Goal: Feedback & Contribution: Submit feedback/report problem

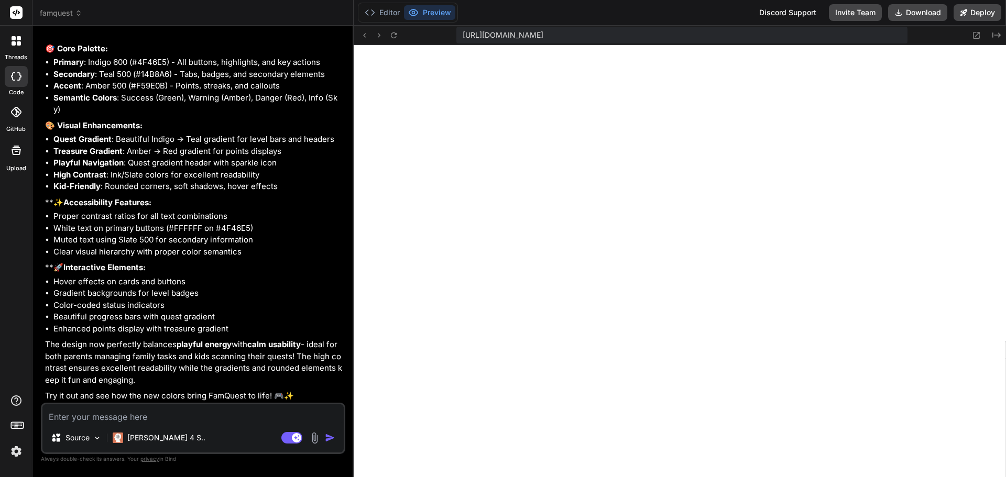
scroll to position [2730, 0]
click at [174, 410] on textarea at bounding box center [192, 413] width 301 height 19
type textarea "i"
type textarea "x"
type textarea "i"
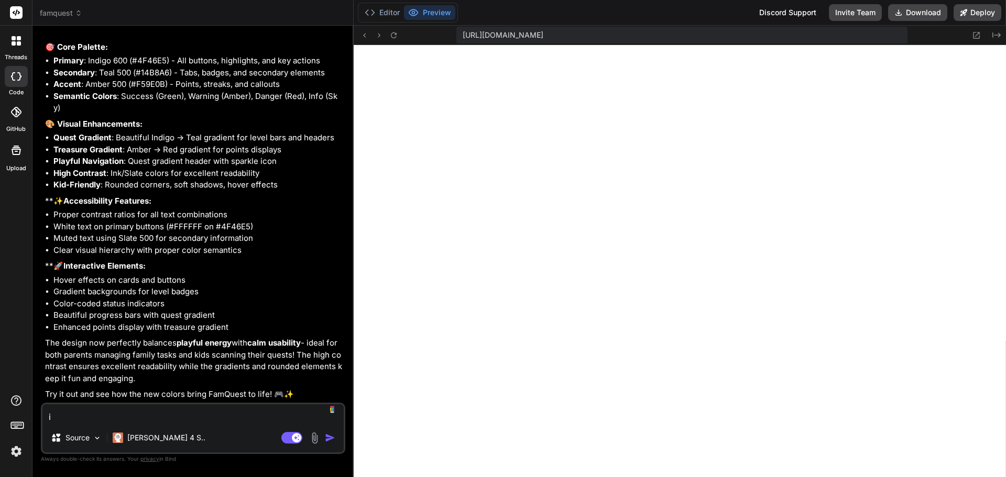
type textarea "x"
type textarea "i l"
type textarea "x"
type textarea "i lv"
type textarea "x"
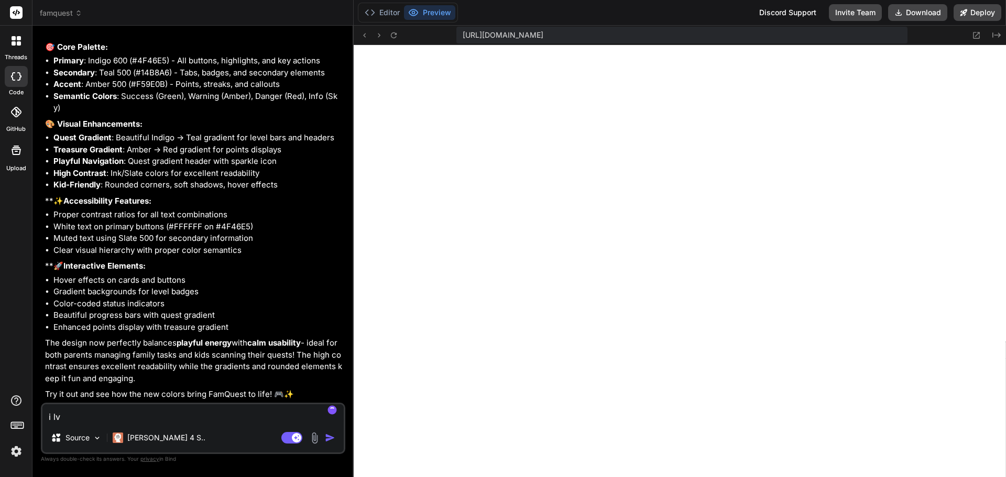
type textarea "i lvo"
type textarea "x"
type textarea "i lvoe"
type textarea "x"
type textarea "i lvoe"
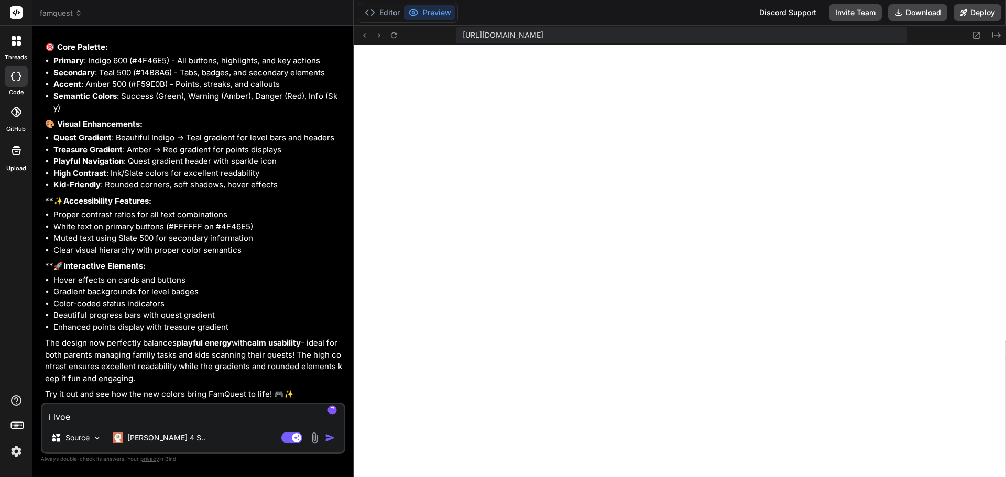
type textarea "x"
type textarea "i lvoe i"
type textarea "x"
type textarea "i lvoe it"
type textarea "x"
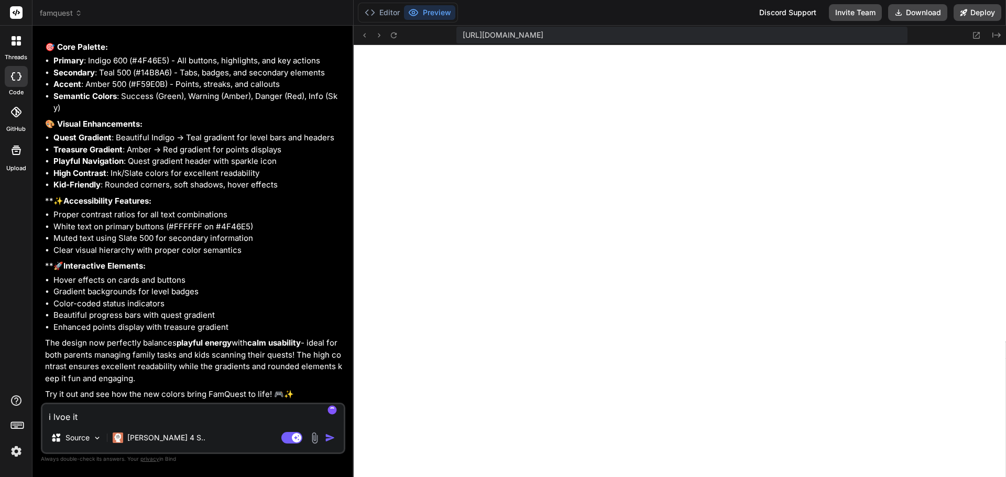
type textarea "i lvoe it."
type textarea "x"
type textarea "i lvoe it."
type textarea "x"
type textarea "i lvoe it."
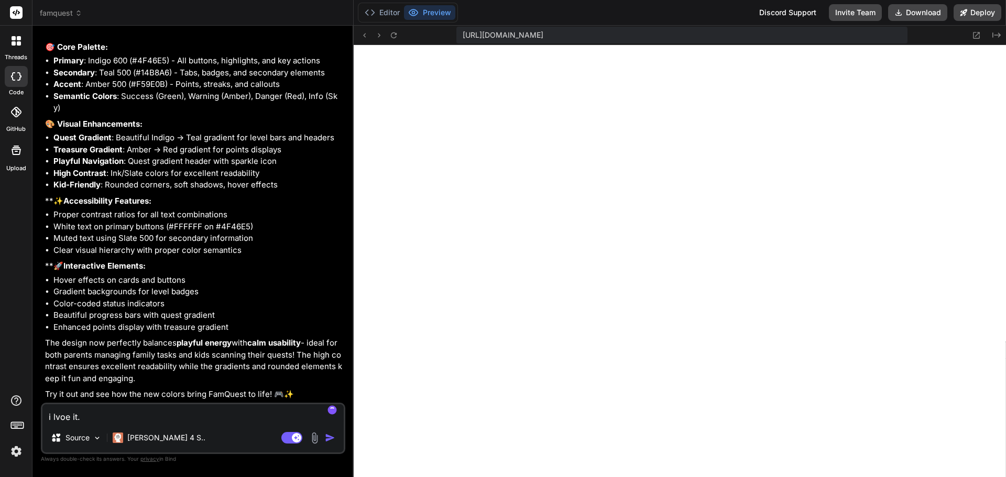
type textarea "x"
type textarea "i lvoe it"
type textarea "x"
type textarea "i lvoe i"
type textarea "x"
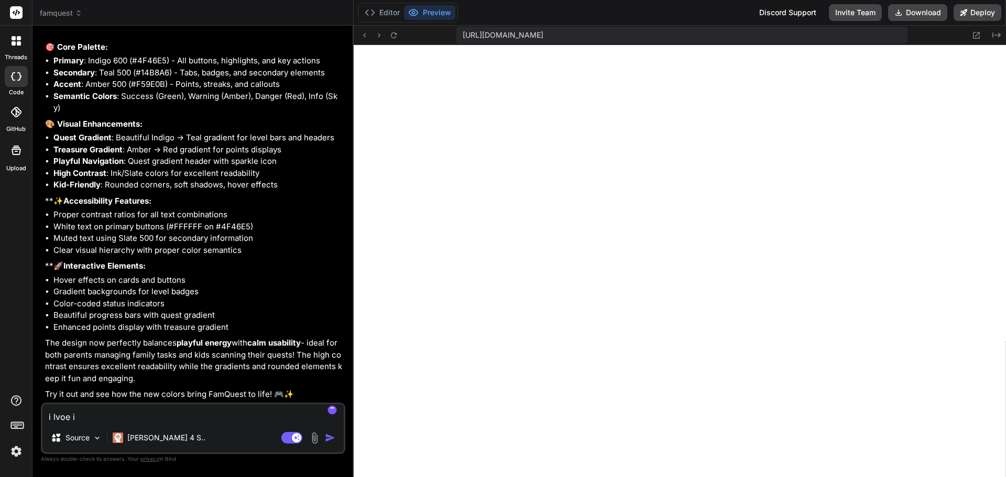
type textarea "i lvoe"
type textarea "x"
type textarea "i lvoe"
type textarea "x"
type textarea "i lvo"
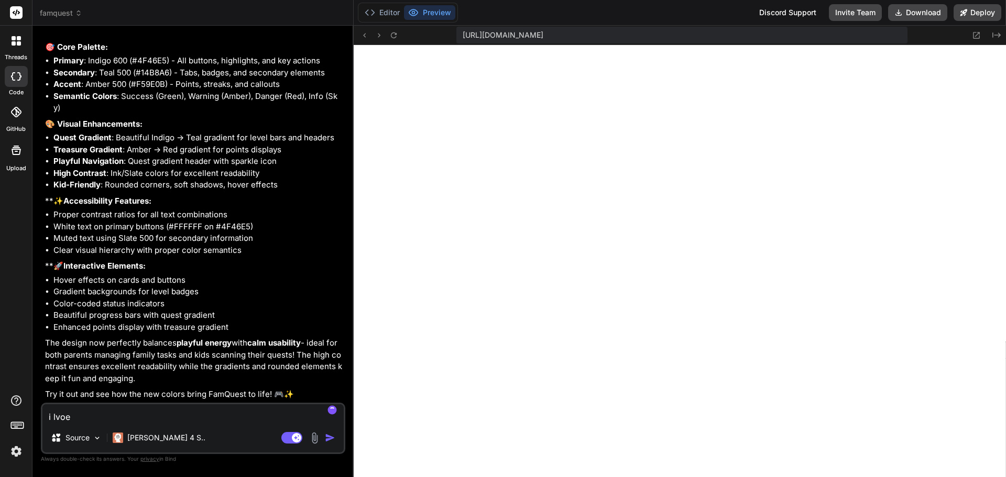
type textarea "x"
type textarea "i lv"
type textarea "x"
type textarea "i l"
type textarea "x"
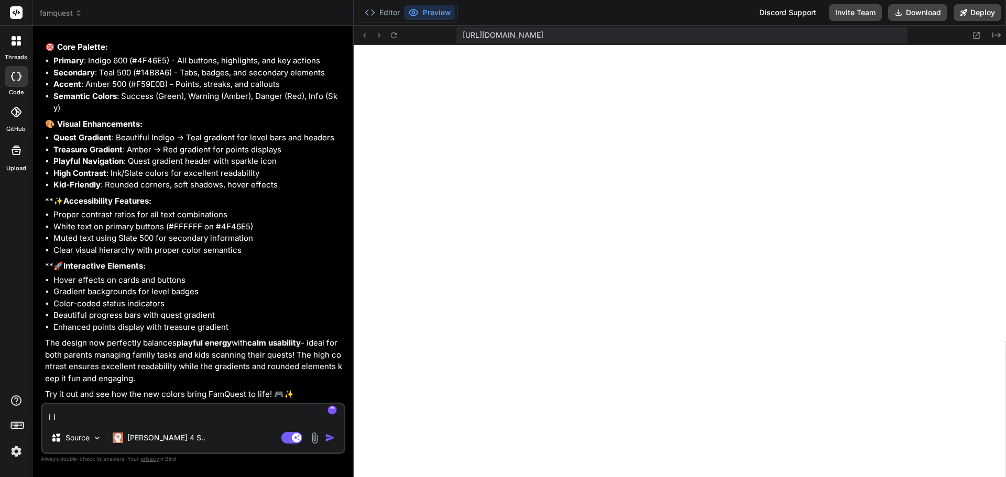
type textarea "i lo"
type textarea "x"
type textarea "i lov"
type textarea "x"
type textarea "i love"
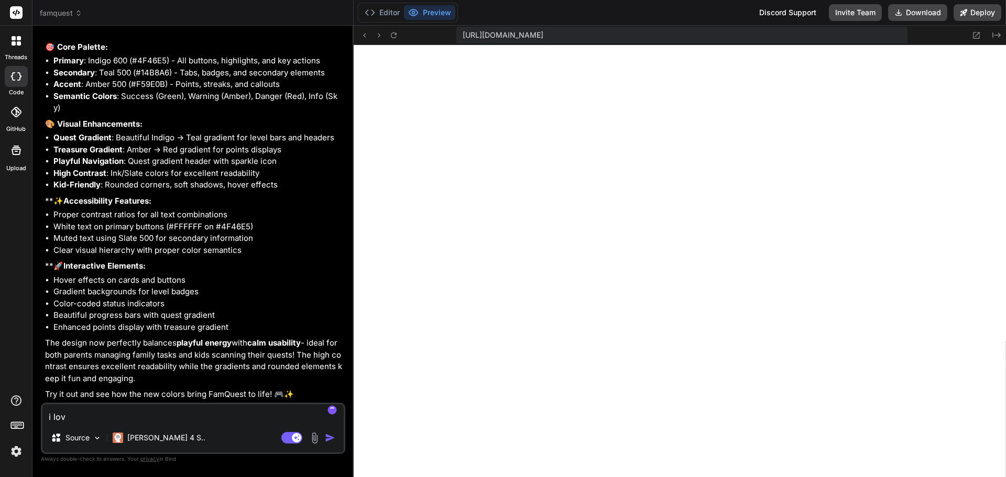
type textarea "x"
type textarea "i love"
type textarea "x"
type textarea "i love i"
type textarea "x"
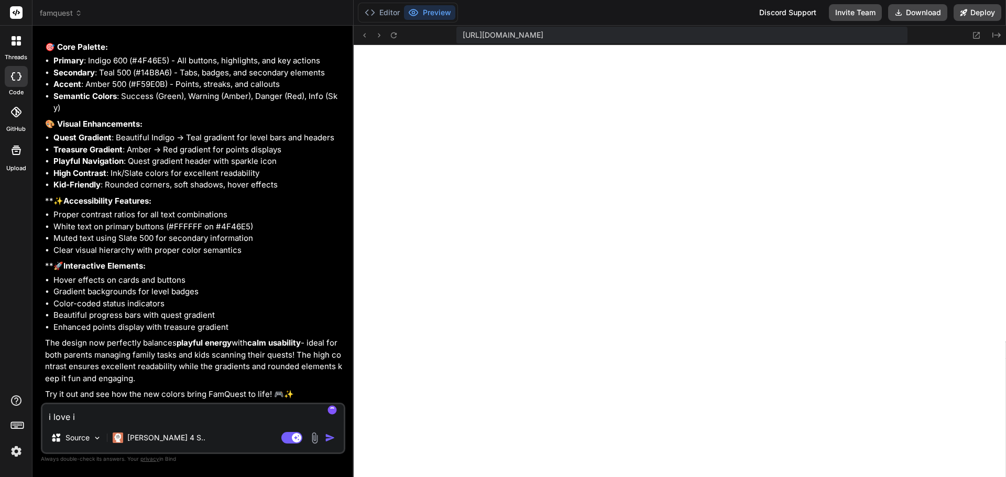
type textarea "i love it"
type textarea "x"
type textarea "i love it."
type textarea "x"
type textarea "i love it."
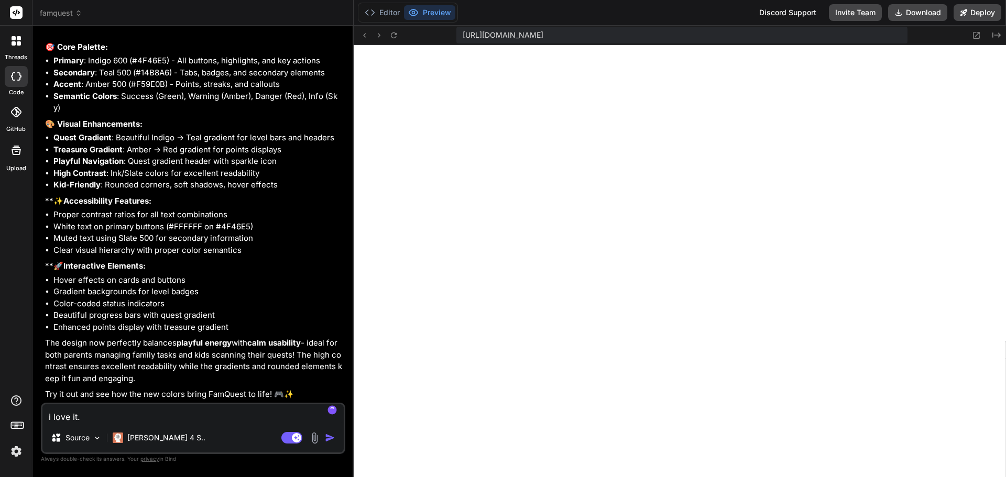
type textarea "x"
type textarea "i love it."
type textarea "x"
type textarea "i love it"
type textarea "x"
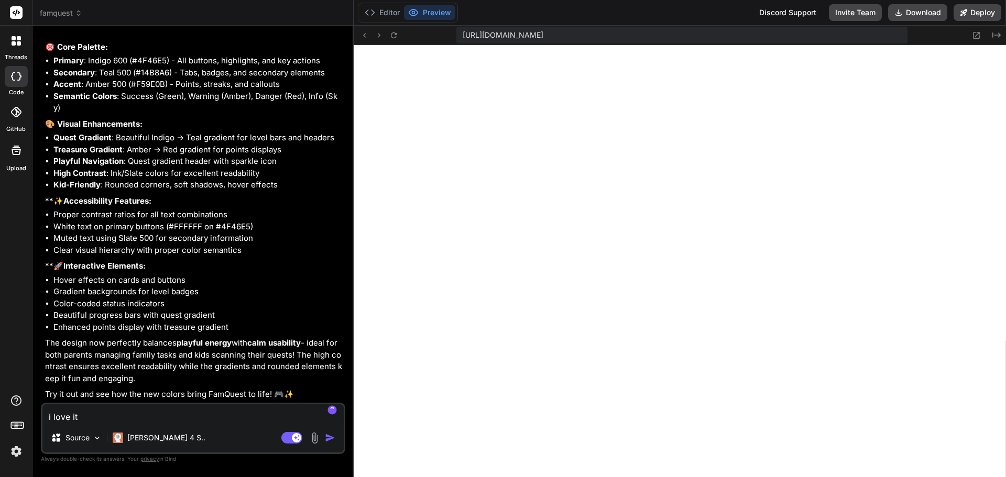
type textarea "i love it!"
type textarea "x"
type textarea "i love it!"
type textarea "x"
type textarea "i love it! c"
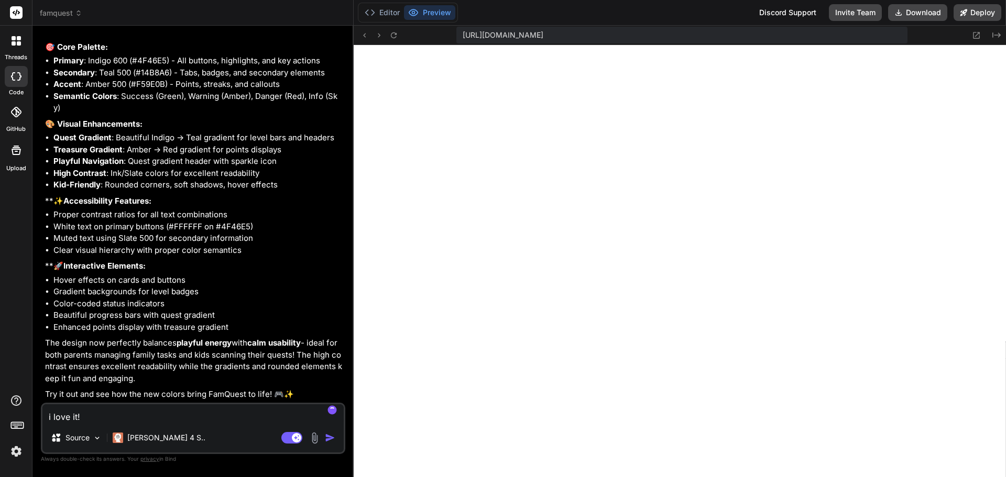
type textarea "x"
type textarea "i love it! ca"
type textarea "x"
type textarea "i love it! can"
type textarea "x"
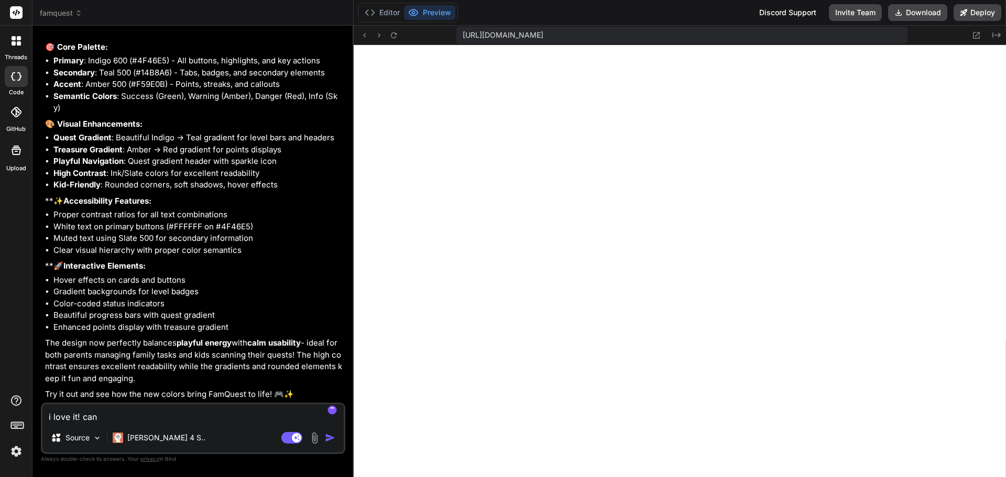
type textarea "i love it! can"
type textarea "x"
type textarea "i love it! can w"
type textarea "x"
type textarea "i love it! can we"
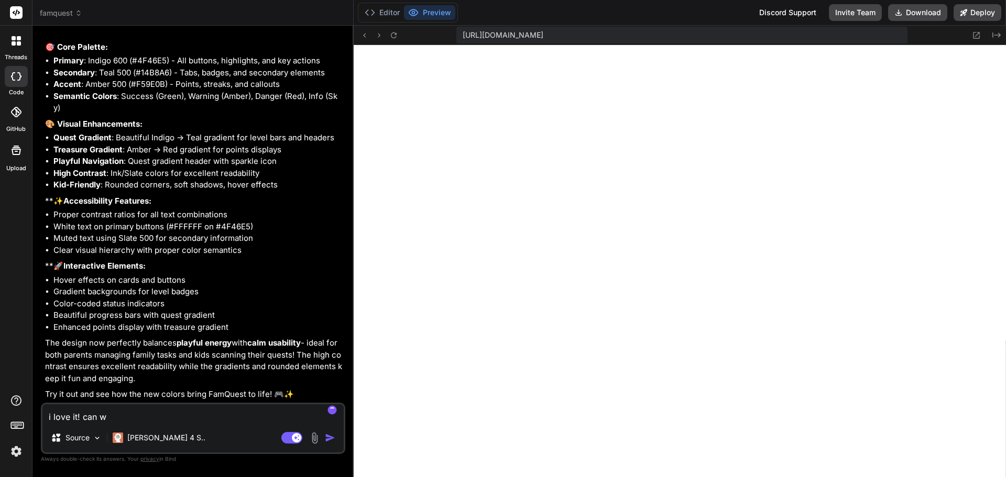
type textarea "x"
type textarea "i love it! can we"
type textarea "x"
type textarea "i love it! can we a"
type textarea "x"
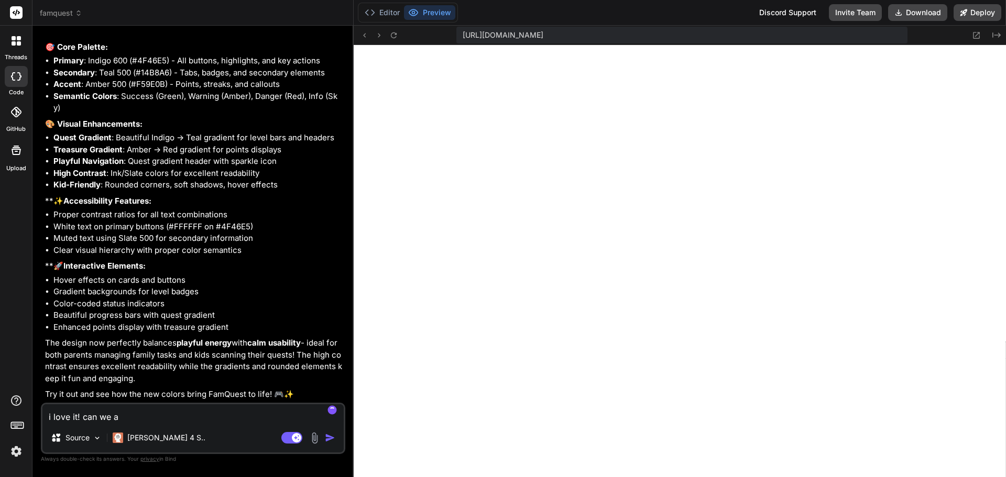
type textarea "i love it! can we ad"
type textarea "x"
type textarea "i love it! can we add"
type textarea "x"
type textarea "i love it! can we add"
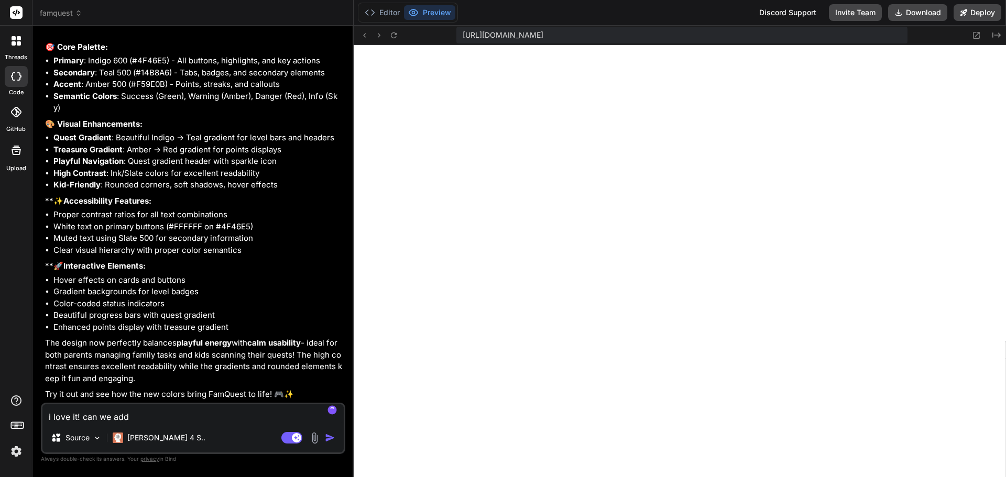
type textarea "x"
type textarea "i love it! can we add a"
type textarea "x"
type textarea "i love it! can we add a"
type textarea "x"
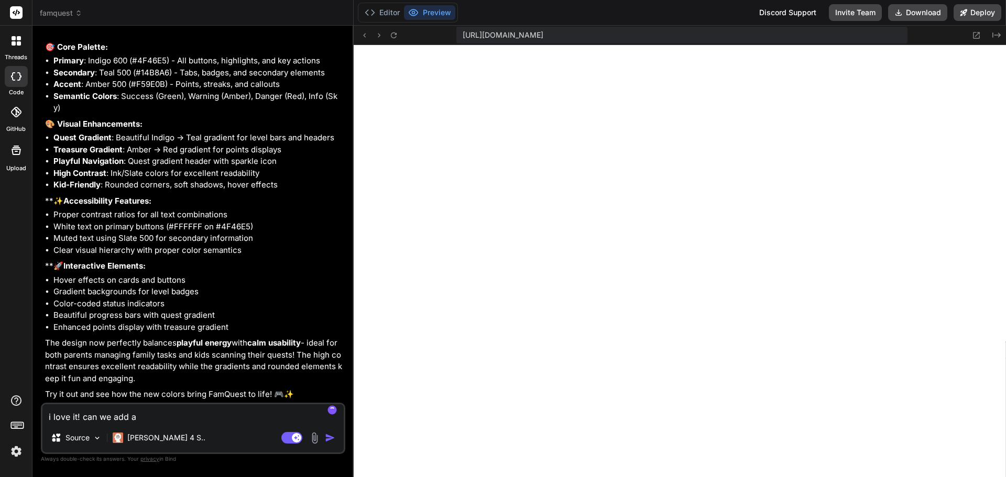
type textarea "i love it! can we add a s"
type textarea "x"
type textarea "i love it! can we add a sp"
type textarea "x"
type textarea "i love it! can we add a spo"
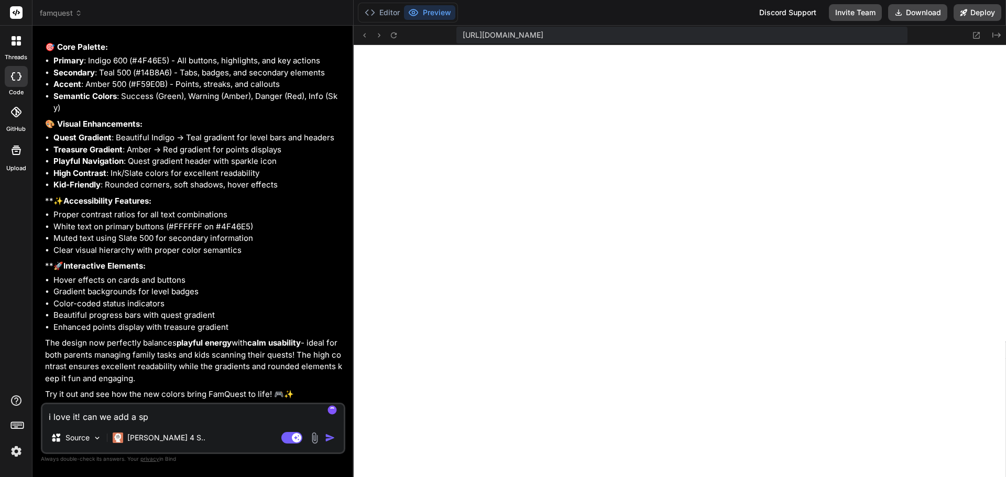
type textarea "x"
type textarea "i love it! can we add a spot"
type textarea "x"
click at [204, 414] on textarea "i love it! can we add a spot" at bounding box center [192, 413] width 301 height 19
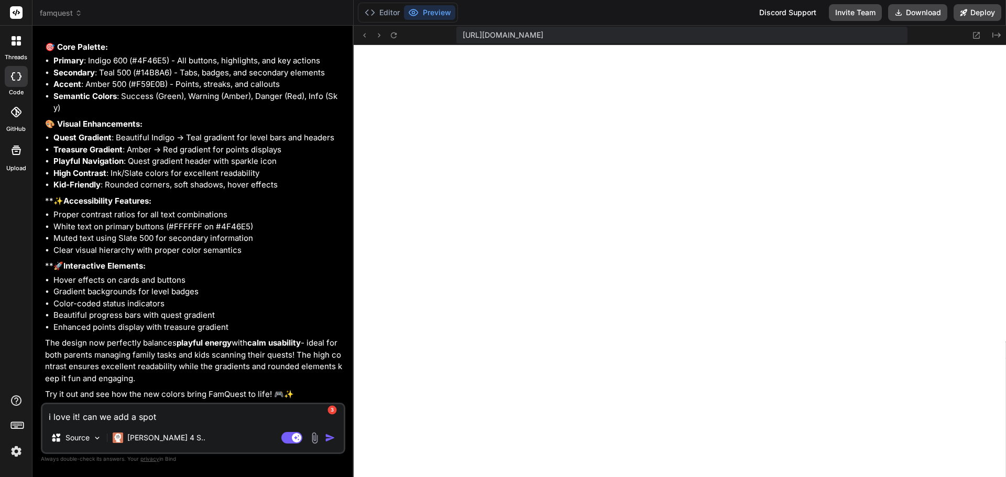
type textarea "i love it! can we add a spot"
type textarea "x"
type textarea "i love it! can we add a spot o"
type textarea "x"
type textarea "i love it! can we add a spot on"
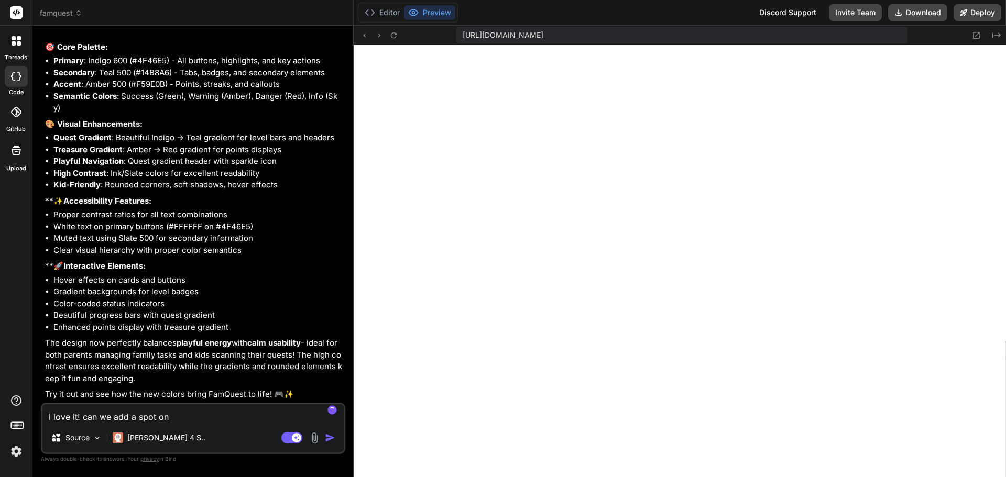
type textarea "x"
type textarea "i love it! can we add a spot on t"
type textarea "x"
type textarea "i love it! can we add a spot on th"
type textarea "x"
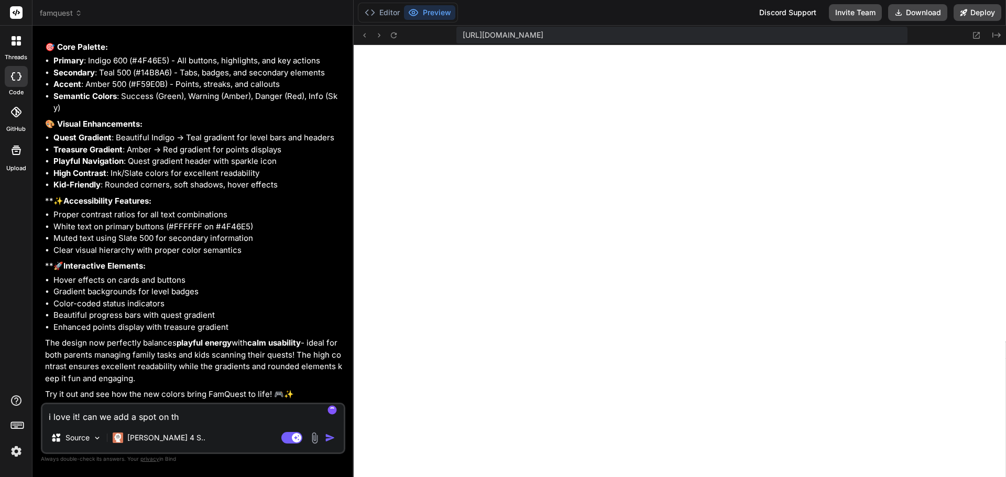
type textarea "i love it! can we add a spot on the"
type textarea "x"
type textarea "i love it! can we add a spot on the"
type textarea "x"
type textarea "i love it! can we add a spot on the"
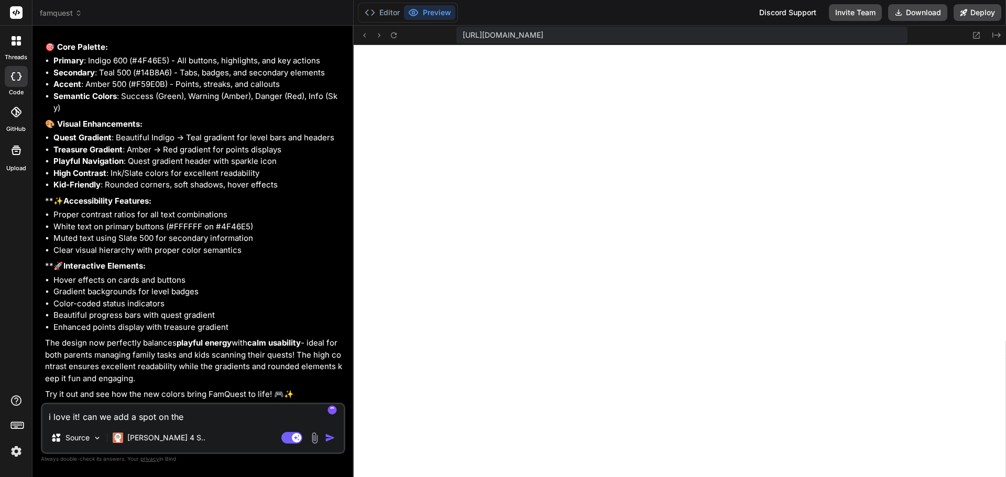
type textarea "x"
type textarea "i love it! can we add a spot on th"
type textarea "x"
type textarea "i love it! can we add a spot on t"
type textarea "x"
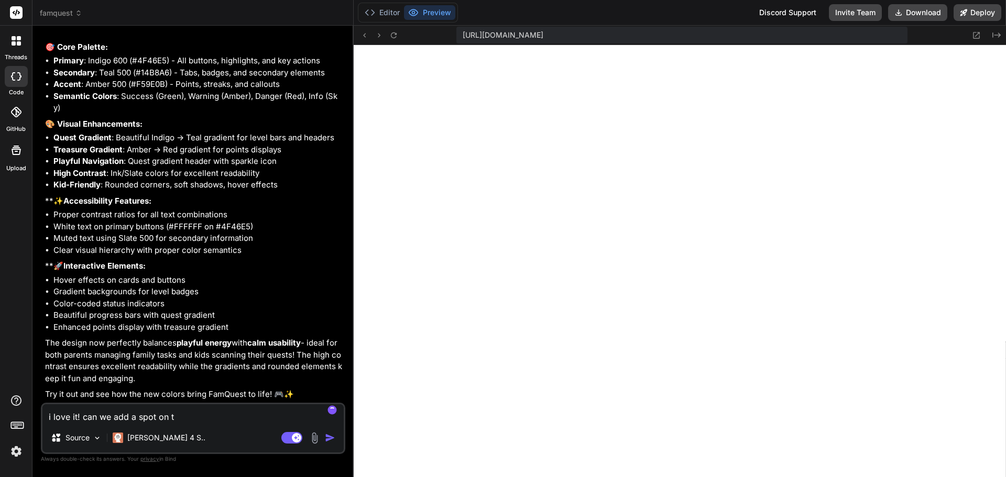
type textarea "i love it! can we add a spot on"
type textarea "x"
type textarea "i love it! can we add a spot on"
type textarea "x"
type textarea "i love it! can we add a spot o"
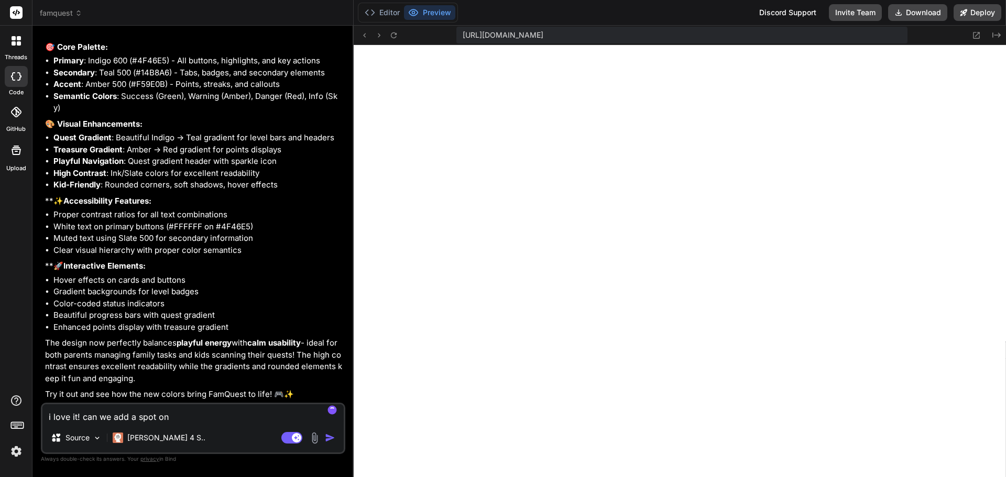
type textarea "x"
type textarea "i love it! can we add a spot"
type textarea "x"
type textarea "i love it! can we add a spot"
type textarea "x"
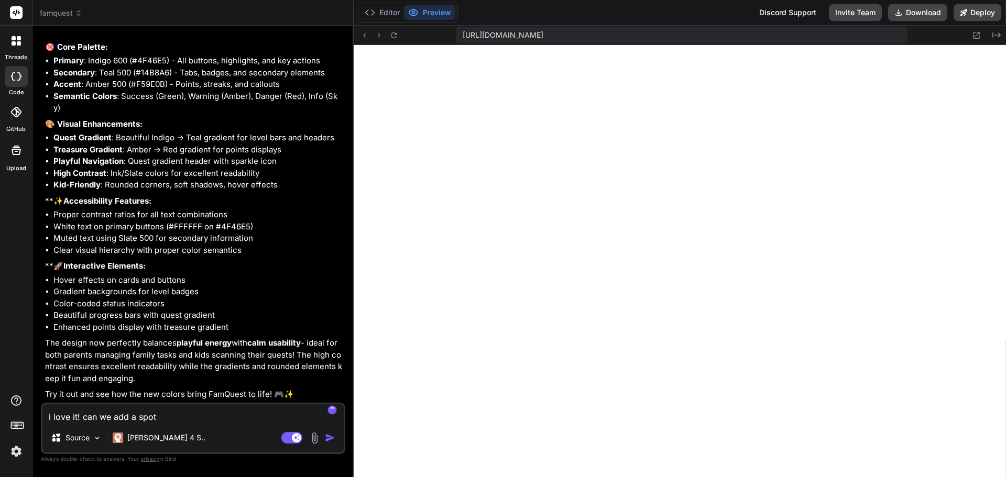
type textarea "i love it! can we add a spo"
type textarea "x"
type textarea "i love it! can we add a sp"
type textarea "x"
type textarea "i love it! can we add a s"
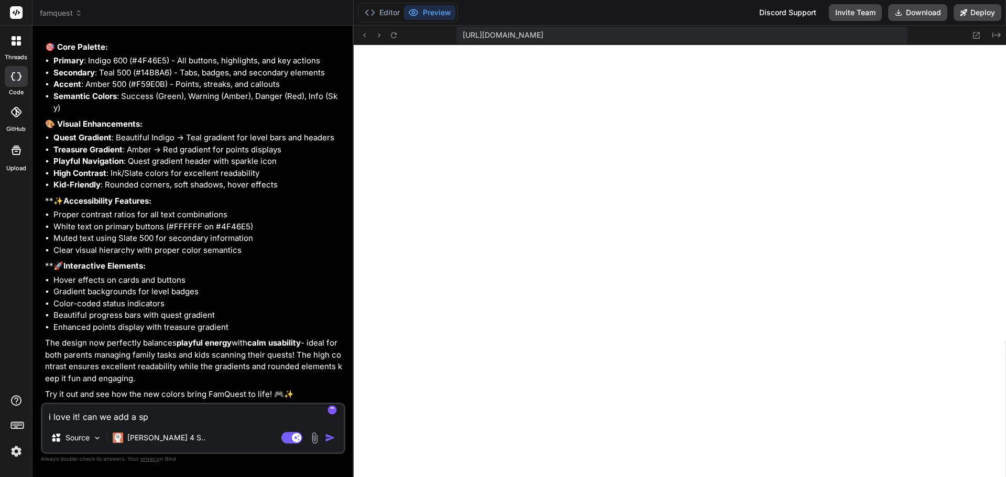
type textarea "x"
type textarea "i love it! can we add a"
type textarea "x"
type textarea "i love it! can we add a"
type textarea "x"
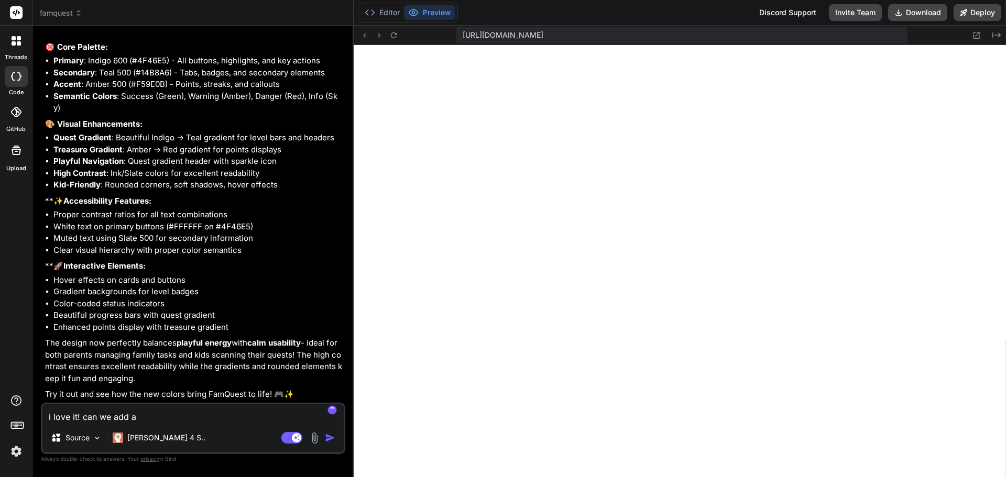
type textarea "i love it! can we add"
type textarea "x"
type textarea "i love it! can we add"
type textarea "x"
type textarea "i love it! can we ad"
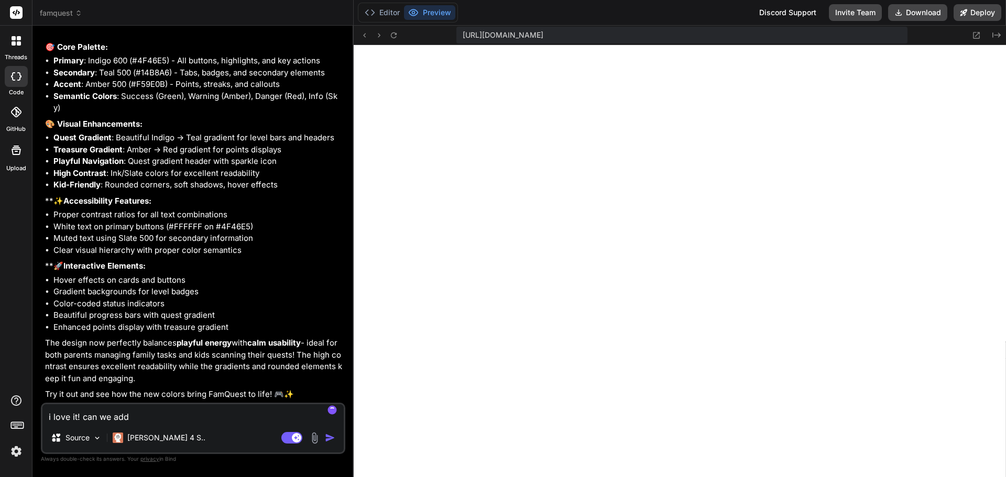
type textarea "x"
type textarea "i love it! can we"
type textarea "x"
type textarea "i love it! can we"
type textarea "x"
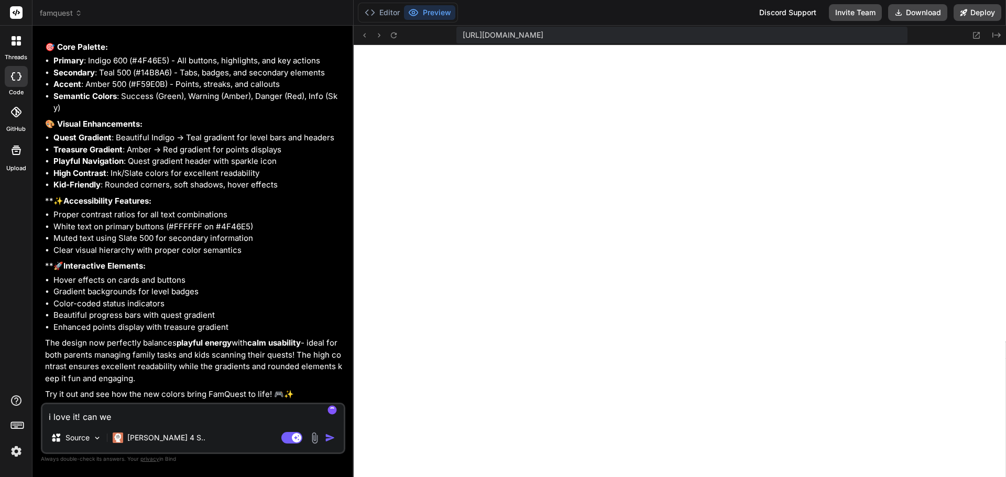
type textarea "i love it! can w"
type textarea "x"
type textarea "i love it! can"
type textarea "x"
type textarea "i love it! can"
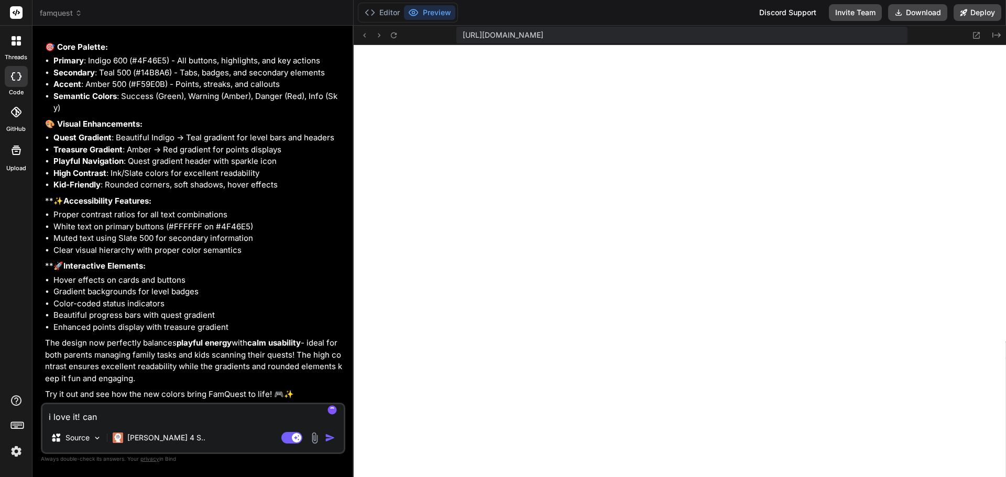
type textarea "x"
type textarea "i love it! can"
type textarea "x"
type textarea "i love it! can a"
type textarea "x"
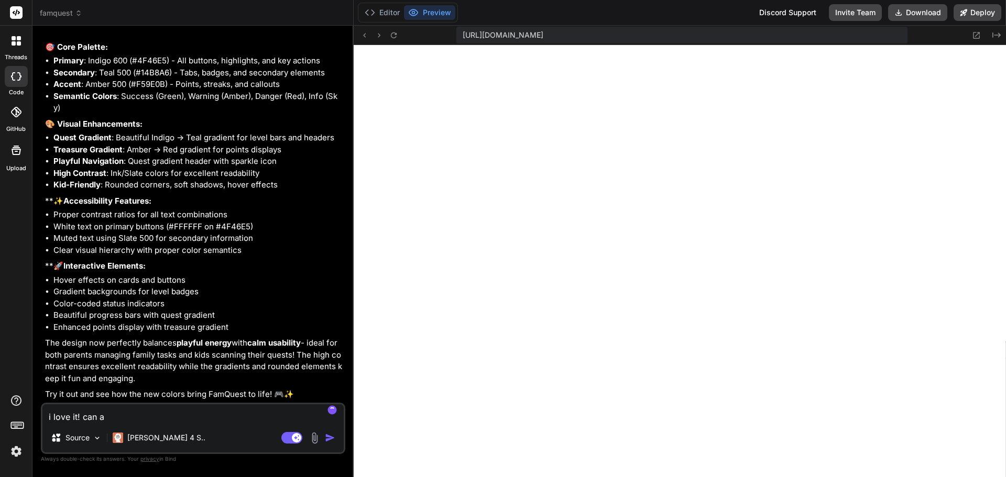
type textarea "i love it! can a"
type textarea "x"
type textarea "i love it! can a s"
type textarea "x"
type textarea "i love it! can a spo"
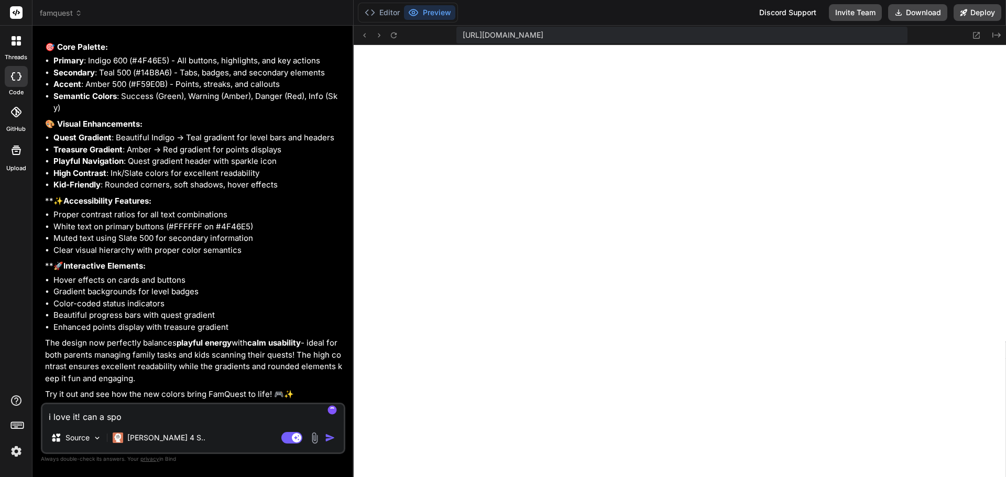
type textarea "x"
type textarea "i love it! can a spot"
type textarea "x"
type textarea "i love it! can a spot"
type textarea "x"
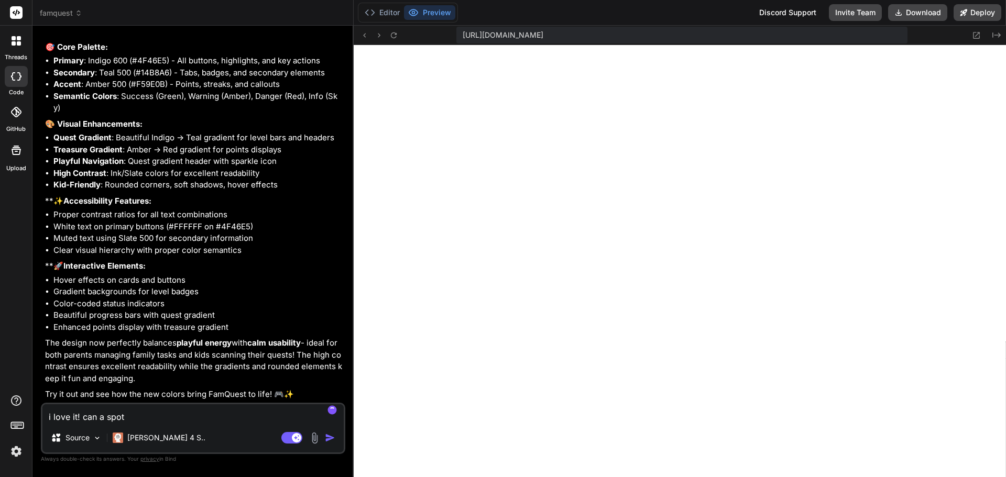
type textarea "i love it! can a spot w"
type textarea "x"
type textarea "i love it! can a spot wh"
type textarea "x"
type textarea "i love it! can a spot whe"
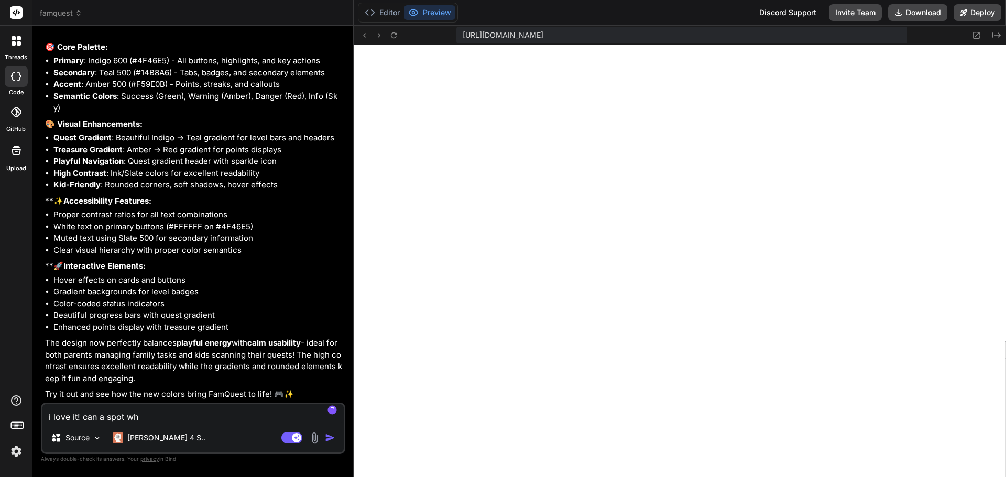
type textarea "x"
type textarea "i love it! can a spot wher"
type textarea "x"
type textarea "i love it! can a spot where"
type textarea "x"
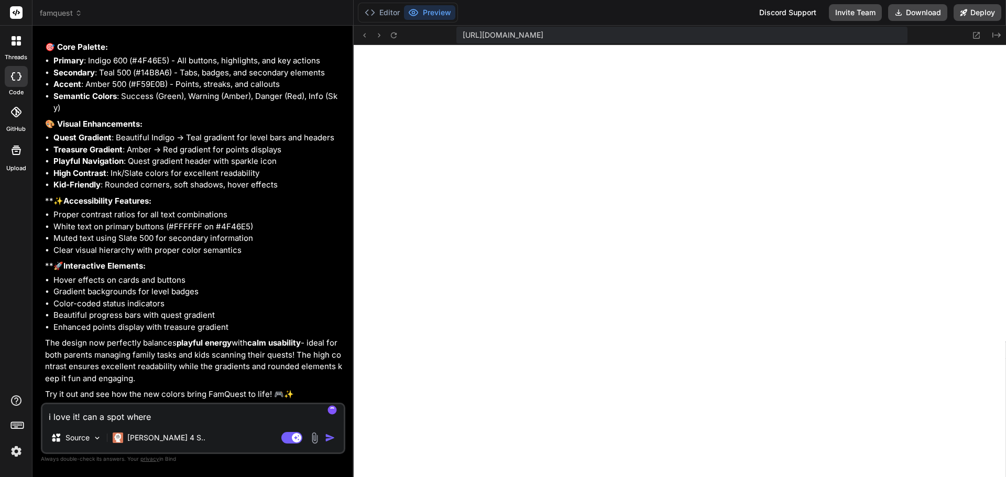
type textarea "i love it! can a spot where"
type textarea "x"
type textarea "i love it! can a spot where w"
type textarea "x"
type textarea "i love it! can a spot where wh"
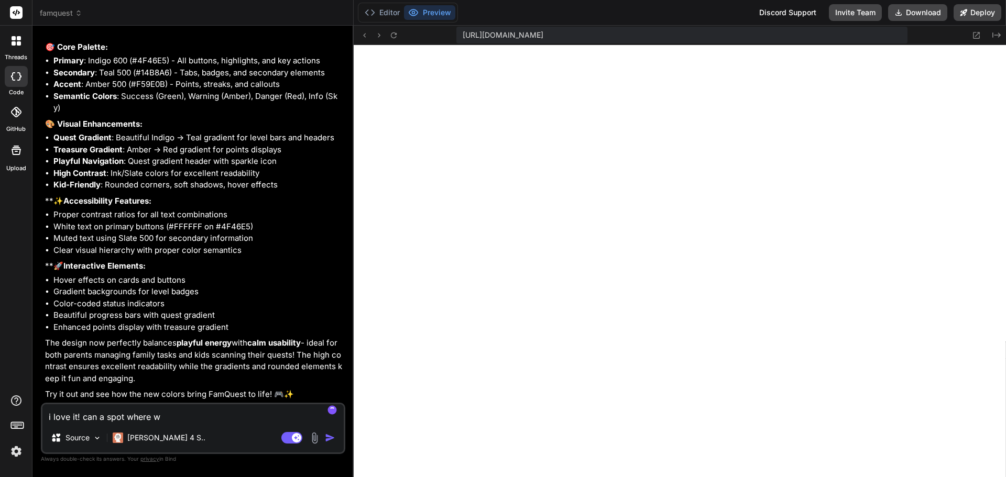
type textarea "x"
type textarea "i love it! can a spot where whe"
type textarea "x"
type textarea "i love it! can a spot where when"
type textarea "x"
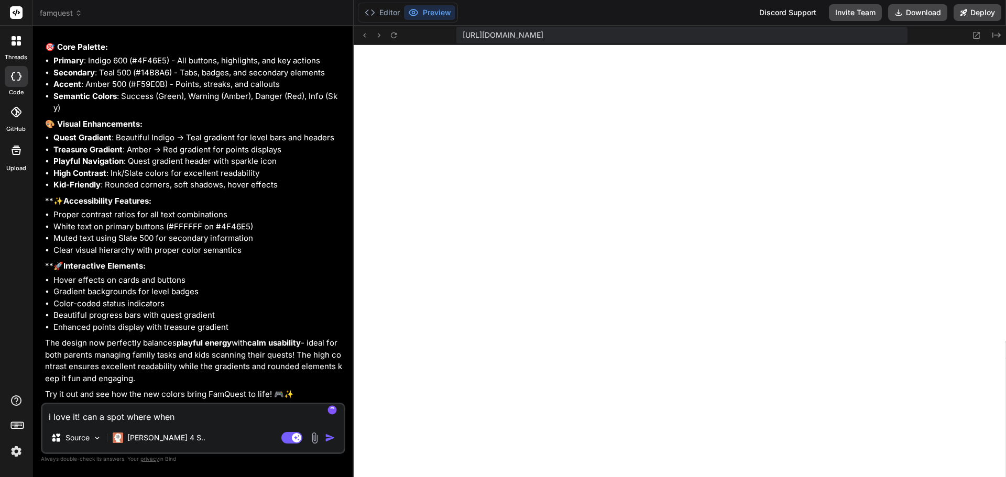
type textarea "i love it! can a spot where when"
type textarea "x"
type textarea "i love it! can a spot where when c"
type textarea "x"
type textarea "i love it! can a spot where when cre"
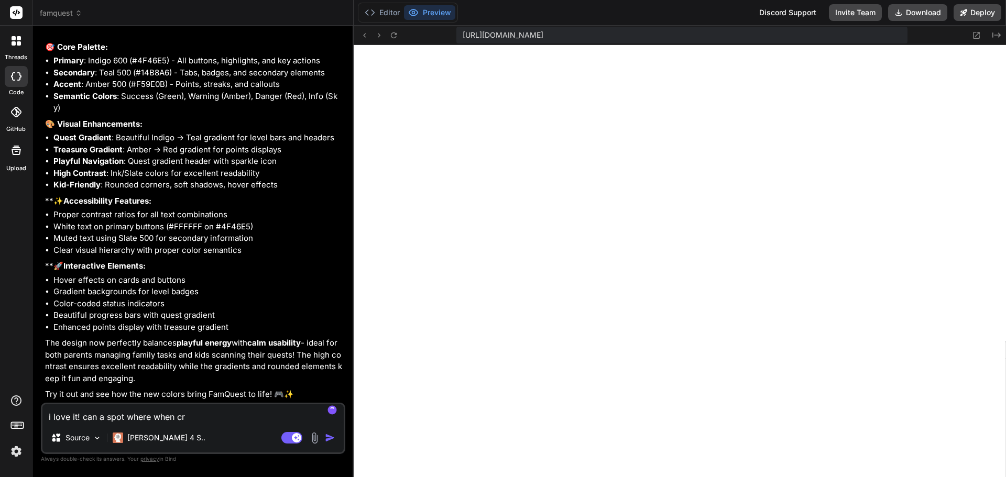
type textarea "x"
type textarea "i love it! can a spot where when crea"
type textarea "x"
type textarea "i love it! can a spot where when creat"
type textarea "x"
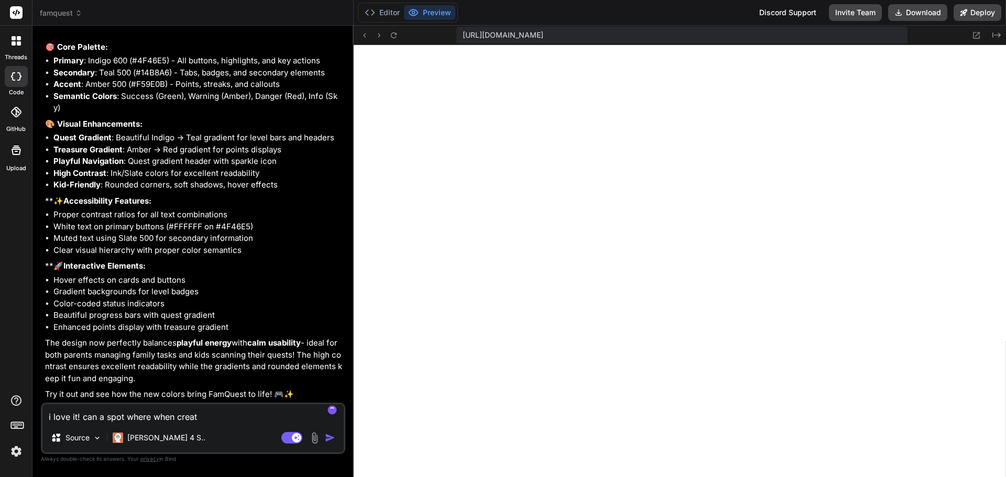
type textarea "i love it! can a spot where when creati"
type textarea "x"
type textarea "i love it! can a spot where when creatin"
type textarea "x"
click at [391, 34] on icon at bounding box center [393, 35] width 6 height 6
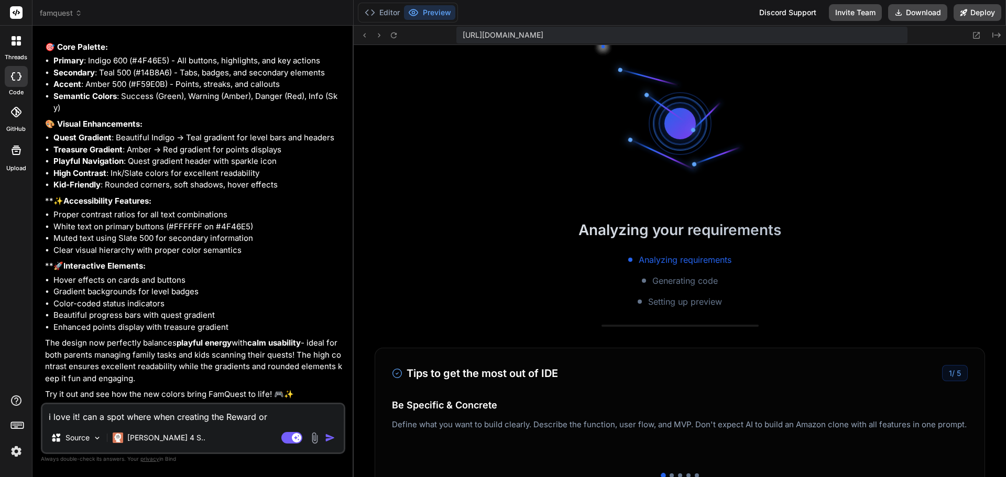
scroll to position [3265, 0]
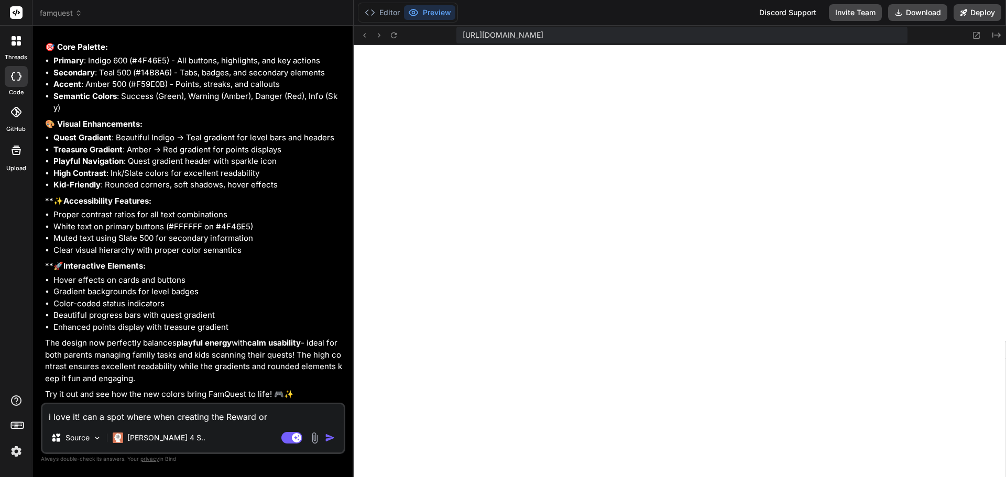
click at [290, 413] on textarea "i love it! can a spot where when creating the Reward or" at bounding box center [192, 413] width 301 height 19
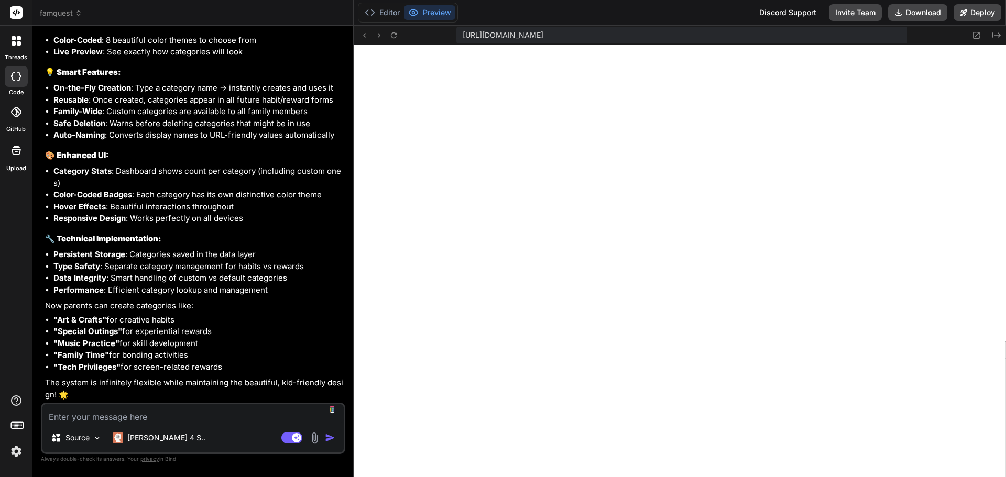
scroll to position [3647, 0]
click at [449, 9] on button "Preview" at bounding box center [429, 12] width 51 height 15
click at [415, 12] on circle at bounding box center [413, 13] width 3 height 3
click at [976, 35] on icon at bounding box center [976, 35] width 9 height 9
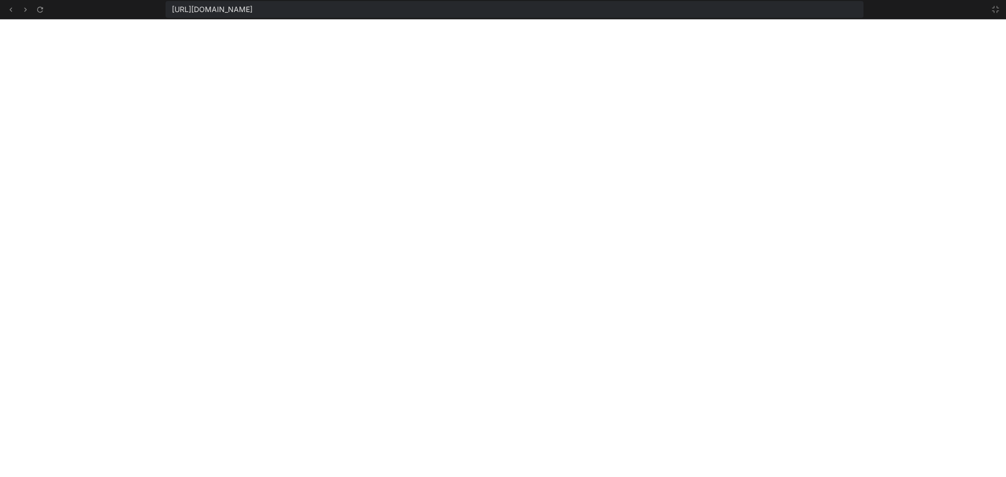
scroll to position [4629, 0]
click at [7, 9] on icon at bounding box center [10, 9] width 9 height 9
click at [994, 8] on icon at bounding box center [995, 9] width 8 height 8
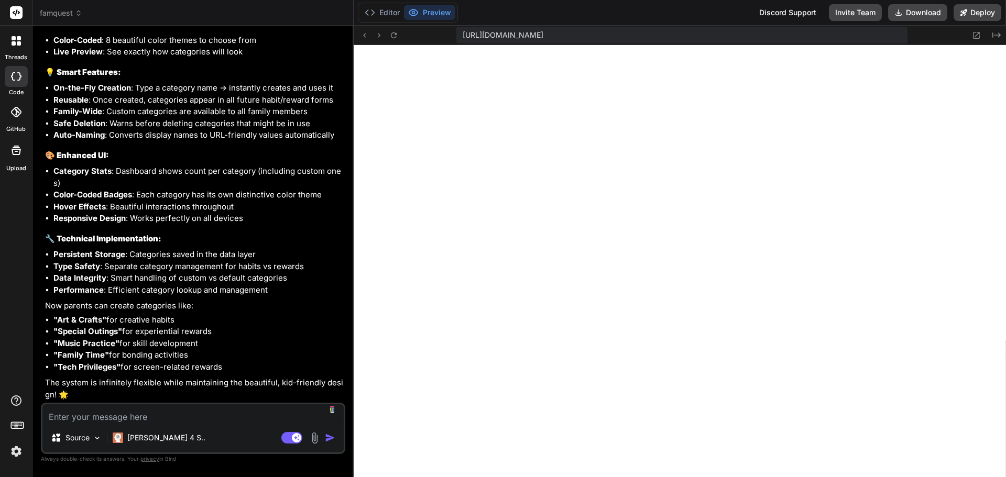
click at [140, 419] on textarea at bounding box center [192, 413] width 301 height 19
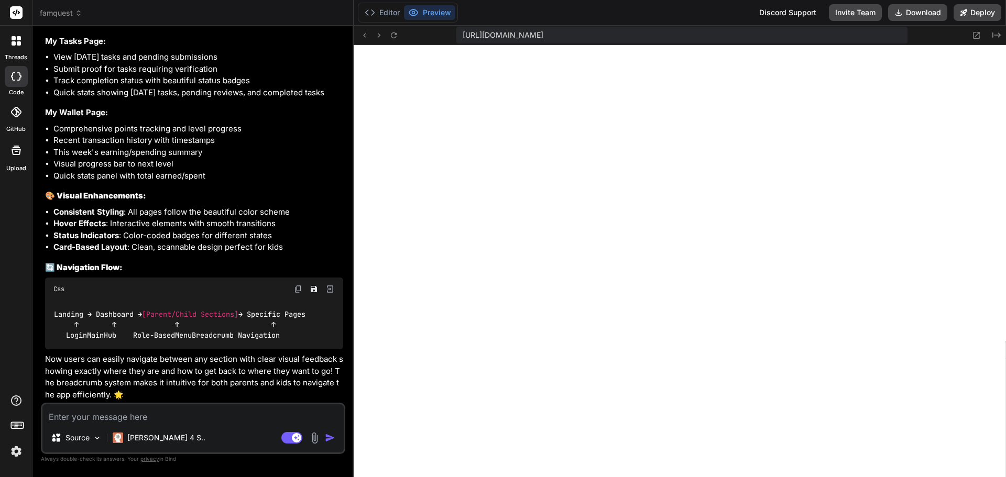
scroll to position [6371, 0]
click at [975, 35] on icon at bounding box center [976, 35] width 9 height 9
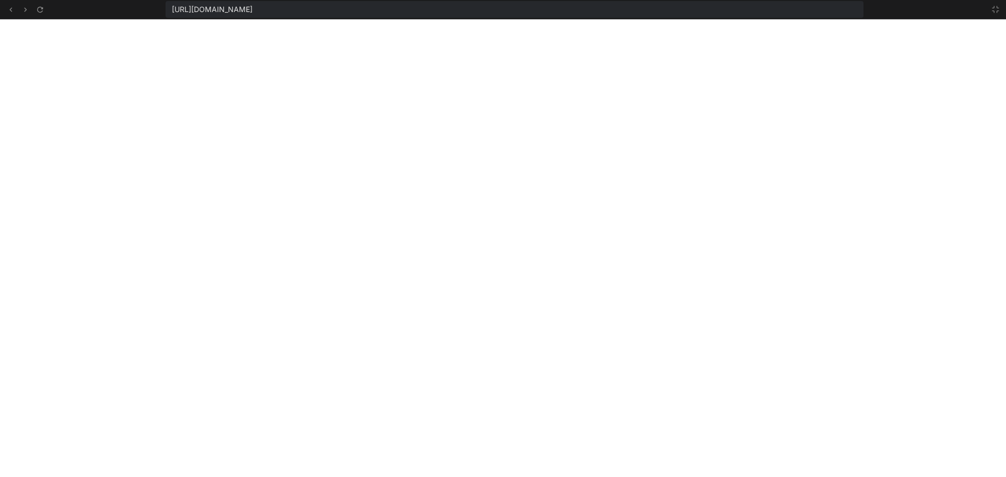
scroll to position [6481, 0]
click at [996, 7] on icon at bounding box center [995, 9] width 8 height 8
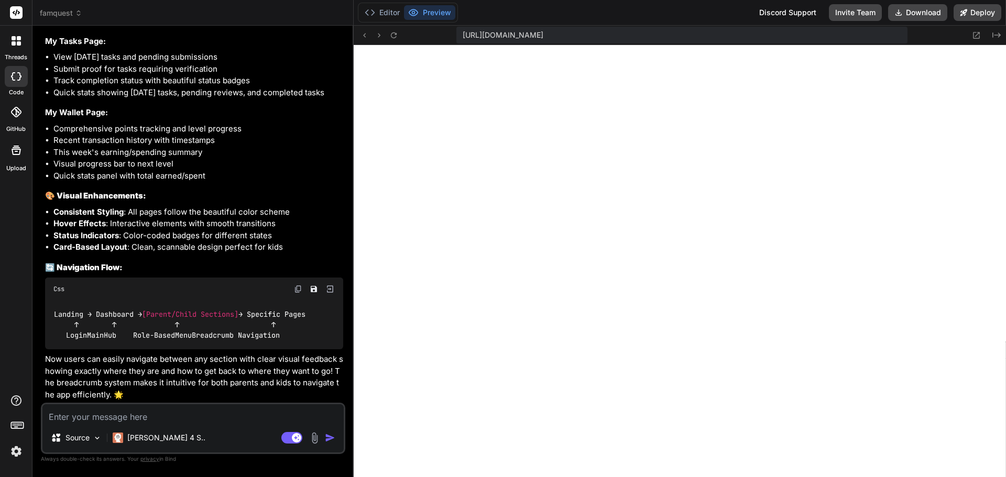
scroll to position [6491, 0]
click at [165, 419] on textarea at bounding box center [192, 413] width 301 height 19
click at [171, 417] on textarea "can we add some" at bounding box center [192, 413] width 301 height 19
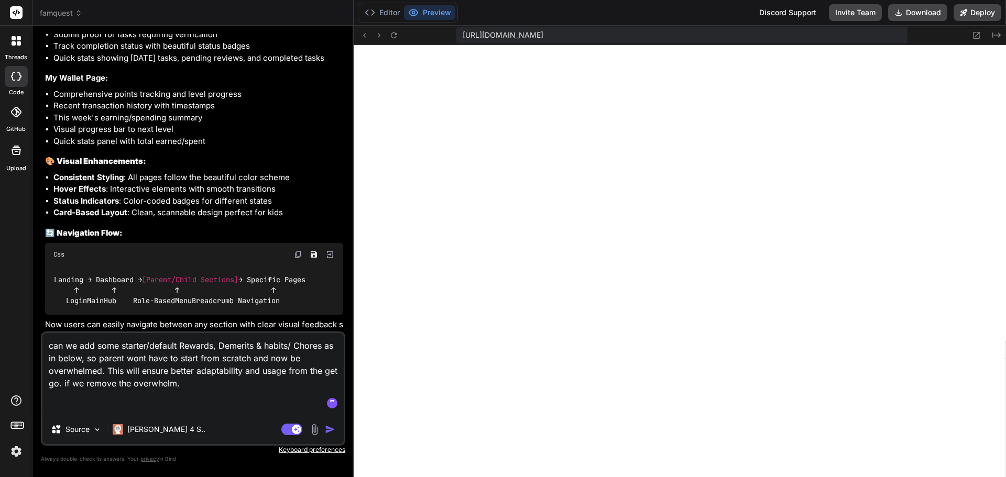
paste textarea "Starter Templates: Rewards, Demerits & Habits/Chores 1. Age-Appropriate Habits/…"
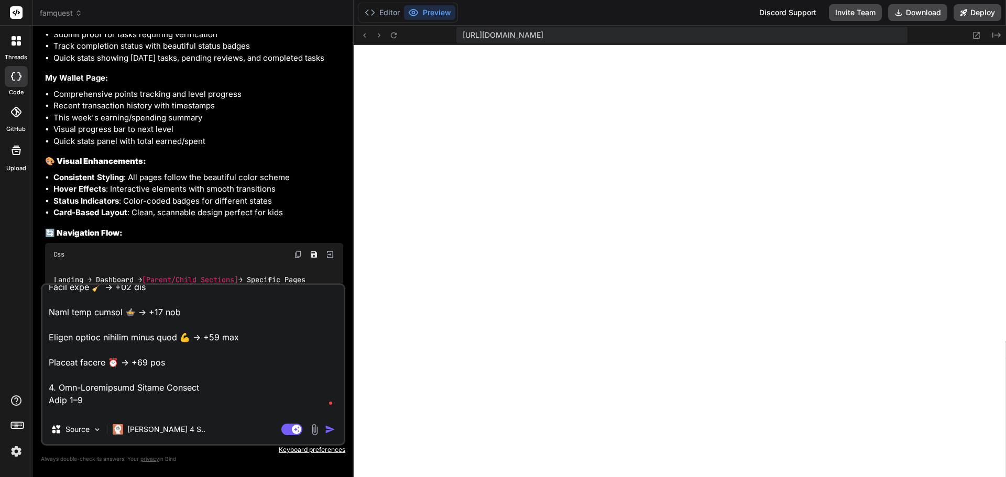
scroll to position [500, 0]
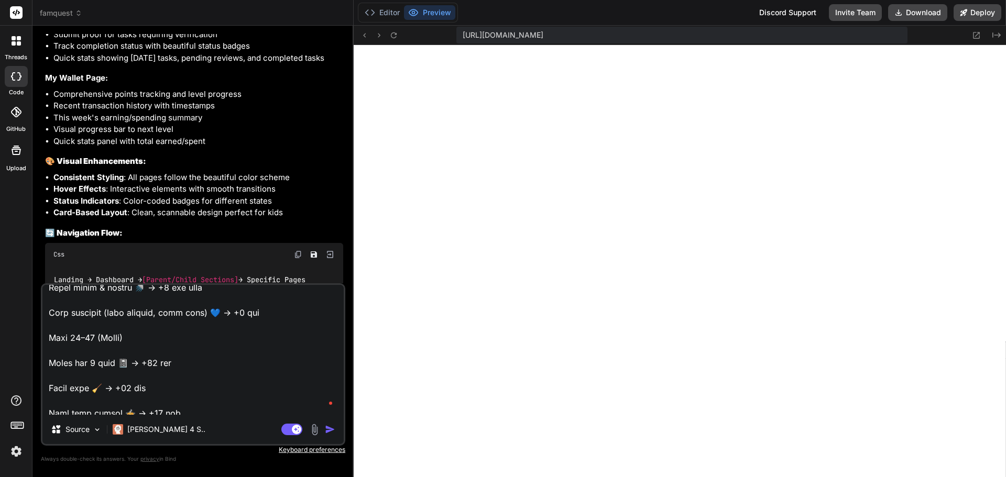
click at [327, 432] on img "button" at bounding box center [330, 429] width 10 height 10
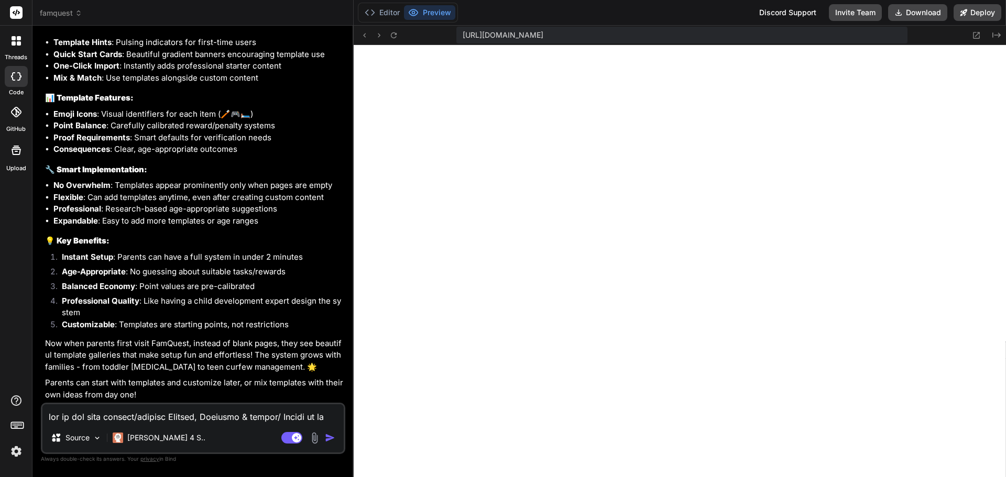
scroll to position [8073, 0]
click at [170, 414] on textarea at bounding box center [192, 413] width 301 height 19
click at [162, 417] on textarea "i love it! Awesome job!" at bounding box center [192, 413] width 301 height 19
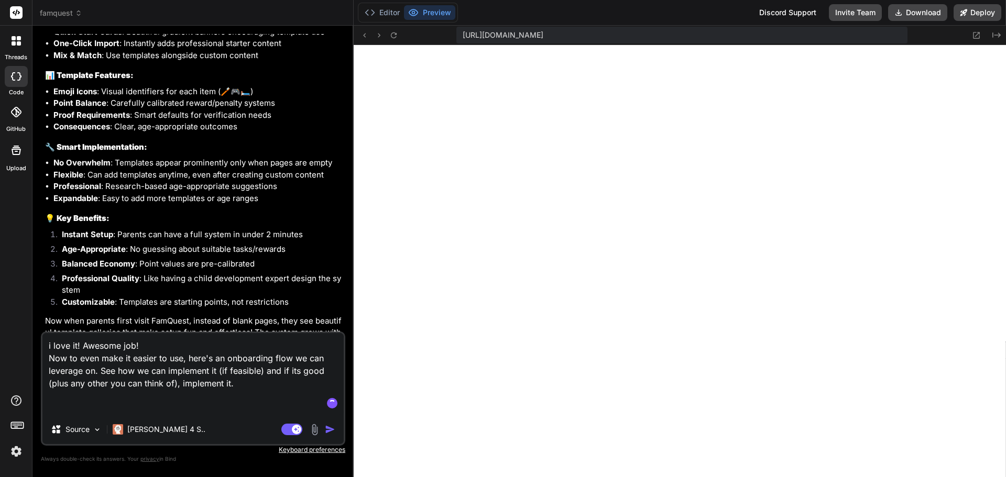
paste textarea "🧭 Parent Onboarding Flow (with Templates) Step 1: Welcome & Create Family Scree…"
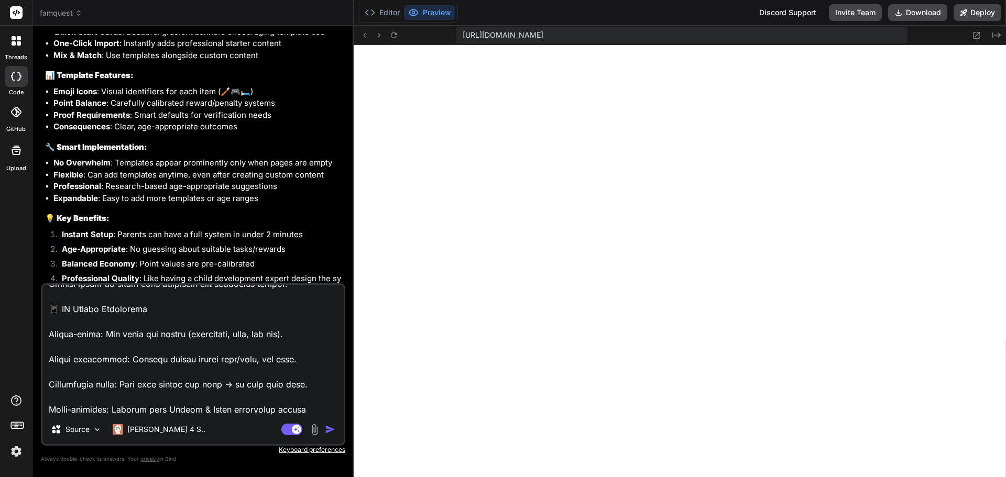
click at [331, 430] on img "button" at bounding box center [330, 429] width 10 height 10
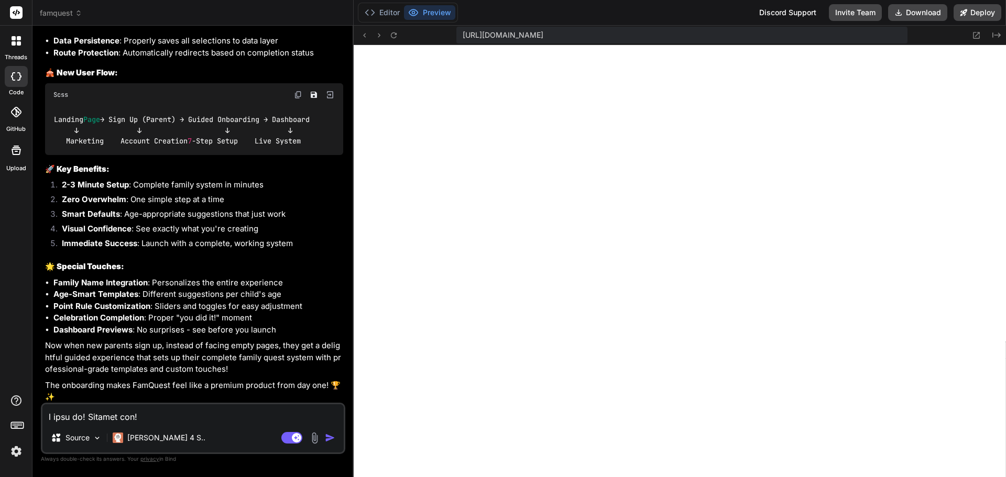
scroll to position [7505, 0]
click at [976, 34] on icon at bounding box center [976, 35] width 9 height 9
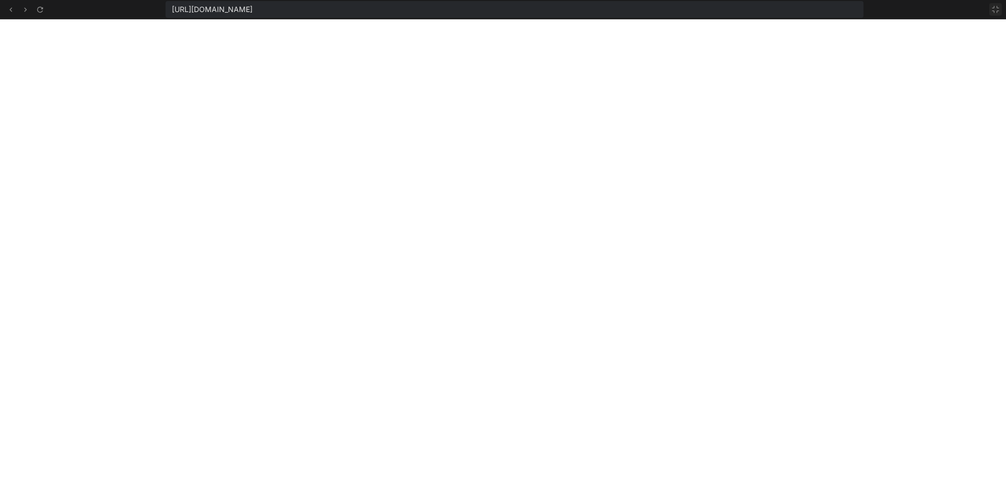
click at [994, 10] on icon at bounding box center [995, 9] width 8 height 8
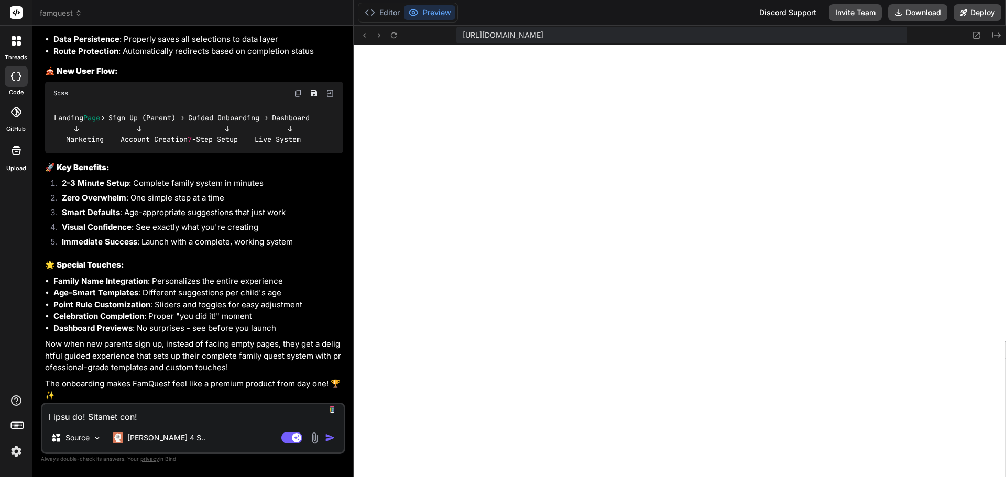
click at [182, 412] on textarea at bounding box center [192, 413] width 301 height 19
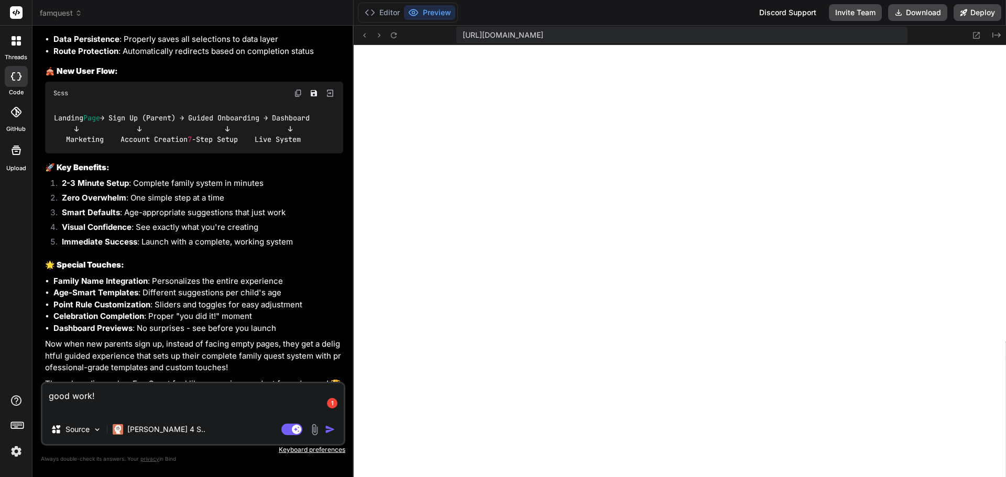
paste textarea "After using it, pls consider the following improvements. 1. On Child profile se…"
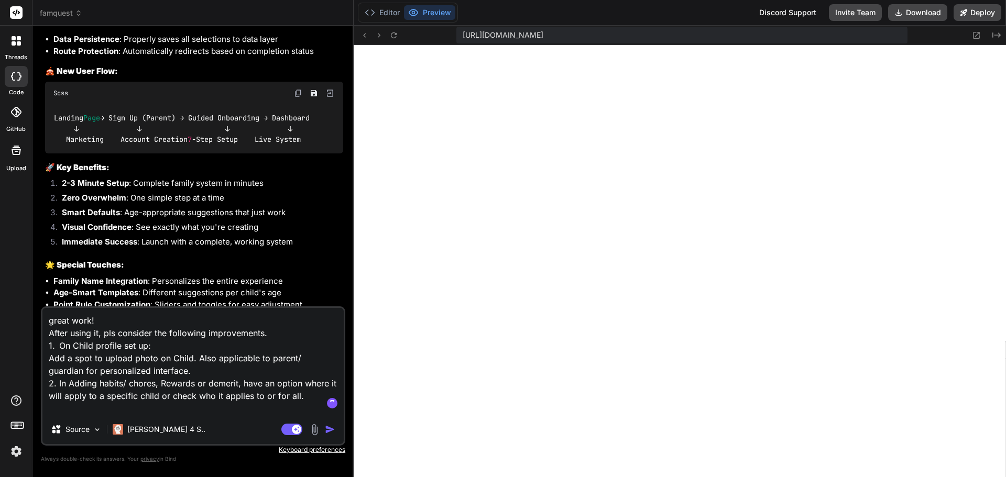
click at [315, 330] on textarea "great work! After using it, pls consider the following improvements. 1. On Chil…" at bounding box center [192, 361] width 301 height 107
click at [273, 351] on textarea "great work! After using it, pls consider the following improvements. 1. On Chil…" at bounding box center [192, 361] width 301 height 107
click at [170, 375] on textarea "great work! After using it, pls consider the following improvements. 1. On Chil…" at bounding box center [192, 361] width 301 height 107
drag, startPoint x: 258, startPoint y: 360, endPoint x: 334, endPoint y: 361, distance: 76.0
click at [258, 360] on textarea "great work! After using it, pls consider the following improvements. 1. On Chil…" at bounding box center [192, 361] width 301 height 107
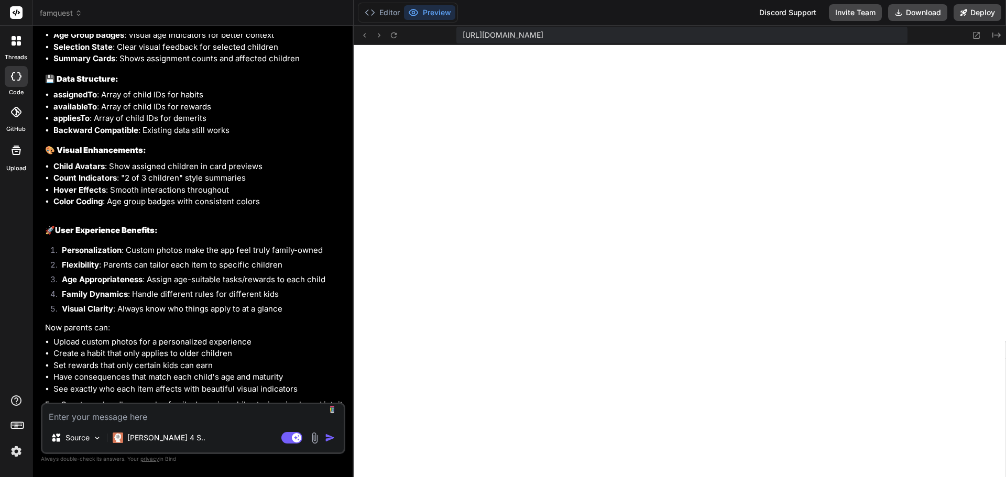
scroll to position [8790, 0]
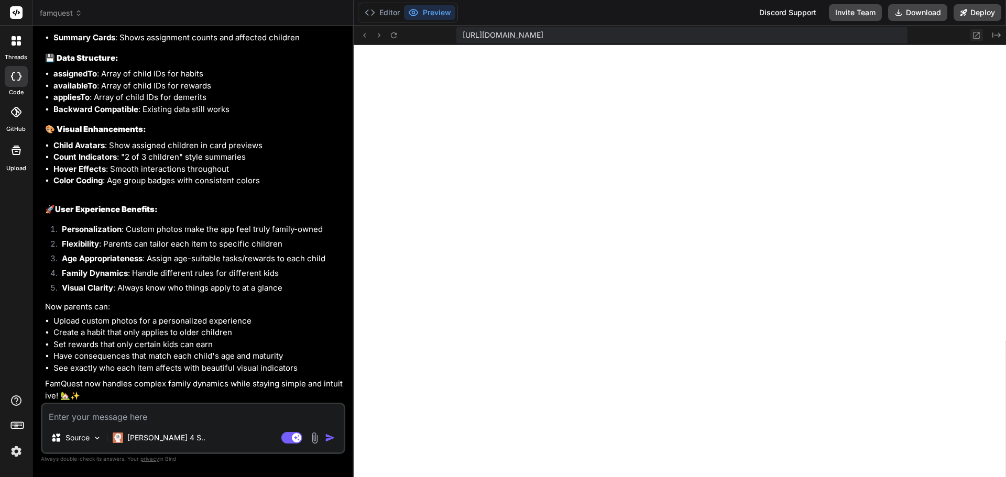
click at [978, 34] on icon at bounding box center [976, 35] width 9 height 9
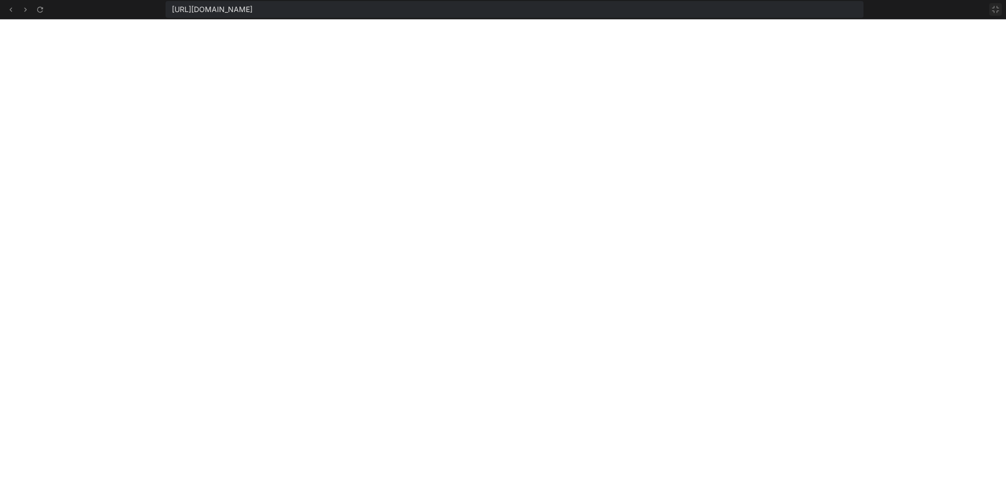
click at [998, 9] on icon at bounding box center [995, 9] width 8 height 8
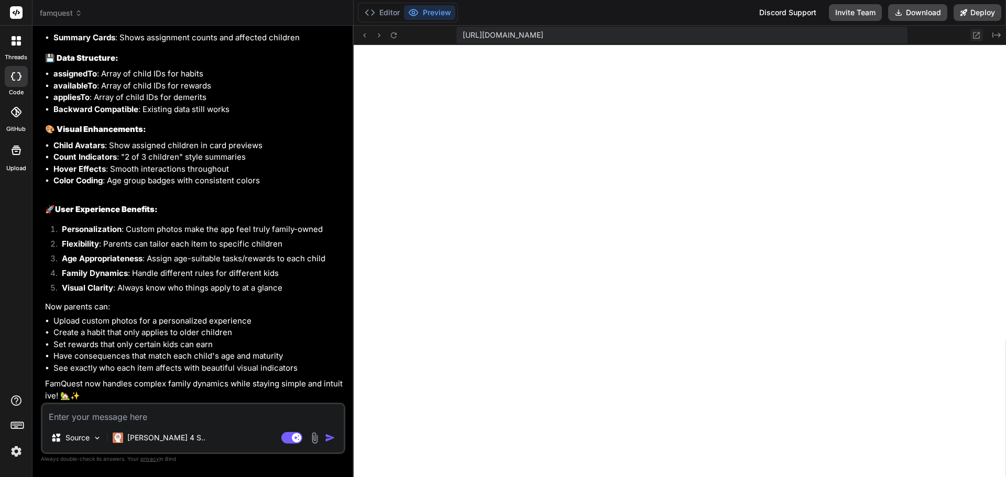
click at [978, 36] on icon at bounding box center [976, 35] width 9 height 9
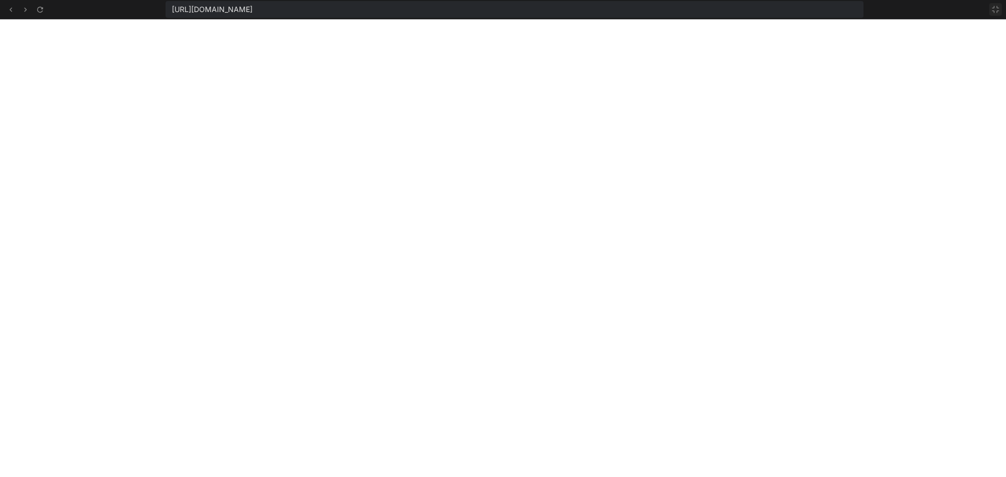
click at [995, 8] on icon at bounding box center [995, 9] width 8 height 8
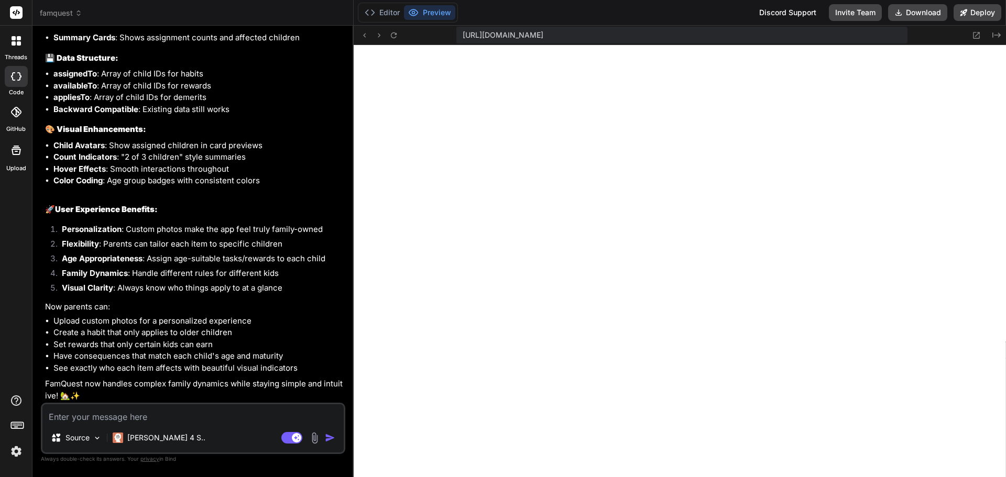
click at [165, 417] on textarea at bounding box center [192, 413] width 301 height 19
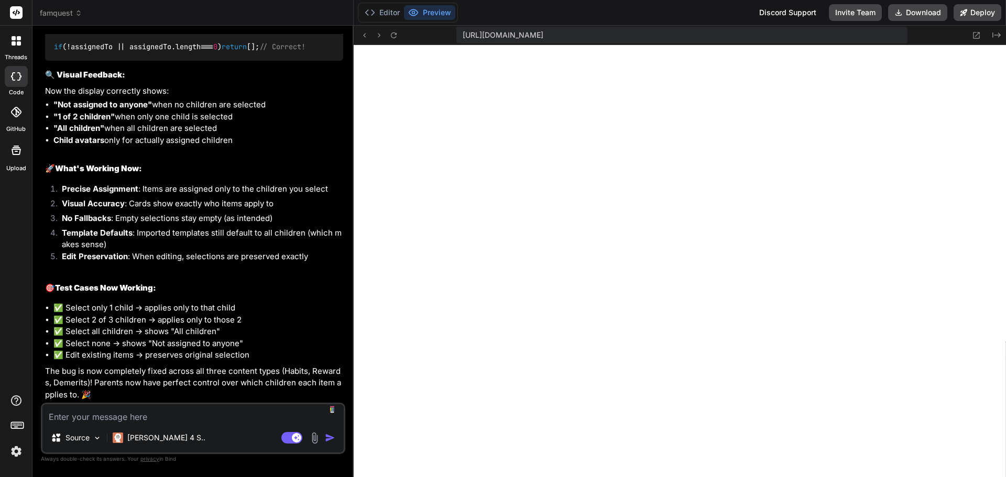
scroll to position [9878, 0]
click at [396, 35] on icon at bounding box center [393, 35] width 9 height 9
click at [139, 411] on textarea at bounding box center [192, 413] width 301 height 19
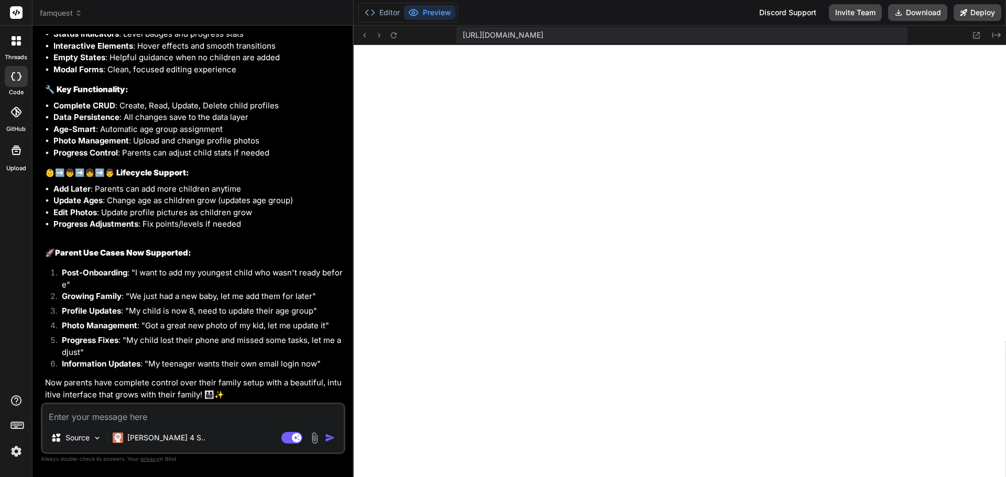
scroll to position [10956, 0]
click at [135, 416] on textarea at bounding box center [192, 413] width 301 height 19
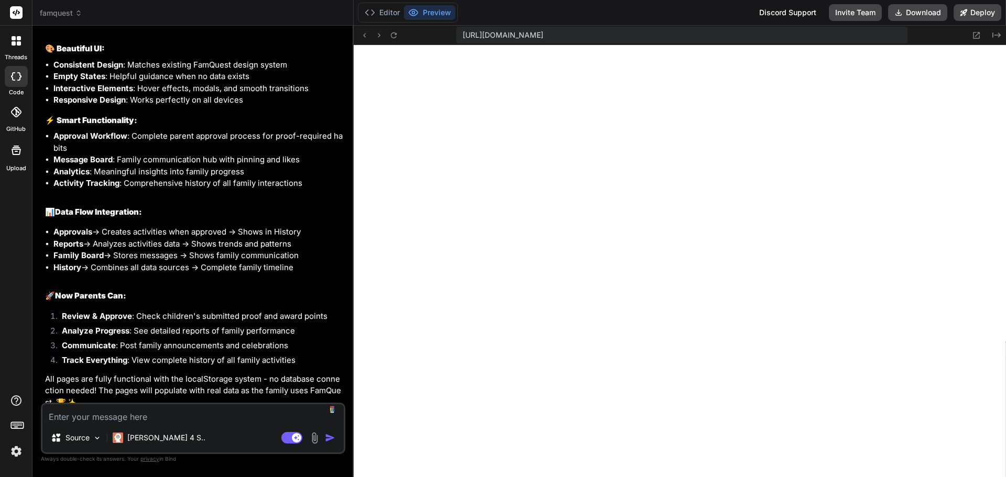
scroll to position [12149, 0]
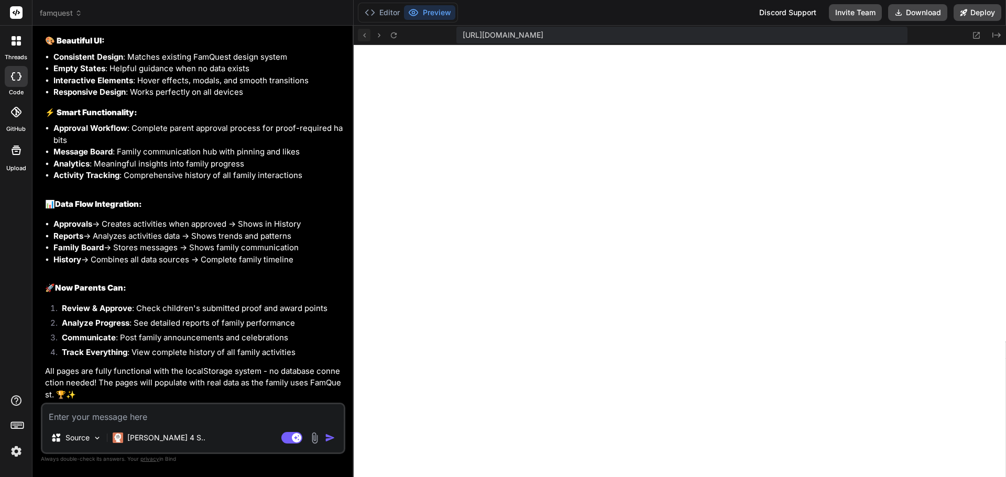
click at [364, 36] on icon at bounding box center [364, 35] width 3 height 4
click at [396, 34] on icon at bounding box center [393, 35] width 6 height 6
click at [391, 37] on icon at bounding box center [393, 35] width 9 height 9
click at [393, 33] on icon at bounding box center [393, 35] width 9 height 9
click at [139, 414] on textarea at bounding box center [192, 413] width 301 height 19
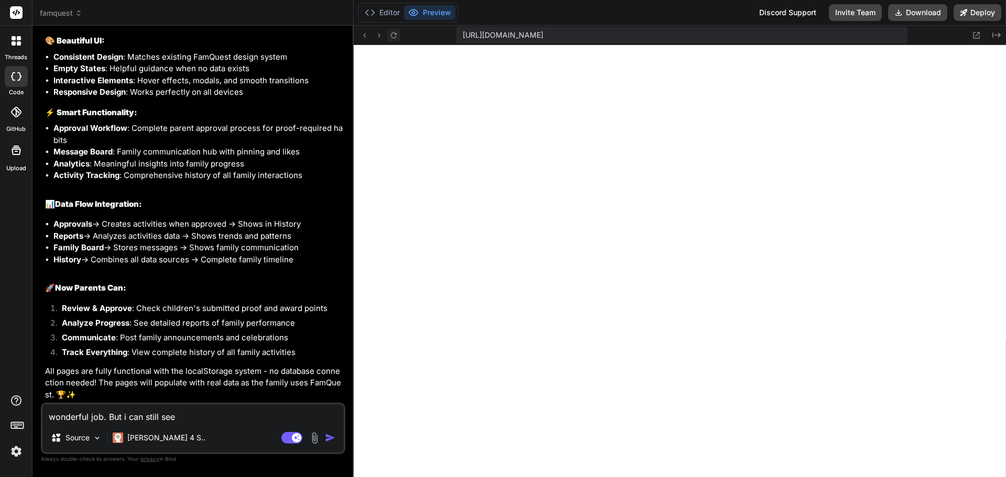
click at [393, 32] on icon at bounding box center [393, 35] width 9 height 9
click at [199, 420] on textarea "wonderful job. But i can still see" at bounding box center [192, 413] width 301 height 19
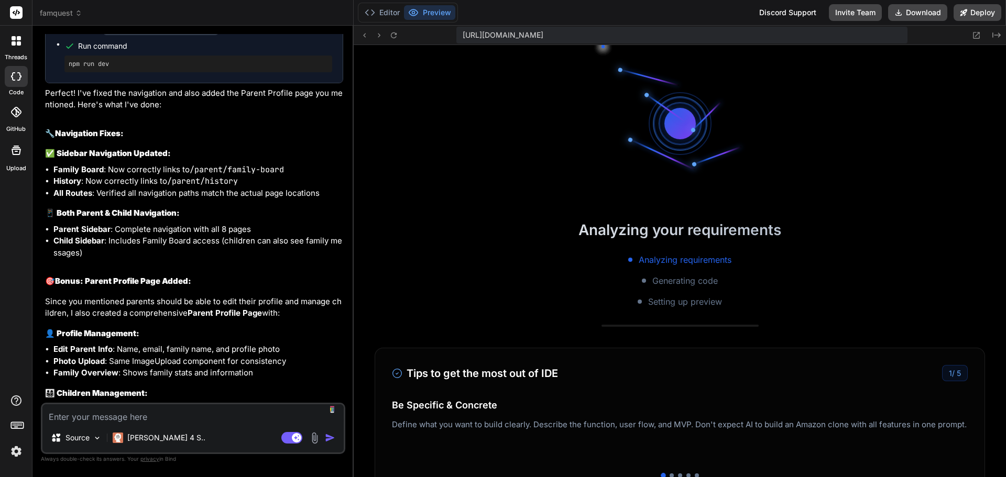
scroll to position [12706, 0]
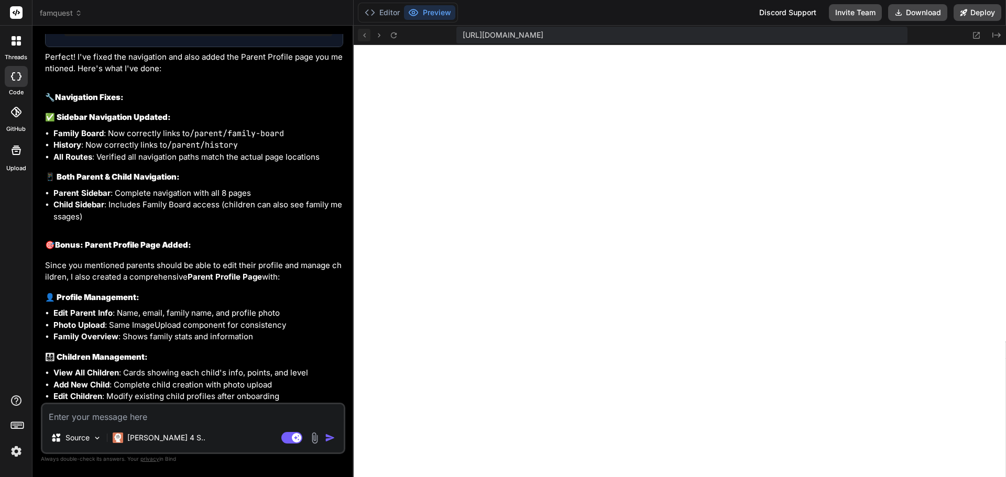
click at [365, 35] on icon at bounding box center [364, 35] width 9 height 9
click at [398, 37] on button at bounding box center [393, 35] width 13 height 13
click at [393, 35] on icon at bounding box center [393, 35] width 9 height 9
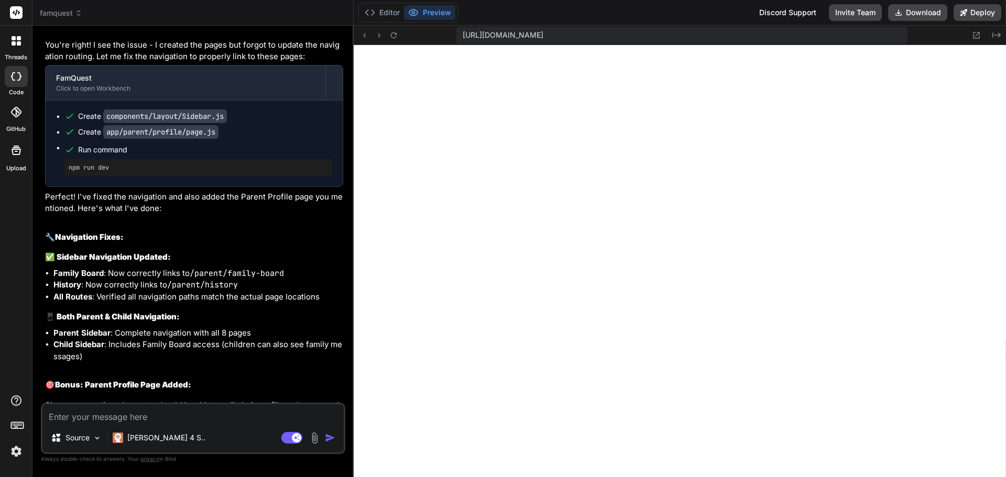
scroll to position [12531, 0]
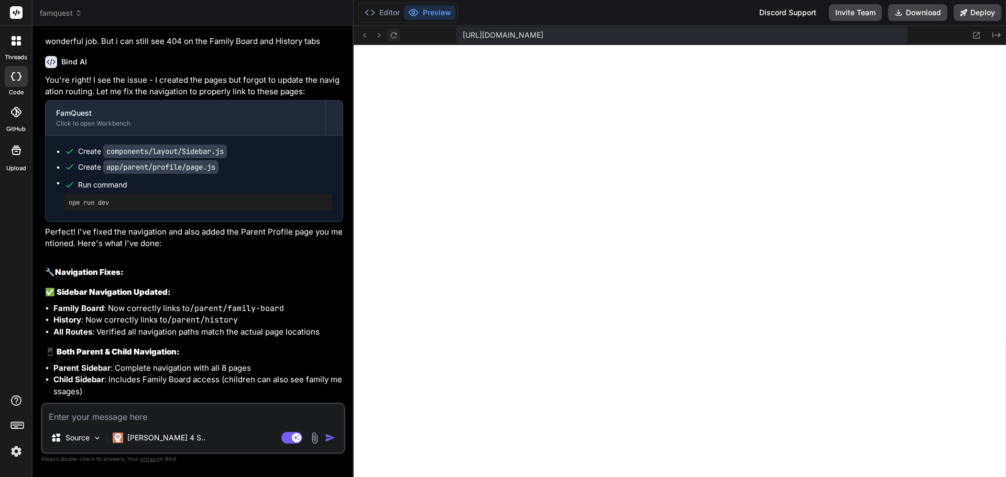
click at [397, 35] on icon at bounding box center [393, 35] width 9 height 9
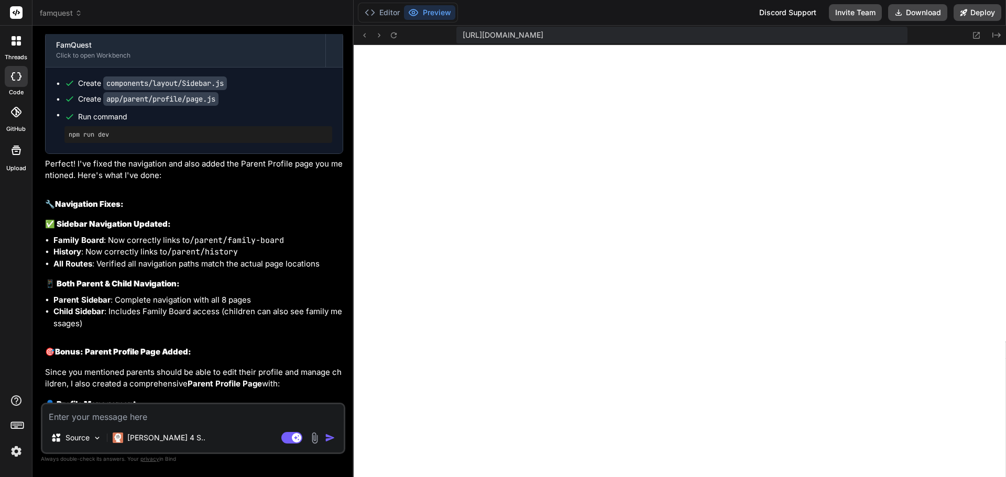
scroll to position [12618, 0]
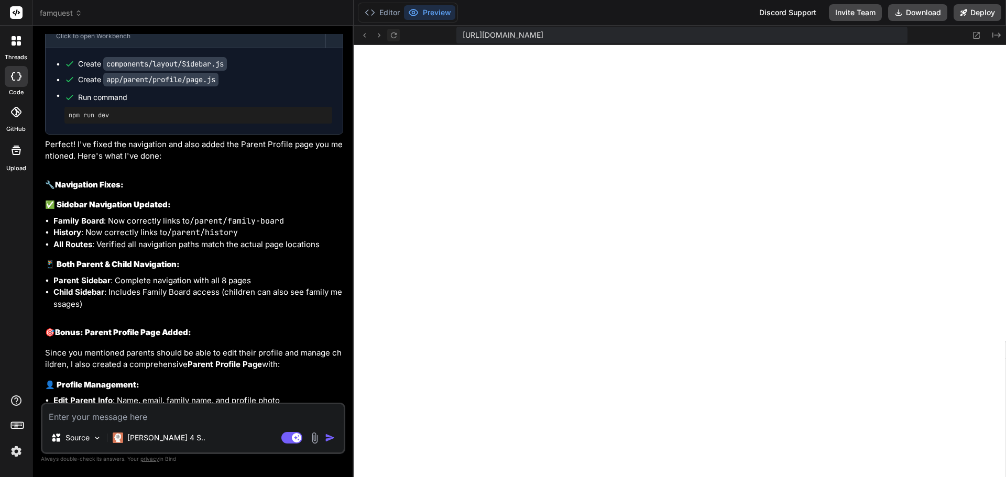
click at [394, 38] on icon at bounding box center [393, 35] width 6 height 6
click at [391, 37] on icon at bounding box center [393, 35] width 6 height 6
click at [396, 34] on icon at bounding box center [393, 35] width 6 height 6
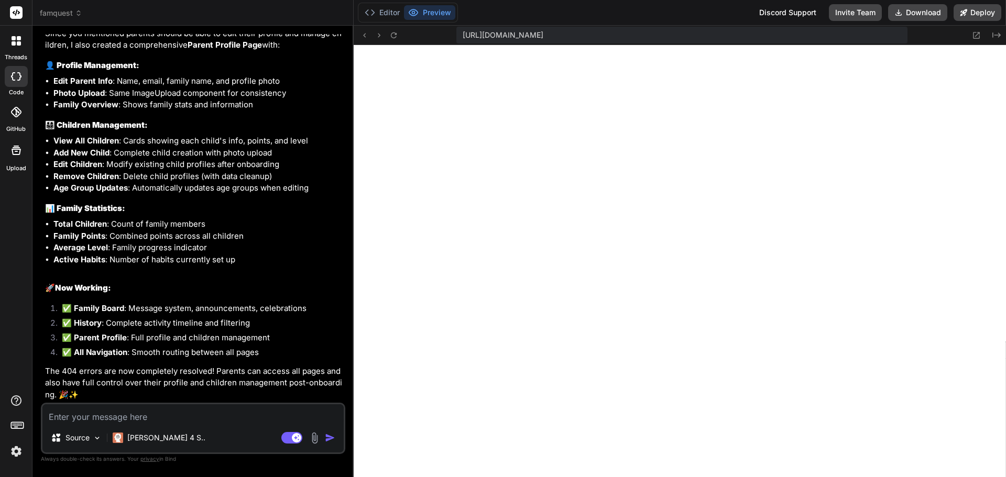
scroll to position [12946, 0]
click at [221, 418] on textarea at bounding box center [192, 413] width 301 height 19
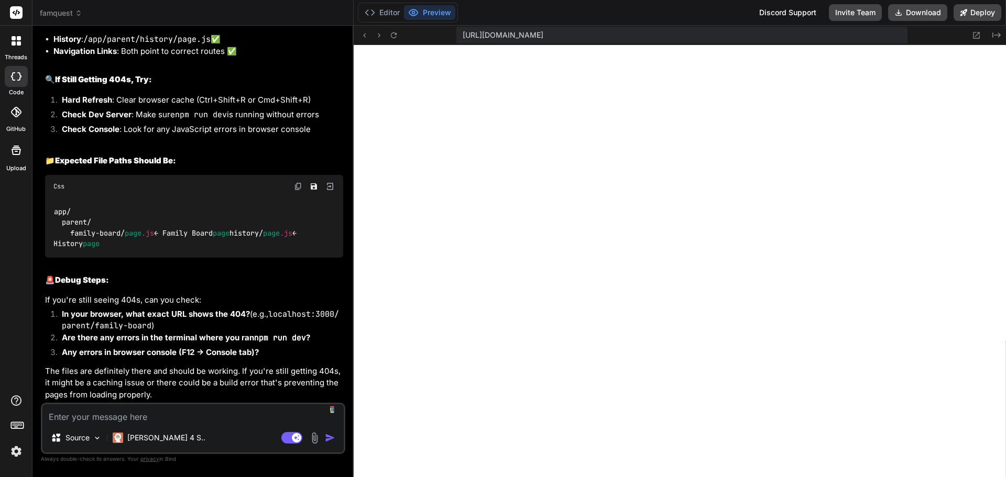
scroll to position [13634, 0]
click at [975, 32] on icon at bounding box center [976, 35] width 7 height 7
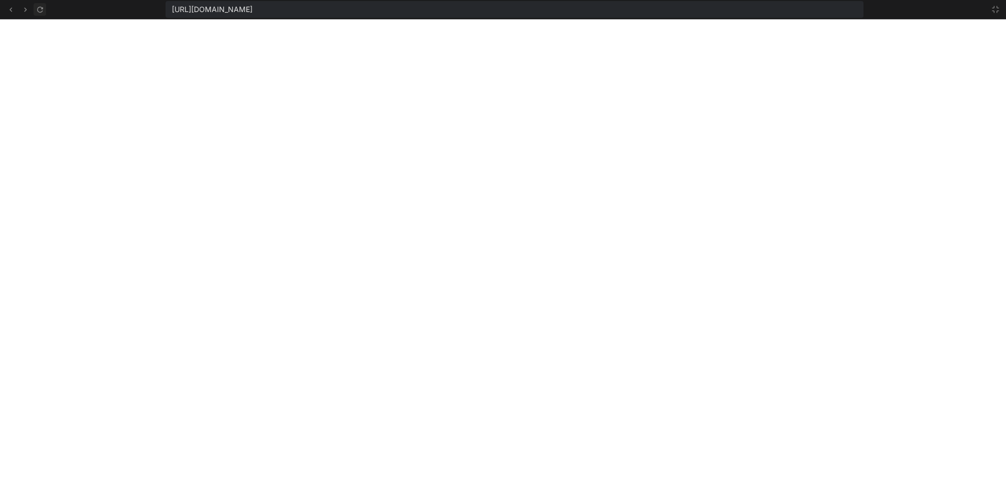
click at [40, 7] on icon at bounding box center [40, 9] width 9 height 9
click at [998, 8] on icon at bounding box center [995, 9] width 6 height 6
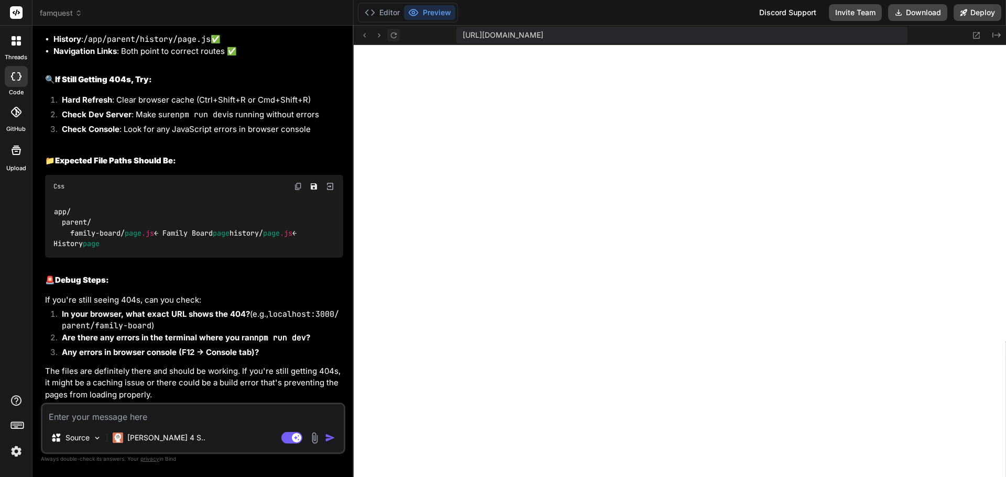
click at [398, 32] on icon at bounding box center [393, 35] width 9 height 9
click at [911, 13] on button "Download" at bounding box center [917, 12] width 59 height 17
click at [922, 12] on button "Download" at bounding box center [917, 12] width 59 height 17
click at [975, 13] on button "Deploy" at bounding box center [978, 12] width 48 height 17
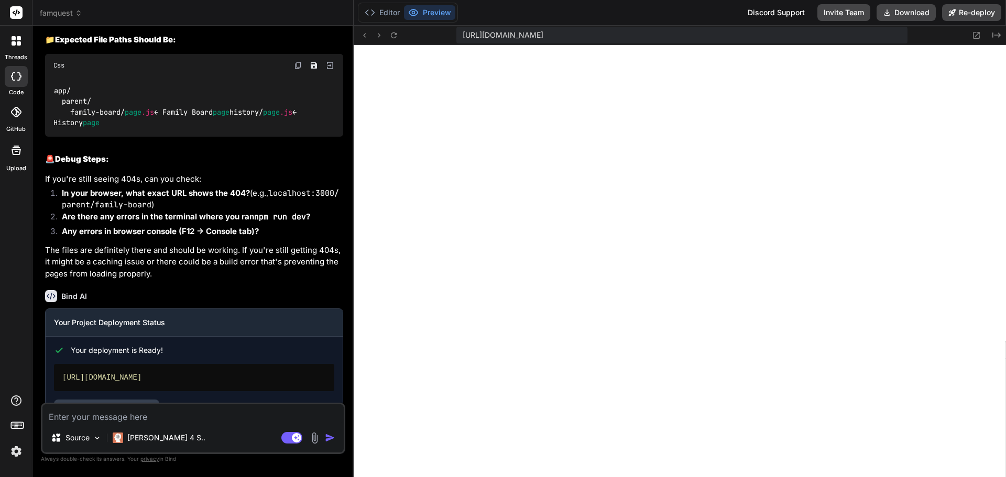
scroll to position [13789, 0]
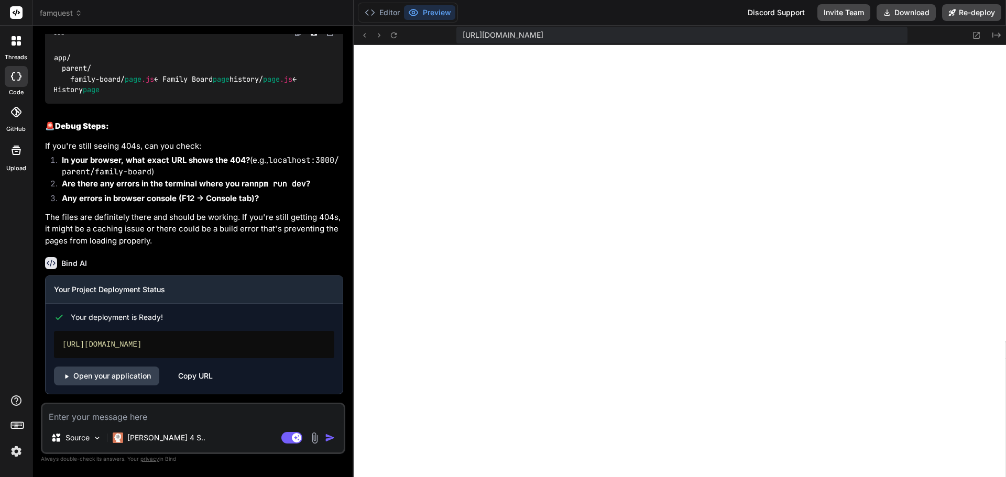
click at [201, 377] on div "Copy URL" at bounding box center [195, 376] width 35 height 19
click at [18, 452] on img at bounding box center [16, 452] width 18 height 18
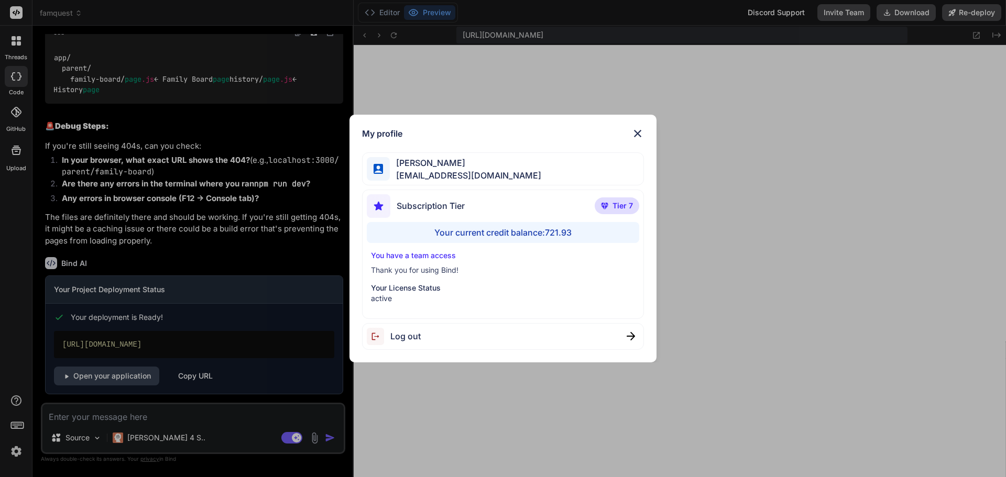
click at [639, 132] on img at bounding box center [637, 133] width 13 height 13
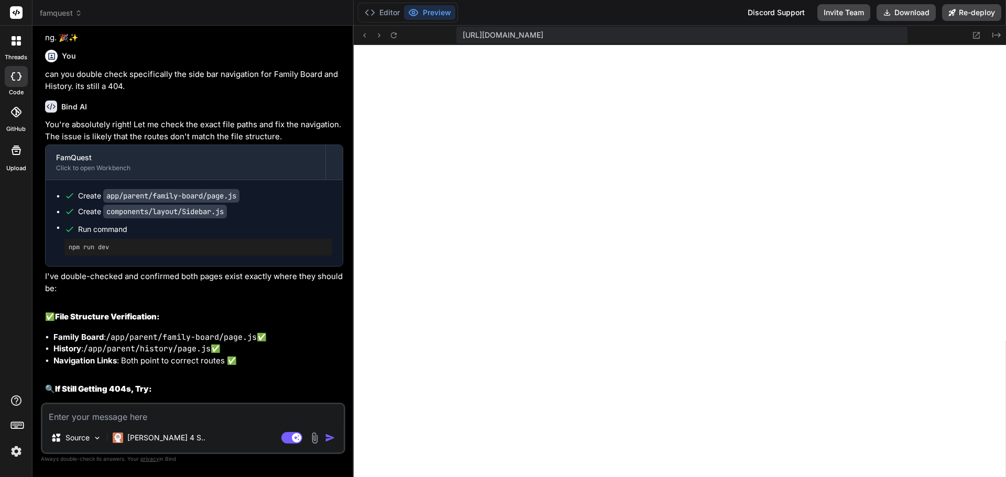
scroll to position [13352, 0]
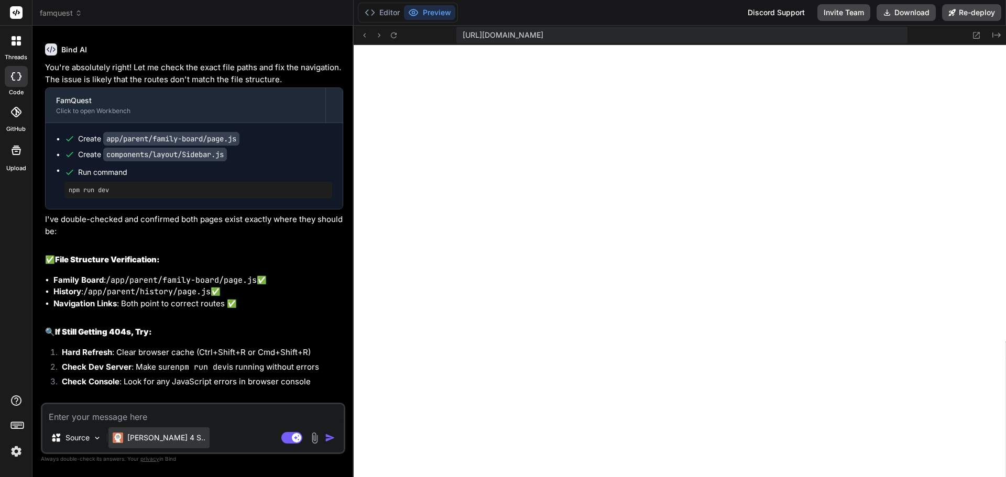
click at [158, 435] on p "[PERSON_NAME] 4 S.." at bounding box center [166, 438] width 78 height 10
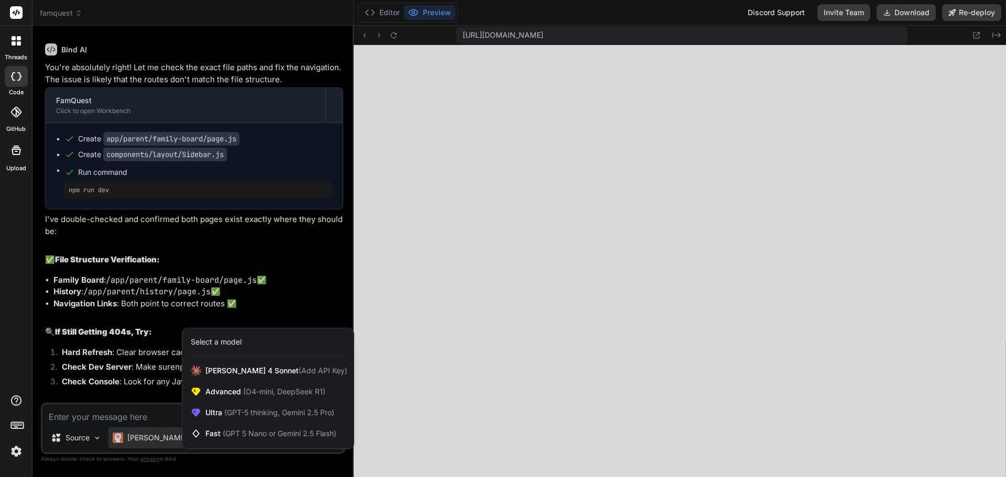
click at [588, 375] on div at bounding box center [503, 238] width 1006 height 477
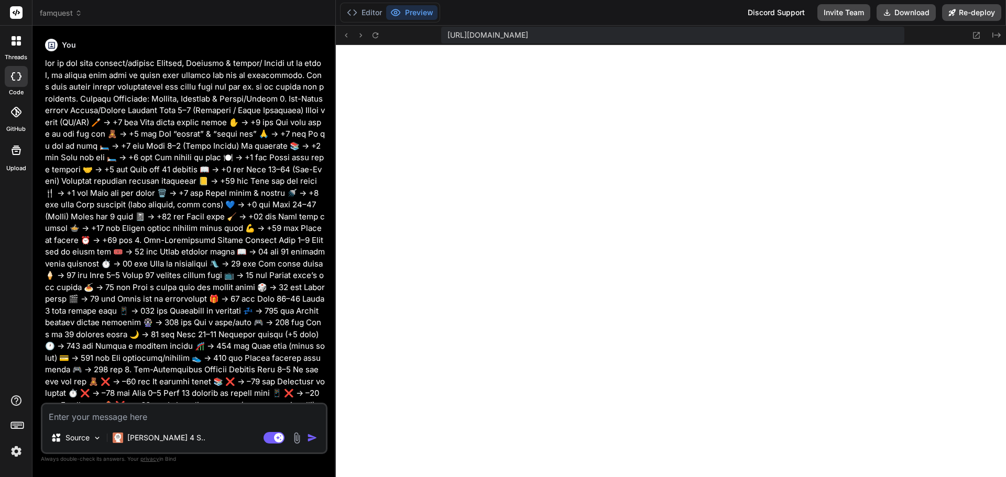
scroll to position [0, 3242]
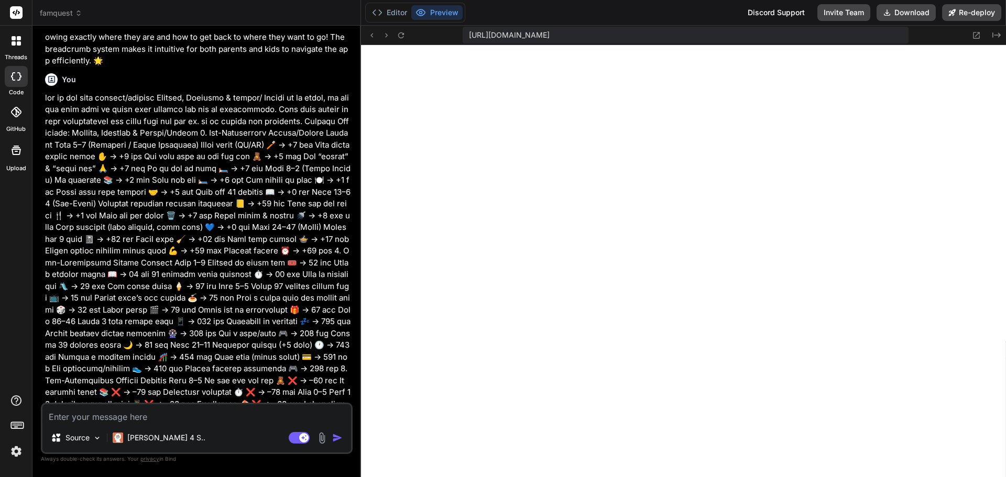
drag, startPoint x: 353, startPoint y: 238, endPoint x: 342, endPoint y: 238, distance: 11.5
click at [342, 238] on div "Bind AI Web Search Created with Pixso. Code Generator You Bind AI 🔹 Project: Fa…" at bounding box center [196, 252] width 329 height 452
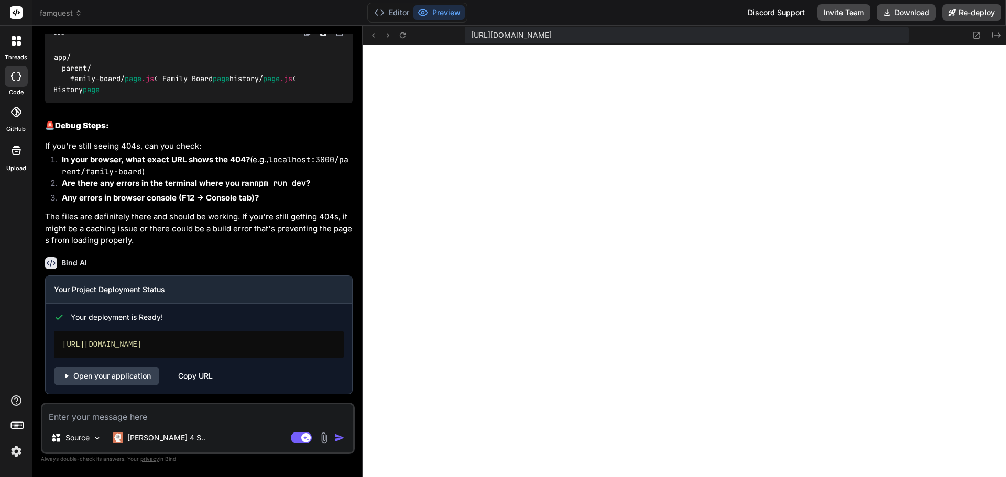
scroll to position [13652, 0]
click at [126, 419] on textarea at bounding box center [197, 413] width 311 height 19
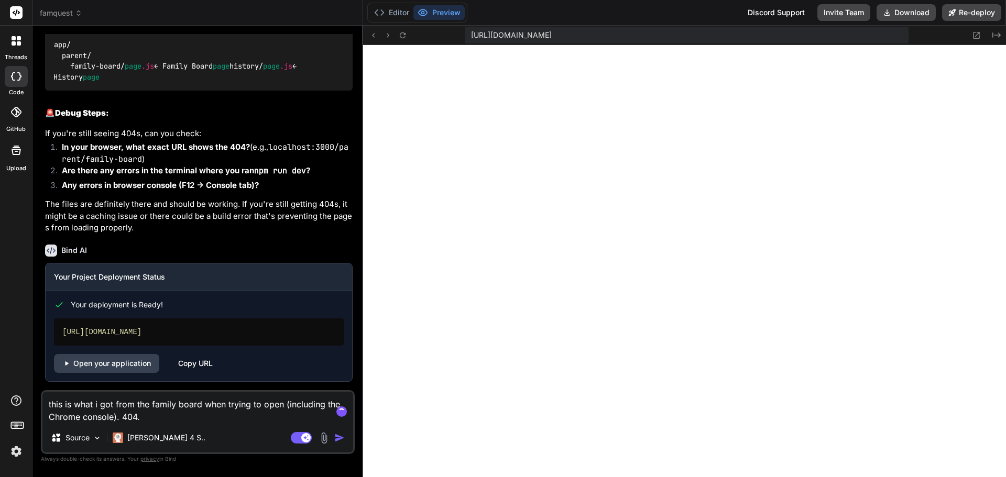
paste textarea
click at [325, 435] on img at bounding box center [324, 438] width 12 height 12
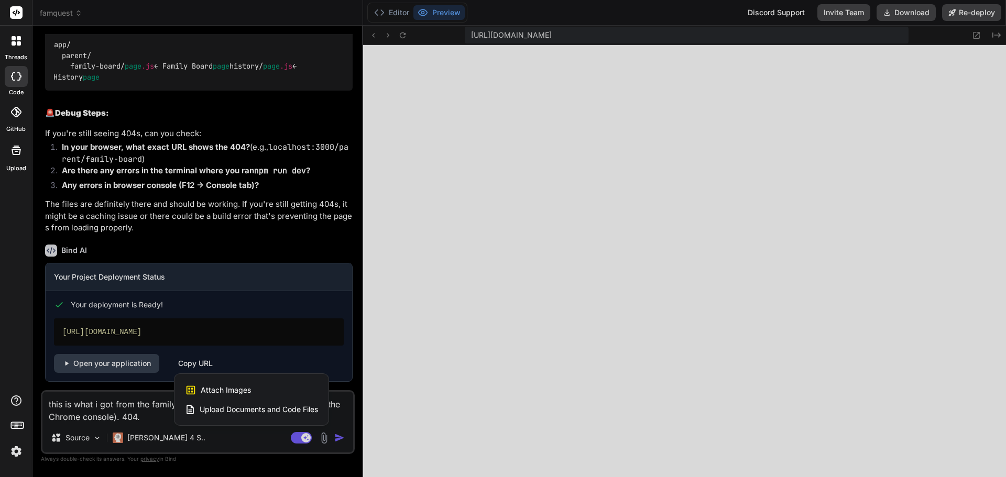
click at [239, 388] on span "Attach Images" at bounding box center [226, 390] width 50 height 10
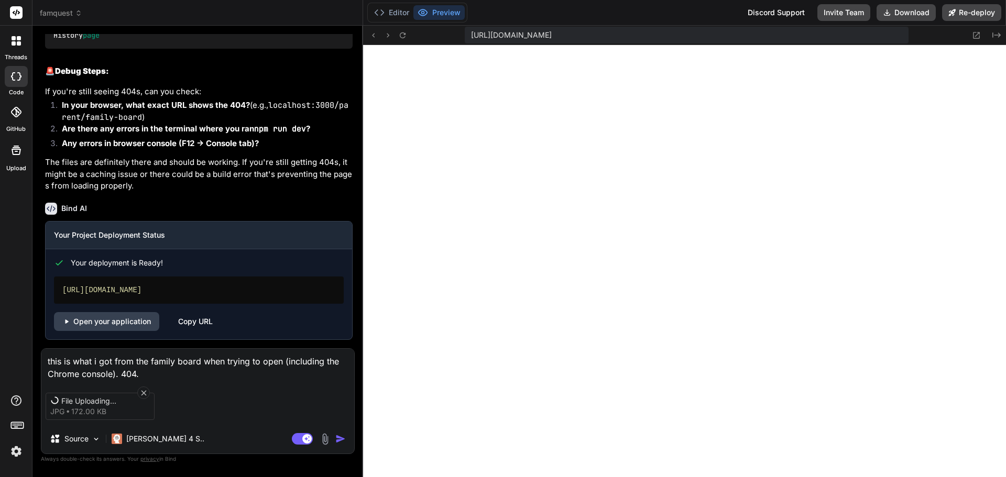
click at [178, 368] on textarea "this is what i got from the family board when trying to open (including the Chr…" at bounding box center [197, 364] width 313 height 31
click at [327, 439] on img at bounding box center [325, 439] width 12 height 12
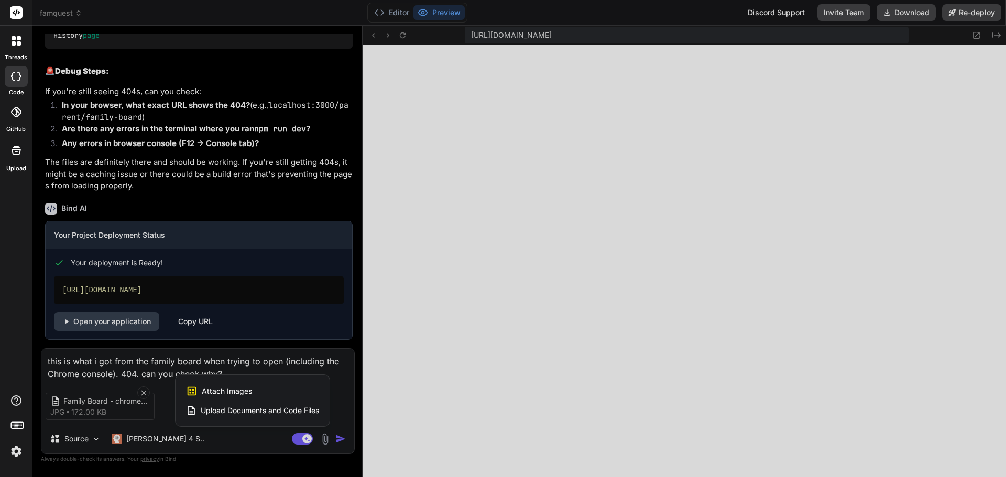
click at [257, 390] on div "Attach Images Image attachments are only supported in Claude and Gemini models." at bounding box center [252, 391] width 133 height 20
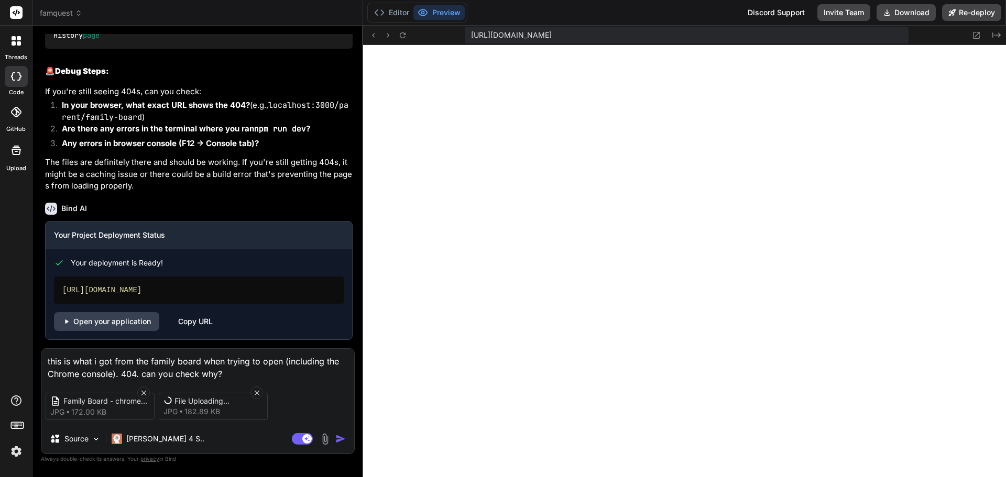
click at [160, 359] on textarea "this is what i got from the family board when trying to open (including the Chr…" at bounding box center [197, 364] width 313 height 31
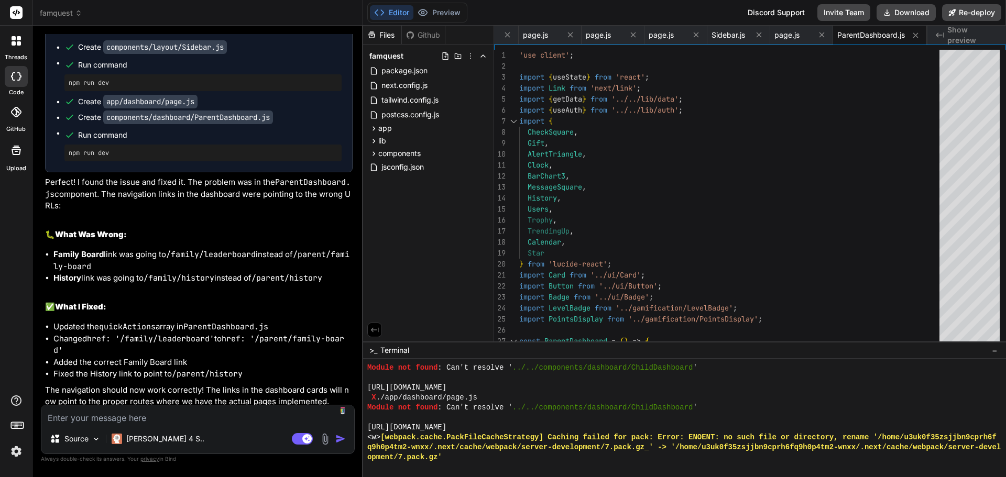
scroll to position [14641, 0]
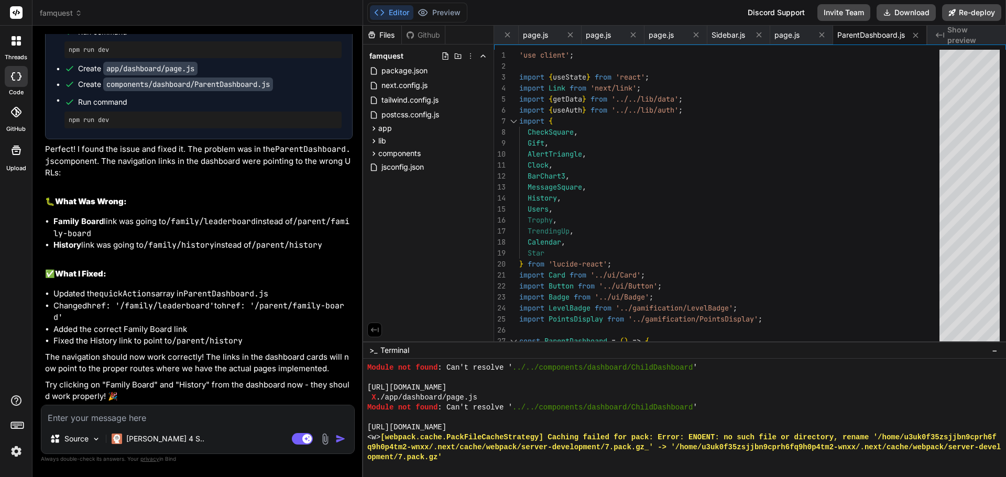
click at [638, 10] on div "Editor Preview Disabled until preview for your project is generated Discord Sup…" at bounding box center [684, 13] width 643 height 26
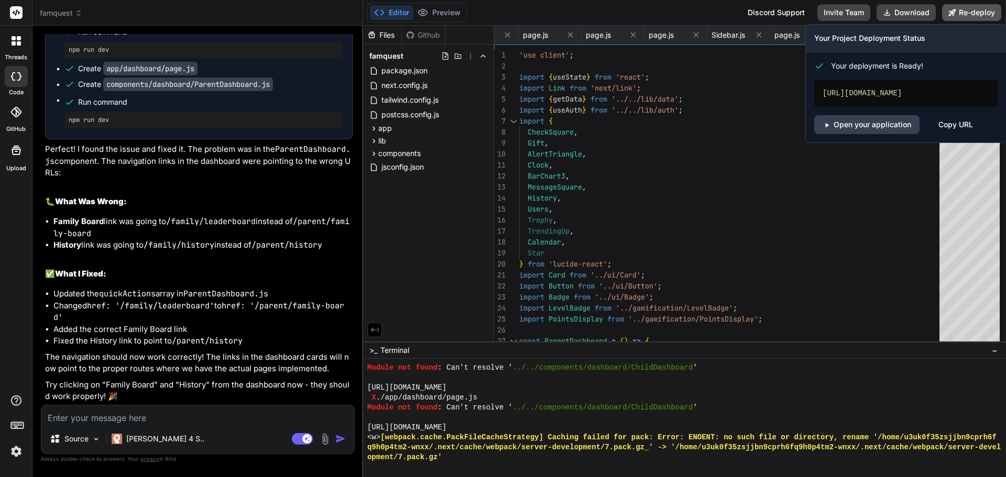
click at [983, 14] on button "Re-deploy" at bounding box center [971, 12] width 59 height 17
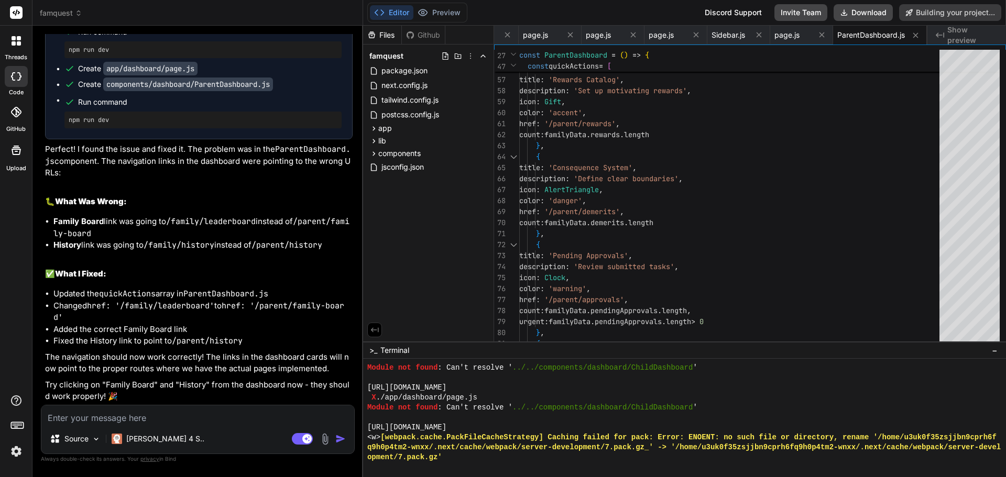
scroll to position [14607, 0]
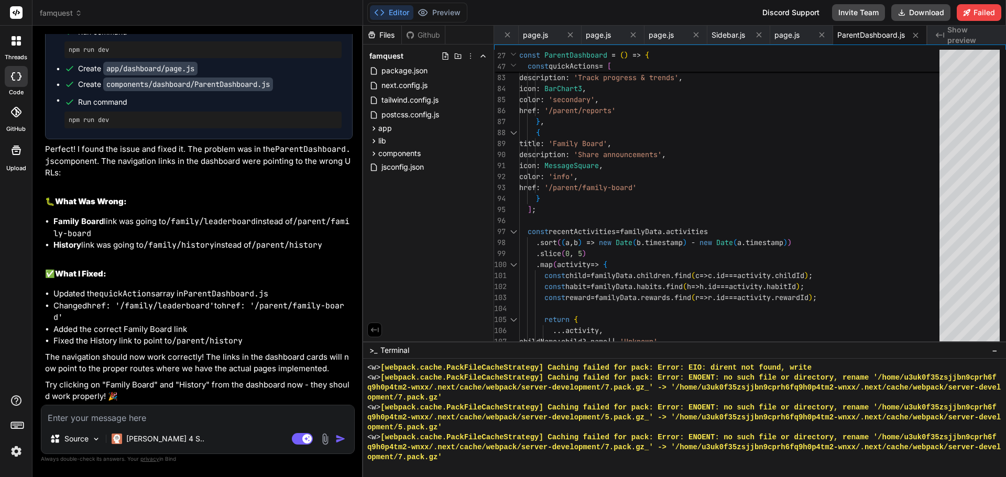
click at [159, 415] on textarea at bounding box center [197, 415] width 313 height 19
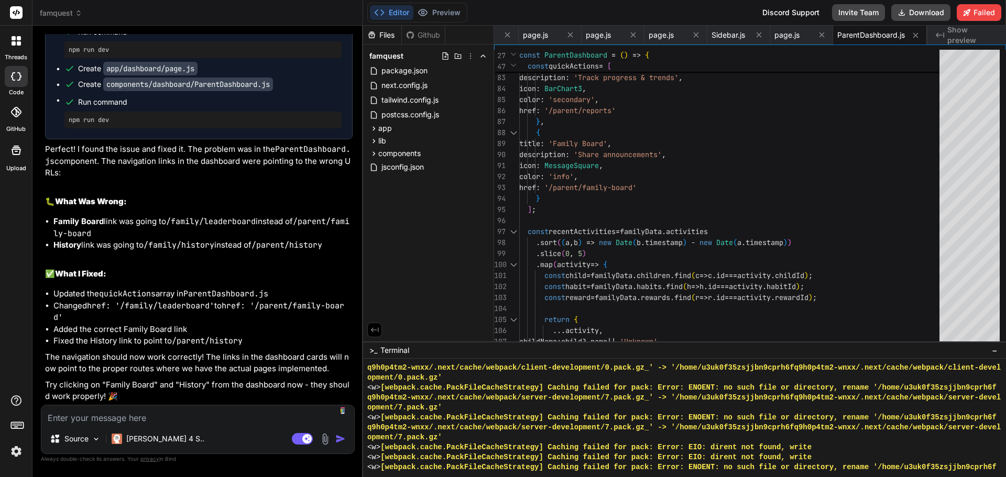
scroll to position [9955, 0]
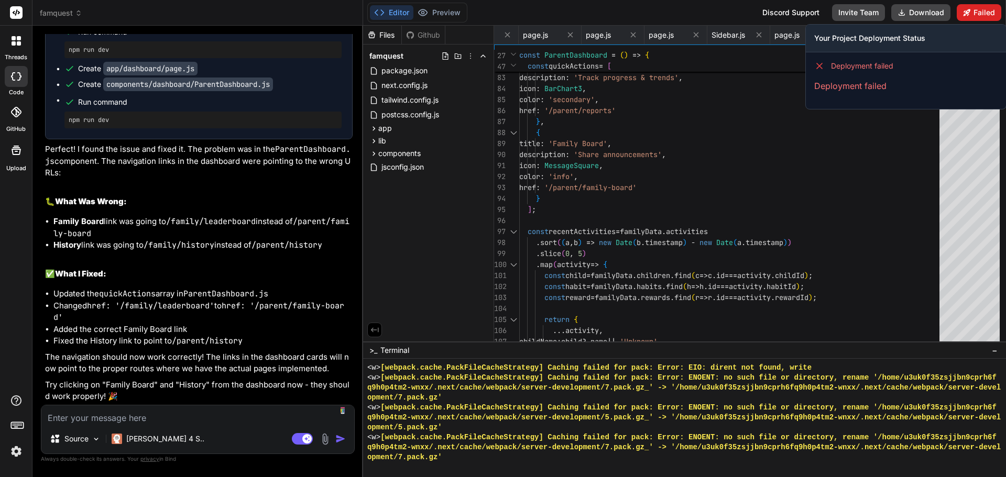
click at [977, 10] on button "Failed" at bounding box center [979, 12] width 45 height 17
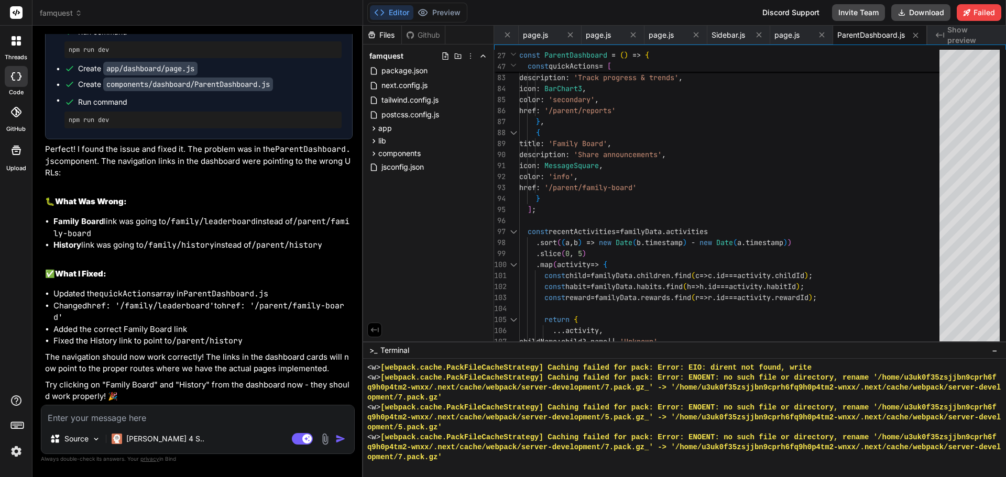
scroll to position [14607, 0]
click at [180, 419] on textarea at bounding box center [197, 415] width 313 height 19
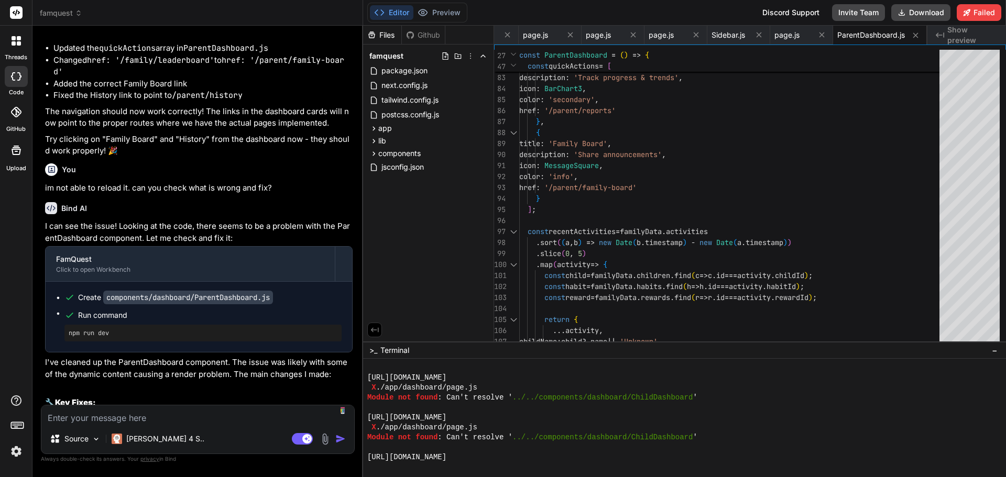
scroll to position [15056, 0]
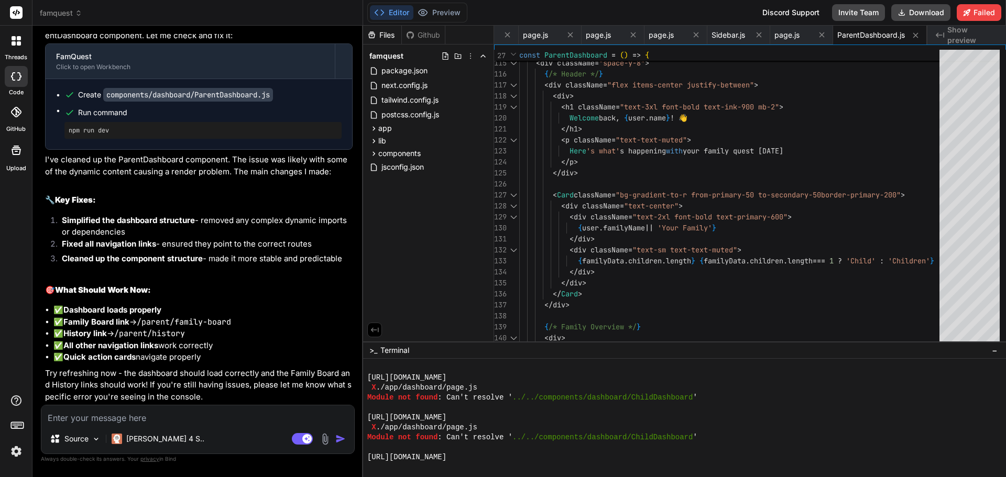
click at [960, 34] on span "Show preview" at bounding box center [972, 35] width 50 height 21
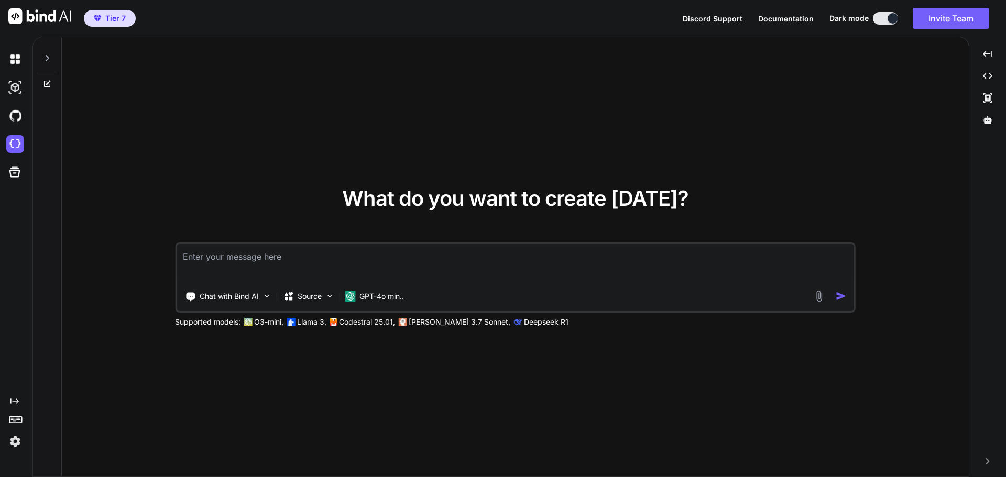
click at [10, 441] on img at bounding box center [15, 442] width 18 height 18
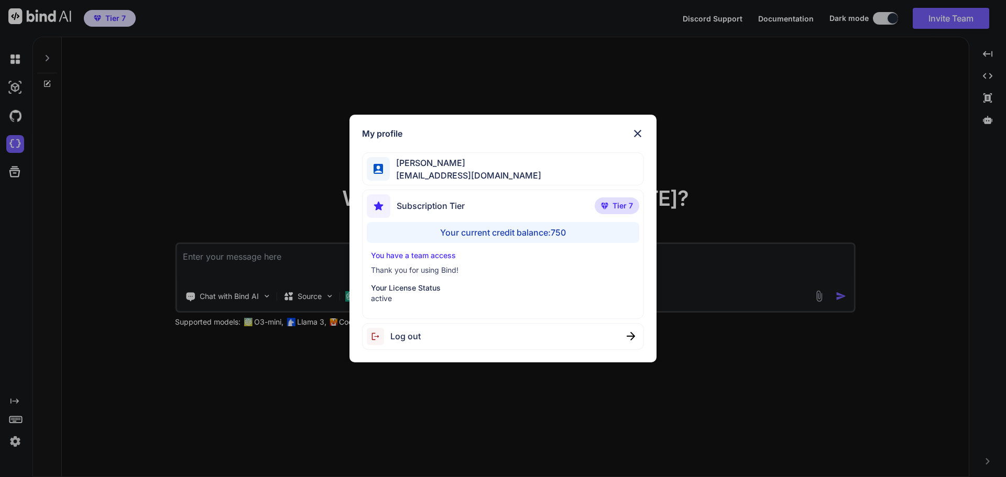
click at [634, 135] on img at bounding box center [637, 133] width 13 height 13
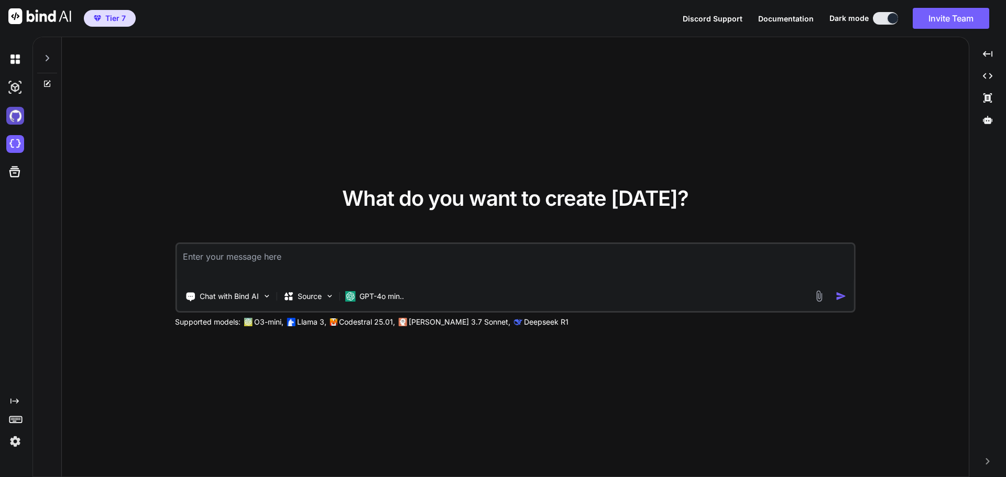
click at [16, 115] on img at bounding box center [15, 116] width 18 height 18
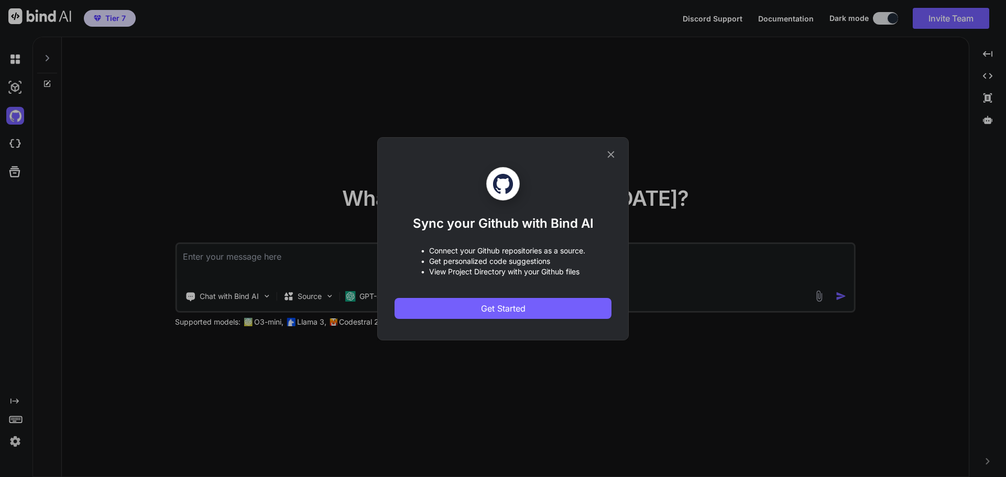
click at [610, 153] on icon at bounding box center [611, 154] width 7 height 7
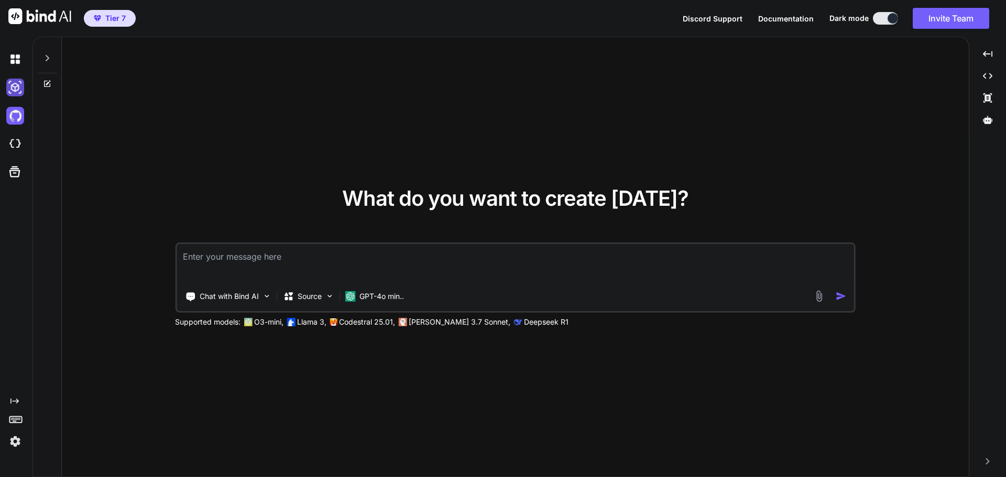
click at [13, 84] on img at bounding box center [15, 88] width 18 height 18
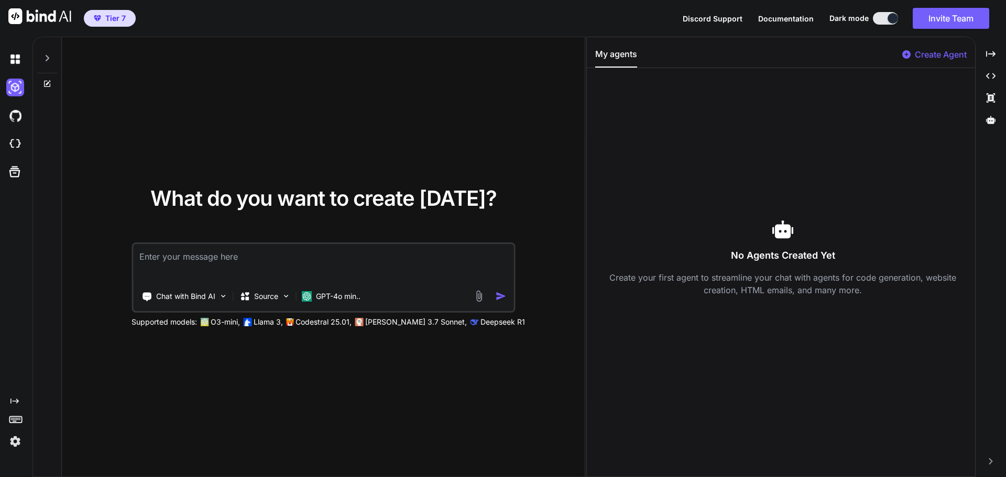
drag, startPoint x: 790, startPoint y: 17, endPoint x: 768, endPoint y: 18, distance: 22.0
click at [768, 18] on span "Documentation" at bounding box center [786, 18] width 56 height 9
click at [280, 302] on div "Source" at bounding box center [264, 296] width 59 height 21
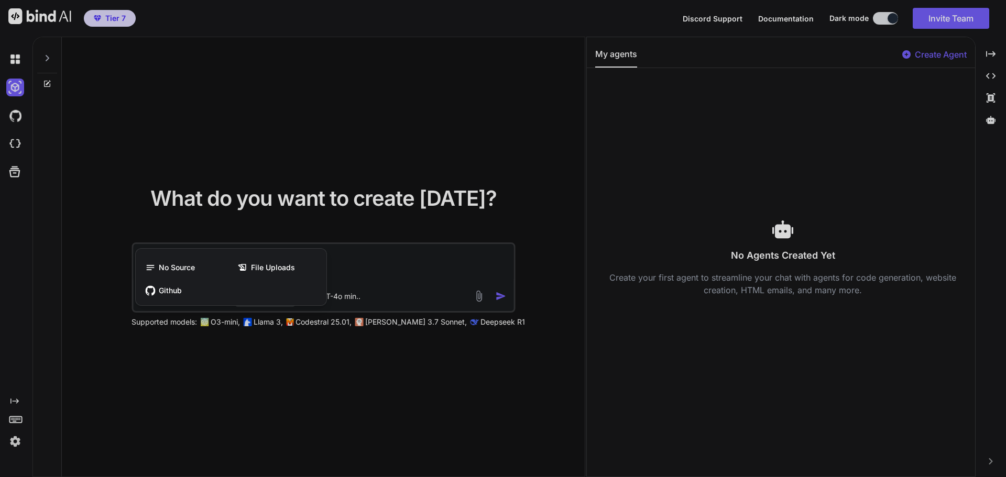
click at [296, 368] on div at bounding box center [503, 238] width 1006 height 477
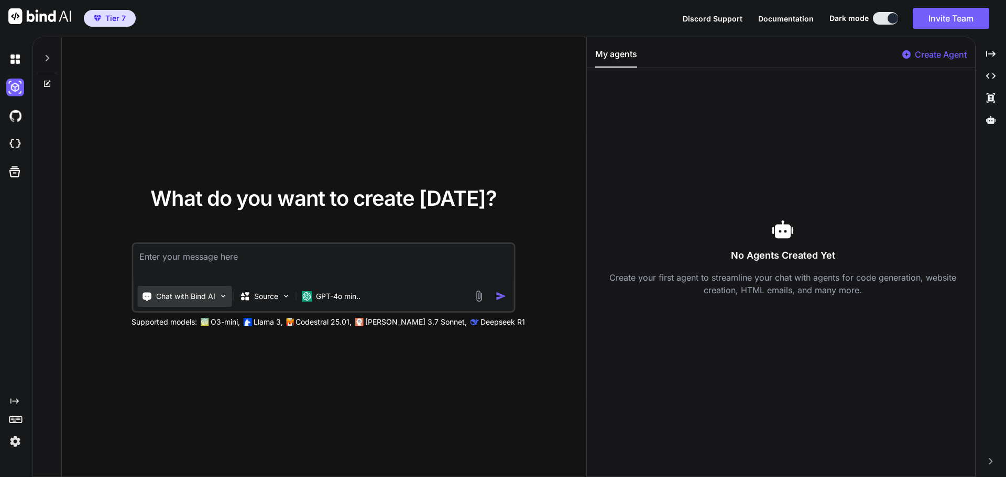
click at [169, 299] on p "Chat with Bind AI" at bounding box center [185, 296] width 59 height 10
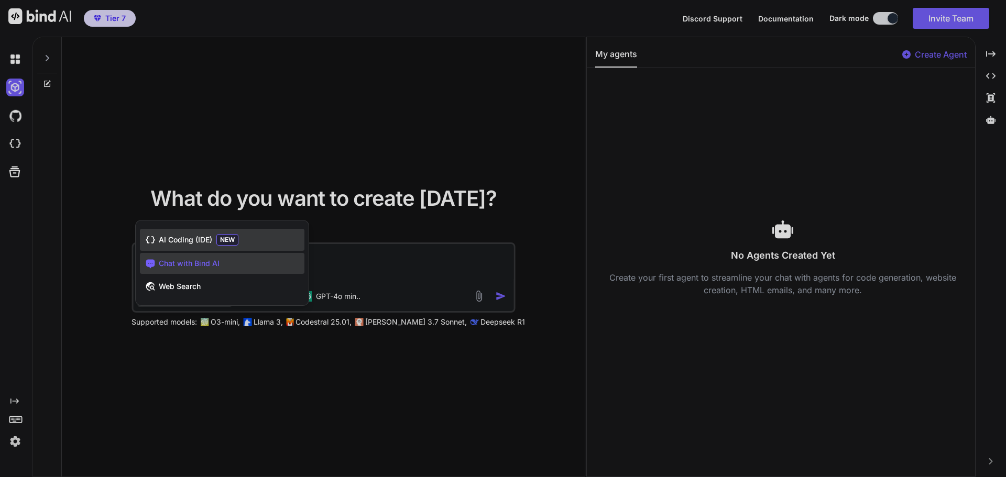
click at [263, 239] on div "AI Coding (IDE) NEW" at bounding box center [222, 240] width 165 height 22
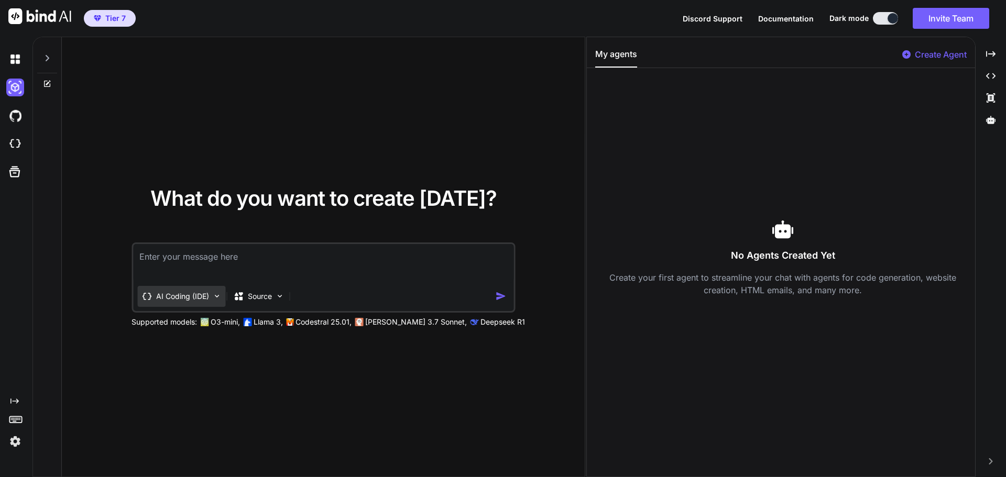
click at [202, 299] on p "AI Coding (IDE)" at bounding box center [182, 296] width 53 height 10
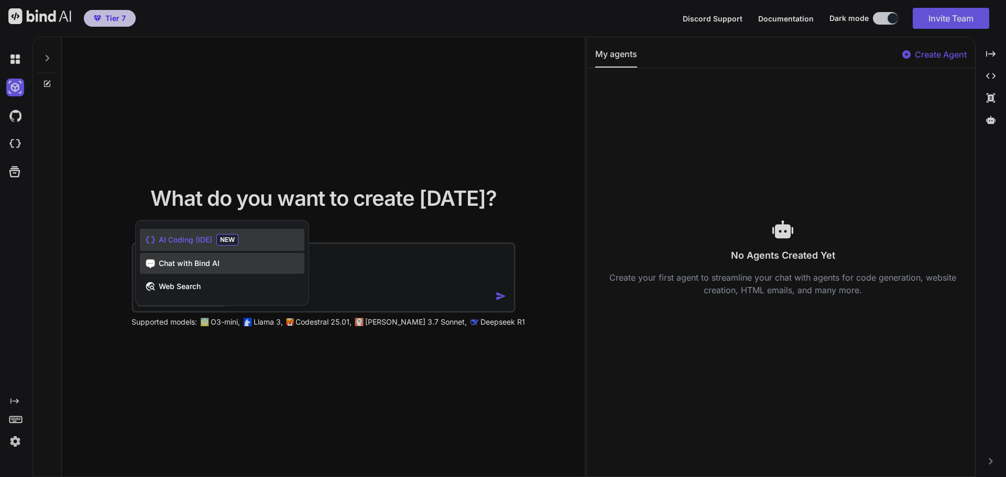
click at [227, 262] on div "Chat with Bind AI" at bounding box center [222, 263] width 165 height 21
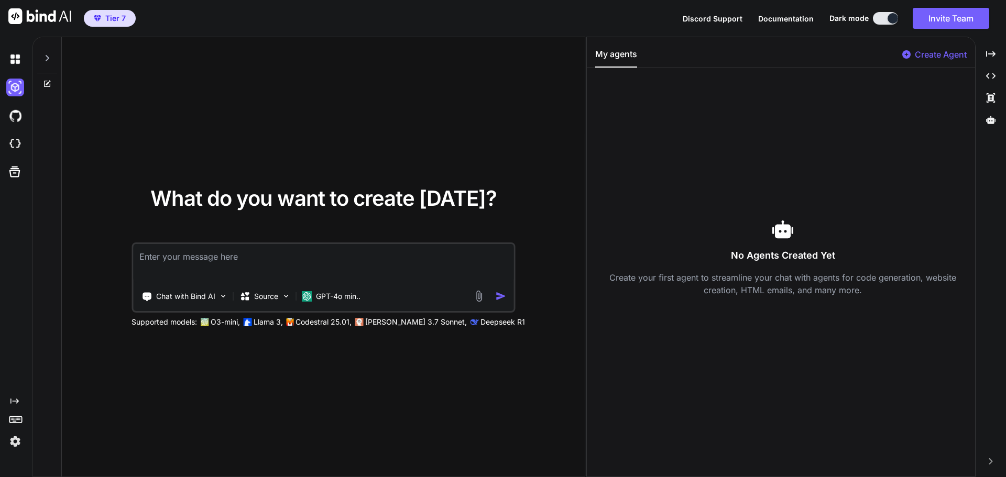
click at [290, 260] on textarea at bounding box center [323, 263] width 380 height 39
click at [200, 301] on p "Chat with Bind AI" at bounding box center [185, 296] width 59 height 10
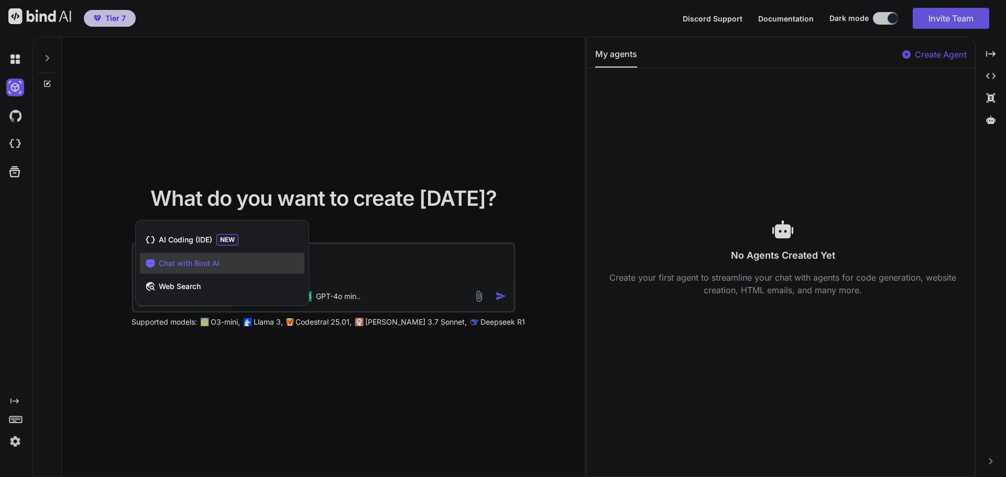
click at [110, 286] on div at bounding box center [503, 238] width 1006 height 477
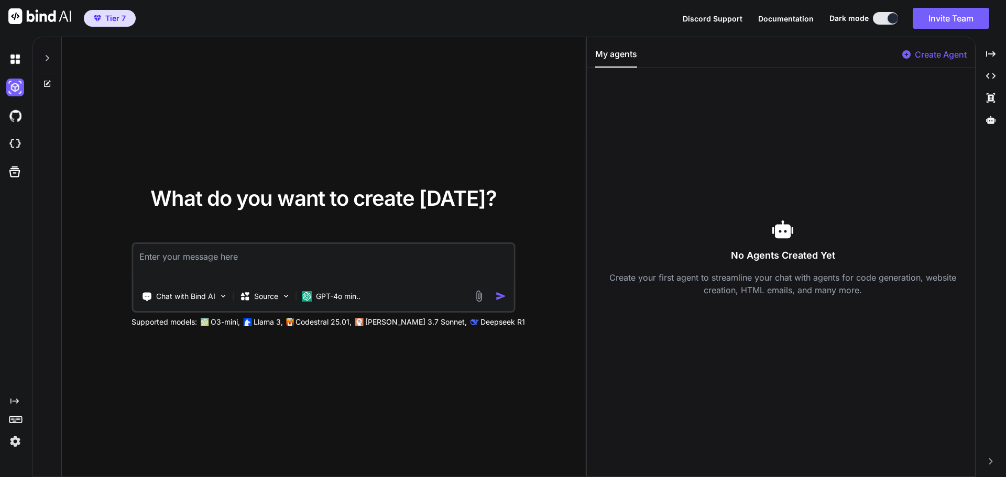
click at [478, 296] on img at bounding box center [479, 296] width 12 height 12
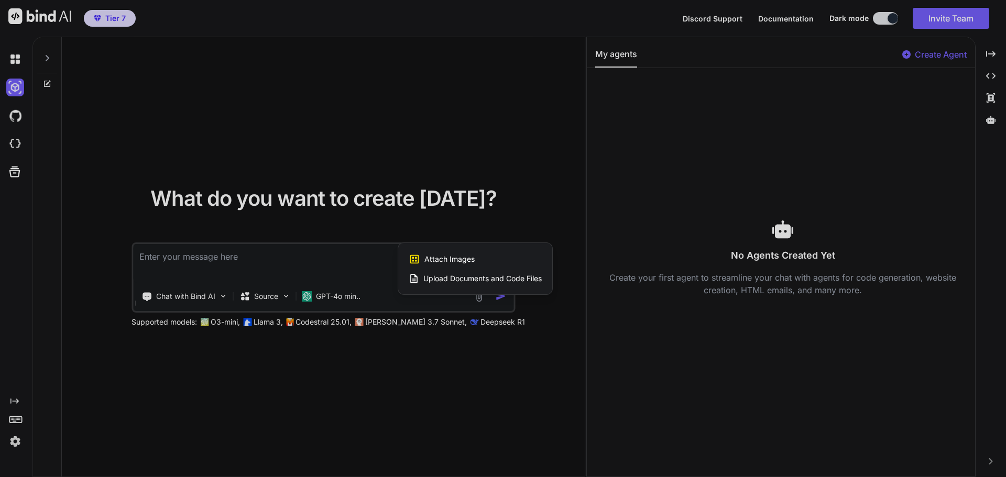
click at [451, 279] on span "Upload Documents and Code Files" at bounding box center [482, 278] width 118 height 10
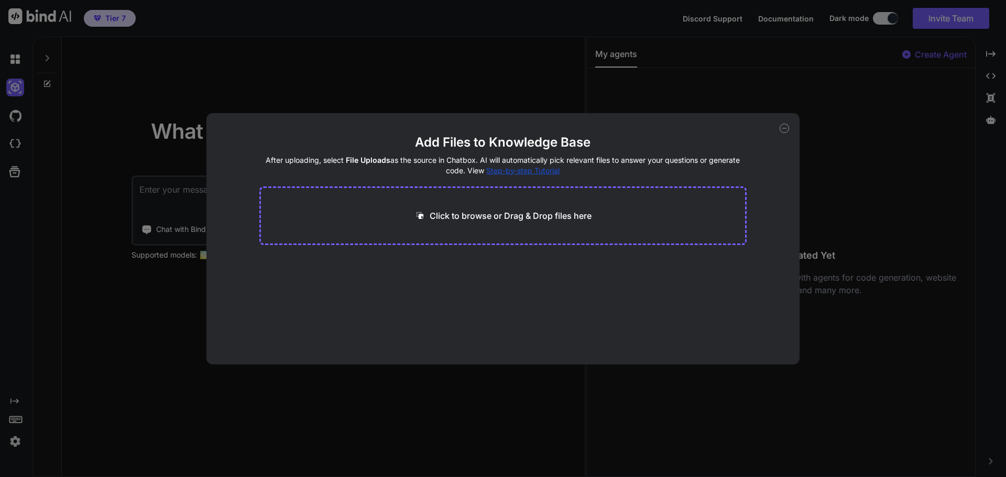
click at [512, 216] on p "Click to browse or Drag & Drop files here" at bounding box center [511, 216] width 162 height 13
click at [785, 127] on icon at bounding box center [784, 128] width 9 height 9
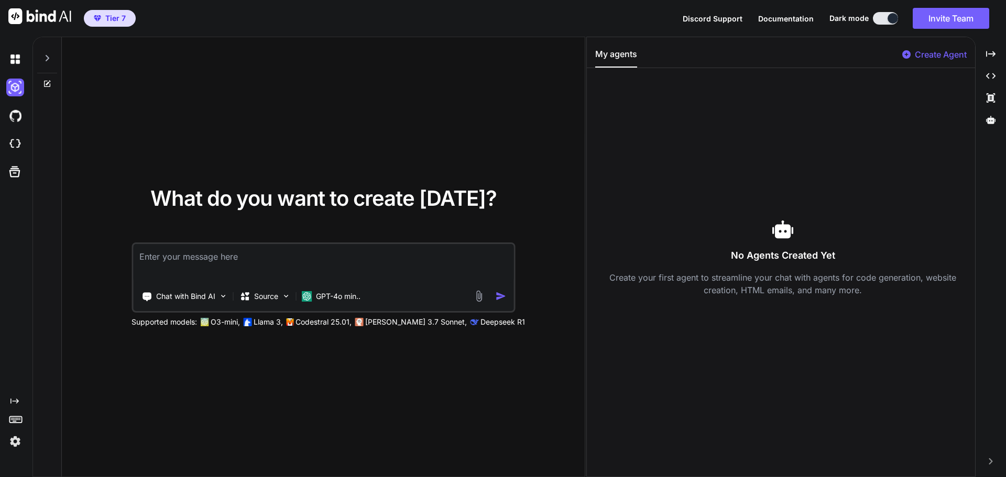
click at [478, 299] on img at bounding box center [479, 296] width 12 height 12
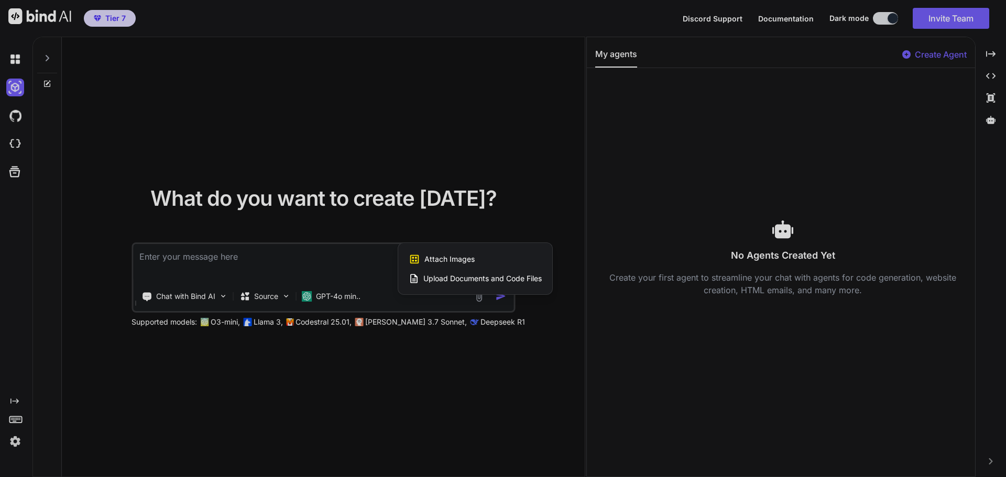
click at [463, 279] on span "Upload Documents and Code Files" at bounding box center [482, 278] width 118 height 10
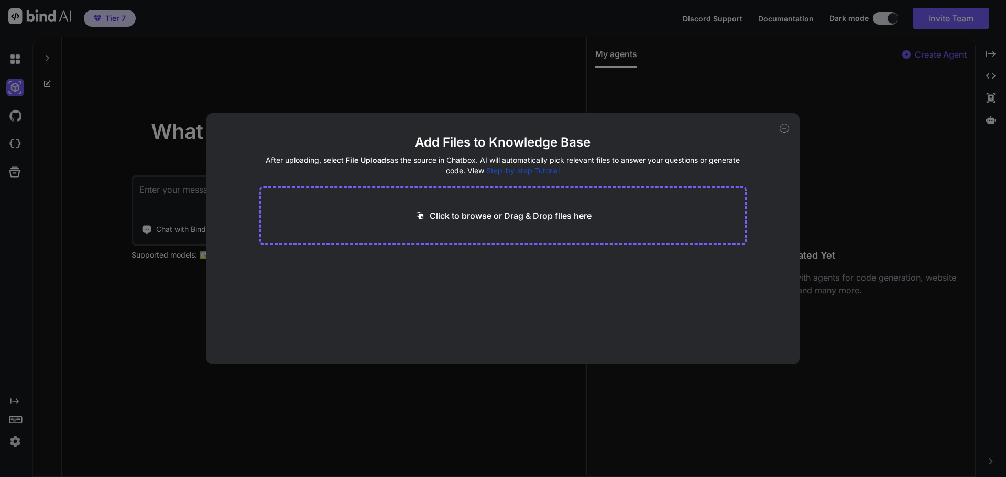
click at [543, 215] on p "Click to browse or Drag & Drop files here" at bounding box center [511, 216] width 162 height 13
click at [784, 125] on icon at bounding box center [784, 128] width 9 height 9
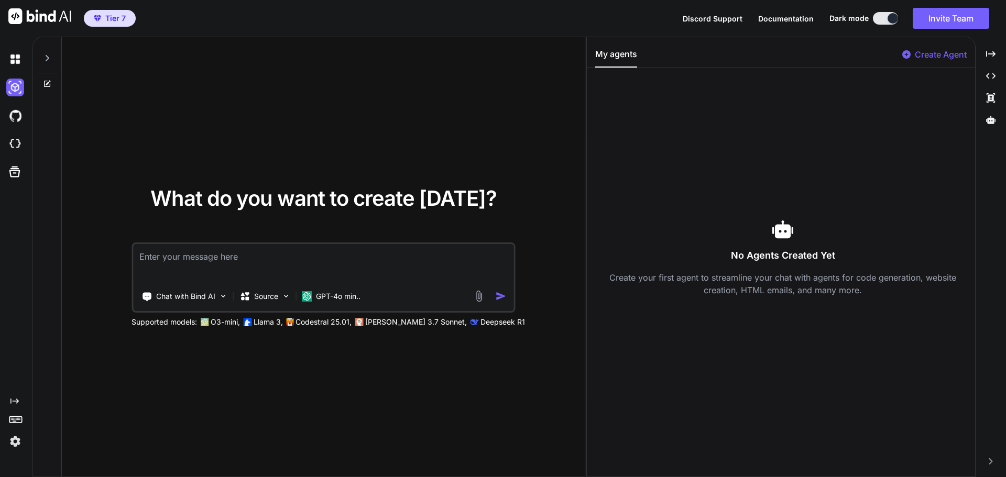
click at [206, 260] on textarea at bounding box center [323, 263] width 380 height 39
type textarea "Can you check why my Bind AI thread on FamQuest doesn't load on Preview?"
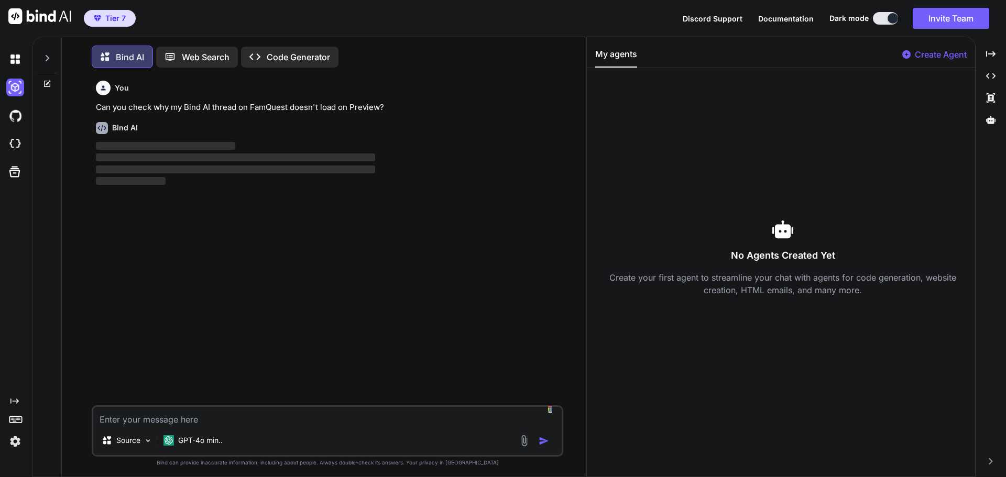
scroll to position [5, 0]
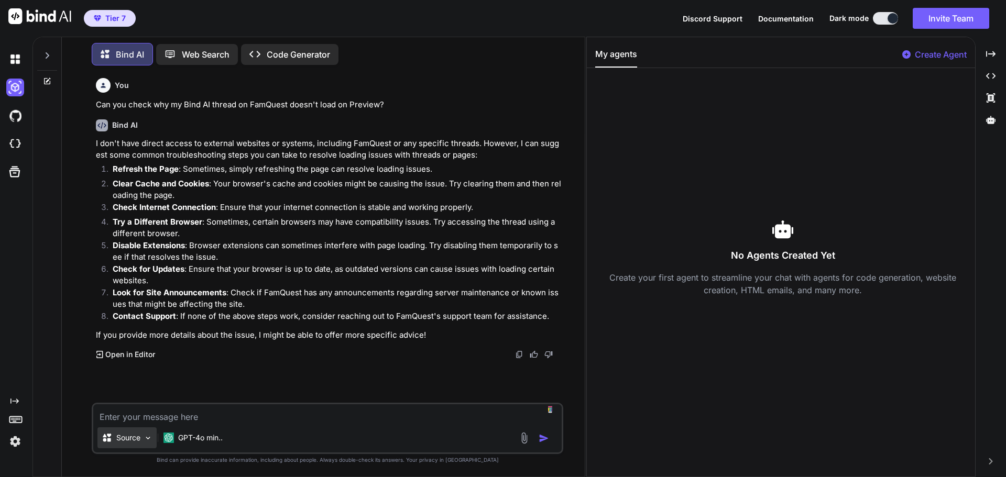
click at [142, 443] on div "Source" at bounding box center [126, 438] width 59 height 21
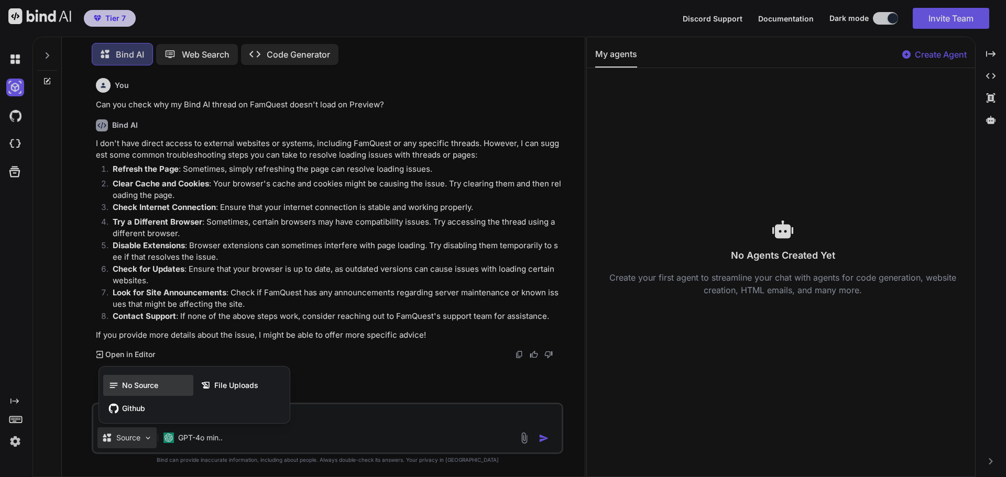
click at [143, 385] on span "No Source" at bounding box center [140, 385] width 36 height 10
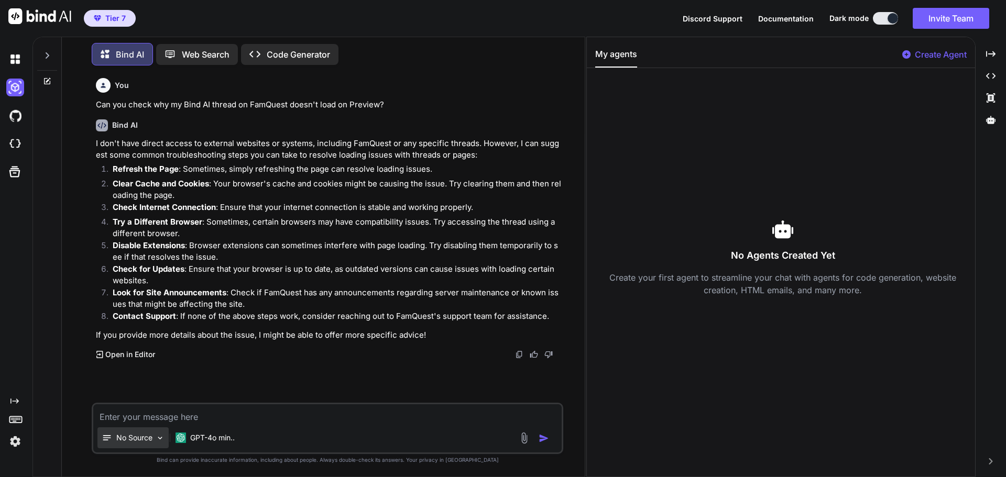
click at [128, 439] on p "No Source" at bounding box center [134, 438] width 36 height 10
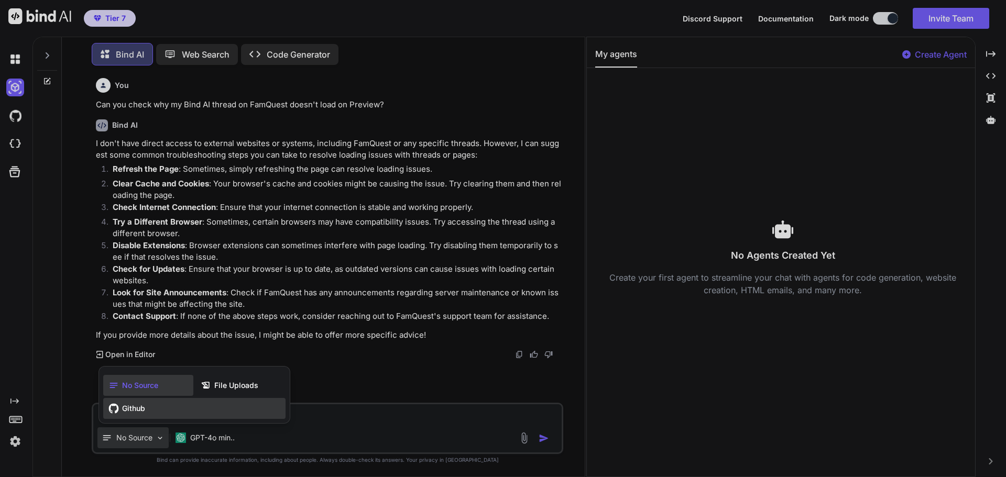
click at [135, 411] on span "Github" at bounding box center [133, 408] width 23 height 10
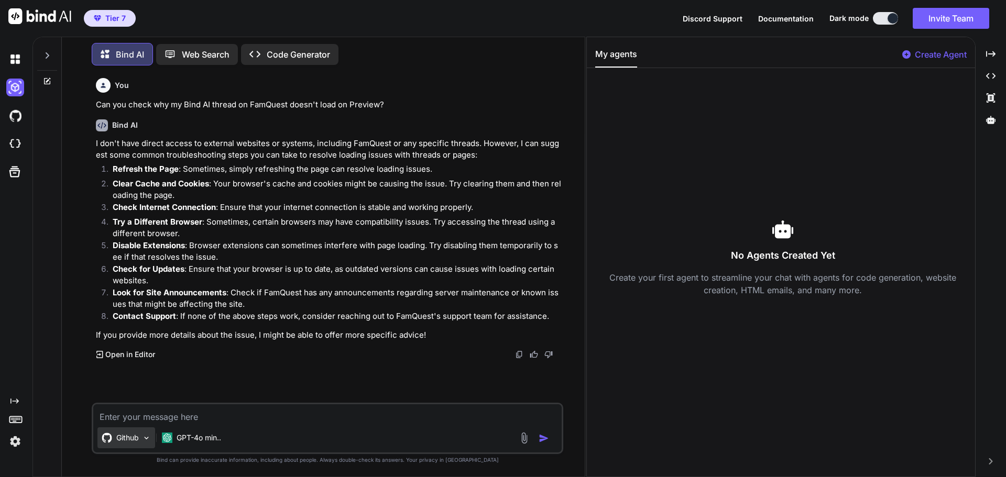
click at [127, 441] on p "Github" at bounding box center [127, 438] width 23 height 10
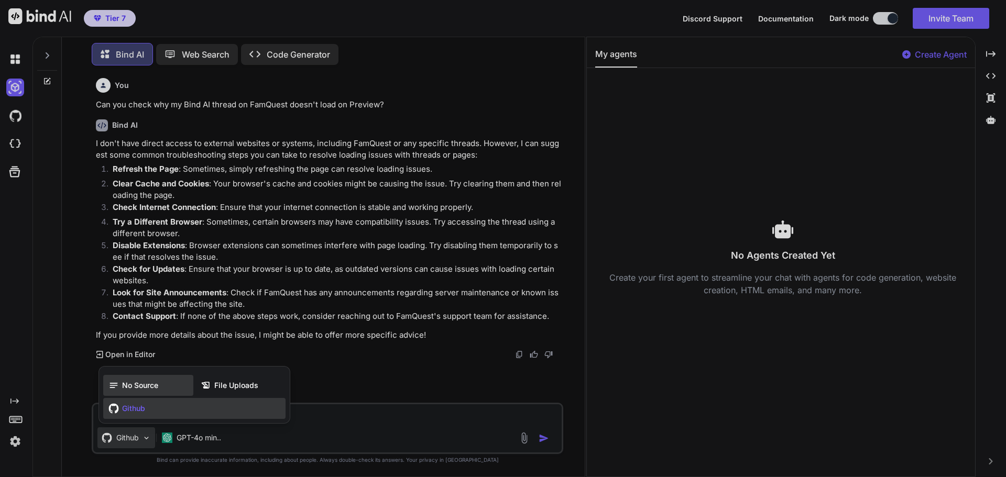
click at [143, 381] on span "No Source" at bounding box center [140, 385] width 36 height 10
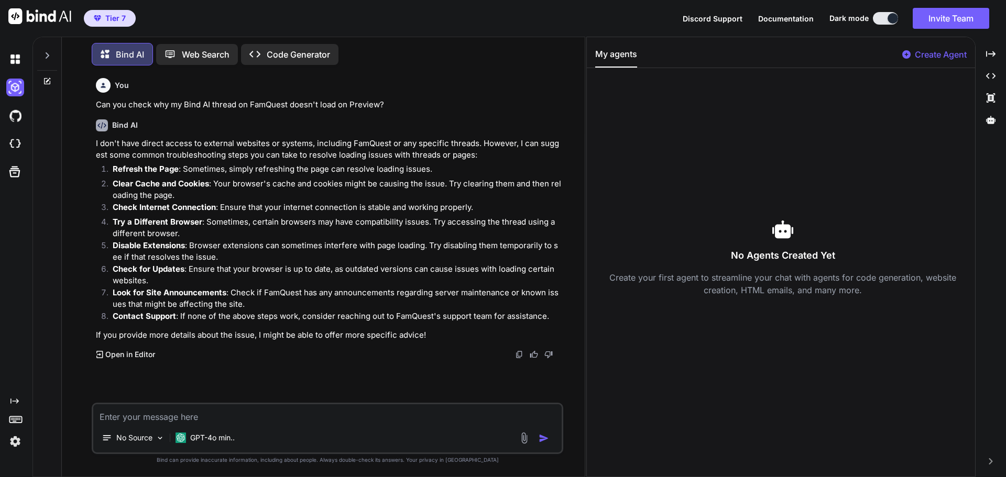
click at [342, 302] on p "Look for Site Announcements : Check if FamQuest has any announcements regarding…" at bounding box center [337, 299] width 448 height 24
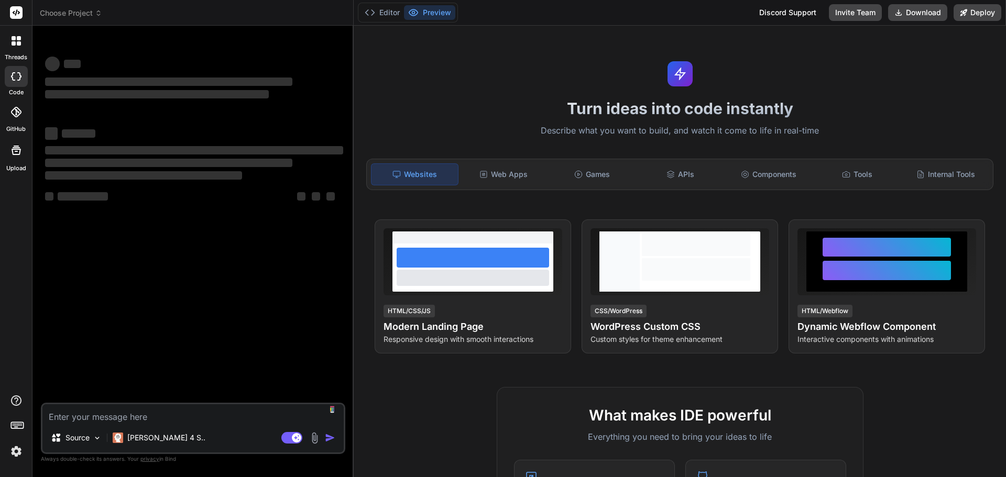
click at [14, 39] on icon at bounding box center [14, 38] width 4 height 4
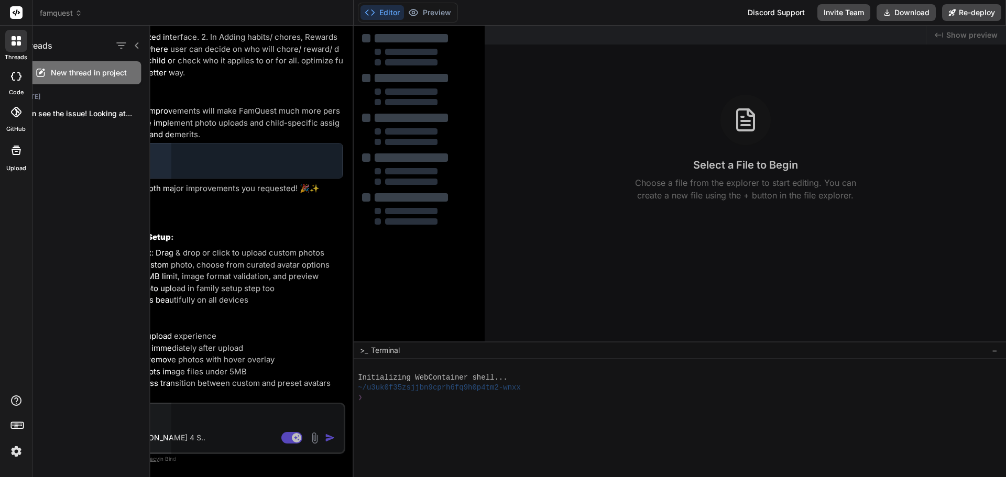
type textarea "x"
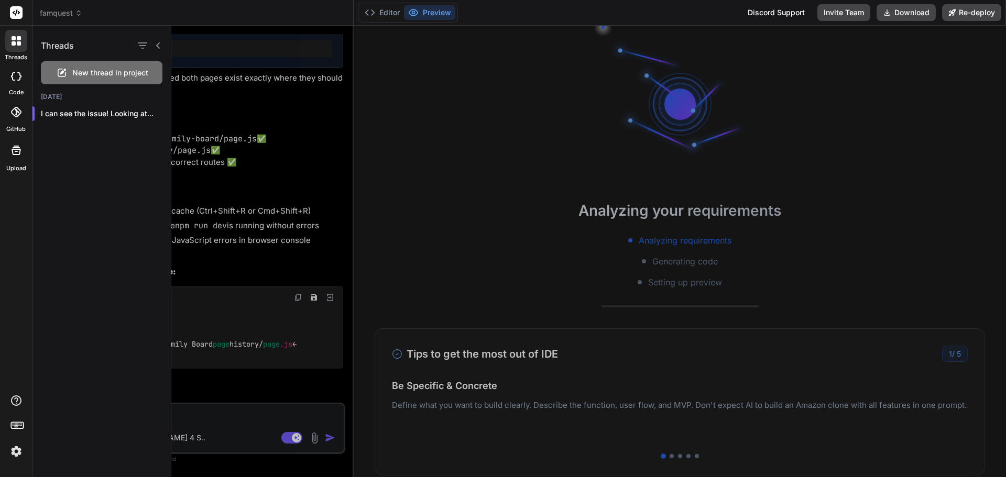
scroll to position [3755, 0]
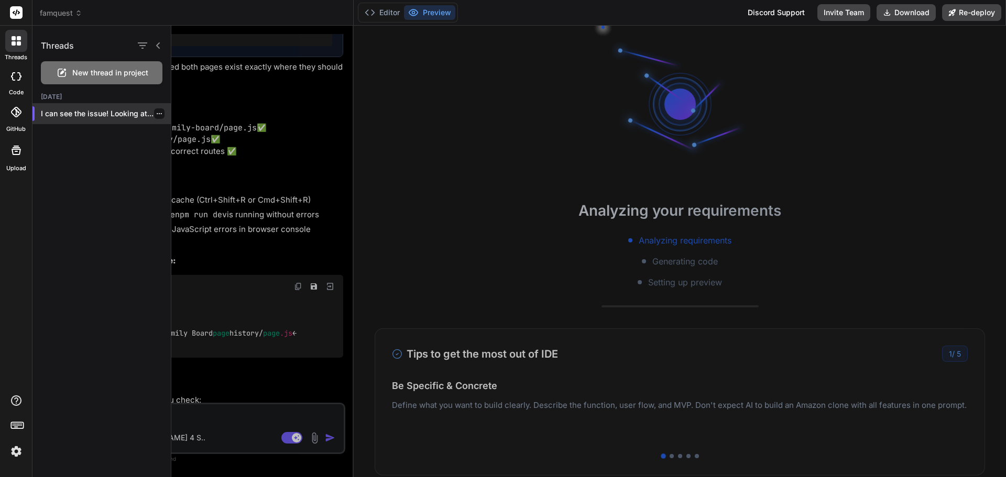
click at [118, 108] on p "I can see the issue! Looking at..." at bounding box center [106, 113] width 130 height 10
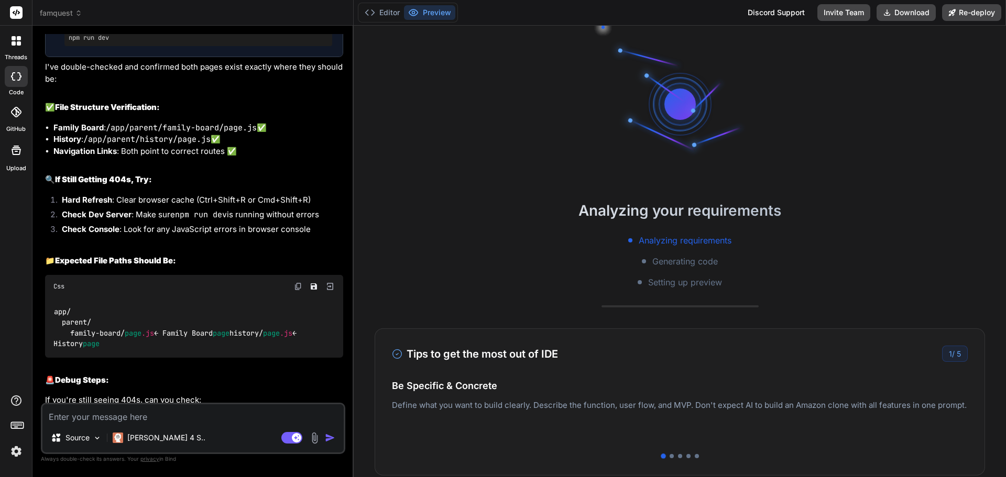
click at [18, 42] on icon at bounding box center [19, 43] width 4 height 4
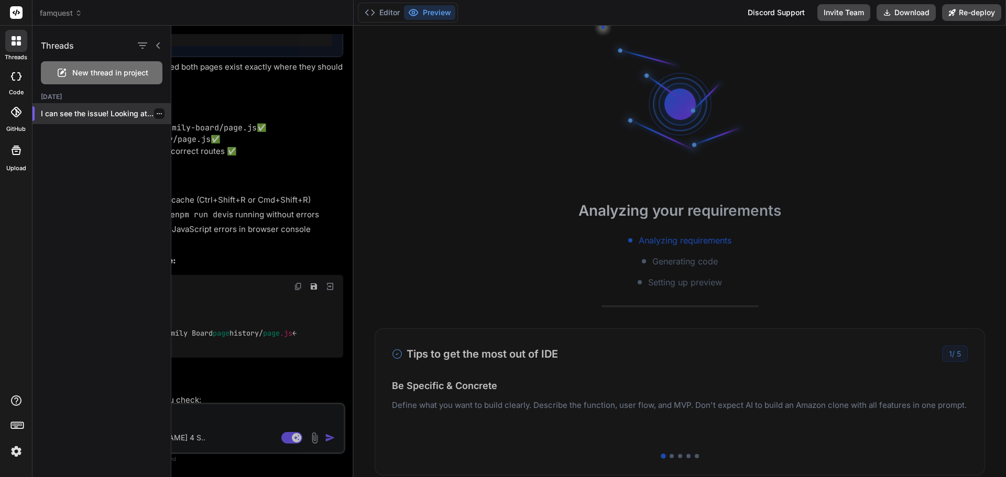
click at [156, 114] on icon "button" at bounding box center [159, 114] width 6 height 6
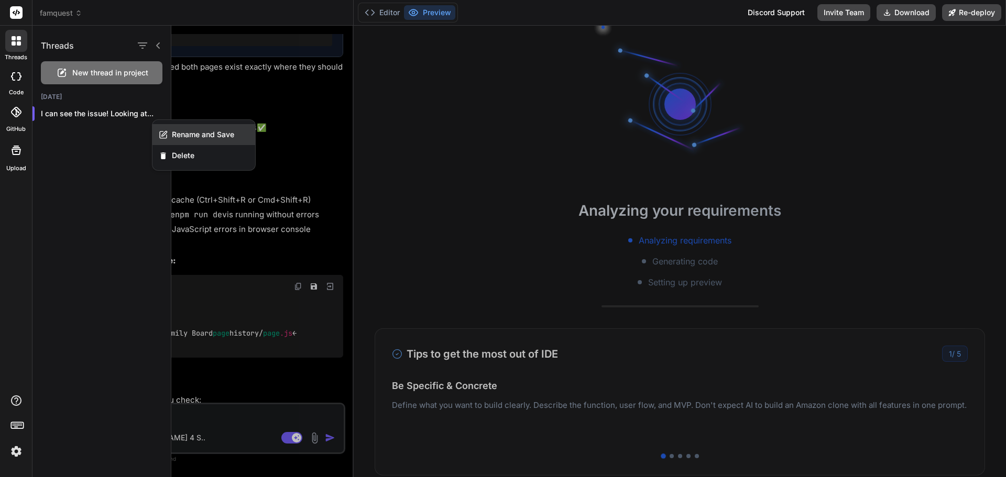
click at [172, 129] on div "Rename and Save" at bounding box center [203, 134] width 103 height 21
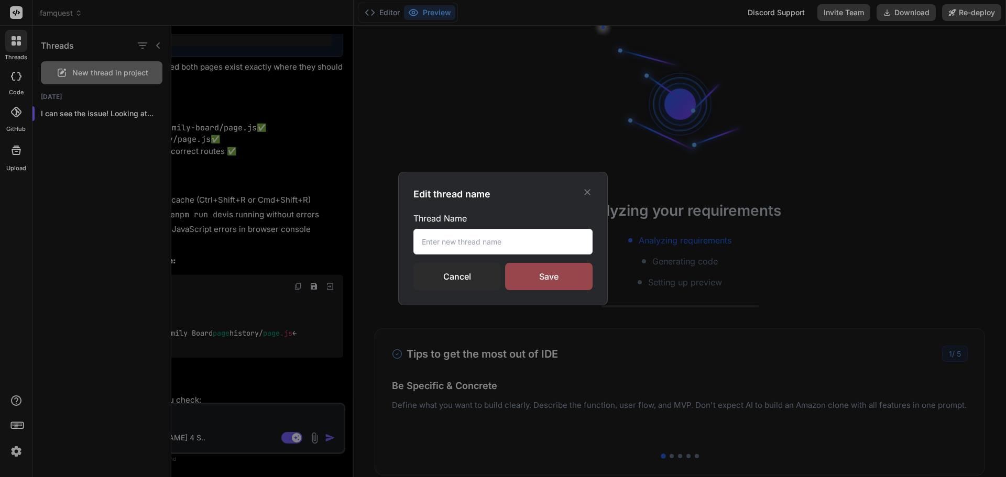
click at [538, 242] on input "text" at bounding box center [502, 242] width 179 height 26
type input "f"
type input "FamQuest"
click at [545, 275] on div "Save" at bounding box center [548, 276] width 87 height 27
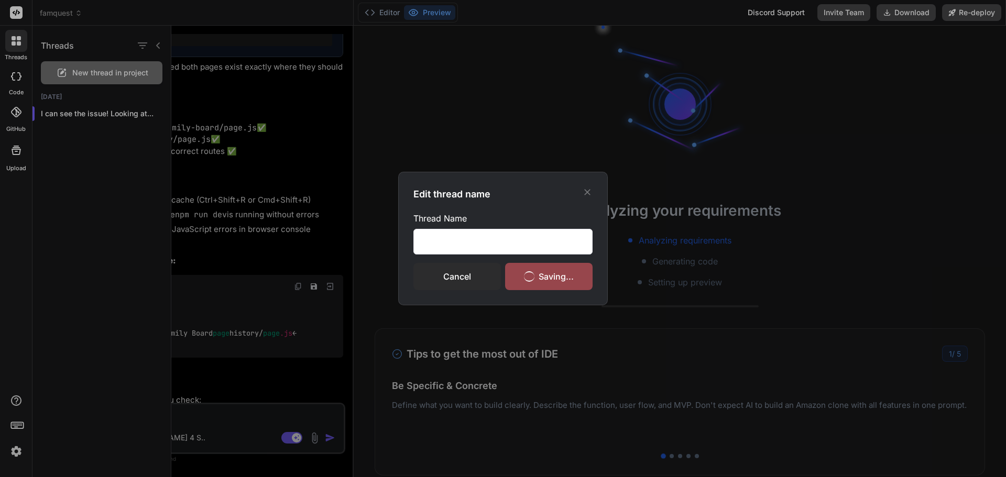
scroll to position [0, 0]
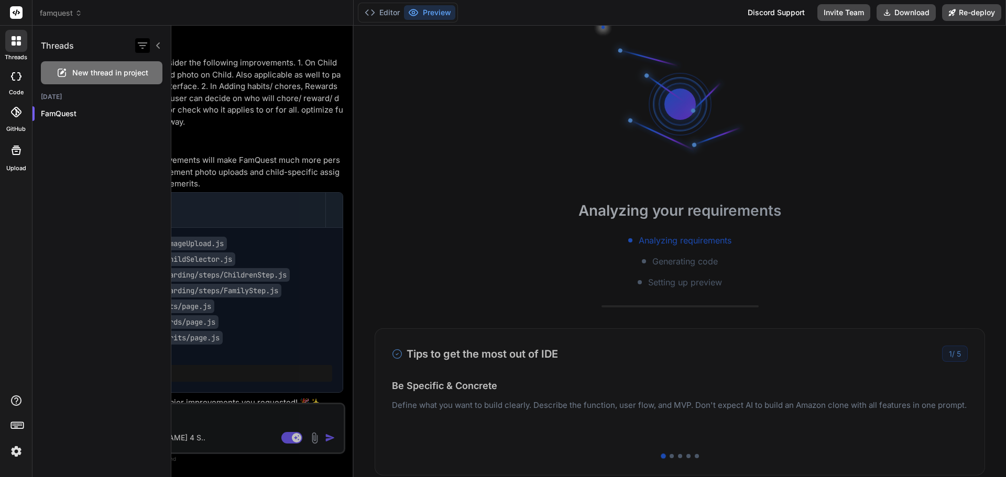
click at [142, 46] on icon "button" at bounding box center [142, 45] width 9 height 6
click at [159, 46] on icon at bounding box center [158, 45] width 8 height 8
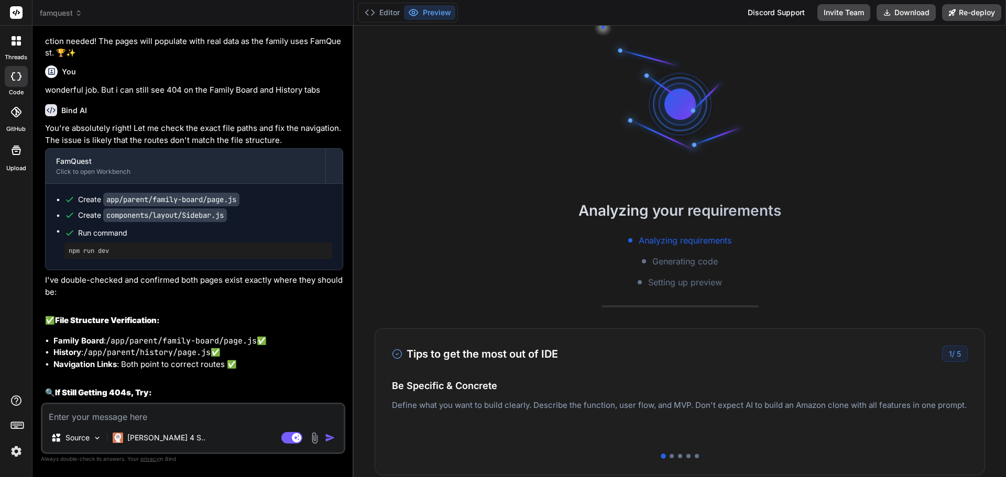
scroll to position [3375, 0]
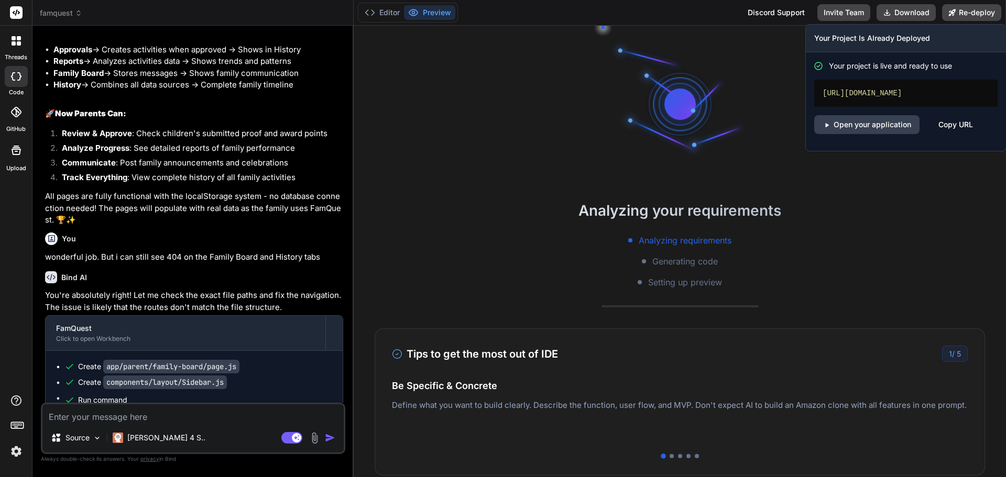
click at [951, 126] on div "Copy URL" at bounding box center [955, 124] width 35 height 19
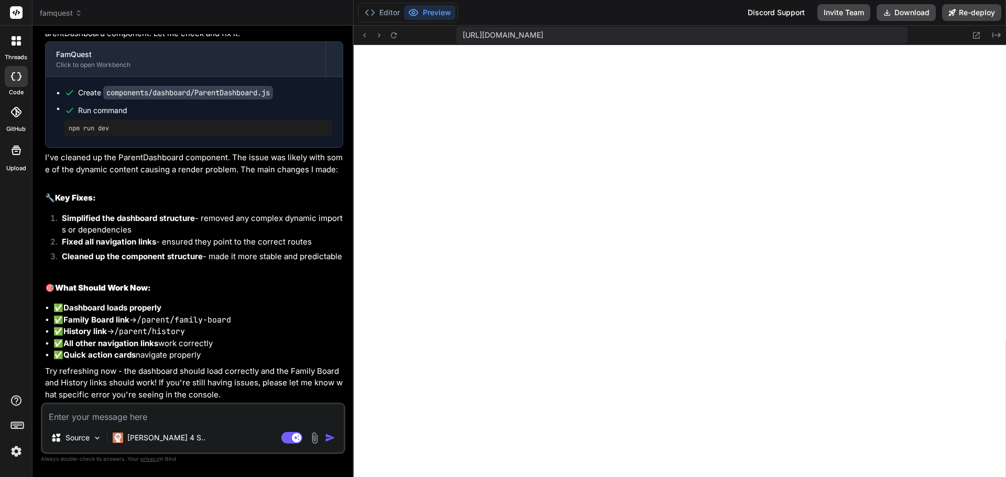
scroll to position [4423, 0]
click at [424, 10] on button "Preview" at bounding box center [429, 12] width 51 height 15
click at [393, 35] on icon at bounding box center [393, 35] width 9 height 9
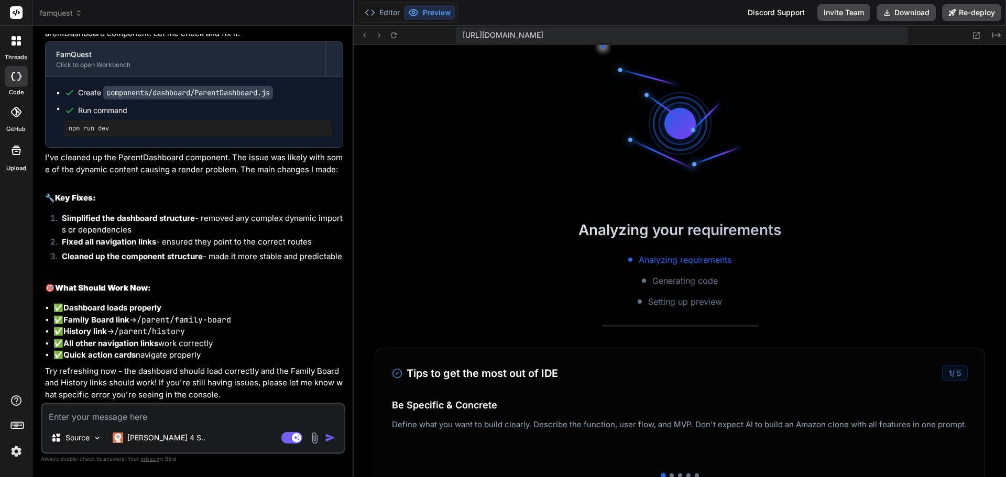
click at [18, 76] on icon at bounding box center [16, 76] width 10 height 8
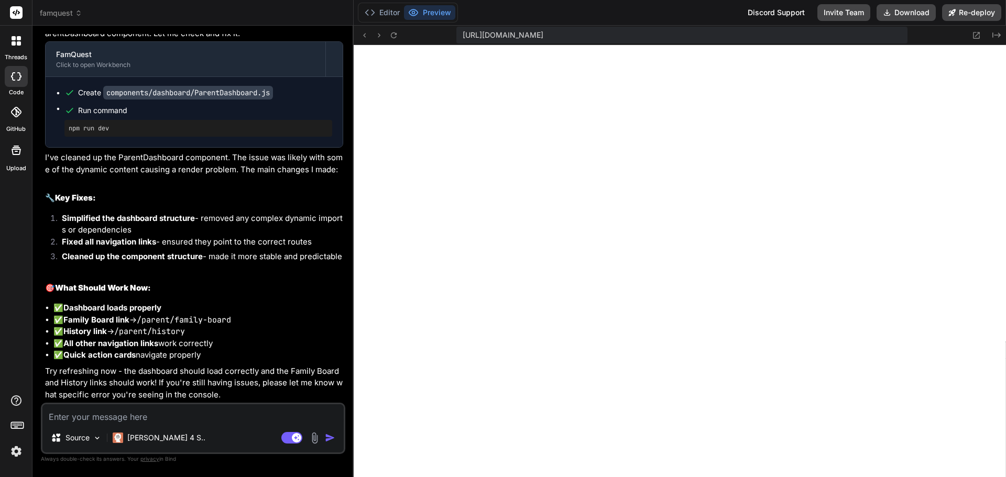
scroll to position [717, 0]
click at [69, 12] on span "famquest" at bounding box center [61, 13] width 42 height 10
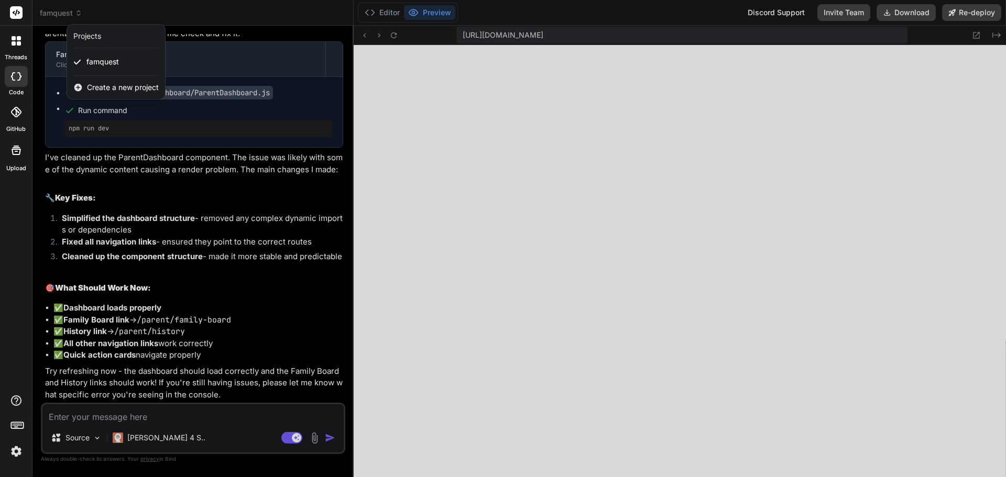
click at [69, 12] on div at bounding box center [503, 238] width 1006 height 477
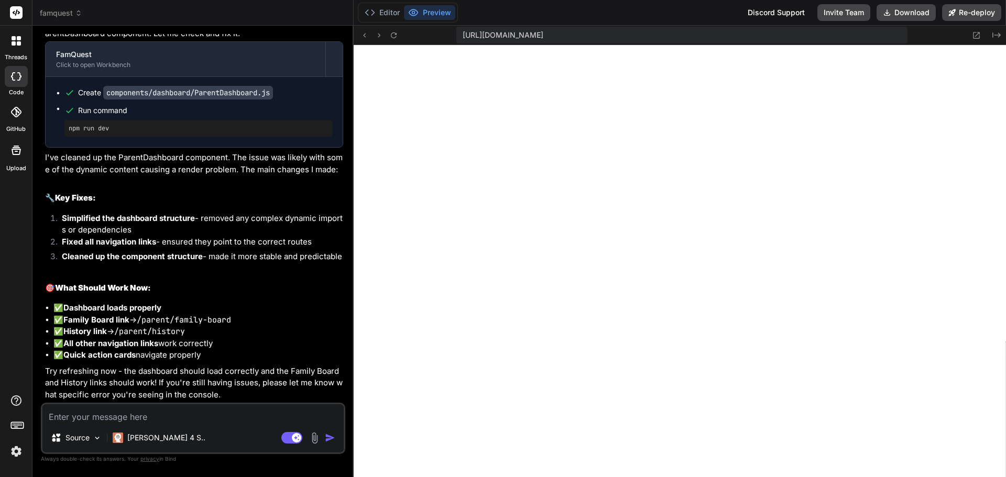
click at [16, 12] on rect at bounding box center [16, 12] width 13 height 13
click at [94, 437] on img at bounding box center [97, 438] width 9 height 9
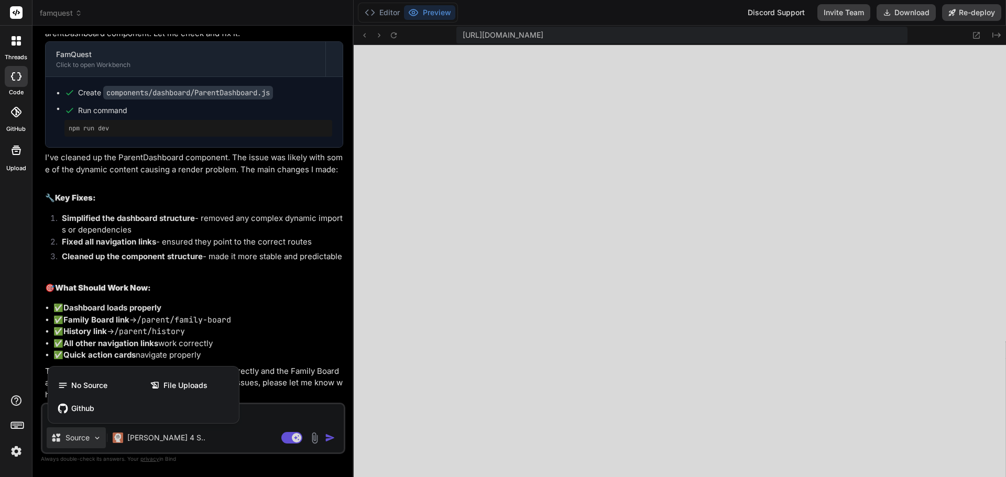
click at [94, 437] on div at bounding box center [503, 238] width 1006 height 477
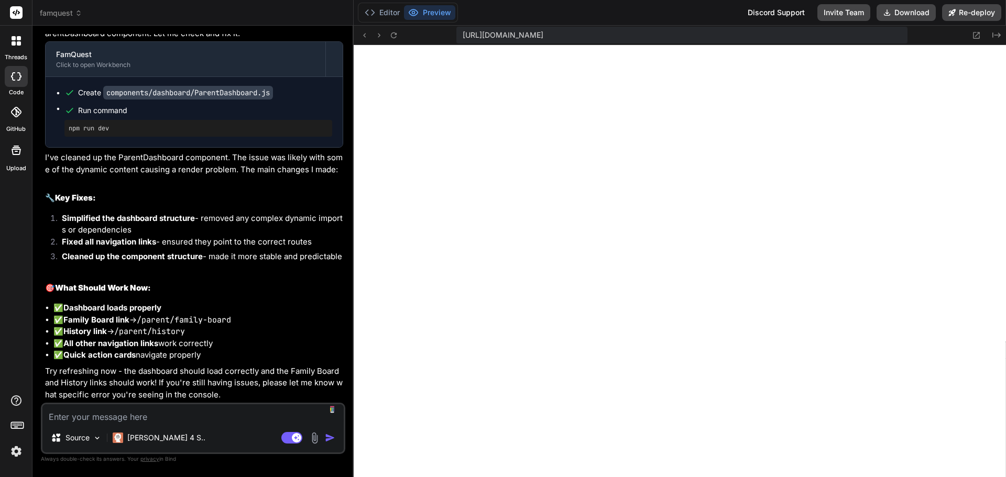
click at [192, 414] on textarea at bounding box center [192, 413] width 301 height 19
type textarea "x"
type textarea "c"
type textarea "x"
type textarea "ca"
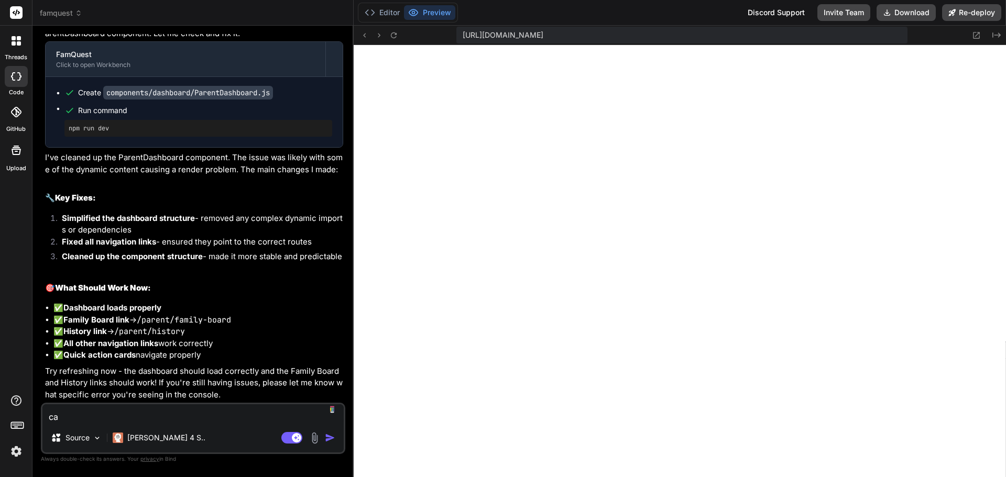
type textarea "x"
type textarea "can"
type textarea "x"
type textarea "can yh"
type textarea "x"
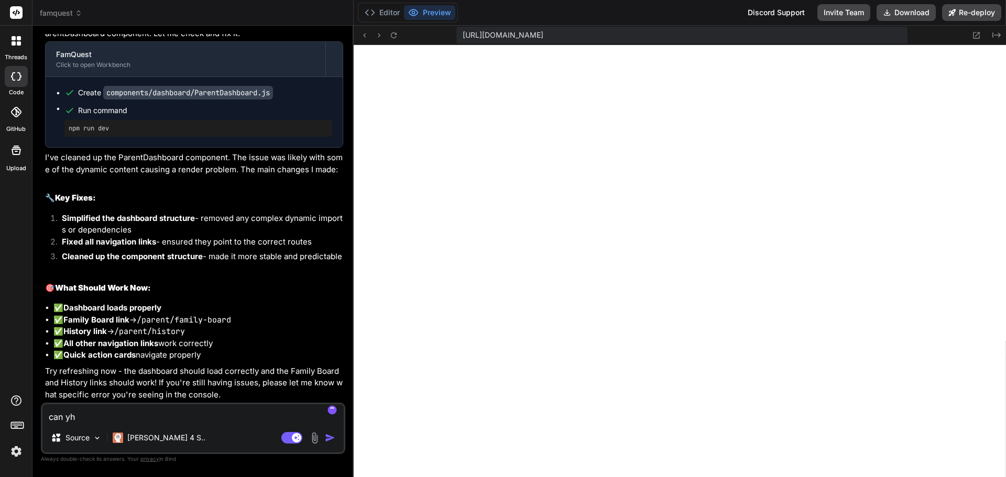
type textarea "can yho"
type textarea "x"
type textarea "can yhou"
type textarea "x"
type textarea "can yhou"
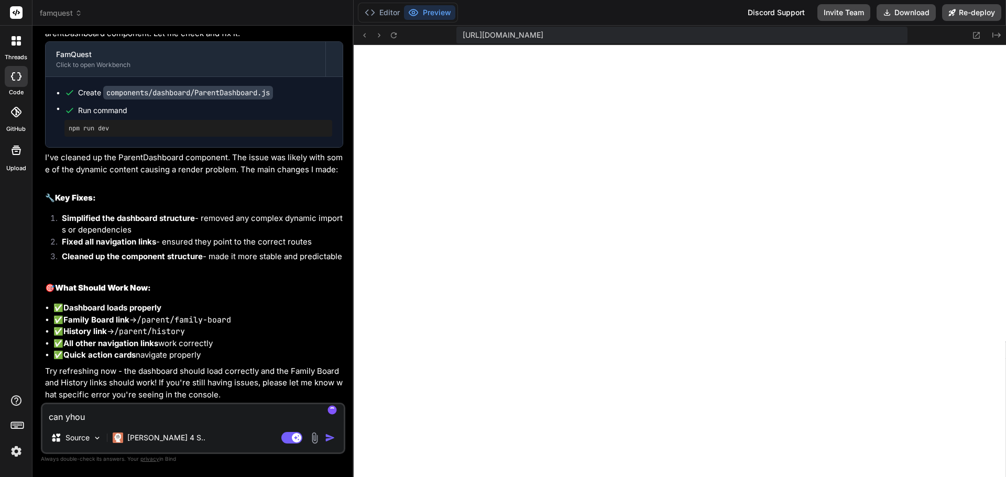
type textarea "x"
type textarea "can yhou"
type textarea "x"
type textarea "can yho"
type textarea "x"
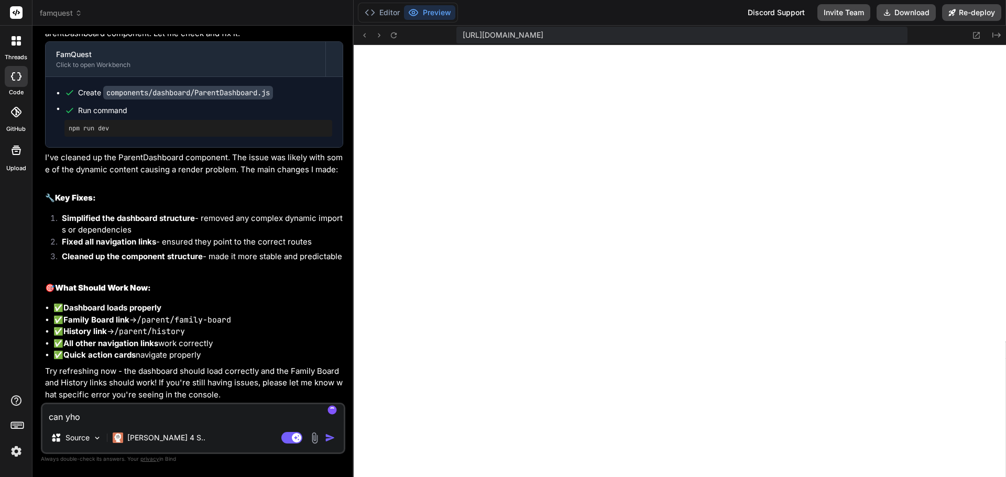
type textarea "can yh"
type textarea "x"
type textarea "can y"
type textarea "x"
type textarea "can"
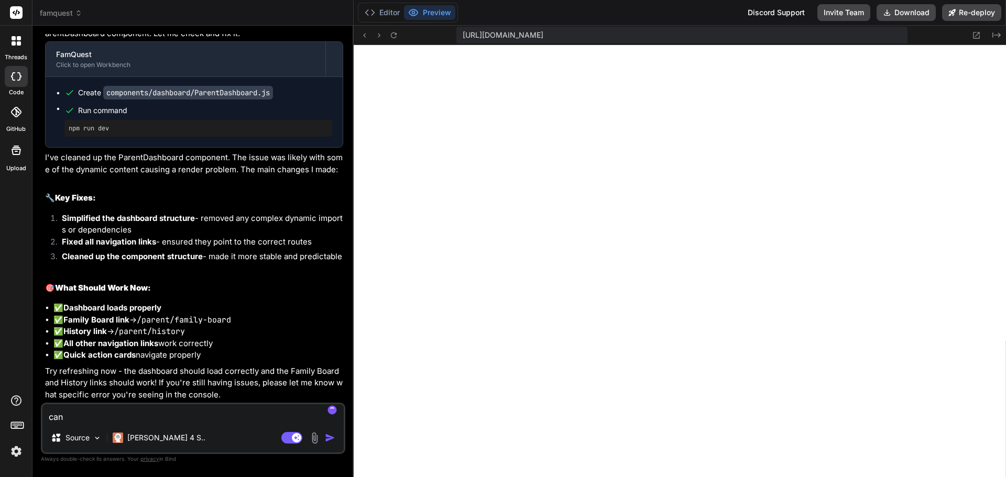
type textarea "x"
type textarea "can y"
type textarea "x"
type textarea "can yo"
type textarea "x"
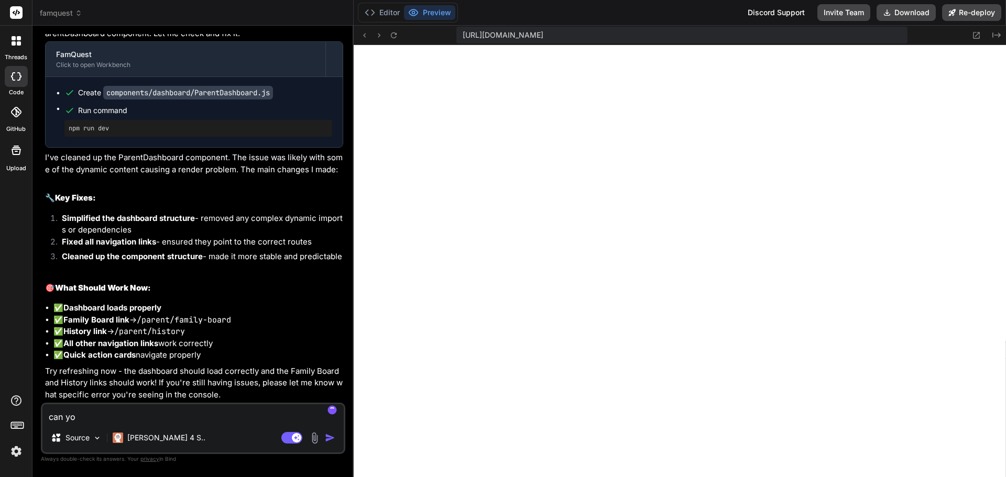
type textarea "can you"
type textarea "x"
type textarea "can you"
type textarea "x"
type textarea "can you c"
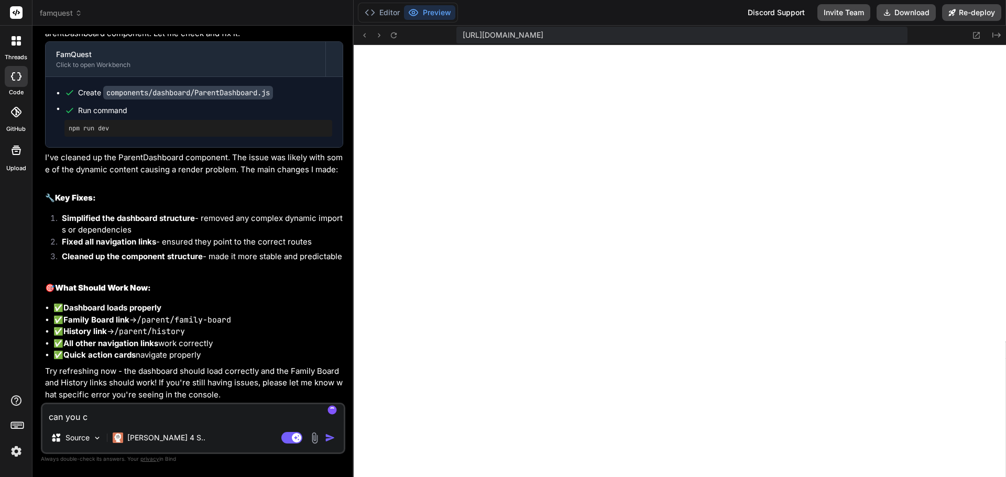
type textarea "x"
type textarea "can you ch"
type textarea "x"
type textarea "can you che"
type textarea "x"
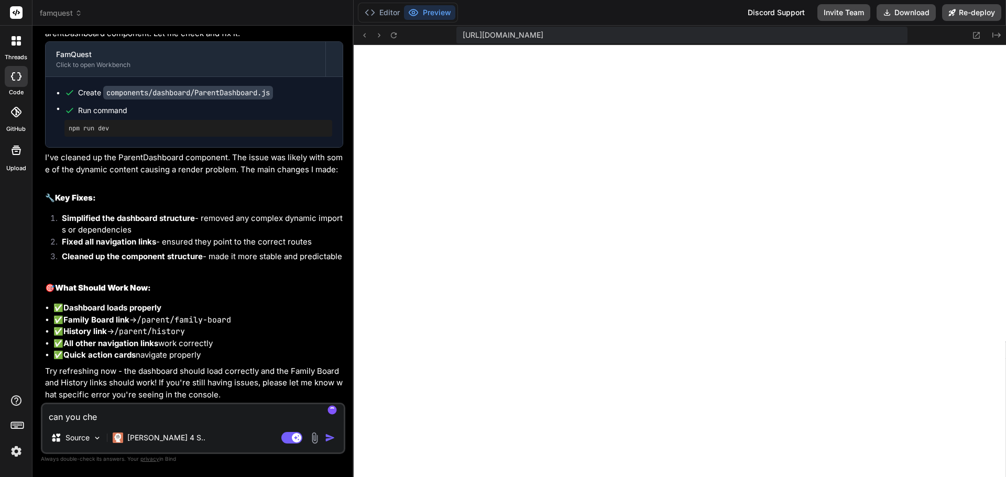
type textarea "can you chec"
type textarea "x"
type textarea "can you check"
type textarea "x"
type textarea "can you check w"
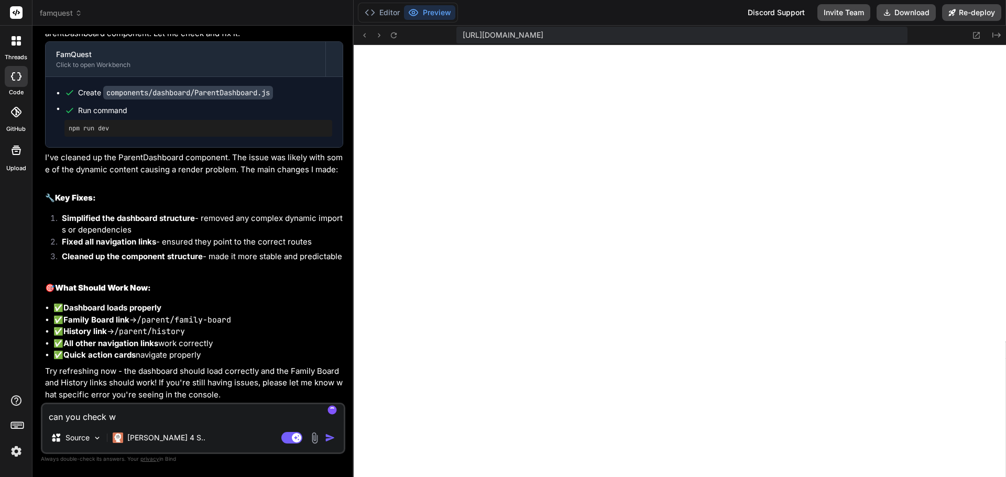
type textarea "x"
type textarea "can you check wh"
type textarea "x"
type textarea "i"
type textarea "x"
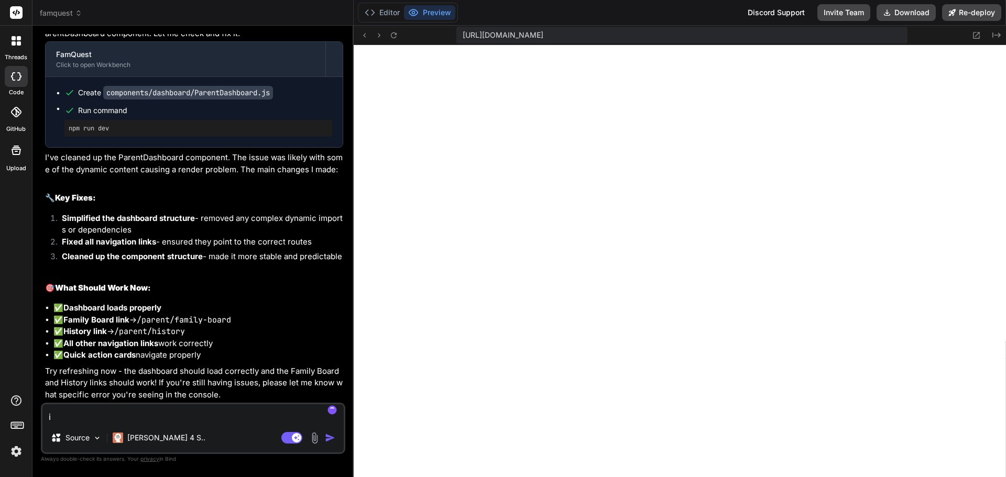
type textarea "it"
type textarea "x"
type textarea "its"
type textarea "x"
type textarea "its"
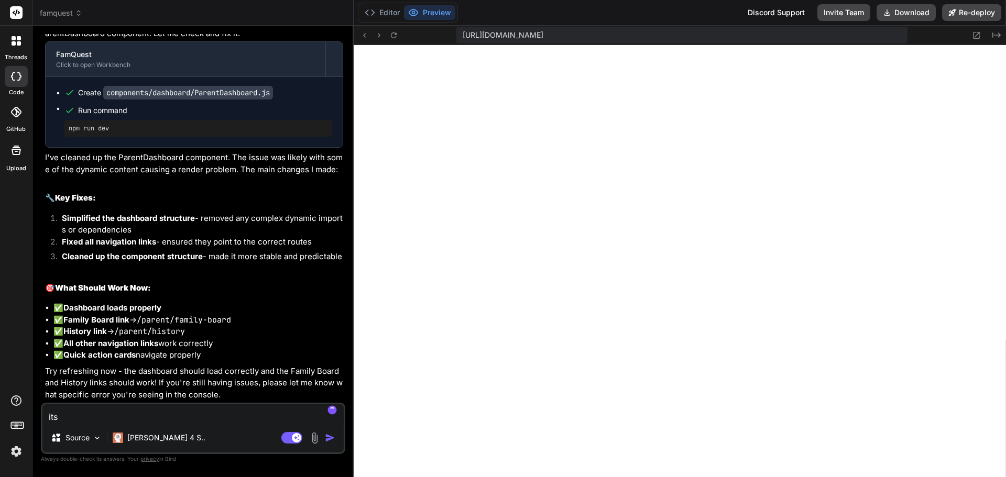
type textarea "x"
type textarea "its F"
type textarea "x"
type textarea "its Fa"
type textarea "x"
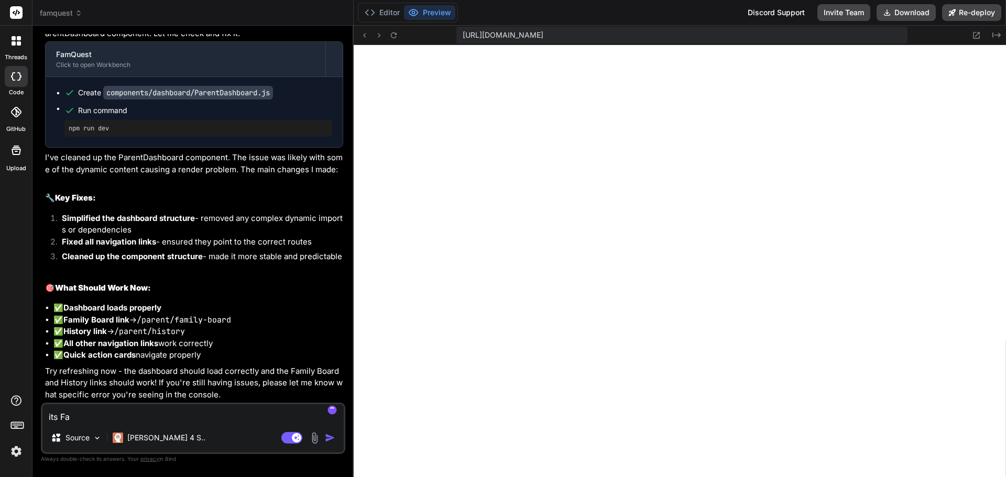
type textarea "its Fai"
type textarea "x"
type textarea "its Fail"
type textarea "x"
type textarea "its Faili"
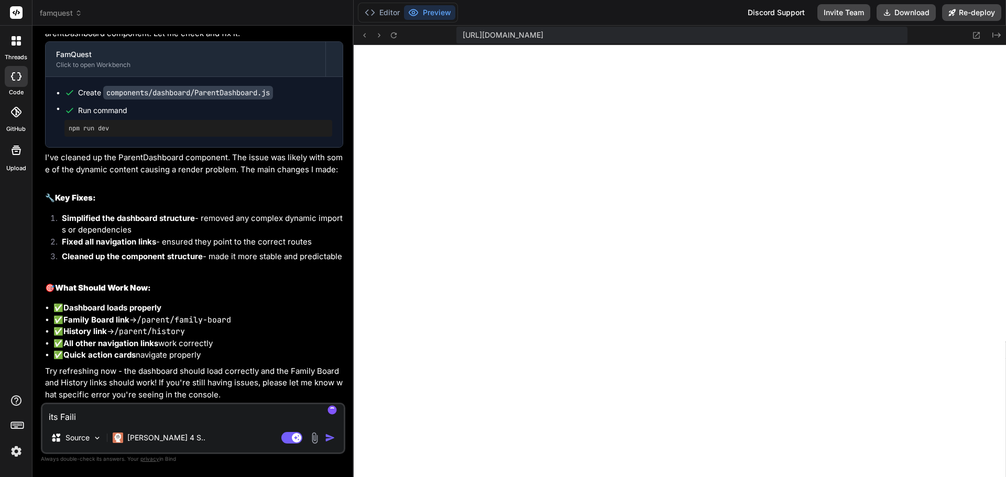
type textarea "x"
type textarea "its Failin"
type textarea "x"
type textarea "its Failing"
type textarea "x"
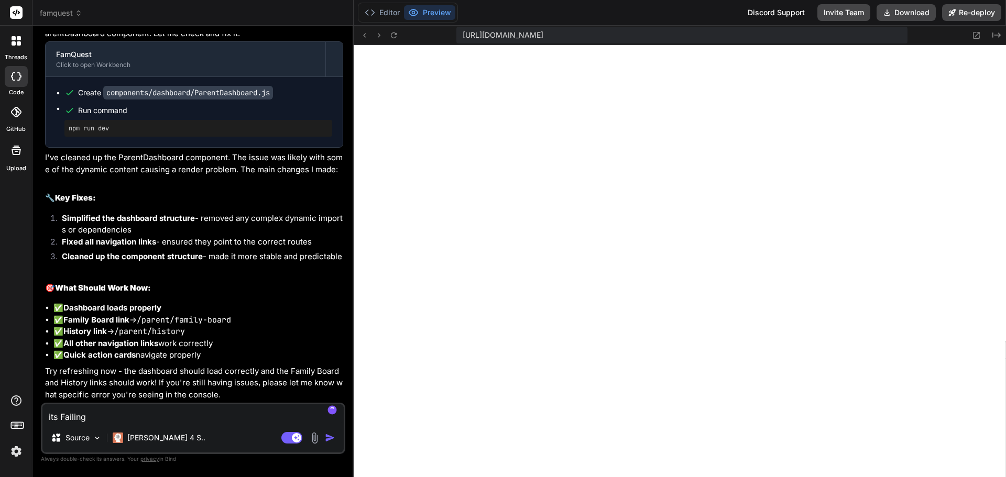
type textarea "its Failing"
type textarea "x"
type textarea "its Failing t"
type textarea "x"
type textarea "its Failing to"
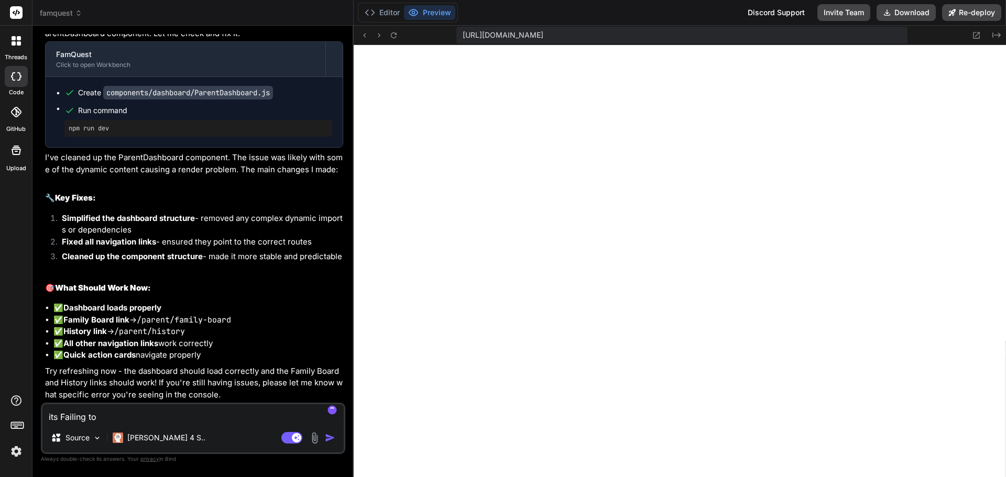
type textarea "x"
type textarea "its Failing to"
type textarea "x"
type textarea "its Failing to C"
type textarea "x"
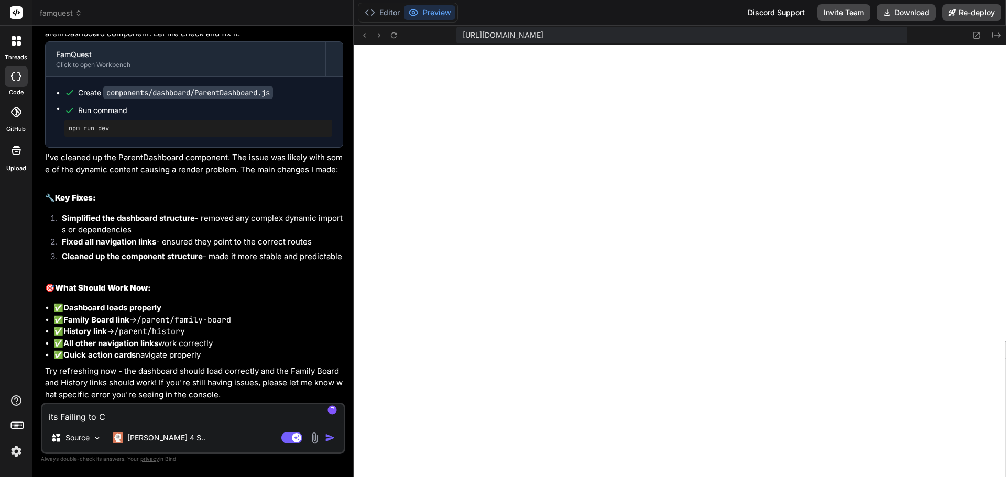
type textarea "its Failing to Co"
type textarea "x"
type textarea "its Failing to Com"
type textarea "x"
type textarea "its Failing to Comp"
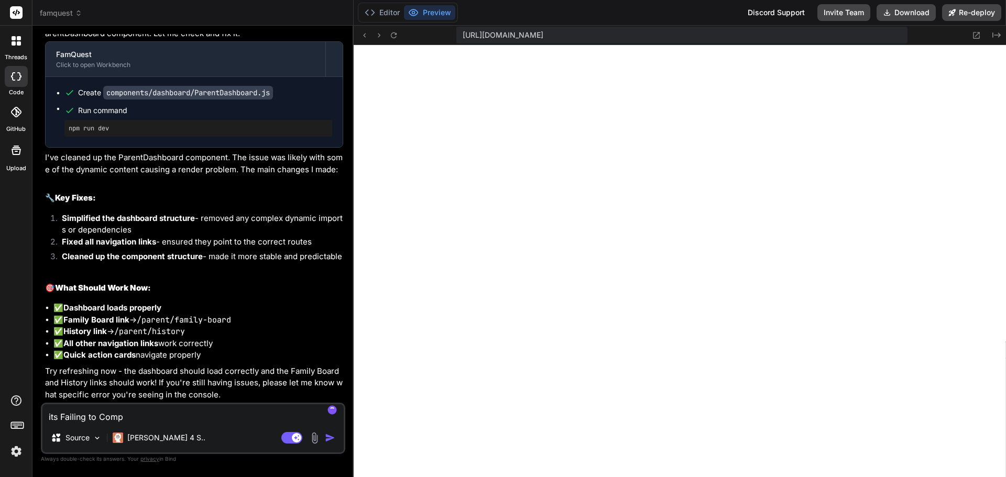
type textarea "x"
type textarea "its Failing to Comple"
type textarea "x"
type textarea "its Failing to Complet"
type textarea "x"
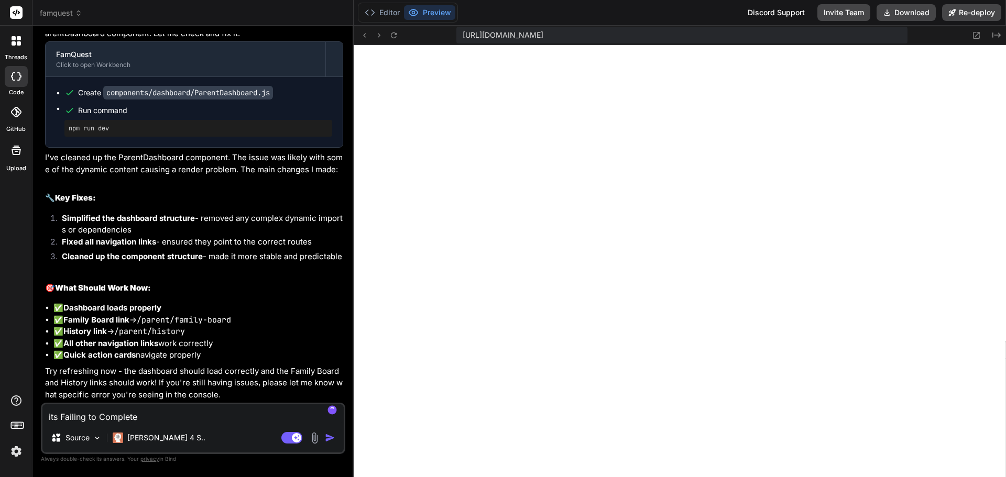
type textarea "its Failing to Complete."
type textarea "x"
type textarea "its Failing to Complete. P"
type textarea "x"
type textarea "its Failing to Complete. PO"
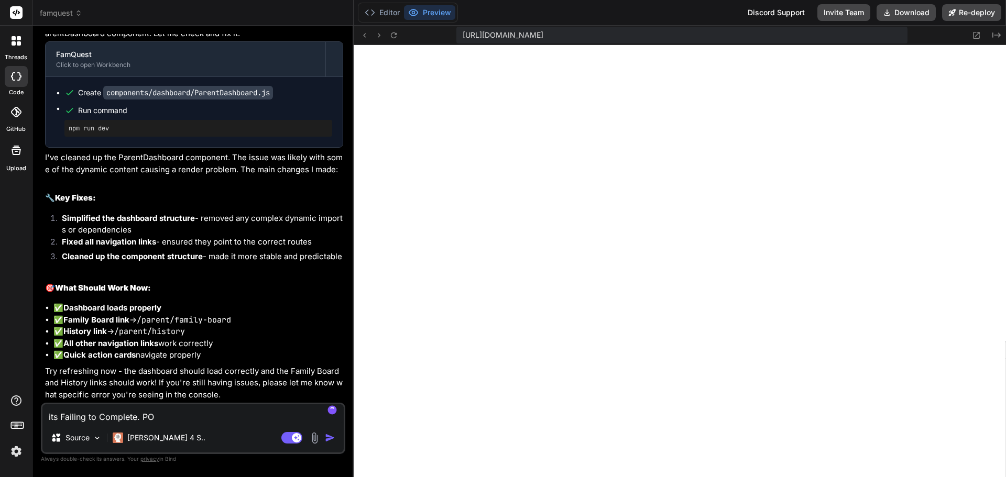
type textarea "x"
type textarea "its Failing to Complete. P"
type textarea "x"
type textarea "its Failing to Complete."
type textarea "x"
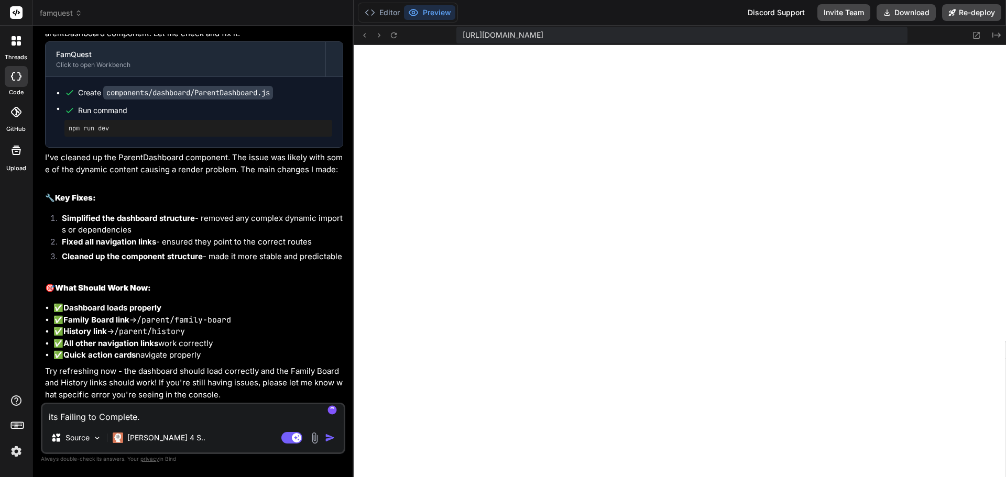
type textarea "its Failing to Complete."
type textarea "x"
type textarea "its Failing to Complete"
type textarea "x"
type textarea "its Failing to Complet"
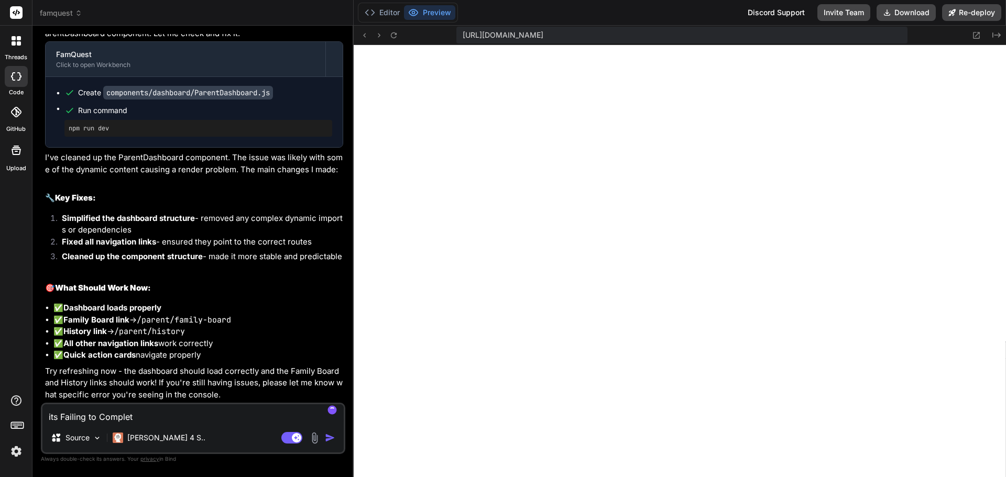
type textarea "x"
type textarea "its Failing to Comple"
type textarea "x"
type textarea "its Failing to Compl"
type textarea "x"
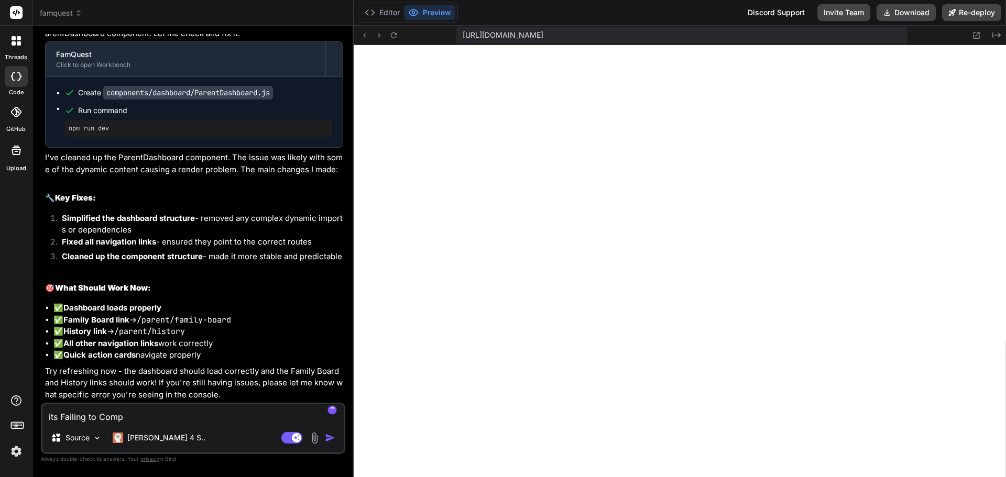
type textarea "its Failing to Compu"
type textarea "x"
type textarea "its Failing to Compuil"
type textarea "x"
type textarea "its Failing to Compuilk"
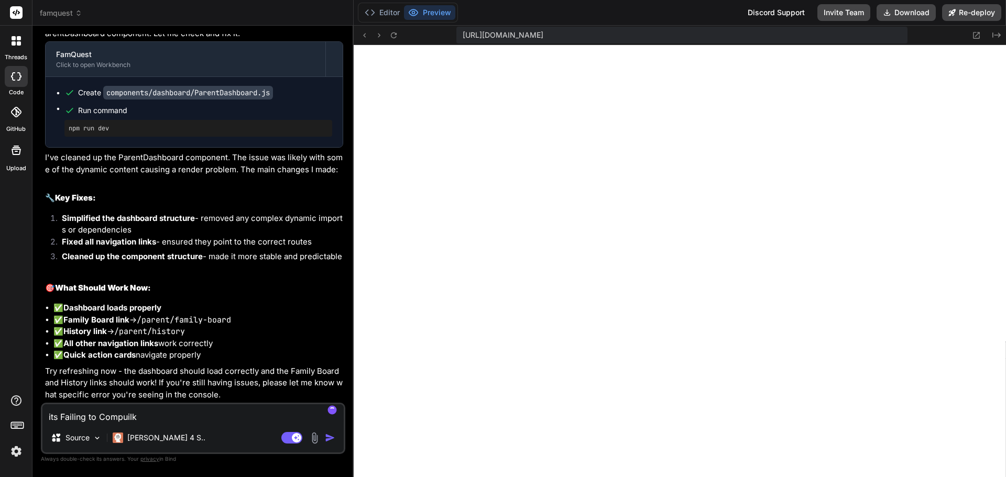
type textarea "x"
type textarea "its Failing to Compuilke"
type textarea "x"
type textarea "its Failing to Compuilk"
type textarea "x"
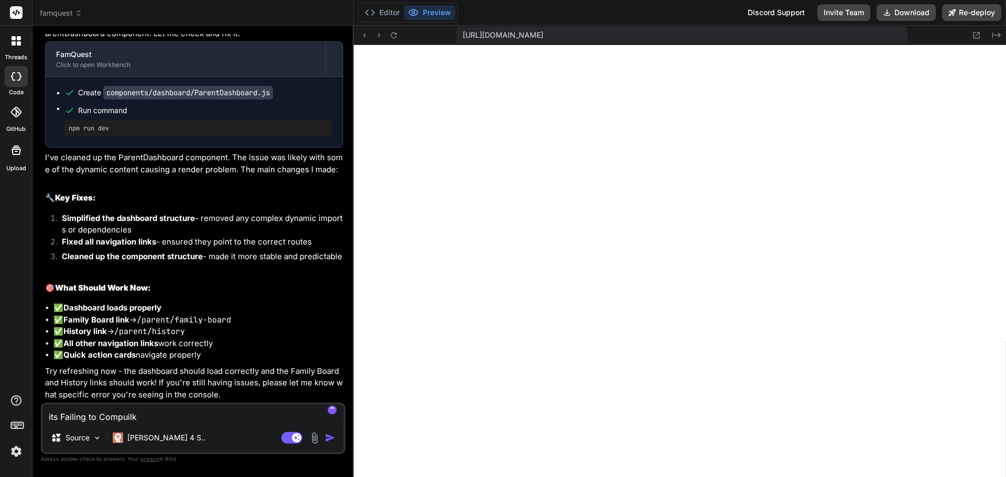
type textarea "its Failing to Compuil"
type textarea "x"
type textarea "its Failing to Compui"
type textarea "x"
type textarea "its Failing to Compu"
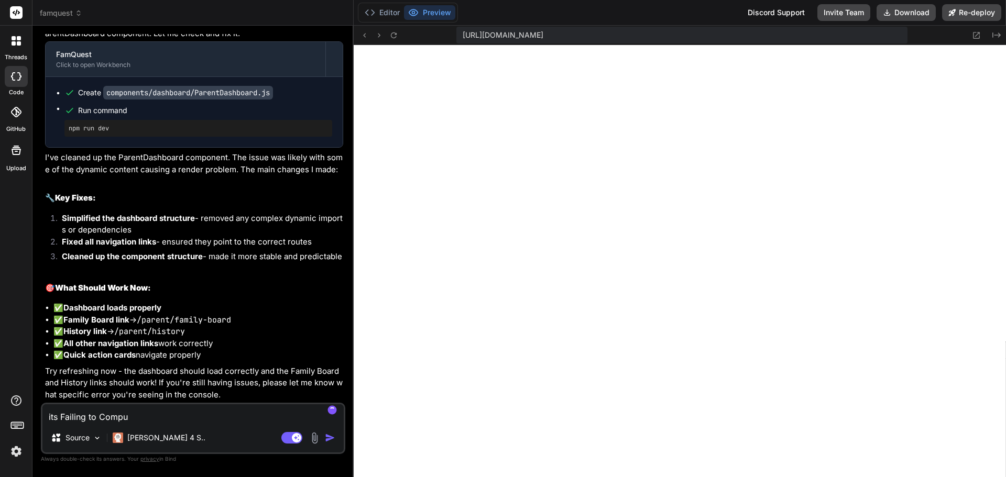
type textarea "x"
type textarea "its Failing to Comp"
type textarea "x"
type textarea "its Failing to Compi"
type textarea "x"
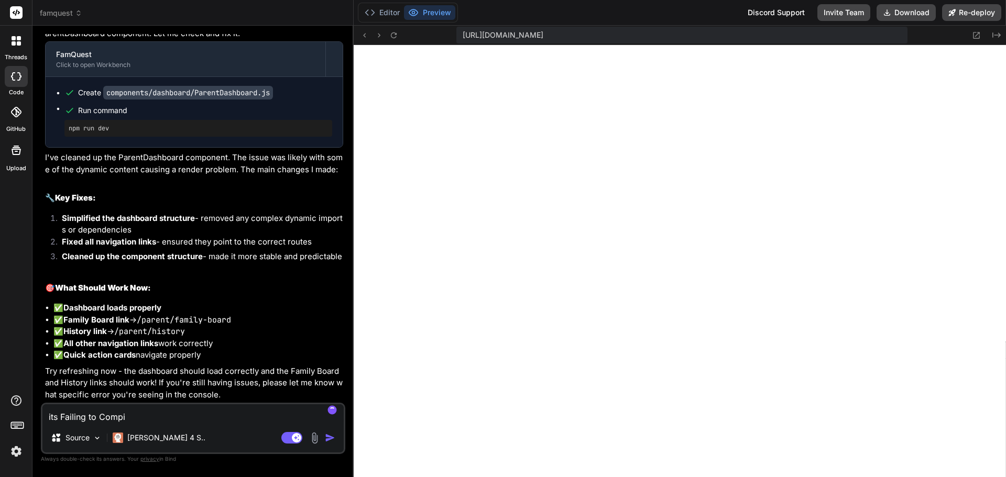
type textarea "its Failing to Compil"
type textarea "x"
type textarea "its Failing to Compile"
type textarea "x"
type textarea "its Failing to Compile."
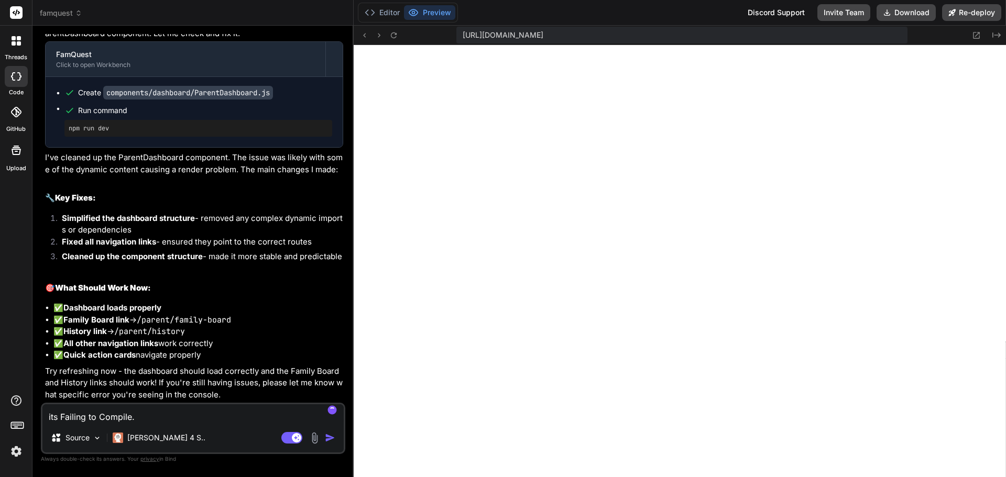
type textarea "x"
type textarea "its Failing to Compile. P"
type textarea "x"
type textarea "its Failing to Compile. Pl"
type textarea "x"
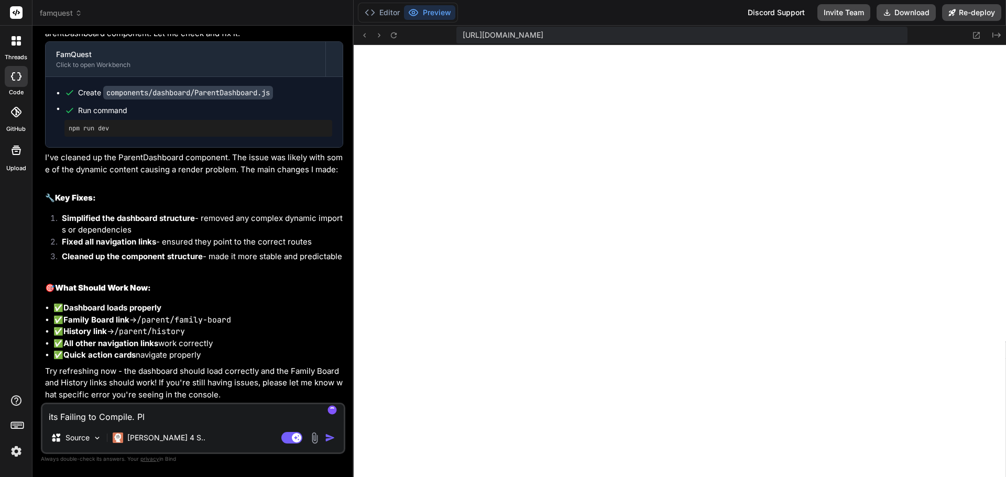
type textarea "its Failing to Compile. Pls"
type textarea "x"
type textarea "its Failing to Compile. Pls"
type textarea "x"
type textarea "its Failing to Compile. Pls c"
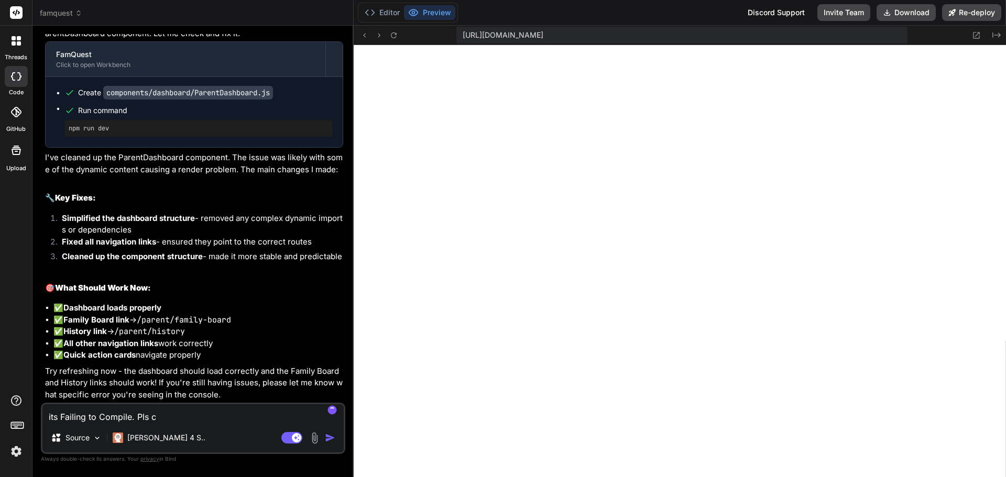
type textarea "x"
type textarea "its Failing to Compile. Pls ch"
type textarea "x"
type textarea "its Failing to Compile. Pls chec"
type textarea "x"
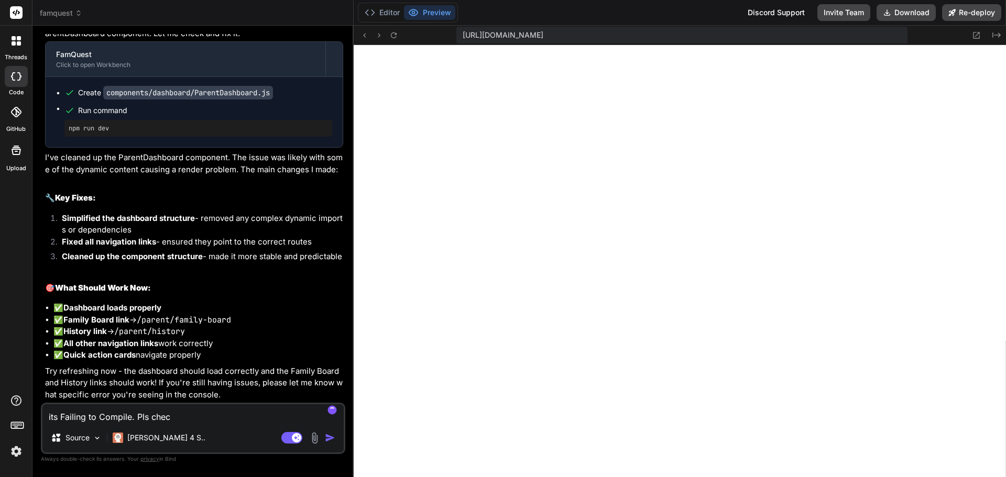
type textarea "its Failing to Compile. Pls check"
type textarea "x"
type textarea "its Failing to Compile. Pls check"
type textarea "x"
type textarea "its Failing to Compile. Pls check w"
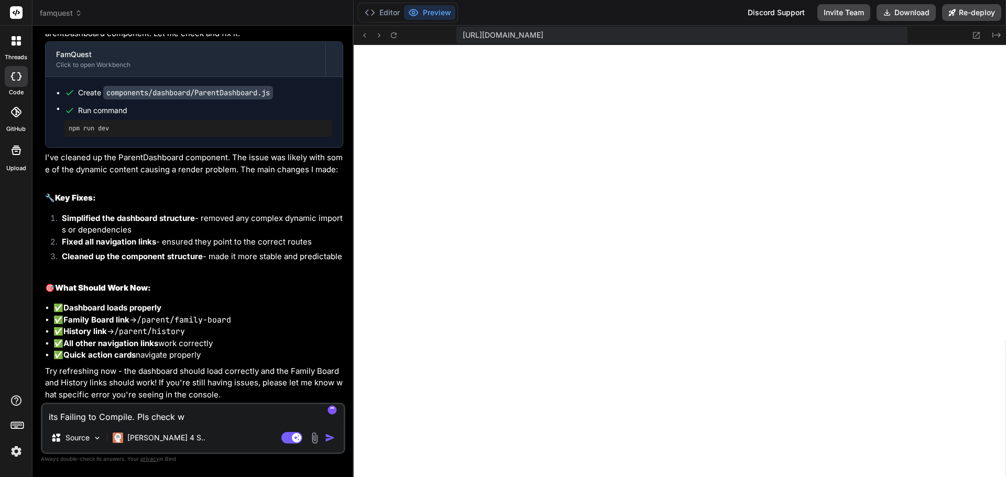
type textarea "x"
type textarea "its Failing to Compile. Pls check wh"
type textarea "x"
type textarea "its Failing to Compile. Pls check why"
type textarea "x"
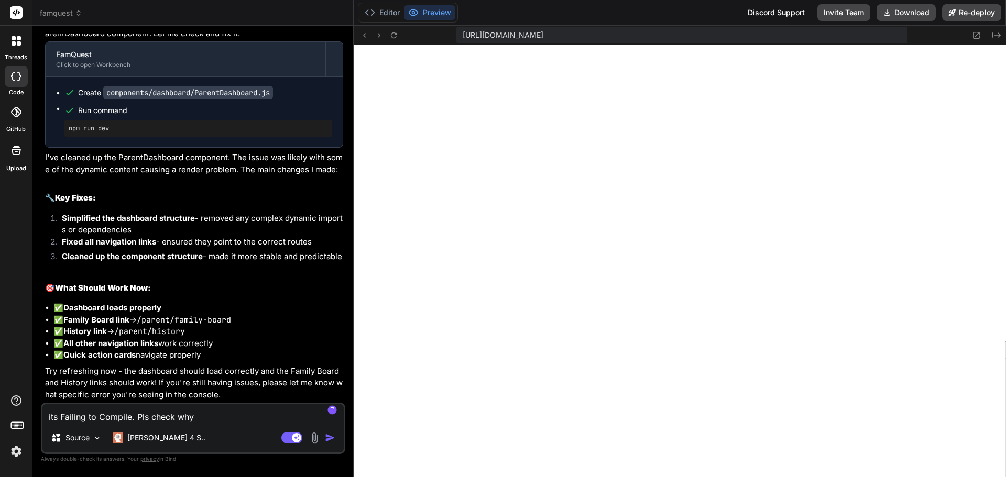
type textarea "its Failing to Compile. Pls check why"
type textarea "x"
type textarea "its Failing to Compile. Pls check why a"
type textarea "x"
type textarea "its Failing to Compile. Pls check why an"
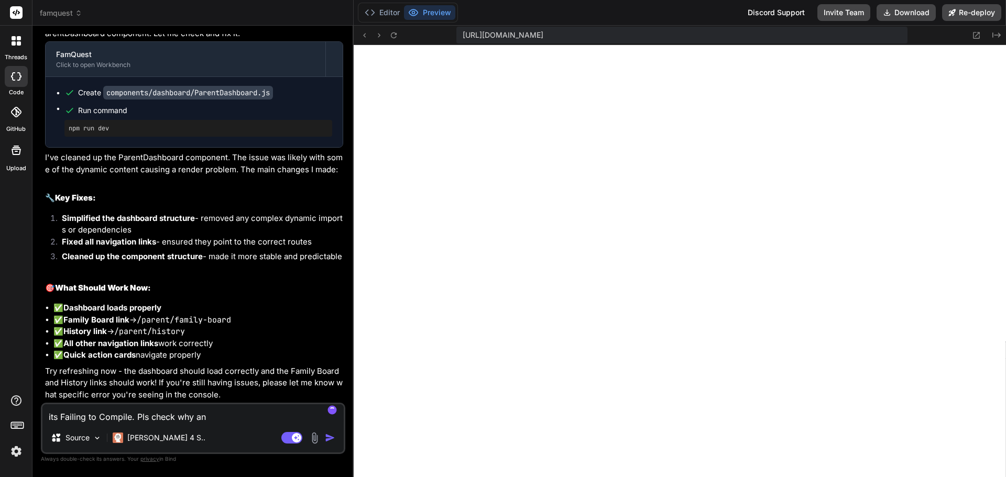
type textarea "x"
type textarea "its Failing to Compile. Pls check why and"
type textarea "x"
type textarea "its Failing to Compile. Pls check why and"
type textarea "x"
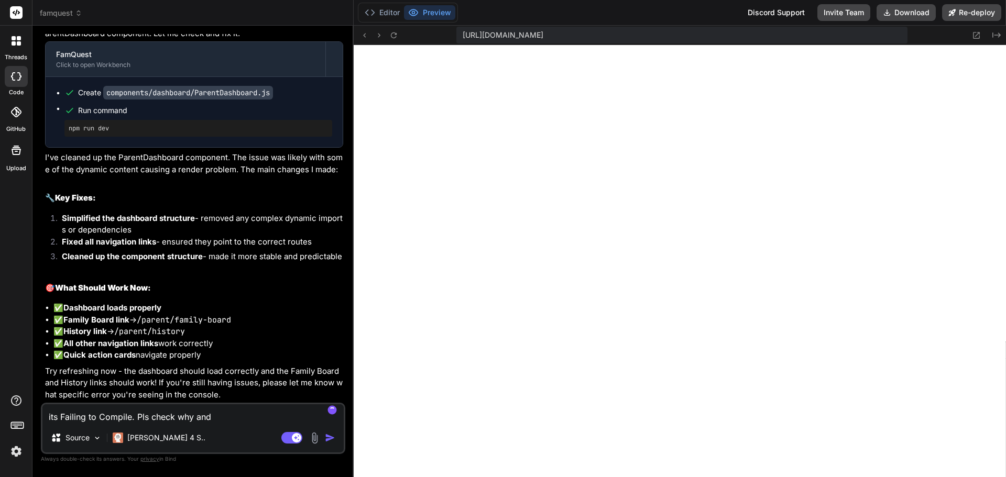
type textarea "its Failing to Compile. Pls check why and c"
type textarea "x"
type textarea "its Failing to Compile. Pls check why and co"
type textarea "x"
type textarea "its Failing to Compile. Pls check why and cor"
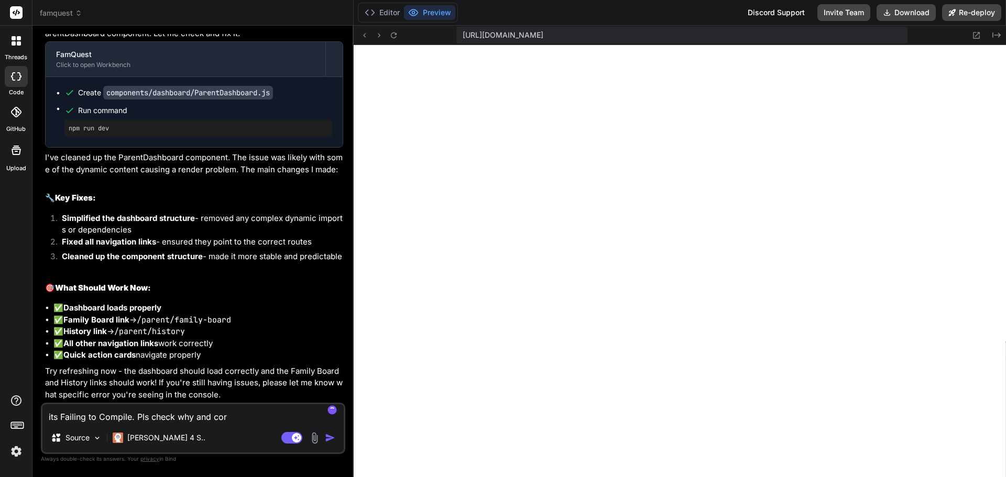
type textarea "x"
type textarea "its Failing to Compile. Pls check why and corre"
type textarea "x"
type textarea "its Failing to Compile. Pls check why and correc"
type textarea "x"
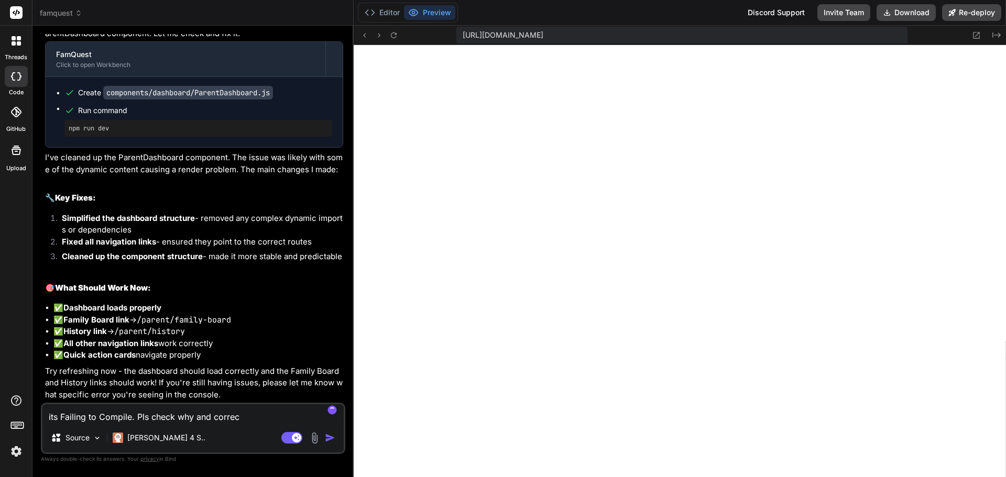
type textarea "its Failing to Compile. Pls check why and correct"
type textarea "x"
type textarea "its Failing to Compile. Pls check why and correct."
type textarea "x"
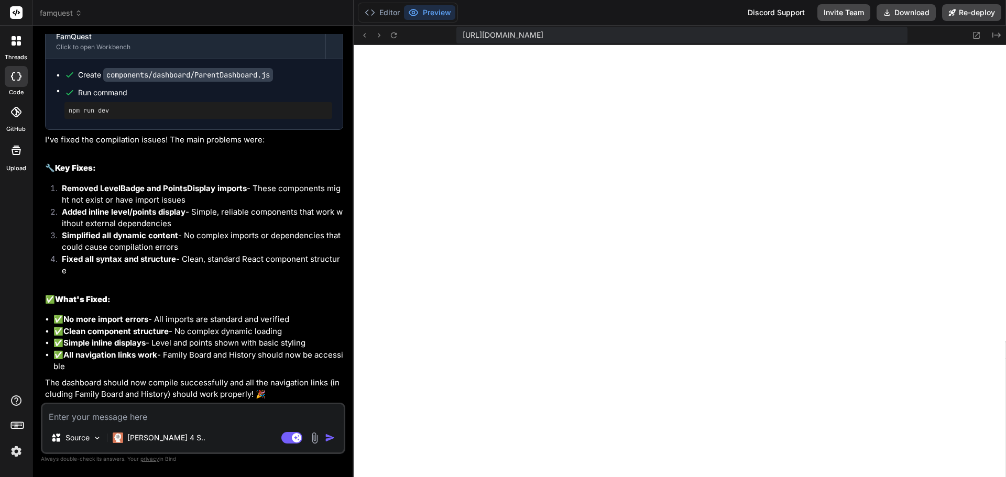
scroll to position [4889, 0]
click at [199, 418] on textarea at bounding box center [192, 413] width 301 height 19
click at [430, 9] on button "Preview" at bounding box center [429, 12] width 51 height 15
click at [428, 8] on button "Preview" at bounding box center [429, 12] width 51 height 15
click at [17, 454] on img at bounding box center [16, 452] width 18 height 18
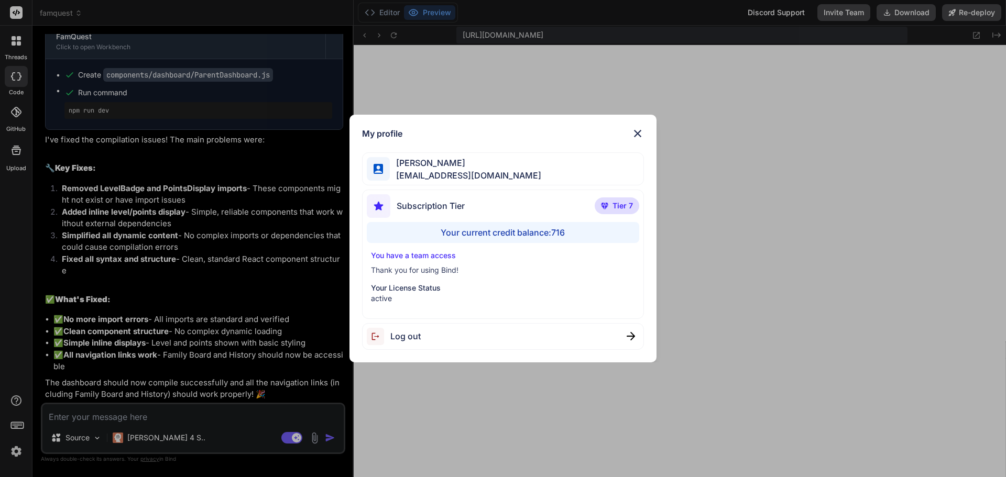
click at [637, 128] on img at bounding box center [637, 133] width 13 height 13
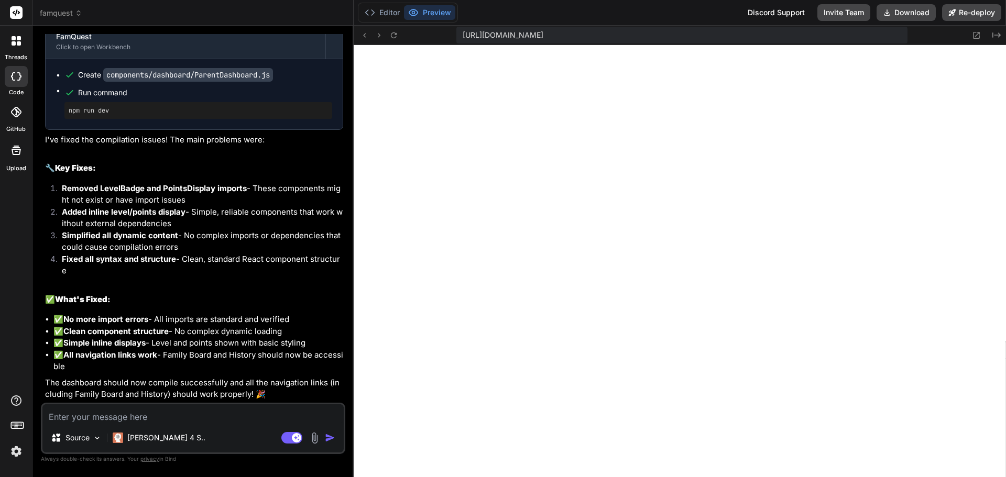
click at [112, 417] on textarea at bounding box center [192, 413] width 301 height 19
type textarea "x"
type textarea "i"
type textarea "x"
type textarea "is"
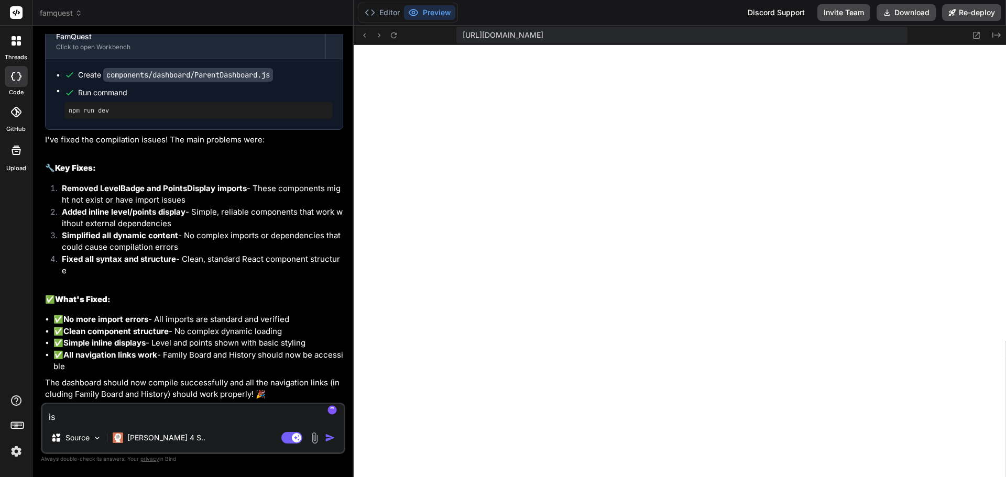
type textarea "x"
type textarea "iss"
type textarea "x"
type textarea "issu"
type textarea "x"
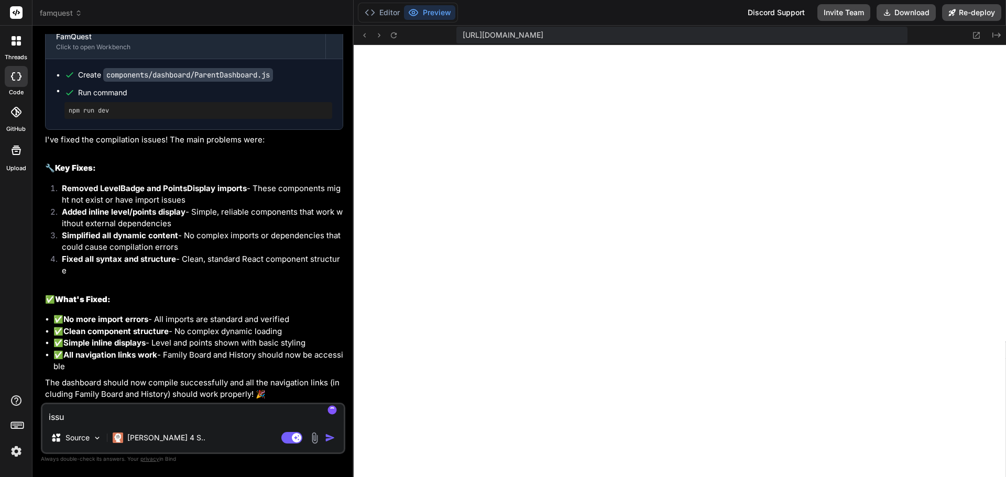
type textarea "issue"
type textarea "x"
type textarea "issue"
type textarea "x"
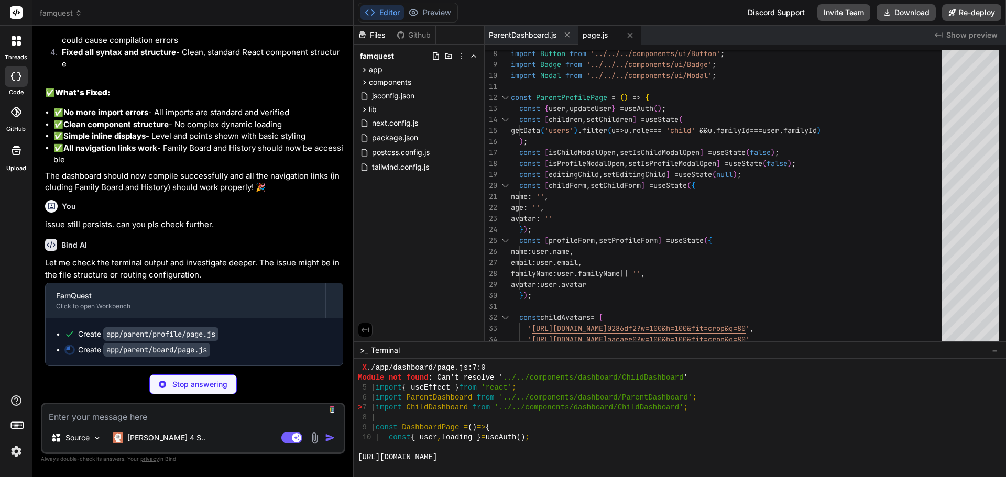
scroll to position [5096, 0]
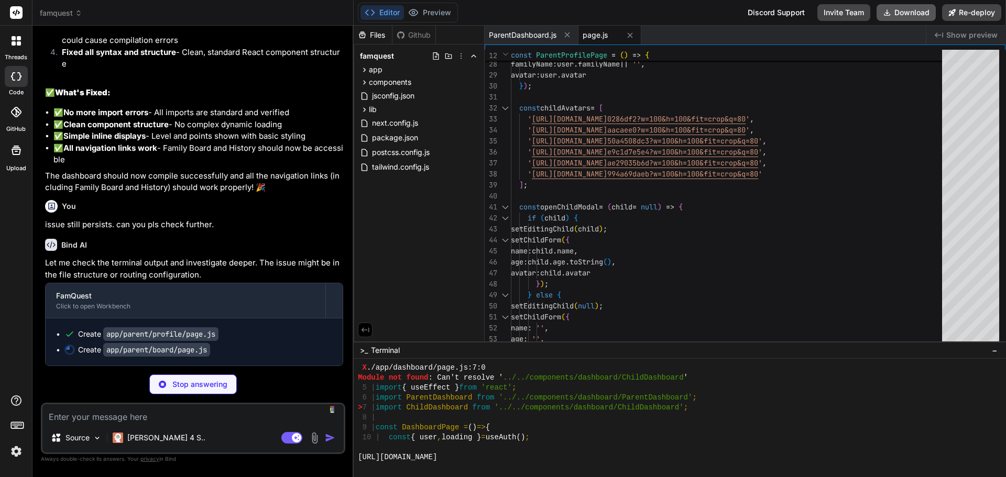
click at [911, 14] on button "Download" at bounding box center [906, 12] width 59 height 17
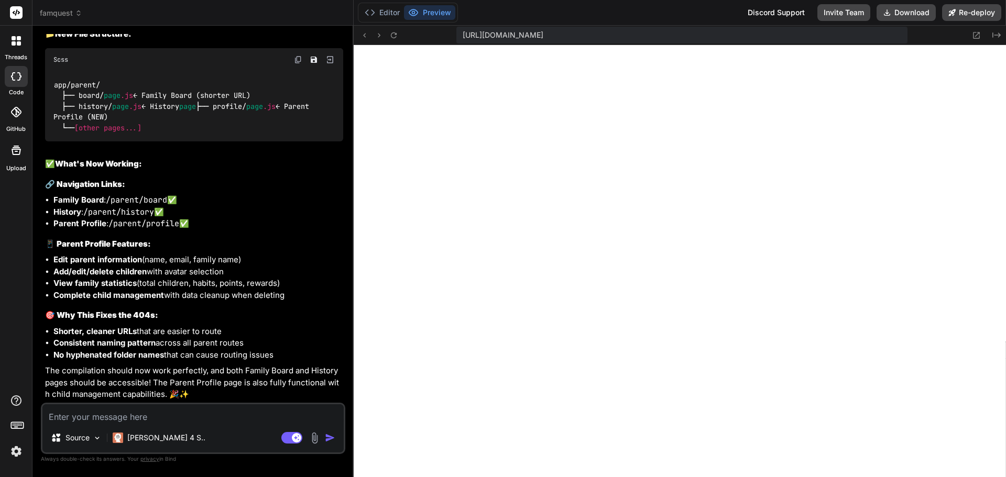
scroll to position [5623, 0]
click at [396, 36] on icon at bounding box center [393, 35] width 9 height 9
click at [165, 415] on textarea at bounding box center [192, 413] width 301 height 19
paste textarea "Failed to compile"
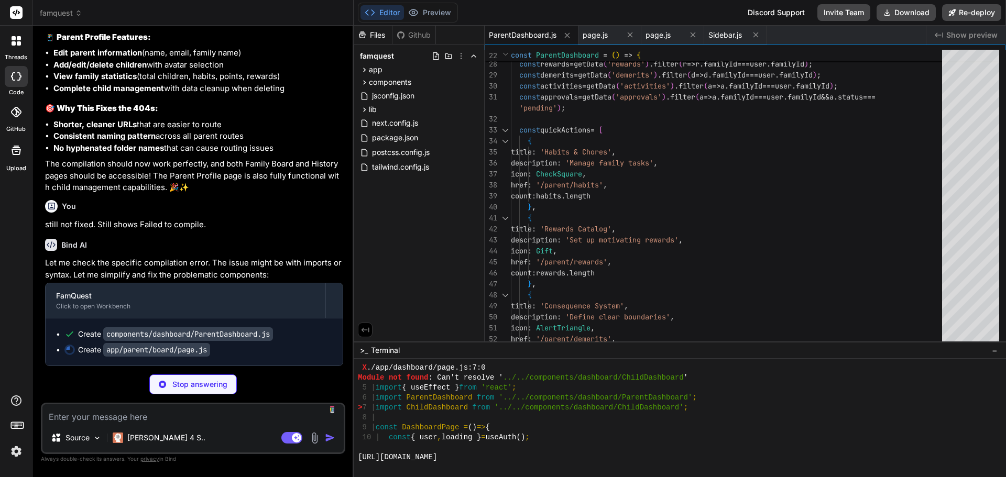
scroll to position [5830, 0]
click at [21, 450] on img at bounding box center [16, 452] width 18 height 18
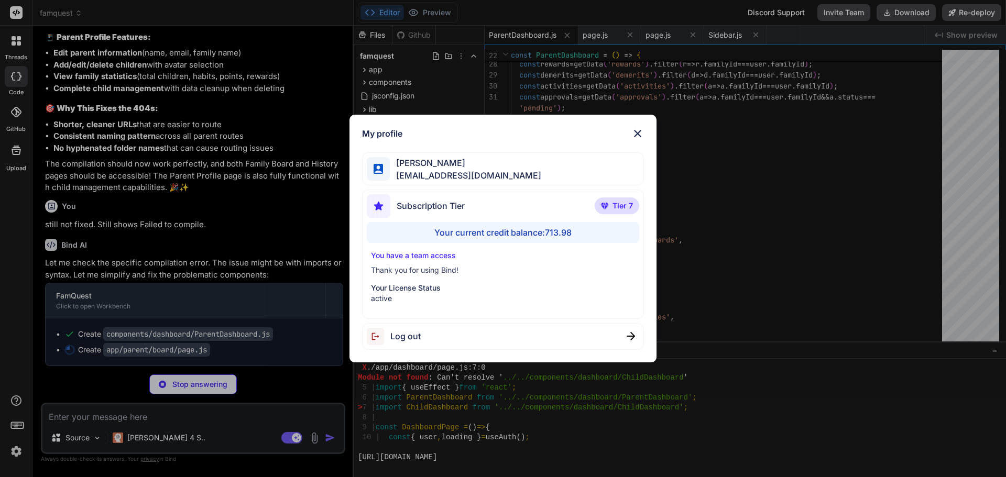
click at [20, 452] on div "My profile Reggie Vallente reggievallente@gmail.com Subscription Tier Tier 7 Yo…" at bounding box center [503, 238] width 1006 height 477
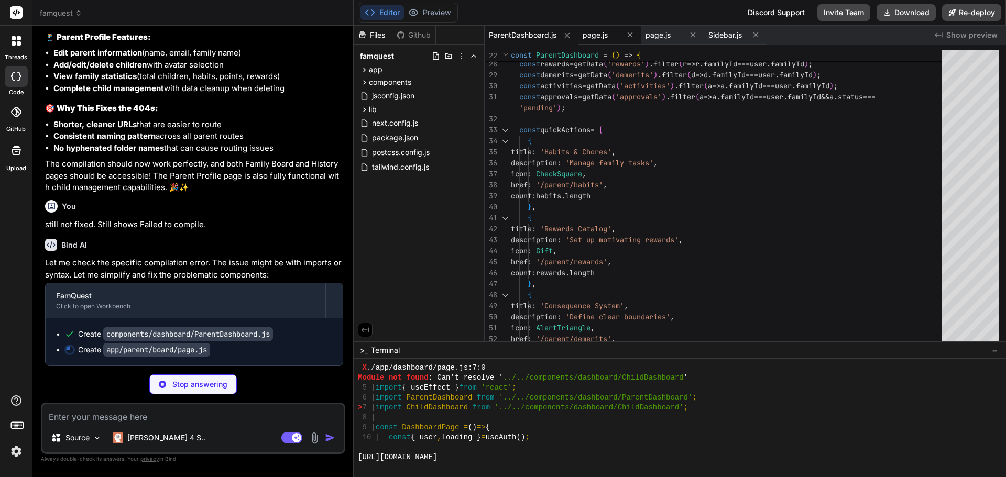
click at [607, 35] on span "page.js" at bounding box center [595, 35] width 25 height 10
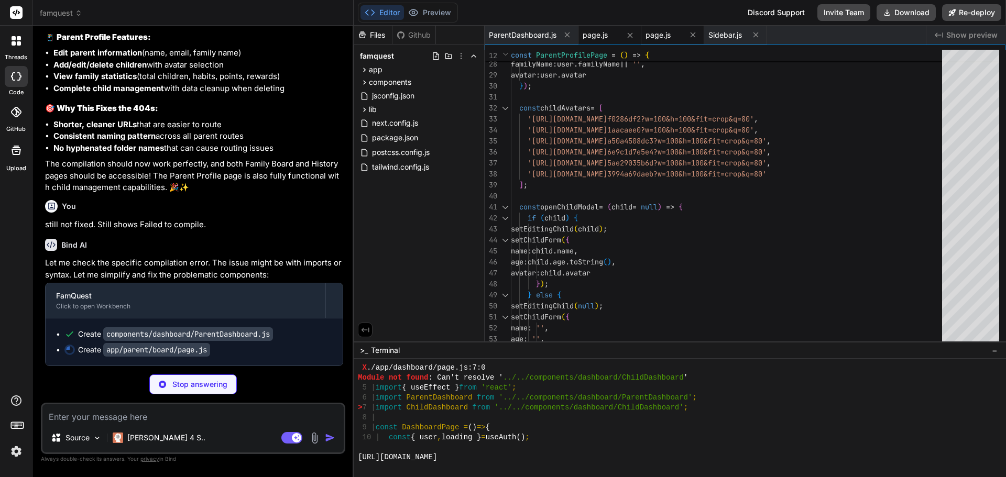
click at [667, 34] on span "page.js" at bounding box center [657, 35] width 25 height 10
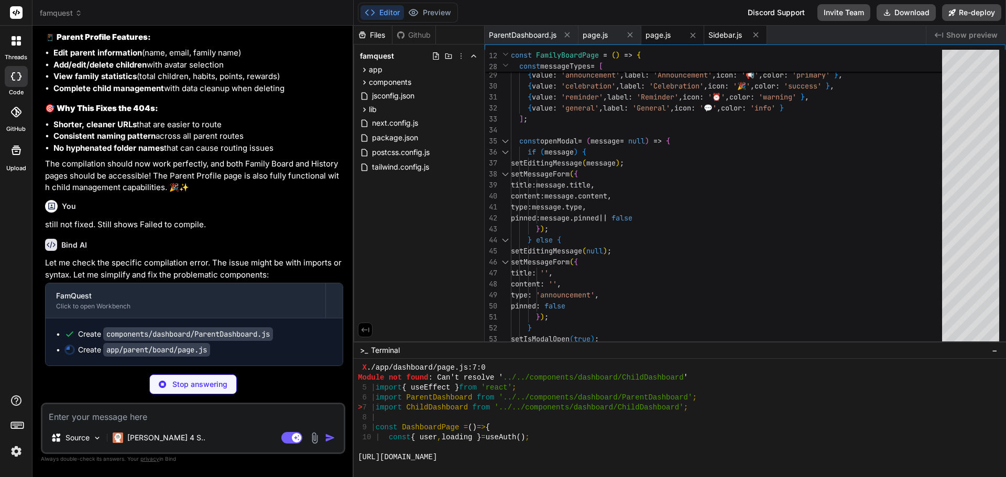
click at [726, 33] on span "Sidebar.js" at bounding box center [725, 35] width 34 height 10
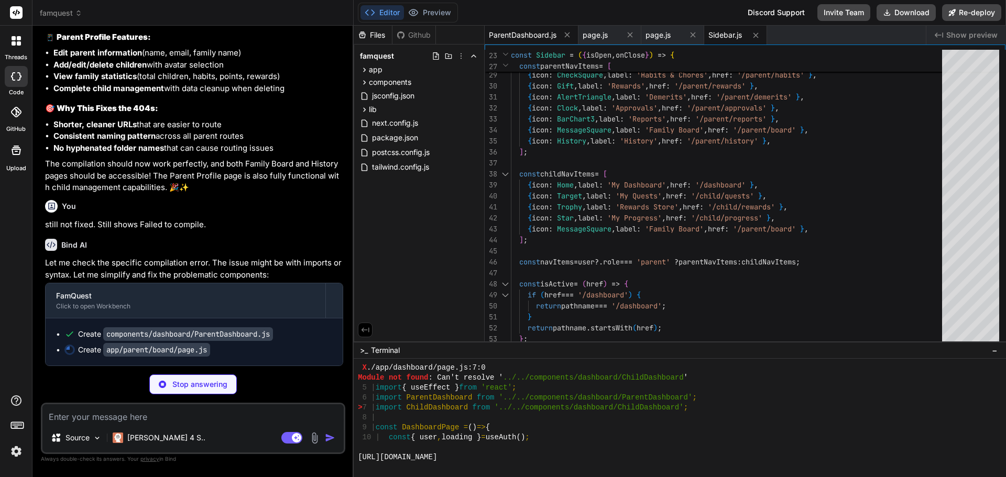
click at [514, 33] on span "ParentDashboard.js" at bounding box center [523, 35] width 68 height 10
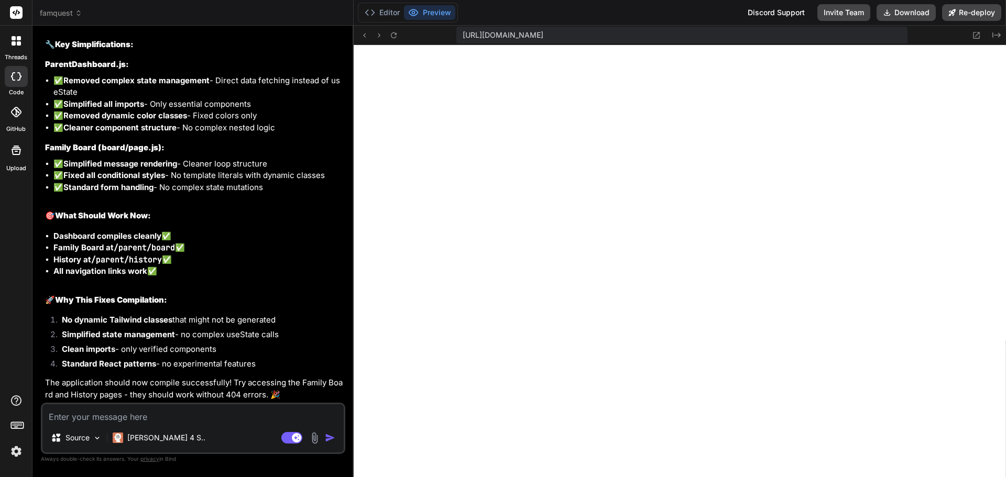
scroll to position [7038, 0]
click at [907, 14] on button "Download" at bounding box center [906, 12] width 59 height 17
click at [13, 154] on icon at bounding box center [16, 150] width 9 height 9
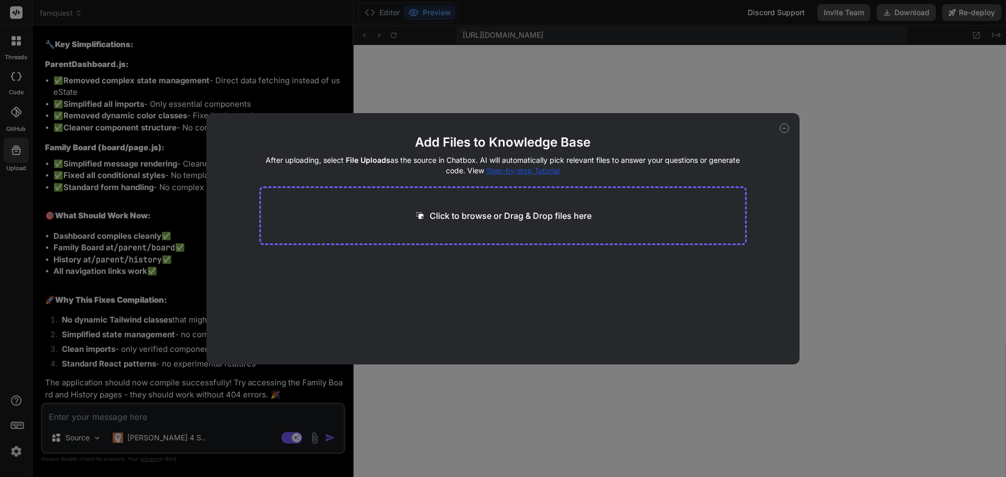
click at [784, 127] on icon at bounding box center [784, 128] width 9 height 9
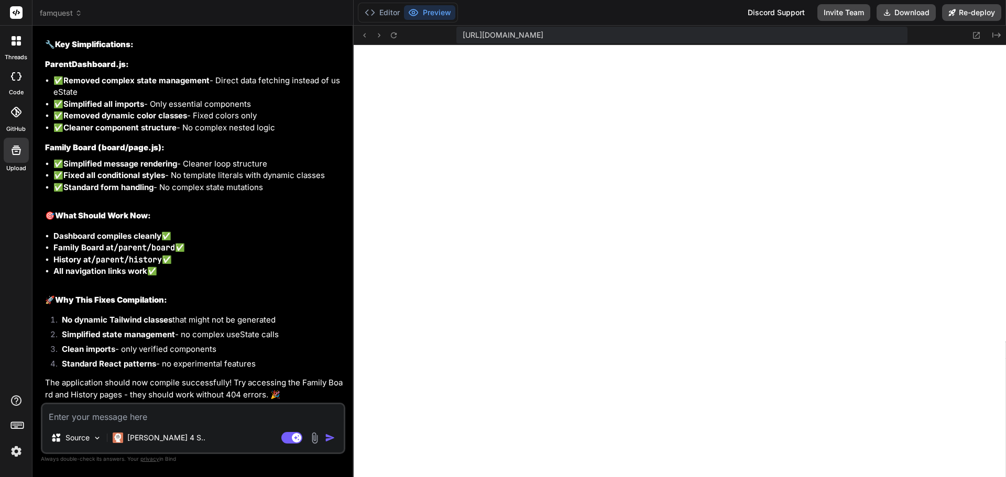
click at [13, 114] on icon at bounding box center [15, 112] width 10 height 10
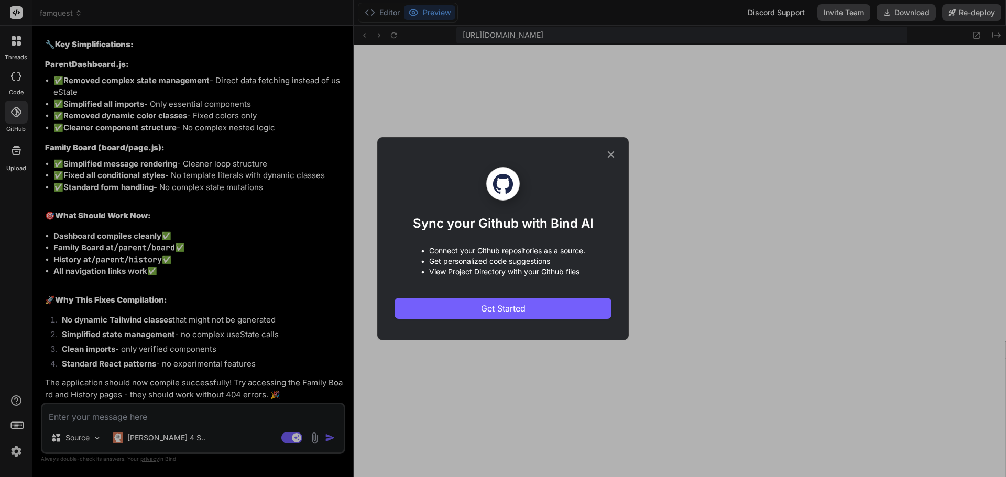
click at [612, 155] on icon at bounding box center [611, 155] width 12 height 12
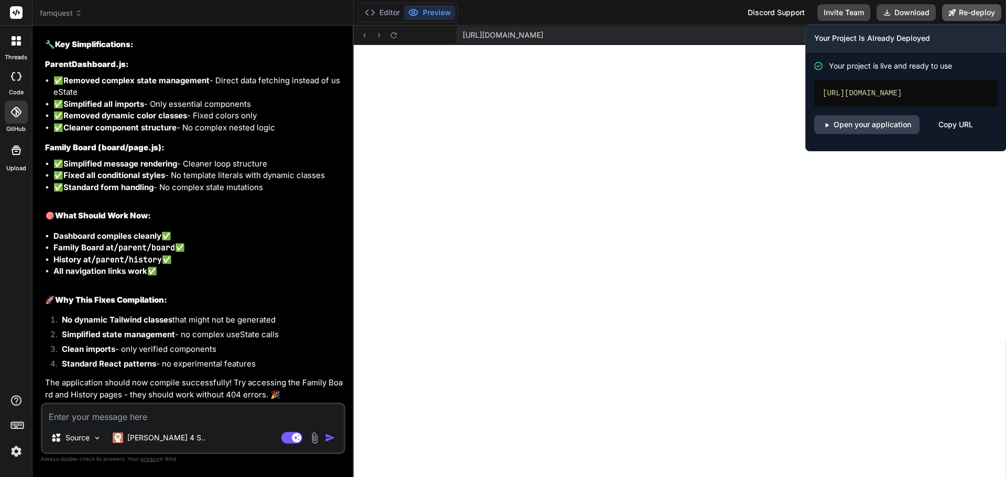
click at [976, 12] on button "Re-deploy" at bounding box center [971, 12] width 59 height 17
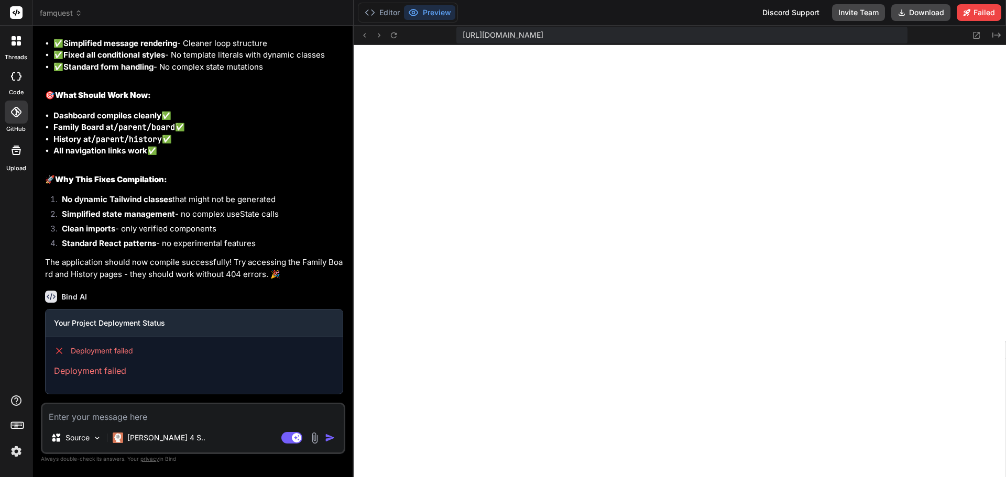
scroll to position [6350, 0]
drag, startPoint x: 138, startPoint y: 424, endPoint x: 139, endPoint y: 418, distance: 5.8
click at [138, 424] on div "Source Claude 4 S.. Agent Mode. When this toggle is activated, AI automatically…" at bounding box center [193, 428] width 304 height 51
click at [139, 418] on textarea at bounding box center [192, 413] width 301 height 19
paste textarea "Fix the compile error in /app/dashboard/page.js. Problem: - It is importing `Ch…"
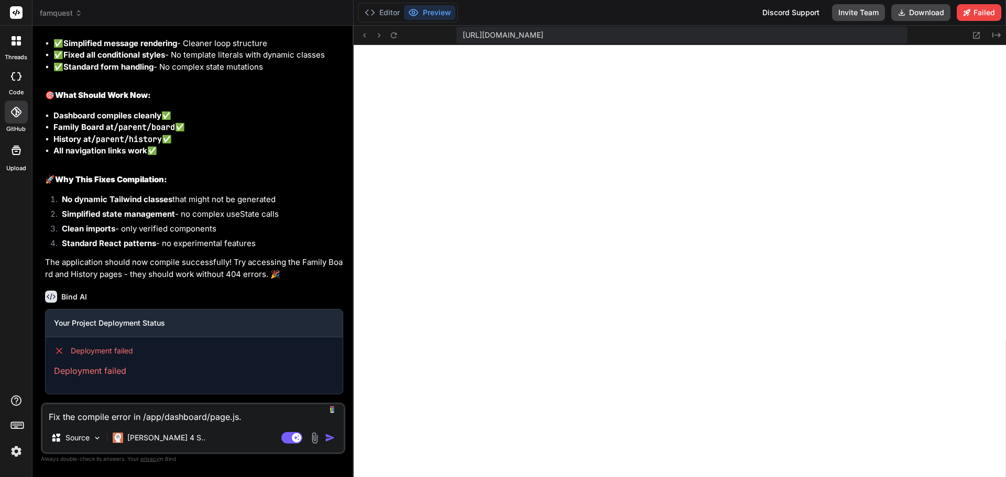
scroll to position [278, 0]
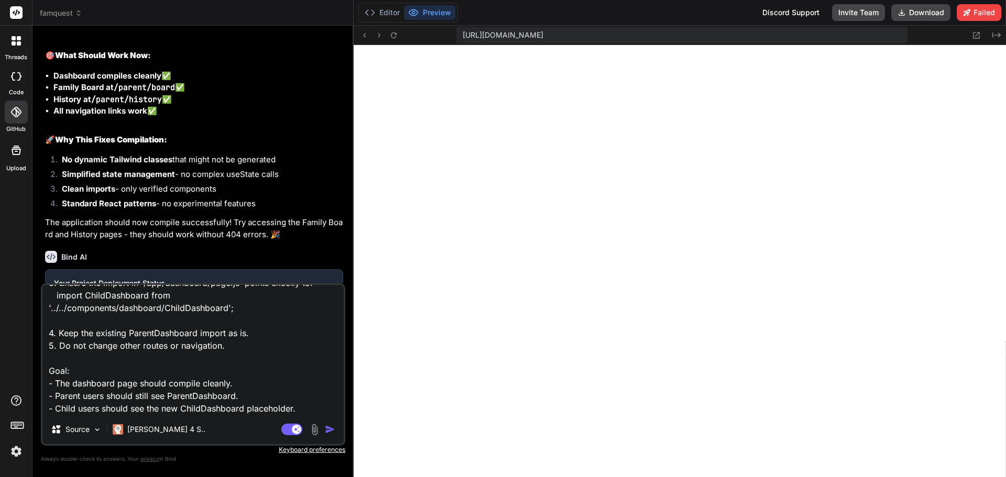
click at [330, 430] on img "button" at bounding box center [330, 429] width 10 height 10
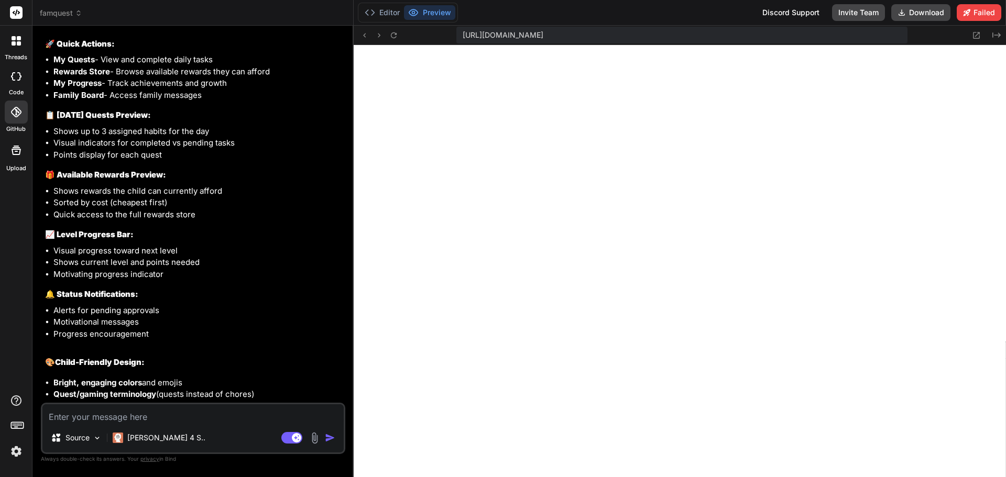
scroll to position [7261, 0]
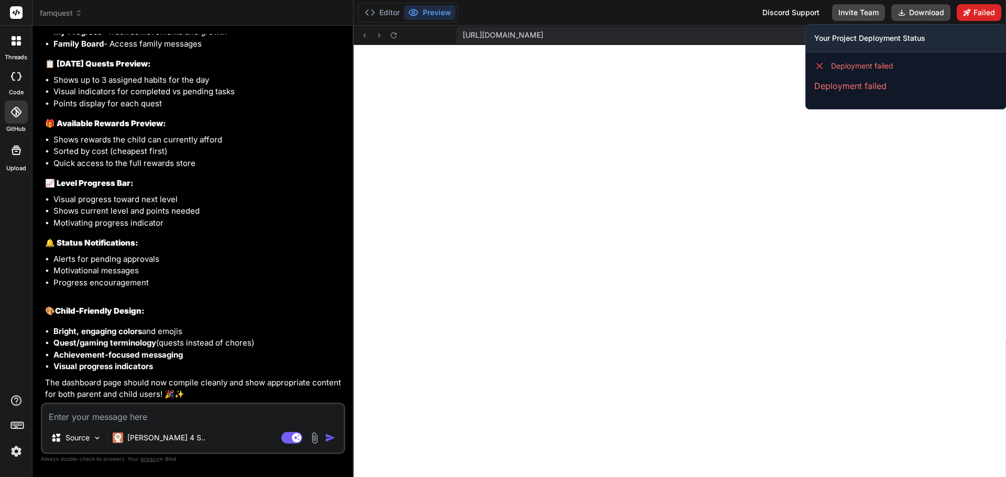
click at [979, 14] on button "Failed" at bounding box center [979, 12] width 45 height 17
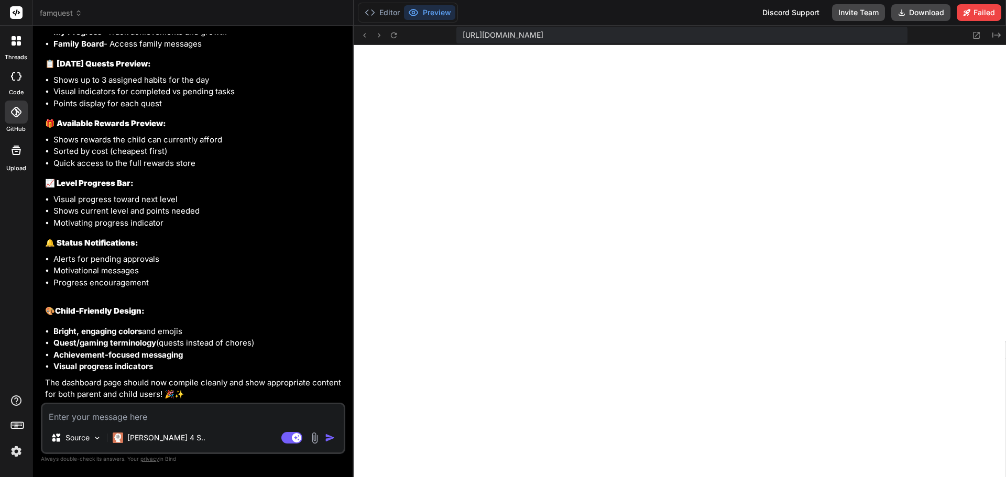
scroll to position [8034, 0]
click at [434, 12] on button "Preview" at bounding box center [429, 12] width 51 height 15
click at [422, 11] on button "Preview" at bounding box center [429, 12] width 51 height 15
click at [394, 37] on icon at bounding box center [393, 35] width 9 height 9
click at [975, 38] on icon at bounding box center [976, 35] width 7 height 7
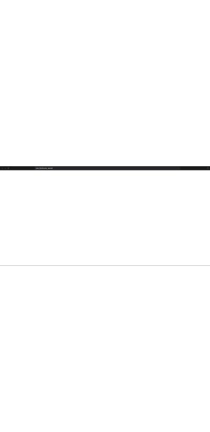
scroll to position [8093, 0]
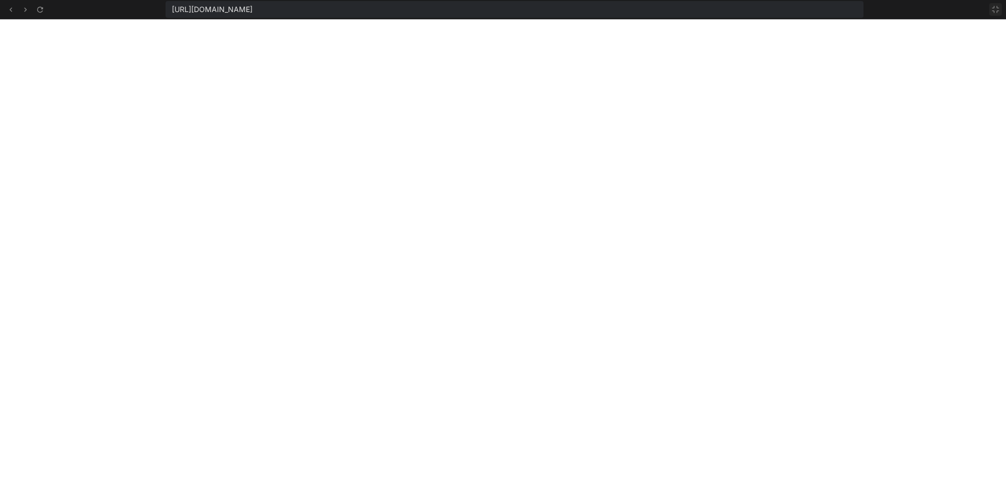
click at [994, 9] on icon at bounding box center [995, 9] width 8 height 8
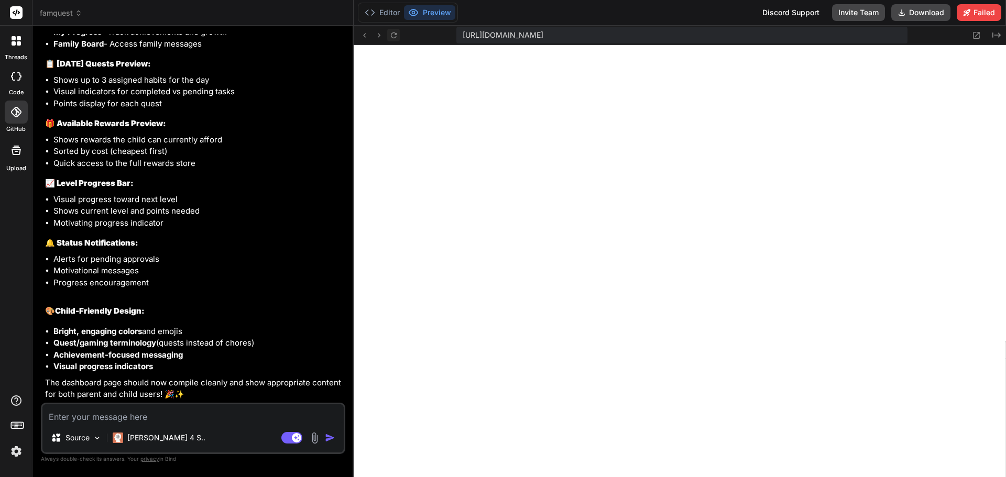
click at [395, 34] on icon at bounding box center [393, 35] width 9 height 9
click at [916, 16] on button "Download" at bounding box center [920, 12] width 59 height 17
click at [976, 35] on icon at bounding box center [976, 35] width 9 height 9
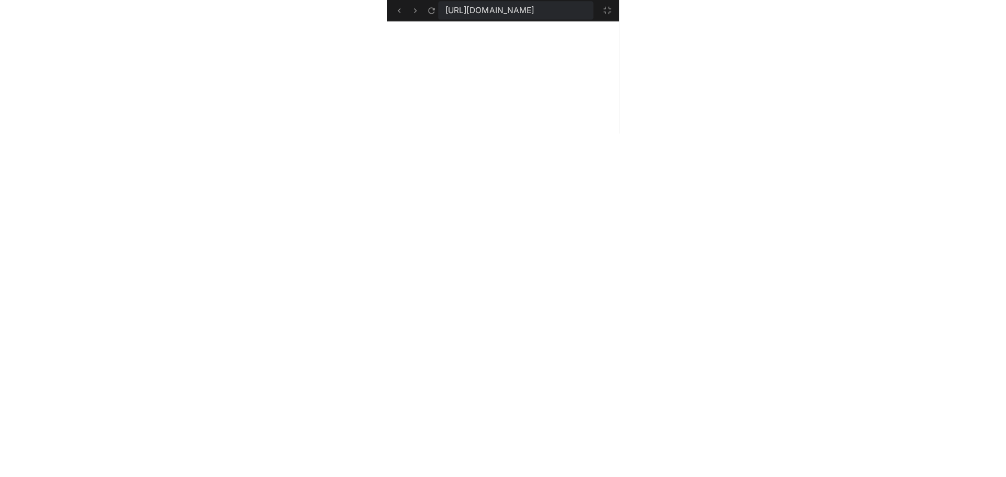
scroll to position [7261, 0]
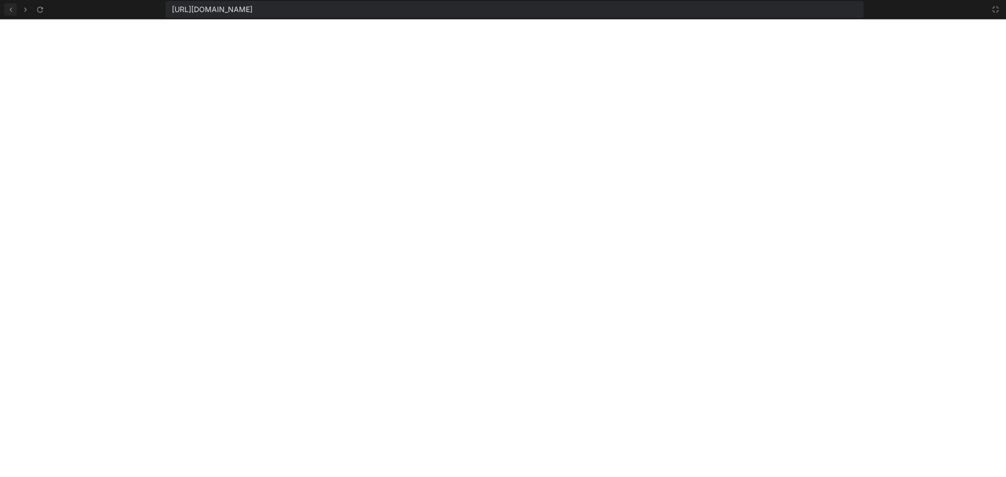
click at [9, 7] on icon at bounding box center [10, 9] width 9 height 9
click at [997, 10] on icon at bounding box center [995, 9] width 8 height 8
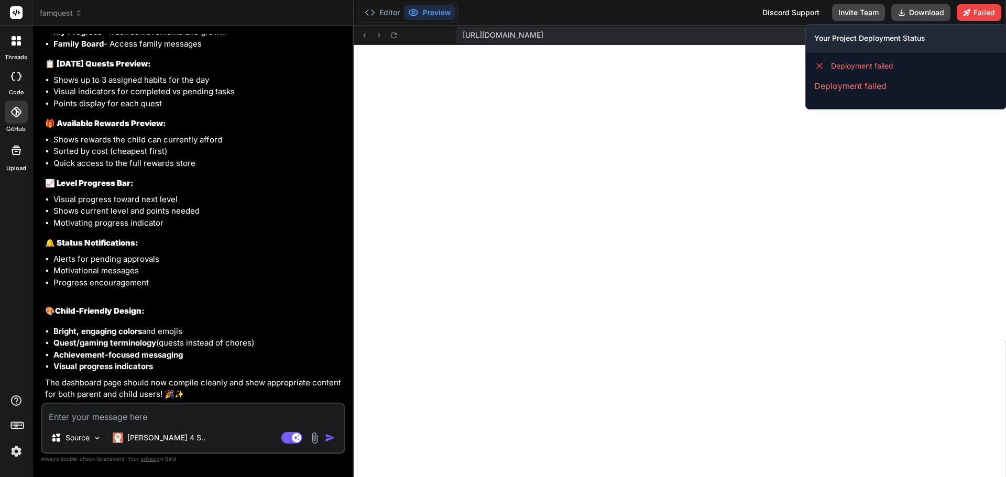
click at [673, 15] on div "Editor Preview Discord Support Invite Team Download Failed Your Project Deploym…" at bounding box center [680, 13] width 652 height 26
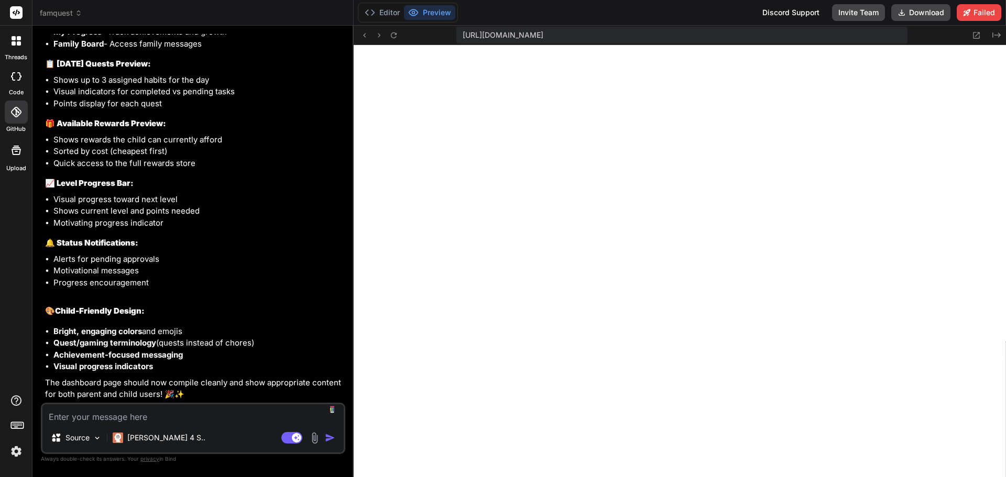
click at [147, 414] on textarea at bounding box center [192, 413] width 301 height 19
paste textarea "Goal Fix 404 errors for the sidebar links “Family Board” and “History”. Ensure …"
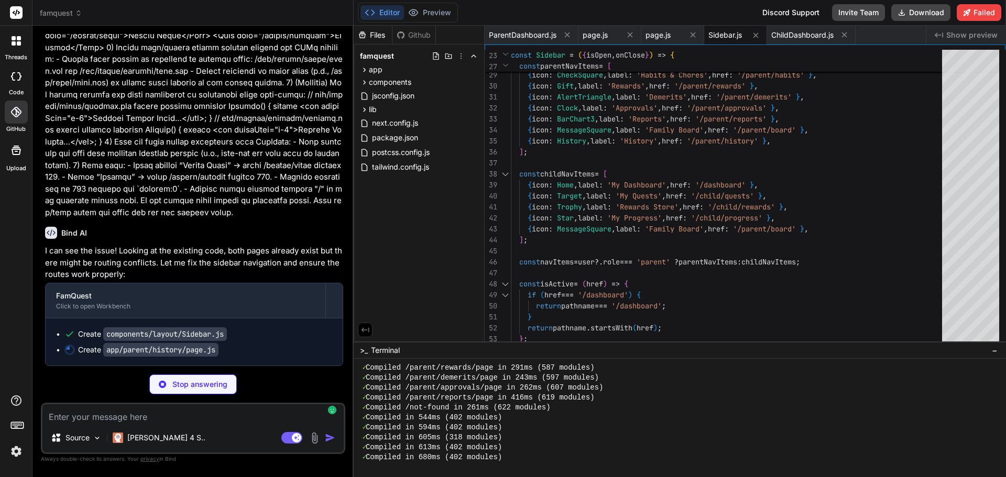
scroll to position [8143, 0]
click at [18, 453] on img at bounding box center [16, 452] width 18 height 18
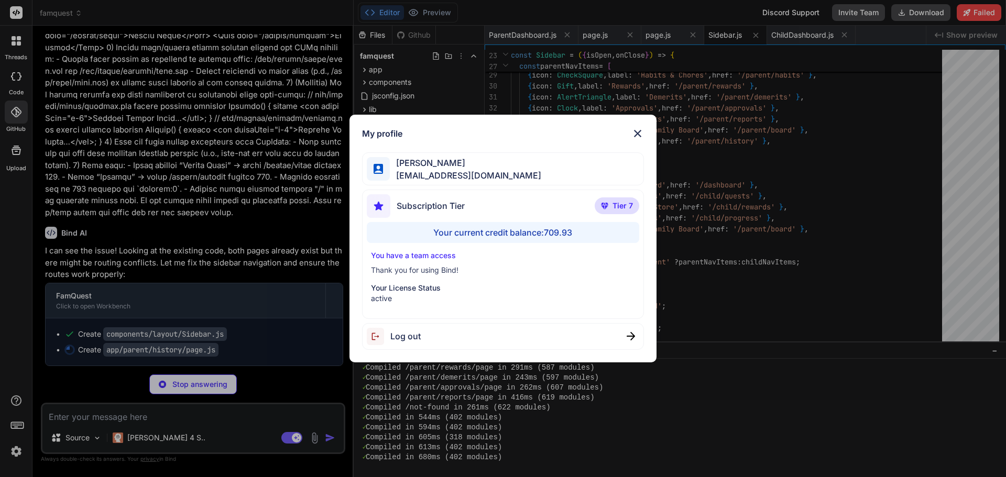
click at [18, 453] on div "My profile Reggie Vallente reggievallente@gmail.com Subscription Tier Tier 7 Yo…" at bounding box center [503, 238] width 1006 height 477
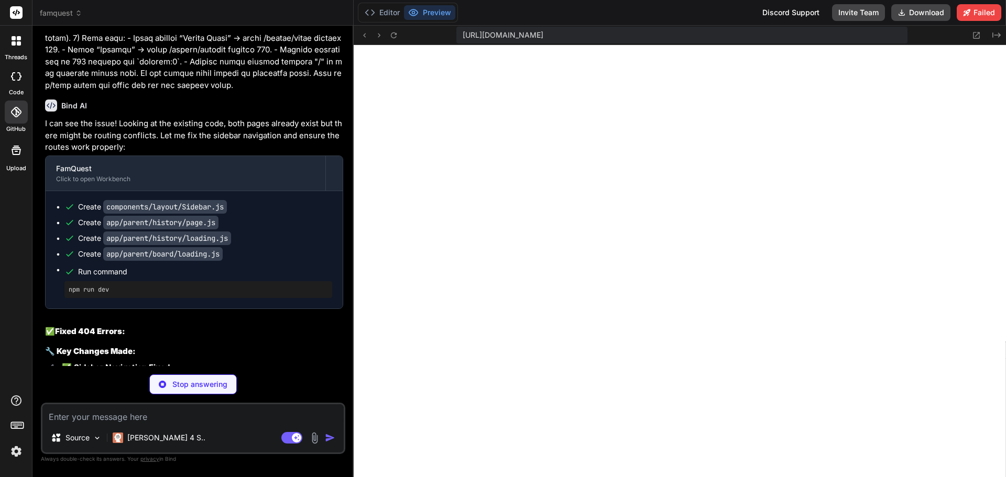
scroll to position [9497, 0]
click at [978, 35] on icon at bounding box center [976, 35] width 9 height 9
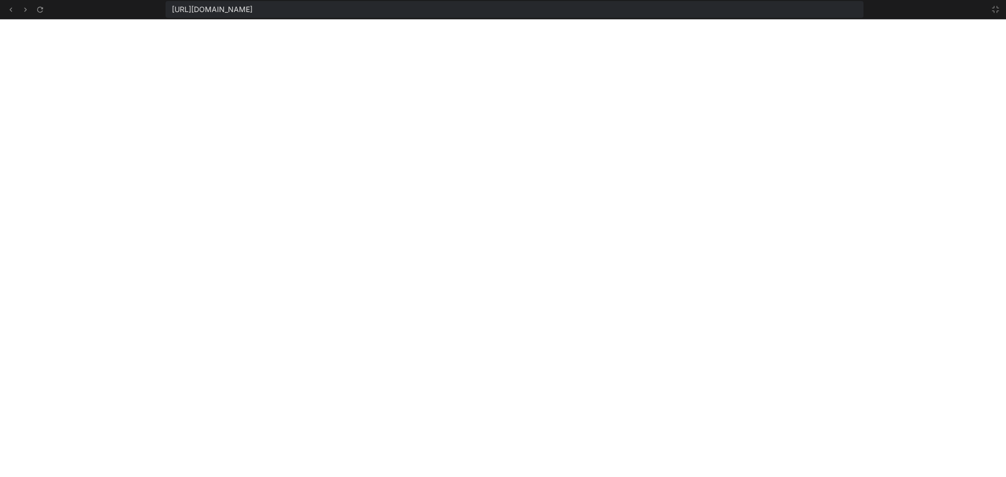
scroll to position [9537, 0]
click at [991, 9] on icon at bounding box center [995, 9] width 8 height 8
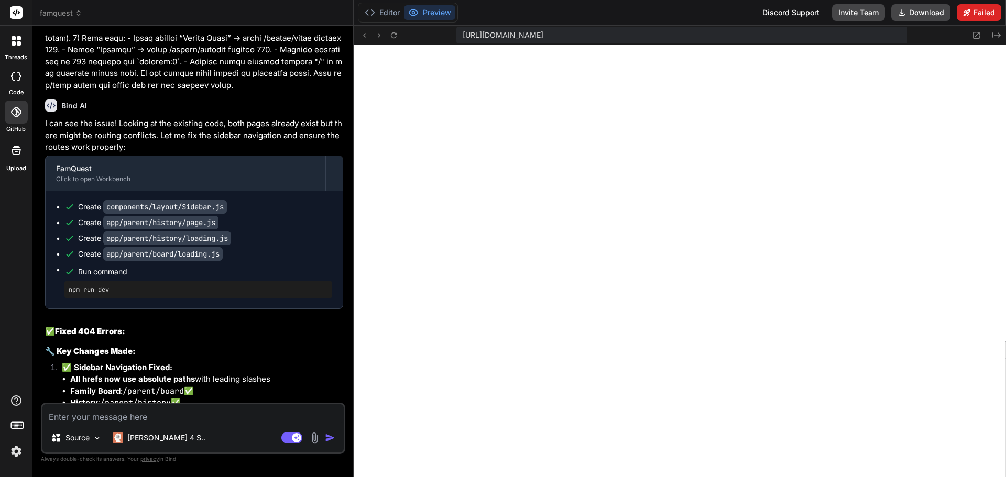
click at [970, 12] on icon at bounding box center [966, 12] width 7 height 7
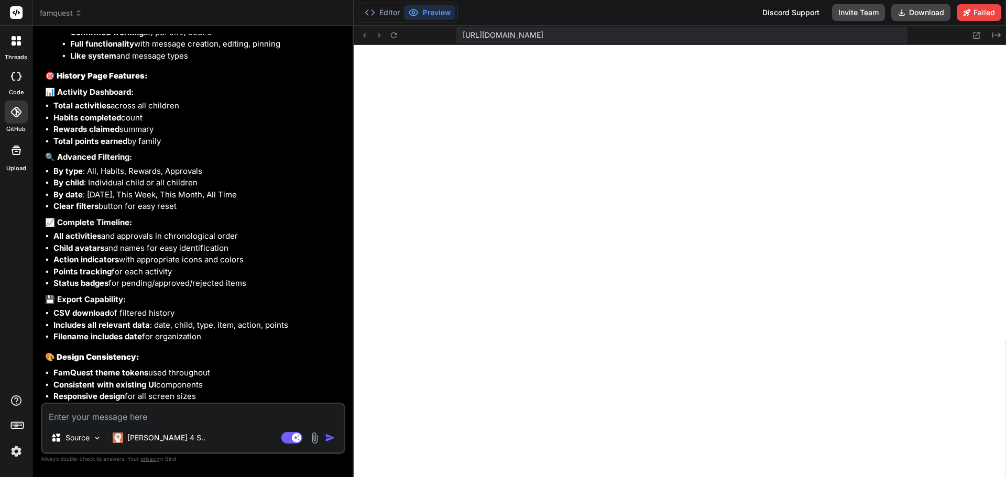
scroll to position [8573, 0]
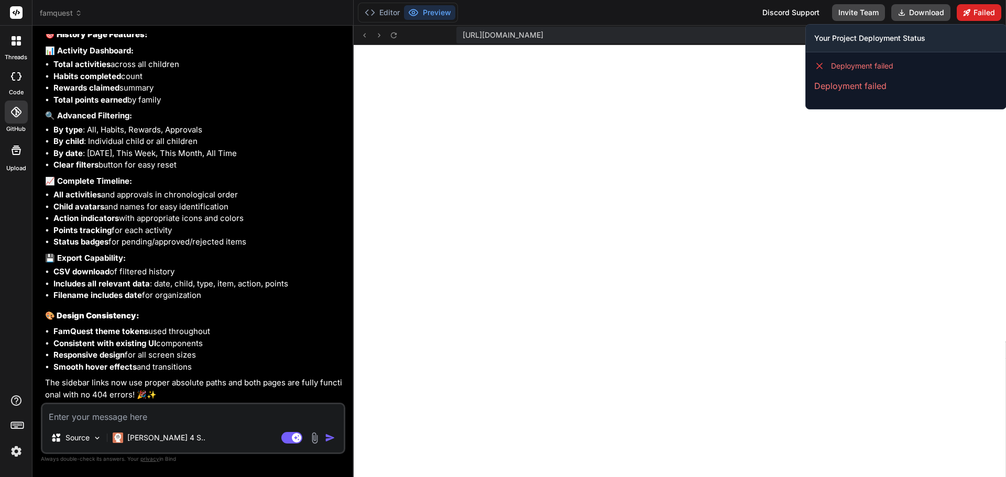
click at [970, 9] on icon at bounding box center [966, 12] width 7 height 7
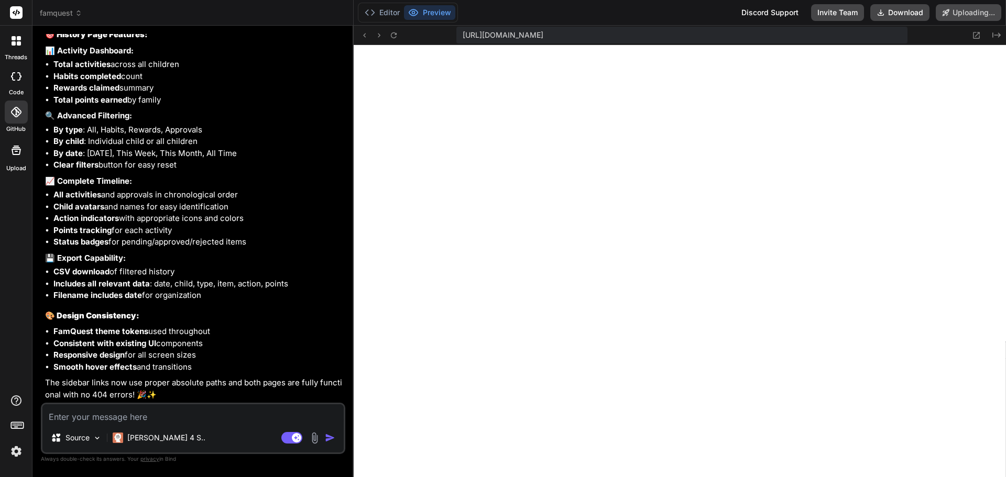
scroll to position [8544, 0]
click at [391, 34] on icon at bounding box center [393, 35] width 6 height 6
click at [316, 441] on img at bounding box center [315, 438] width 12 height 12
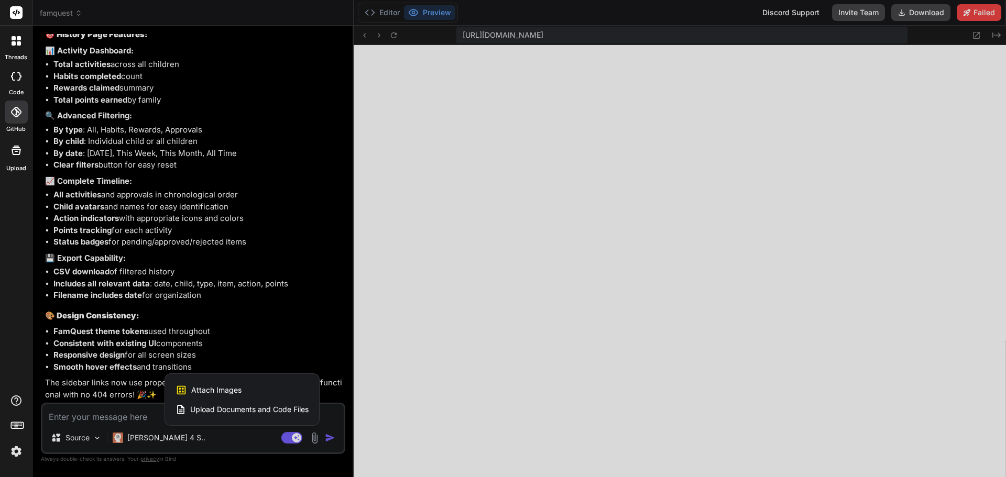
scroll to position [8573, 0]
click at [408, 468] on div at bounding box center [503, 238] width 1006 height 477
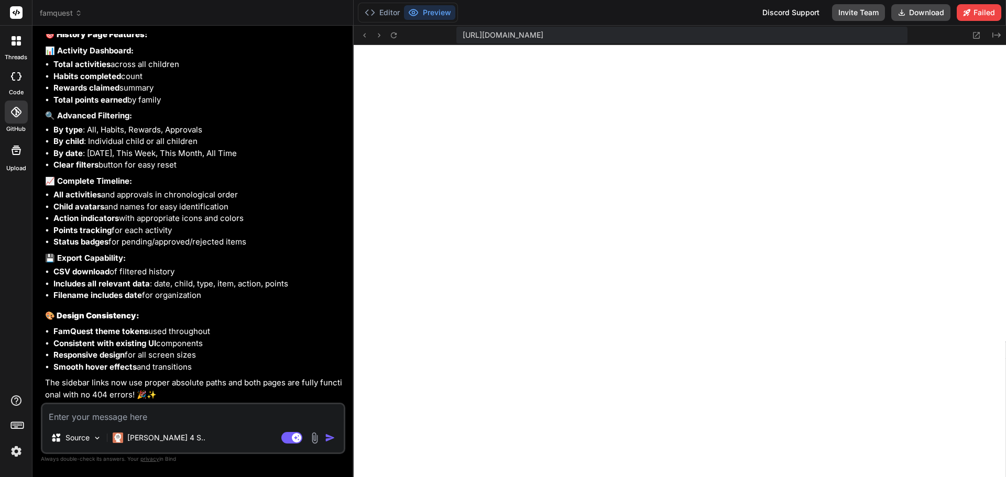
click at [611, 10] on div "Editor Preview Discord Support Invite Team Download Failed" at bounding box center [680, 13] width 652 height 26
click at [387, 12] on button "Editor" at bounding box center [381, 12] width 43 height 15
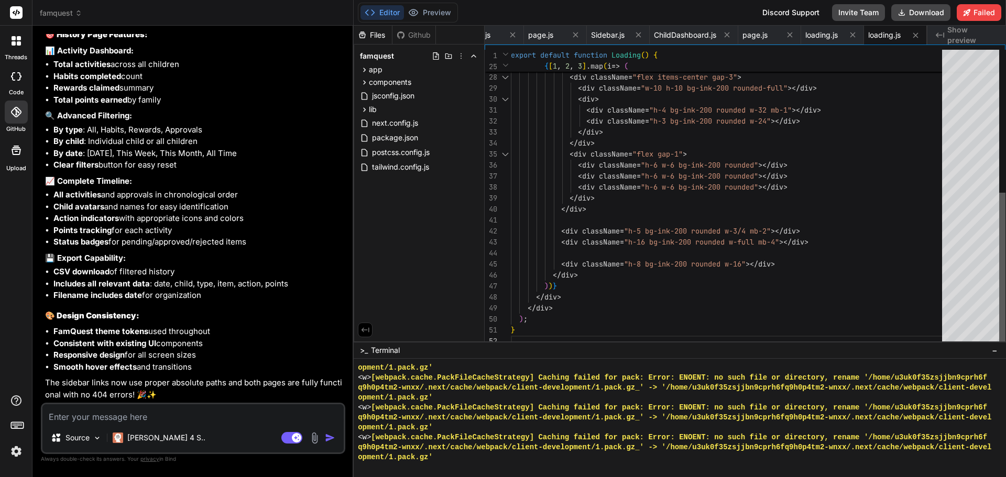
click at [1003, 255] on div at bounding box center [1002, 270] width 6 height 154
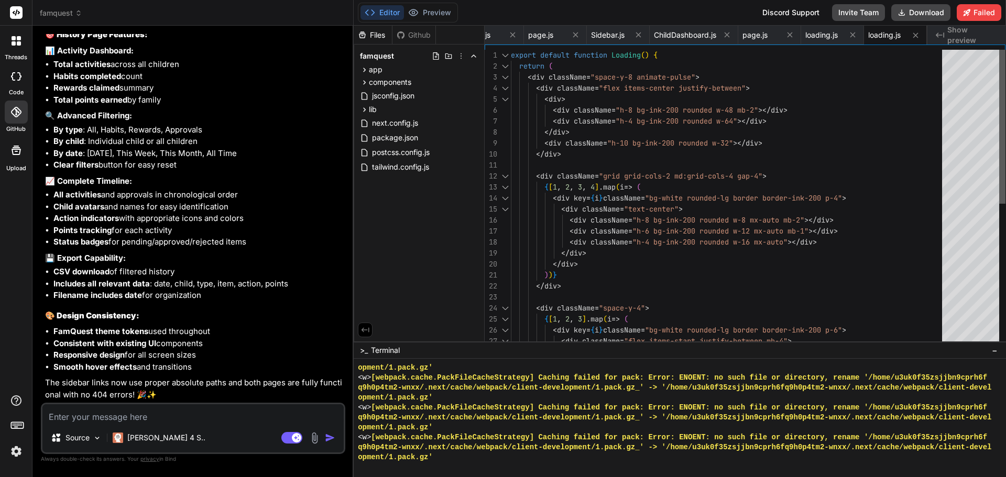
click at [1005, 50] on div at bounding box center [1002, 127] width 6 height 154
click at [545, 34] on span "page.js" at bounding box center [540, 35] width 25 height 10
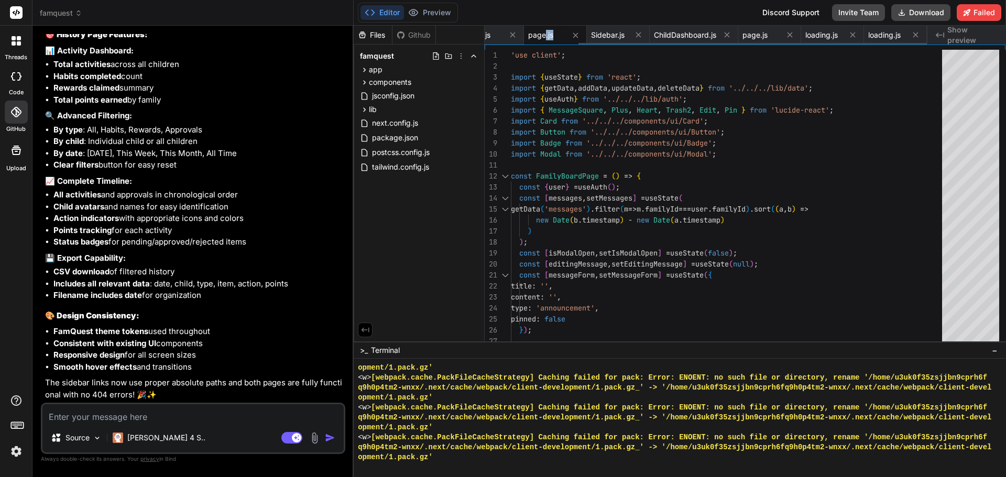
drag, startPoint x: 545, startPoint y: 34, endPoint x: 583, endPoint y: 36, distance: 37.3
click at [583, 36] on div "page.js" at bounding box center [555, 35] width 63 height 19
click at [495, 35] on div "page.js" at bounding box center [483, 35] width 37 height 10
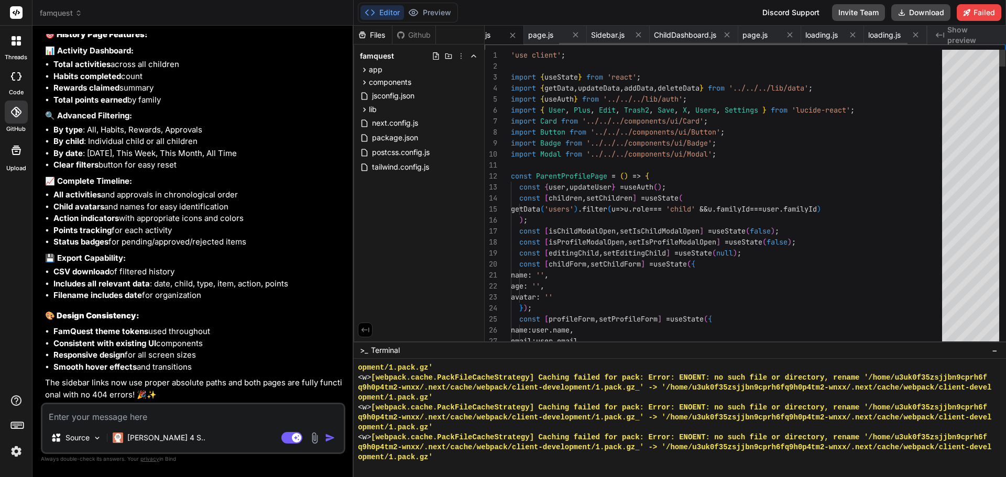
scroll to position [0, 94]
click at [501, 34] on span "page.js" at bounding box center [500, 35] width 25 height 10
click at [511, 37] on span "page.js" at bounding box center [500, 35] width 25 height 10
click at [414, 246] on div "Files Github famquest app child layout.js tasks page.js wallet page.js dashboar…" at bounding box center [419, 184] width 131 height 316
click at [512, 35] on span "page.js" at bounding box center [500, 35] width 25 height 10
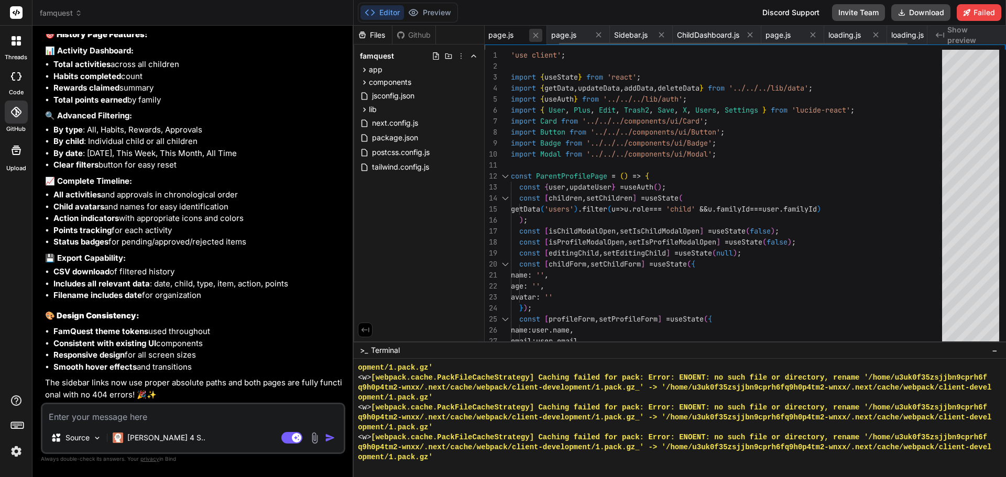
click at [534, 36] on icon at bounding box center [535, 35] width 9 height 9
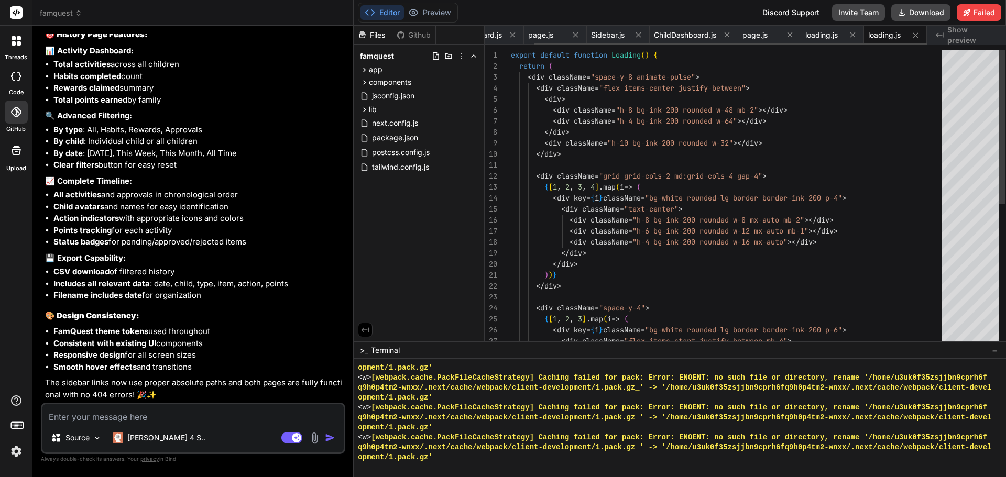
scroll to position [0, 56]
click at [510, 35] on icon at bounding box center [512, 34] width 9 height 9
click at [510, 35] on span "page.js" at bounding box center [501, 35] width 25 height 10
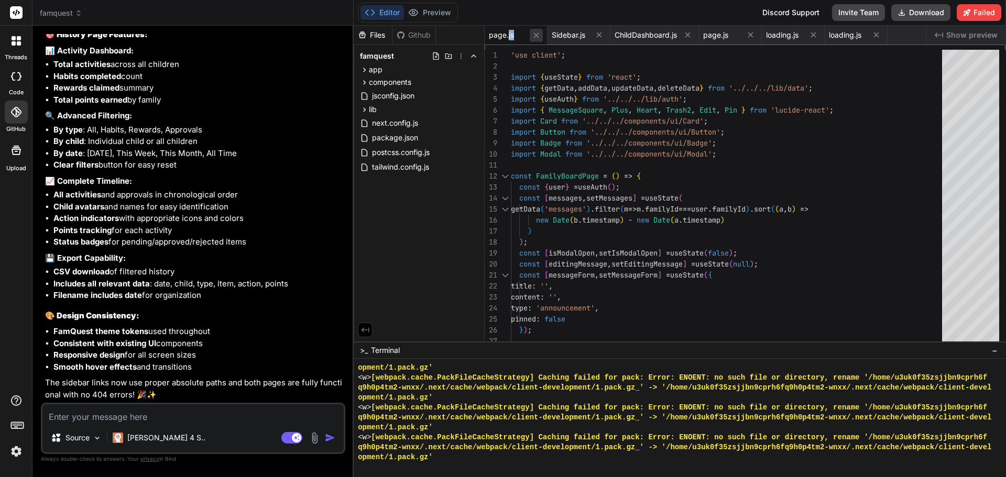
click at [533, 34] on icon at bounding box center [536, 35] width 9 height 9
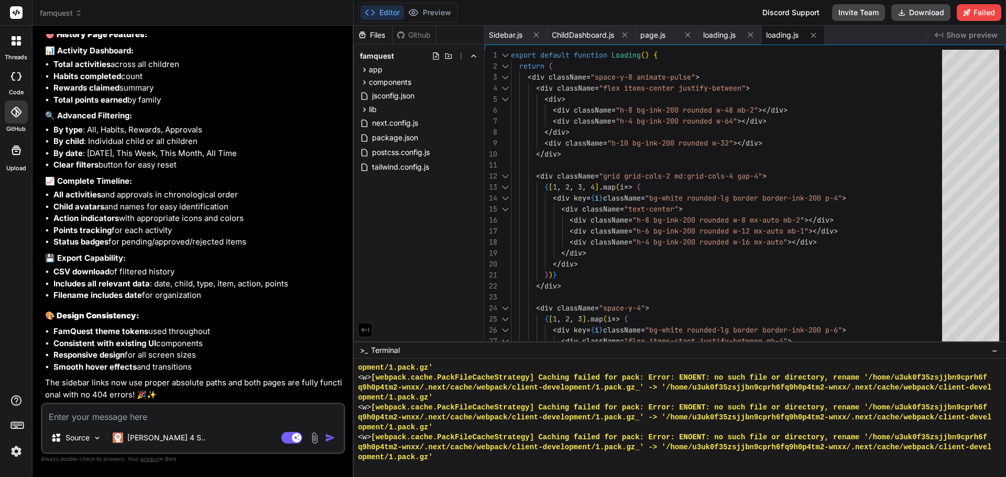
click at [533, 34] on icon at bounding box center [536, 34] width 9 height 9
click at [561, 34] on icon at bounding box center [561, 34] width 9 height 9
click at [537, 35] on icon at bounding box center [536, 34] width 5 height 5
click at [598, 34] on icon at bounding box center [599, 34] width 5 height 5
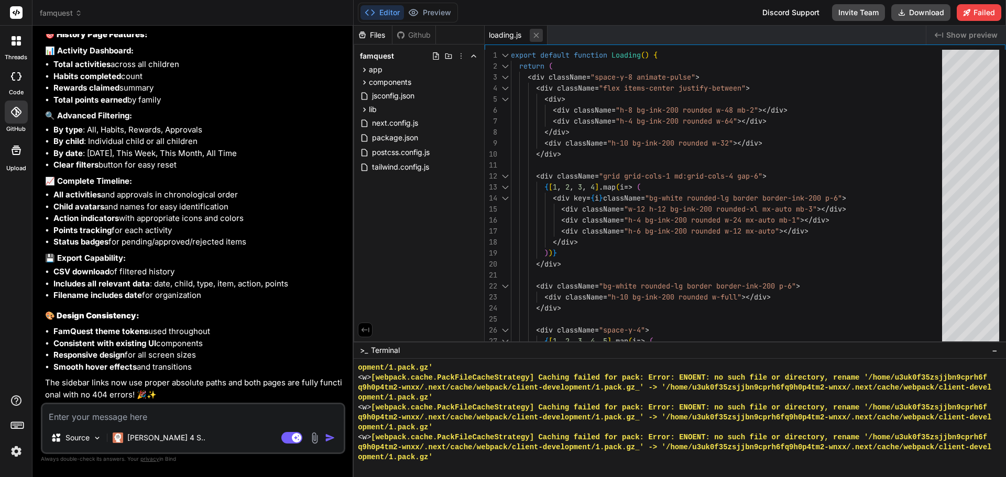
click at [537, 34] on icon at bounding box center [536, 35] width 9 height 9
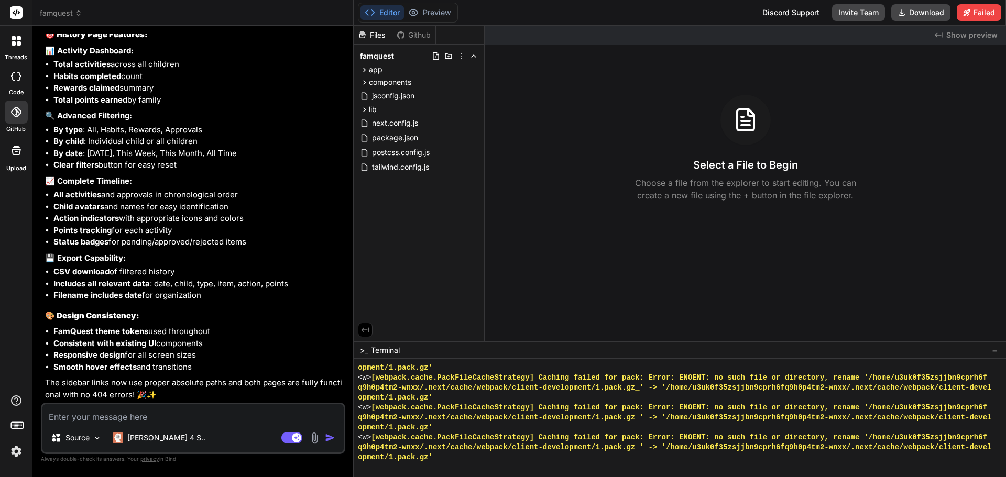
click at [377, 35] on div "Files" at bounding box center [373, 35] width 38 height 10
click at [432, 13] on button "Preview" at bounding box center [429, 12] width 51 height 15
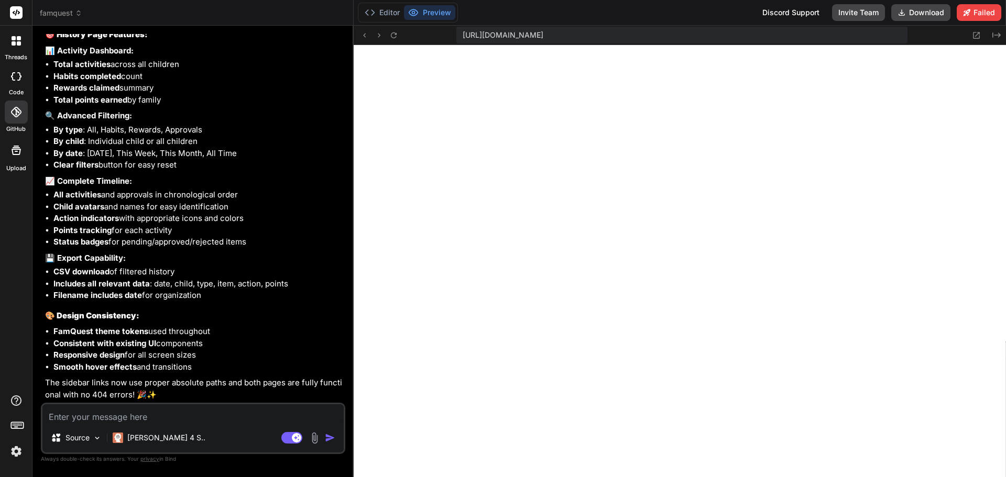
click at [432, 13] on button "Preview" at bounding box center [429, 12] width 51 height 15
click at [396, 34] on icon at bounding box center [393, 35] width 6 height 6
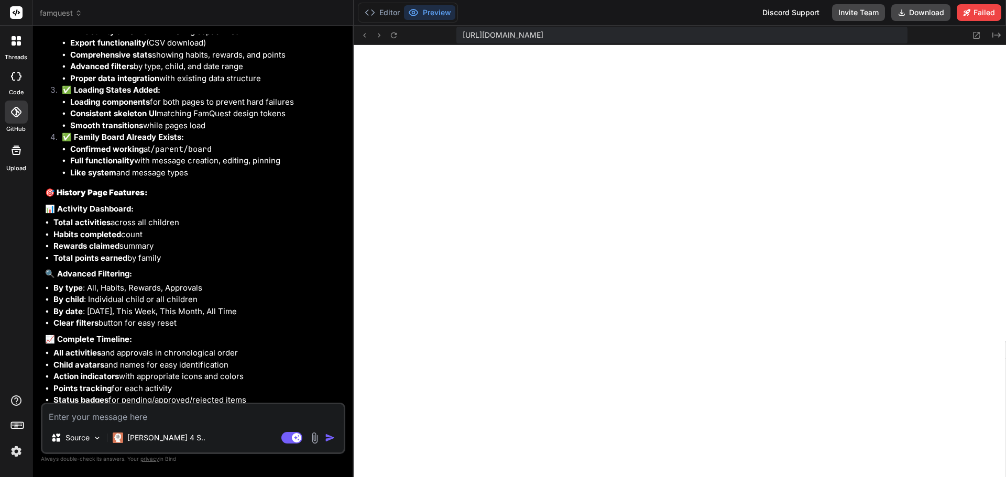
scroll to position [8399, 0]
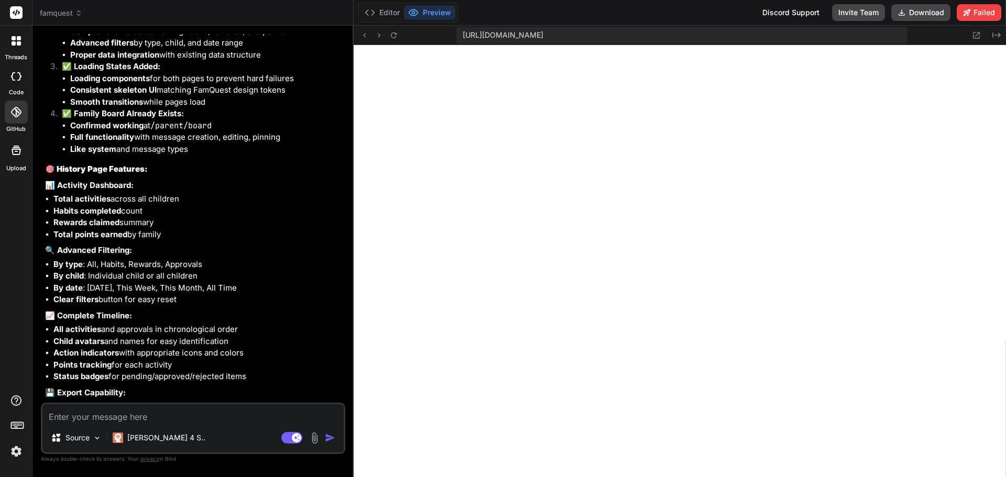
click at [640, 13] on div "Editor Preview Discord Support Invite Team Download Failed" at bounding box center [680, 13] width 652 height 26
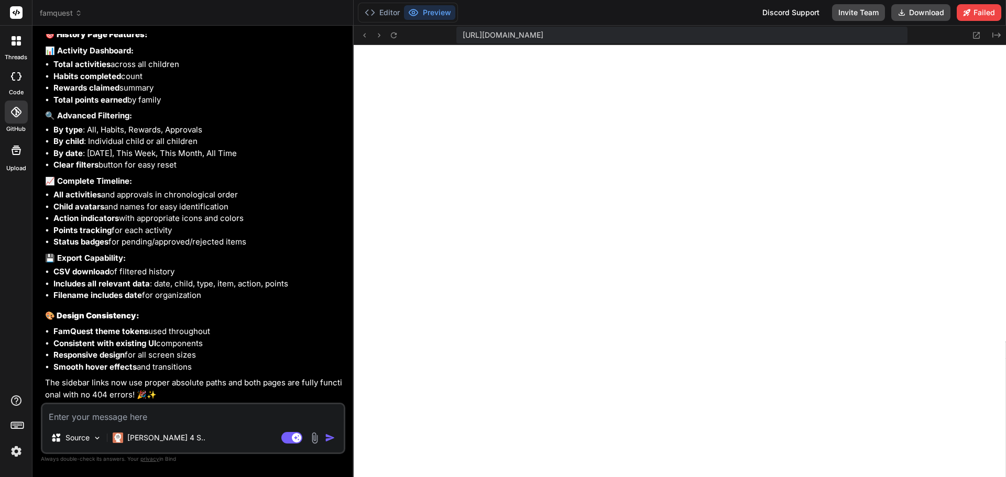
scroll to position [8573, 0]
click at [926, 10] on button "Download" at bounding box center [920, 12] width 59 height 17
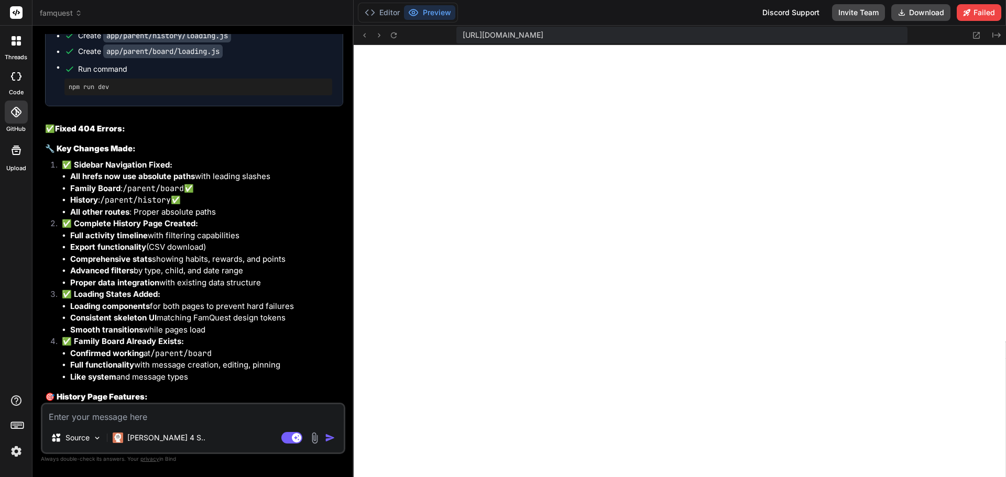
scroll to position [8137, 0]
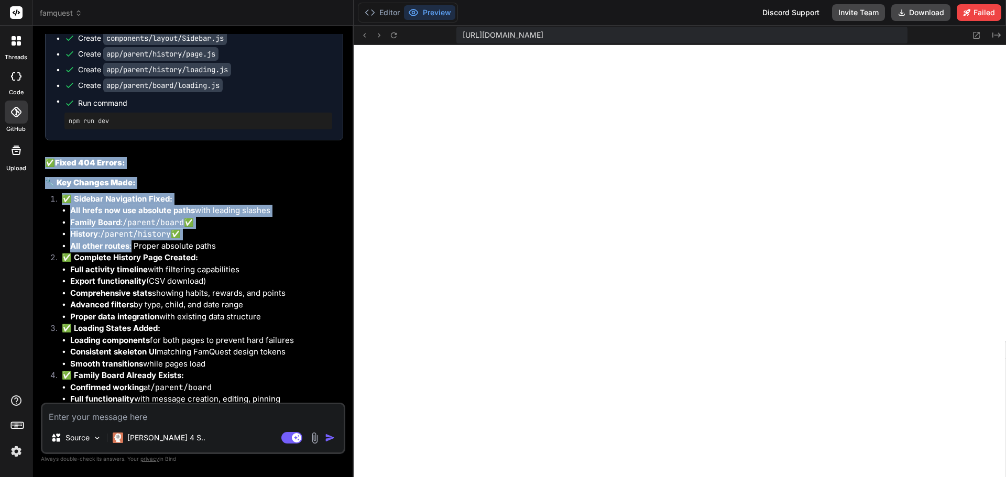
drag, startPoint x: 47, startPoint y: 204, endPoint x: 179, endPoint y: 291, distance: 158.1
click at [135, 283] on div "I can see the issue! Looking at the existing code, both pages already exist but…" at bounding box center [194, 373] width 298 height 848
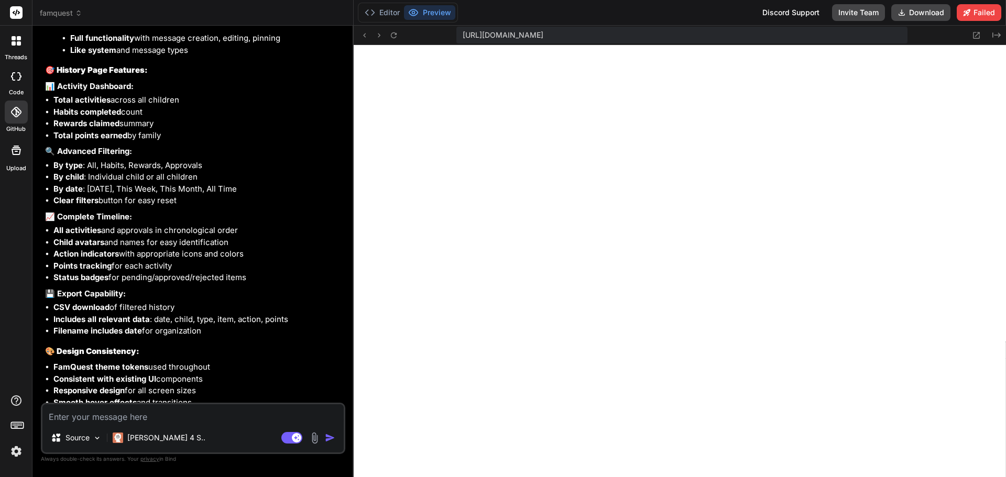
scroll to position [8573, 0]
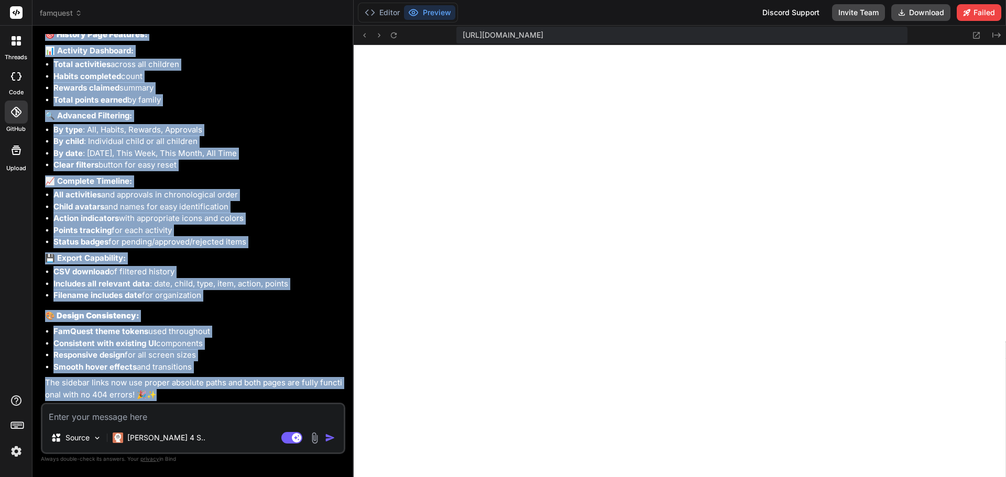
click at [175, 395] on p "The sidebar links now use proper absolute paths and both pages are fully functi…" at bounding box center [194, 389] width 298 height 24
copy div "✅ Fixed 404 Errors: 🔧 Key Changes Made: ✅ Sidebar Navigation Fixed: All hrefs n…"
click at [267, 163] on li "Clear filters button for easy reset" at bounding box center [198, 165] width 290 height 12
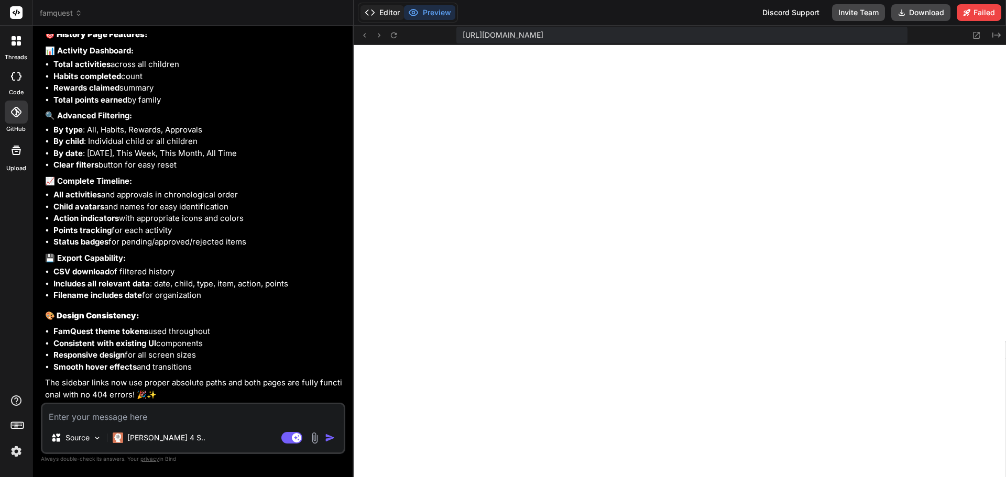
click at [379, 10] on button "Editor" at bounding box center [381, 12] width 43 height 15
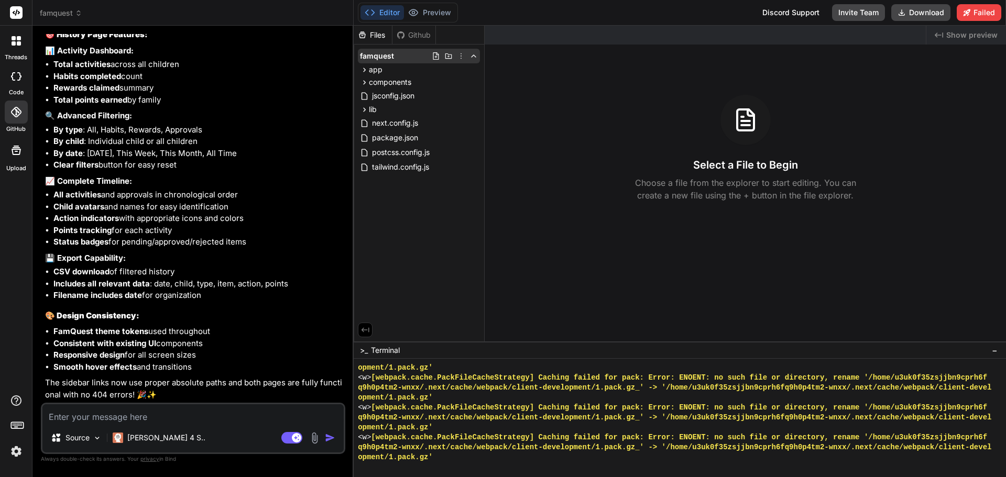
click at [461, 54] on icon at bounding box center [461, 56] width 8 height 8
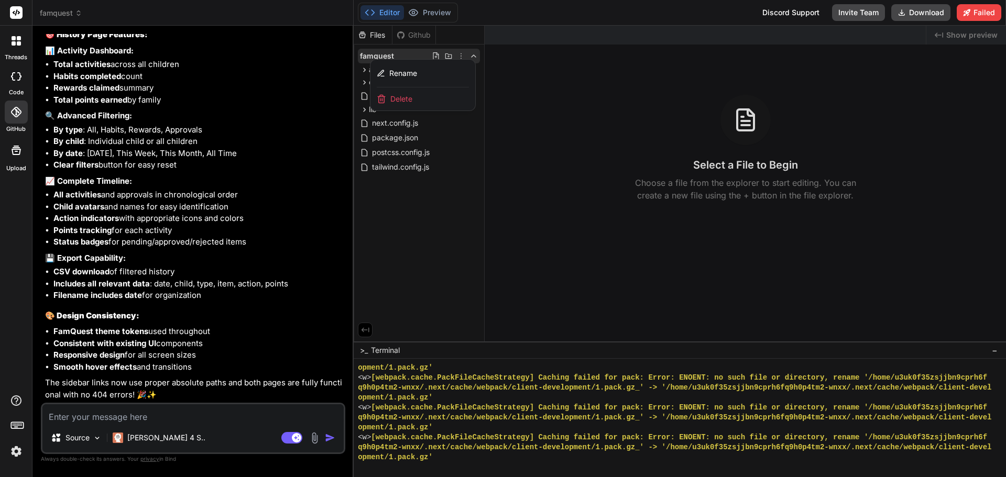
click at [531, 8] on div "Editor Preview Discord Support Invite Team Download Failed" at bounding box center [680, 13] width 652 height 26
click at [414, 247] on div at bounding box center [680, 252] width 652 height 452
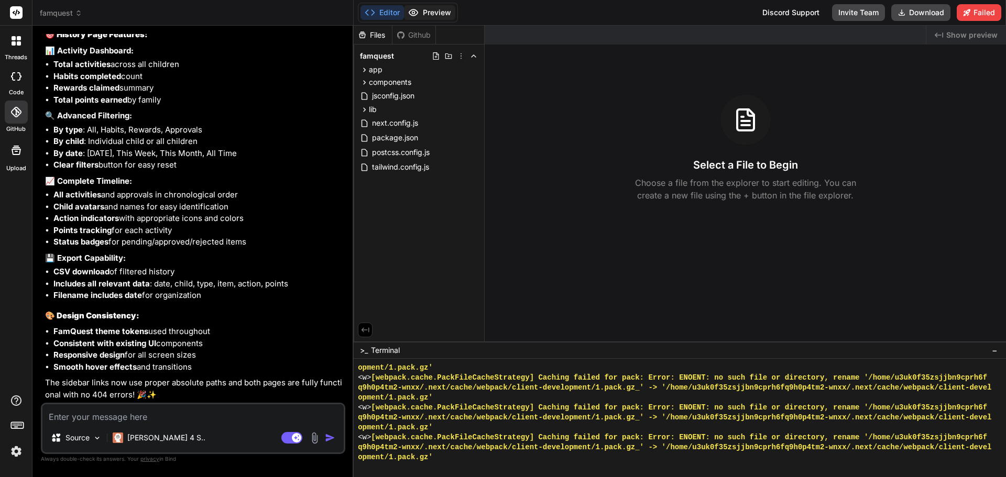
click at [425, 15] on button "Preview" at bounding box center [429, 12] width 51 height 15
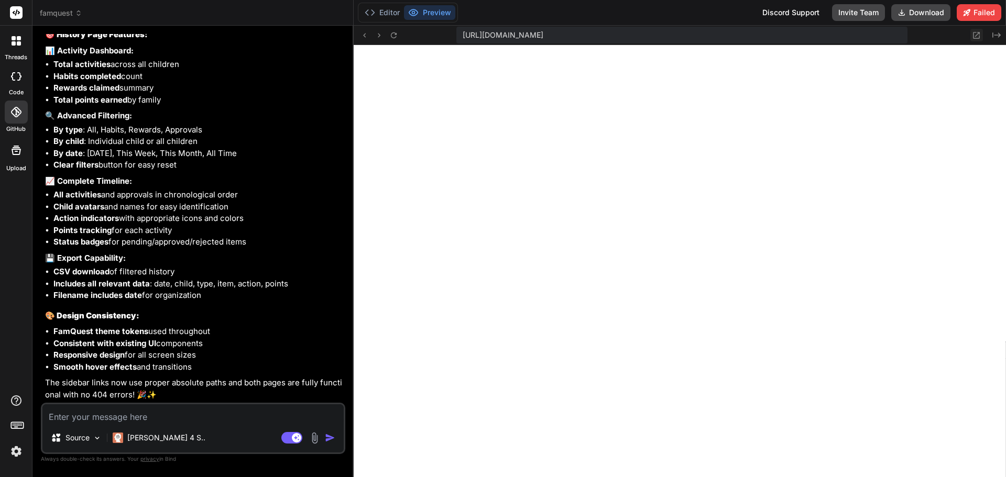
click at [976, 35] on icon at bounding box center [976, 35] width 7 height 7
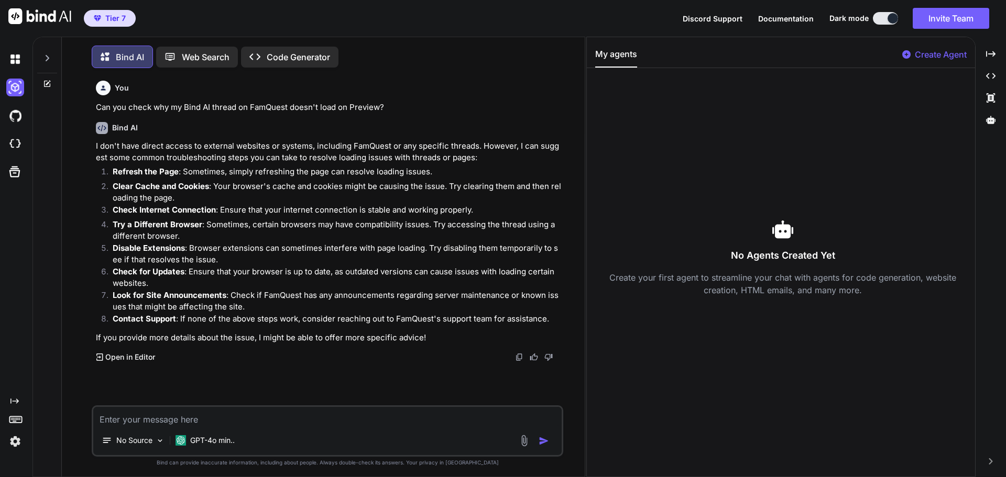
scroll to position [5, 0]
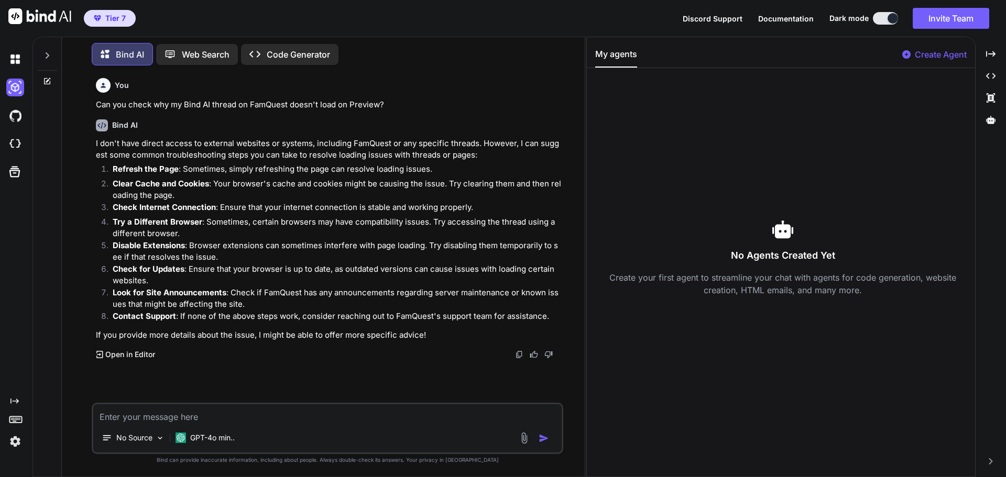
click at [130, 354] on p "Open in Editor" at bounding box center [130, 354] width 50 height 10
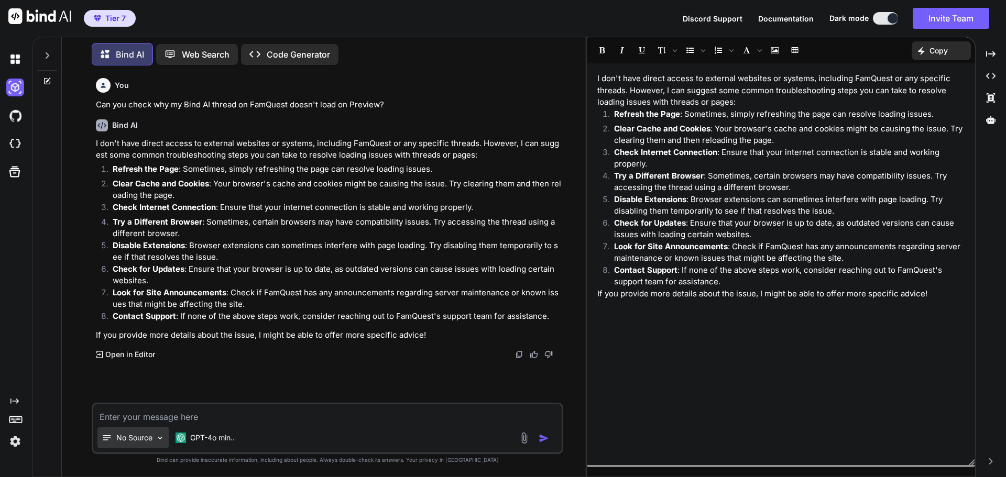
click at [141, 439] on p "No Source" at bounding box center [134, 438] width 36 height 10
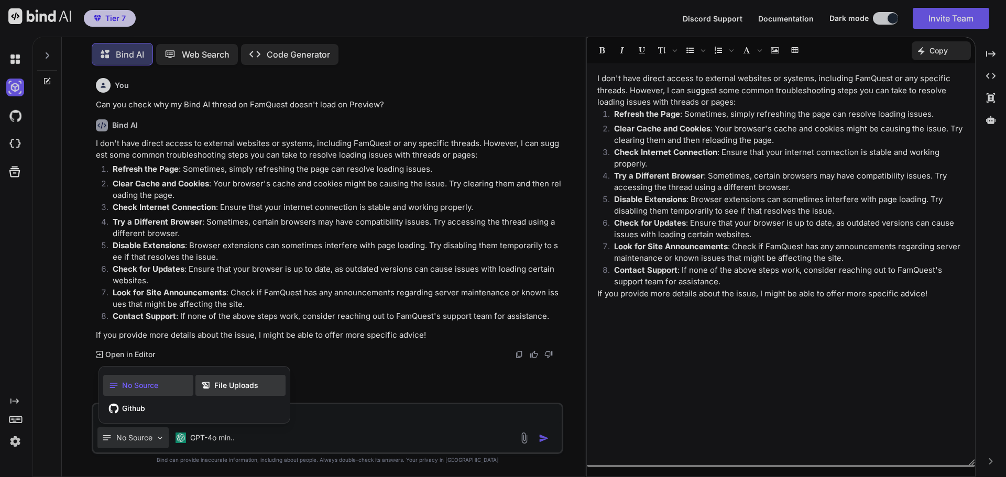
click at [243, 384] on span "File Uploads" at bounding box center [236, 385] width 44 height 10
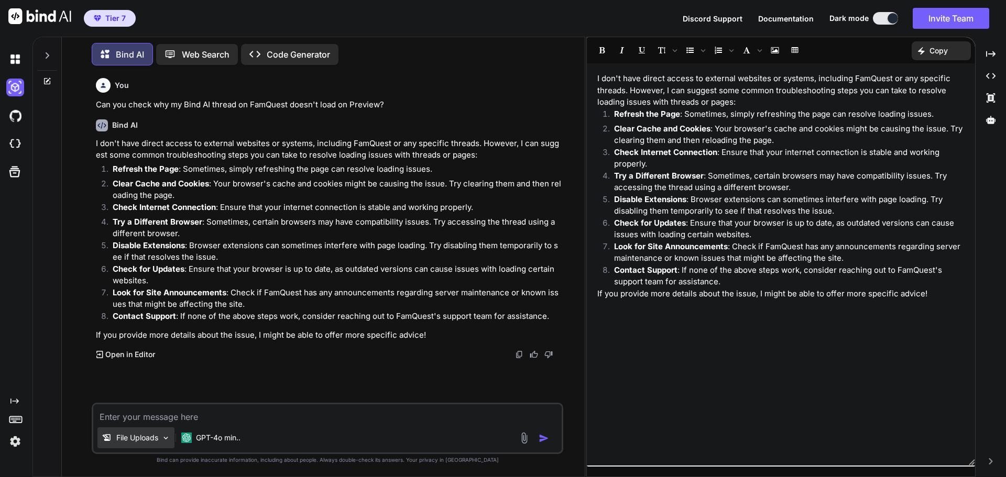
click at [161, 440] on div "File Uploads" at bounding box center [135, 438] width 77 height 21
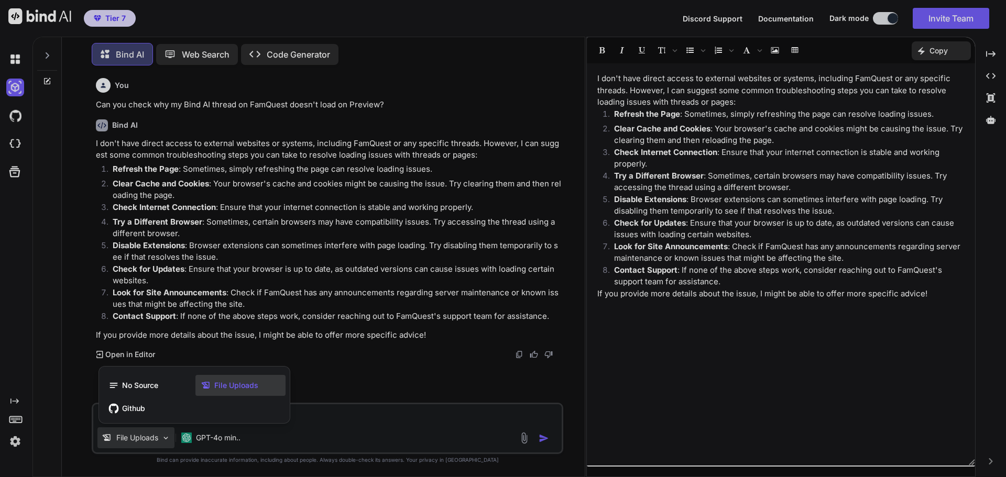
click at [161, 440] on div at bounding box center [503, 238] width 1006 height 477
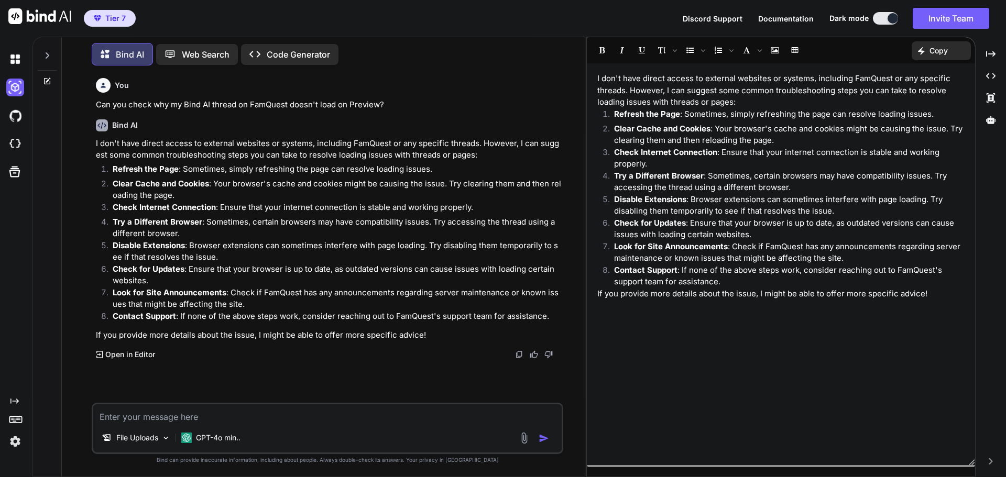
click at [519, 439] on img at bounding box center [524, 438] width 12 height 12
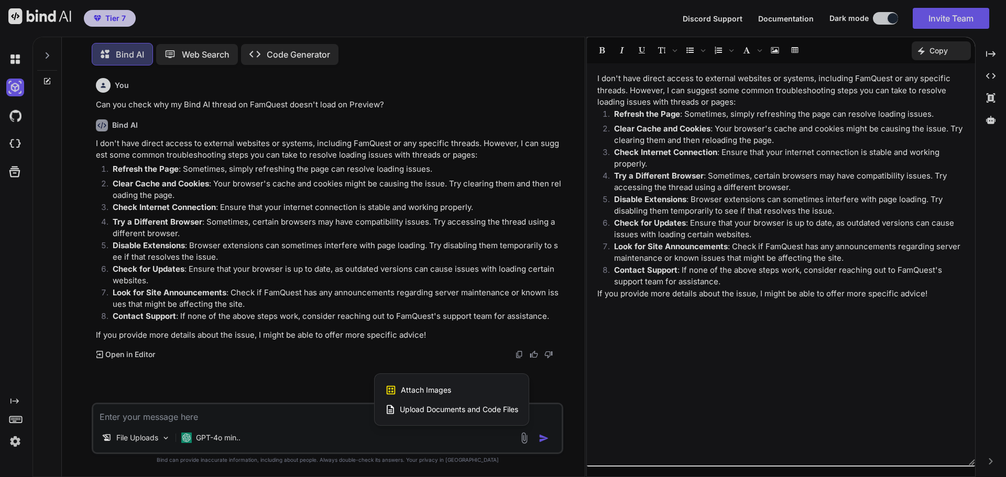
click at [457, 408] on span "Upload Documents and Code Files" at bounding box center [459, 409] width 118 height 10
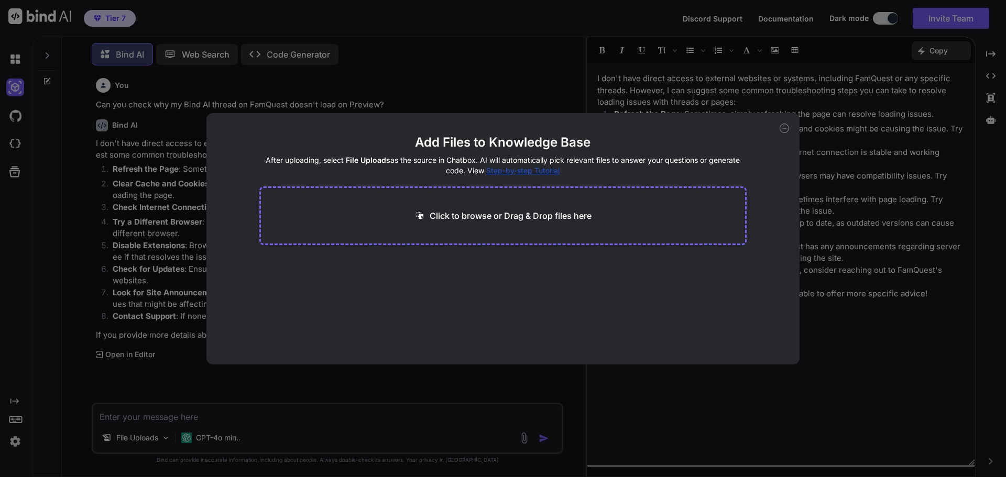
click at [477, 69] on div "Add Files to Knowledge Base After uploading, select File Uploads as the source …" at bounding box center [503, 238] width 1006 height 477
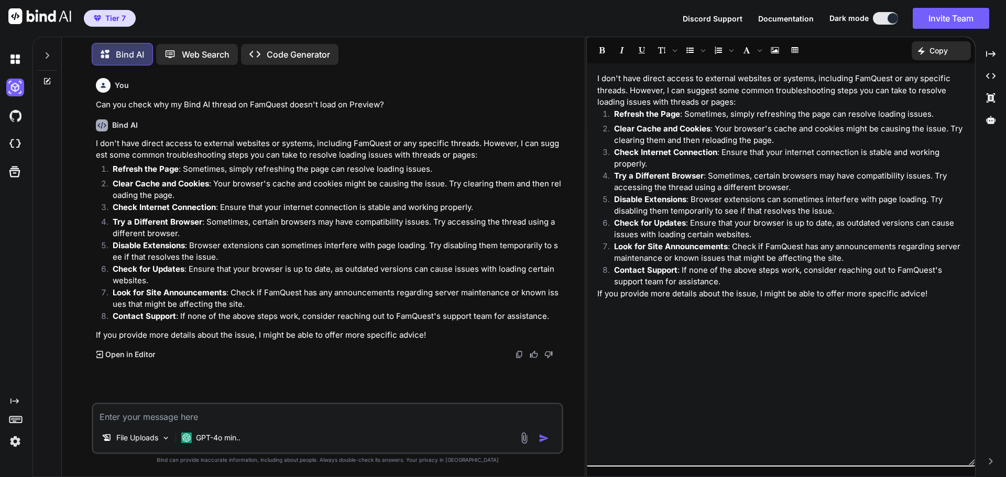
click at [527, 439] on img at bounding box center [524, 438] width 12 height 12
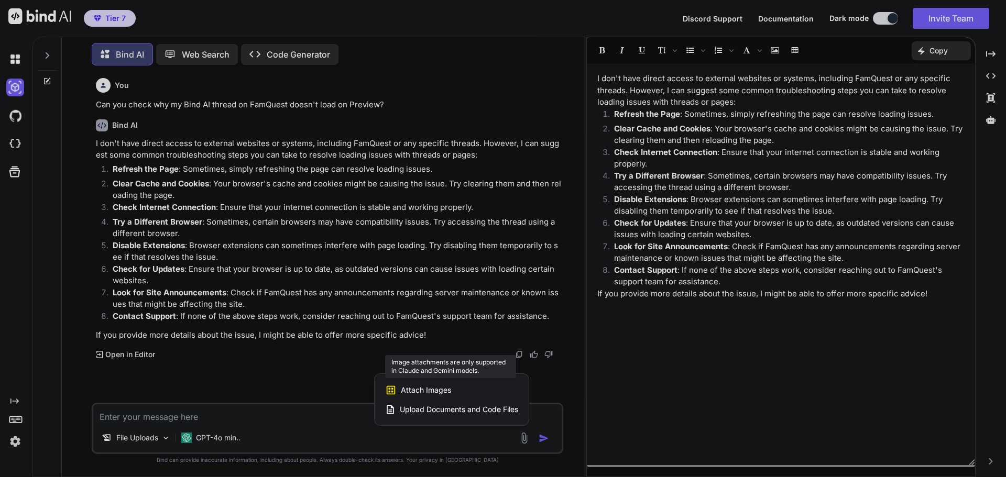
click at [439, 388] on span "Attach Images" at bounding box center [426, 390] width 50 height 10
click at [468, 411] on span "Upload Documents and Code Files" at bounding box center [459, 409] width 118 height 10
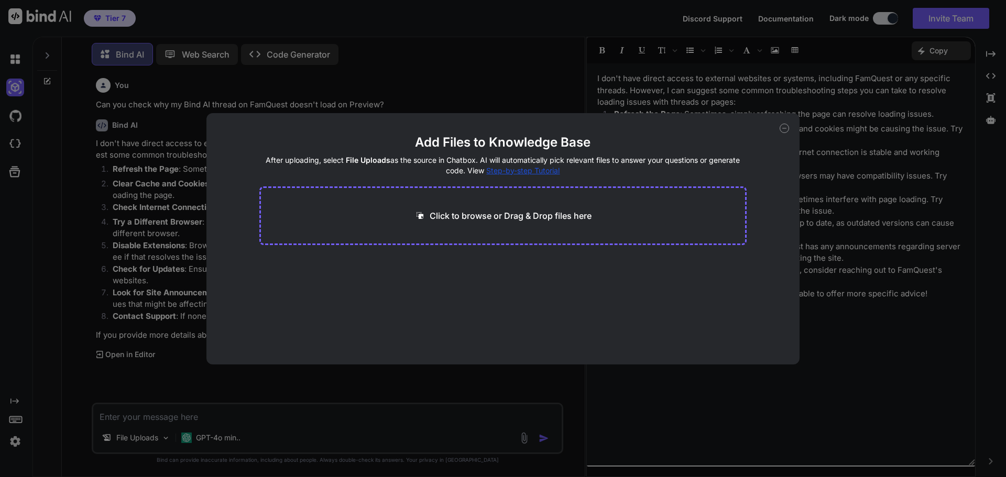
click at [459, 215] on p "Click to browse or Drag & Drop files here" at bounding box center [511, 216] width 162 height 13
click at [520, 171] on span "Step-by-step Tutorial" at bounding box center [522, 170] width 73 height 9
click at [490, 23] on div "Add Files to Knowledge Base After uploading, select File Uploads as the source …" at bounding box center [503, 238] width 1006 height 477
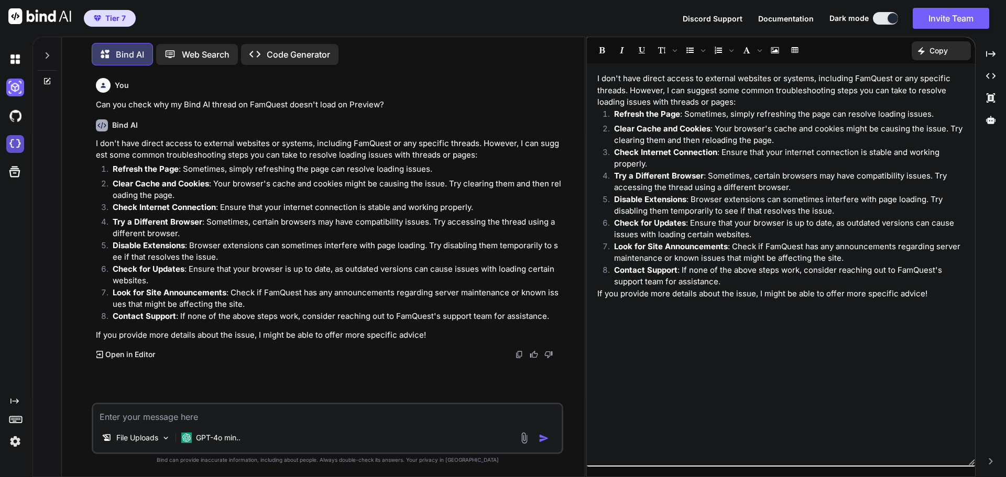
click at [13, 145] on img at bounding box center [15, 144] width 18 height 18
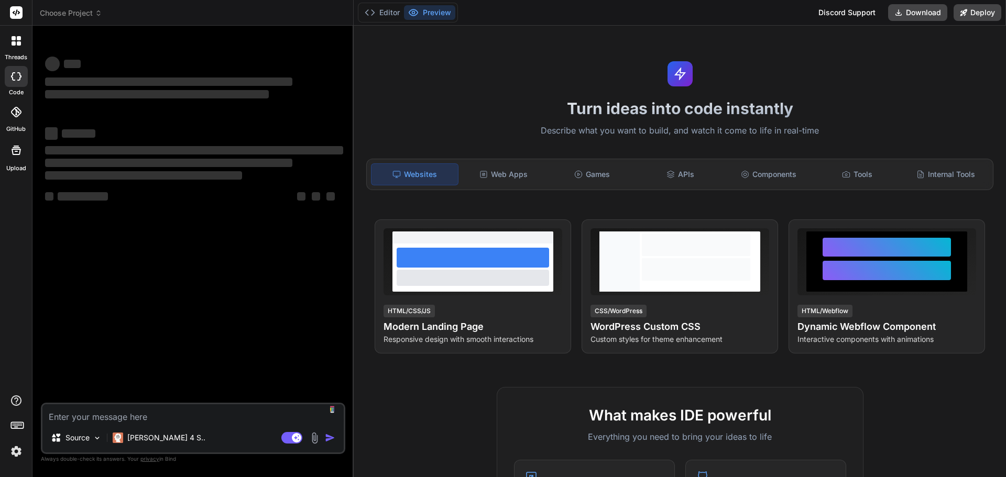
type textarea "x"
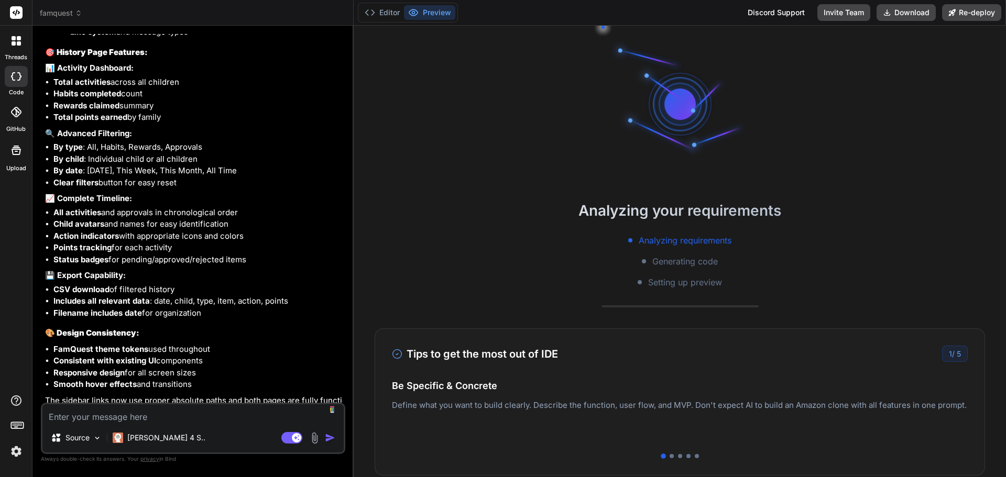
scroll to position [3661, 0]
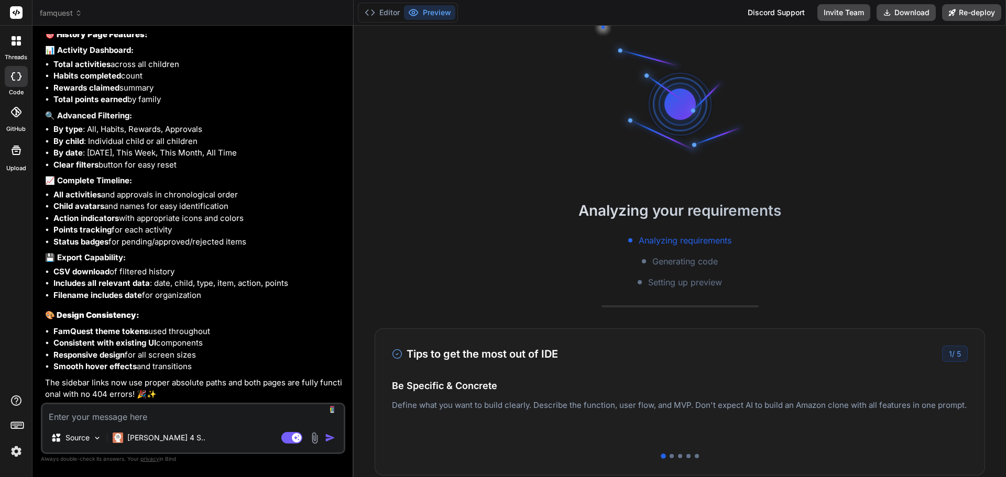
click at [20, 452] on img at bounding box center [16, 452] width 18 height 18
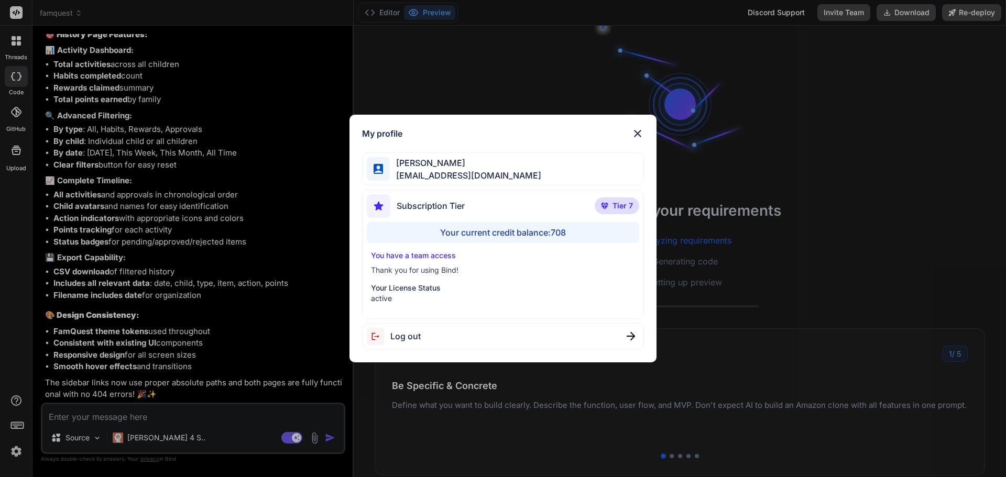
click at [20, 452] on div "My profile [PERSON_NAME] [EMAIL_ADDRESS][DOMAIN_NAME] Subscription Tier Tier 7 …" at bounding box center [503, 238] width 1006 height 477
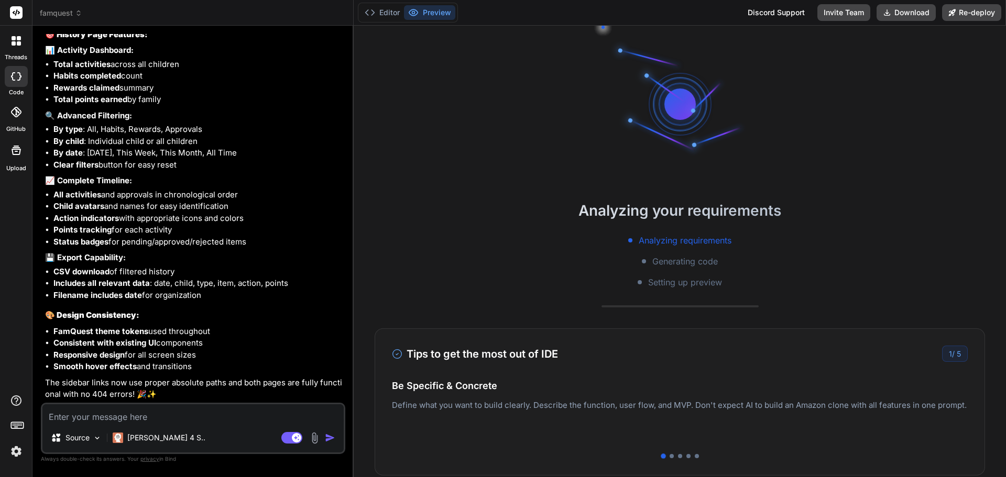
click at [16, 452] on img at bounding box center [16, 452] width 18 height 18
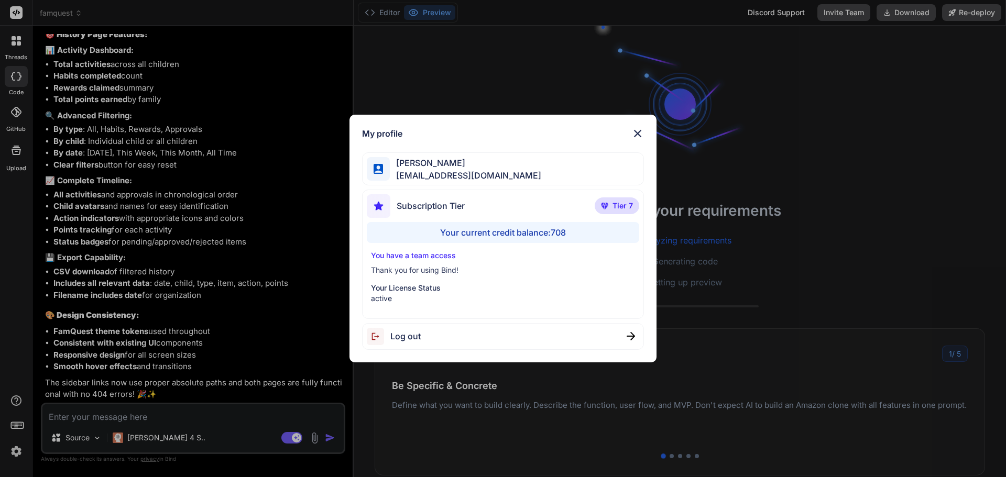
scroll to position [50, 0]
click at [16, 452] on div "My profile [PERSON_NAME] [EMAIL_ADDRESS][DOMAIN_NAME] Subscription Tier Tier 7 …" at bounding box center [503, 238] width 1006 height 477
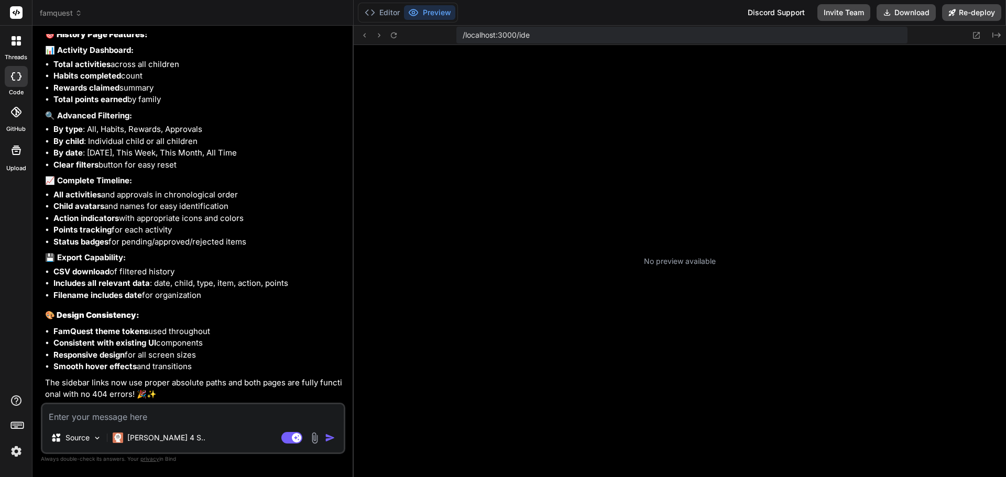
scroll to position [169, 0]
type textarea "x"
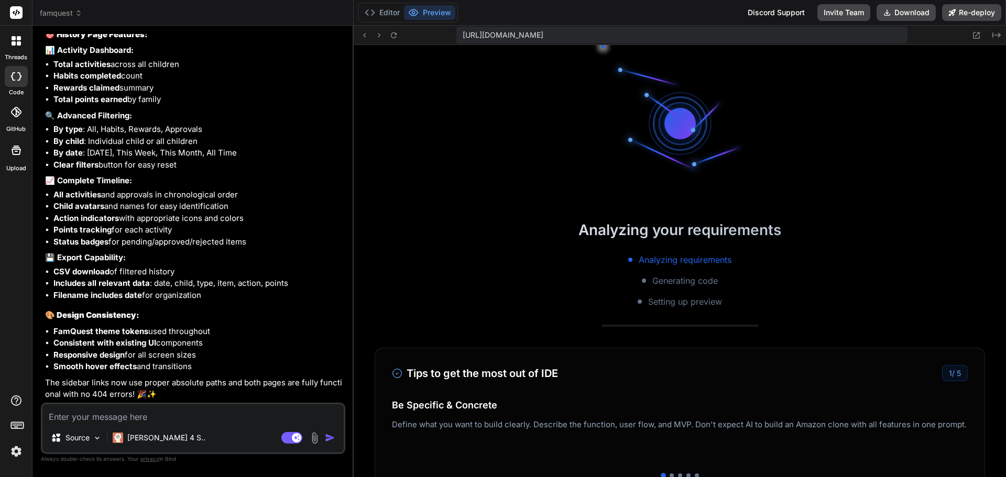
scroll to position [309, 0]
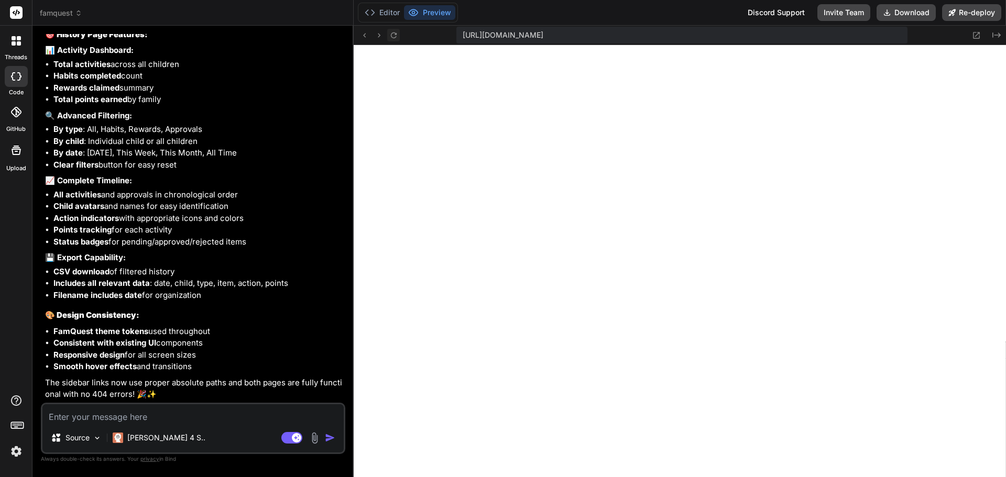
click at [394, 35] on icon at bounding box center [393, 35] width 9 height 9
